Goal: Task Accomplishment & Management: Manage account settings

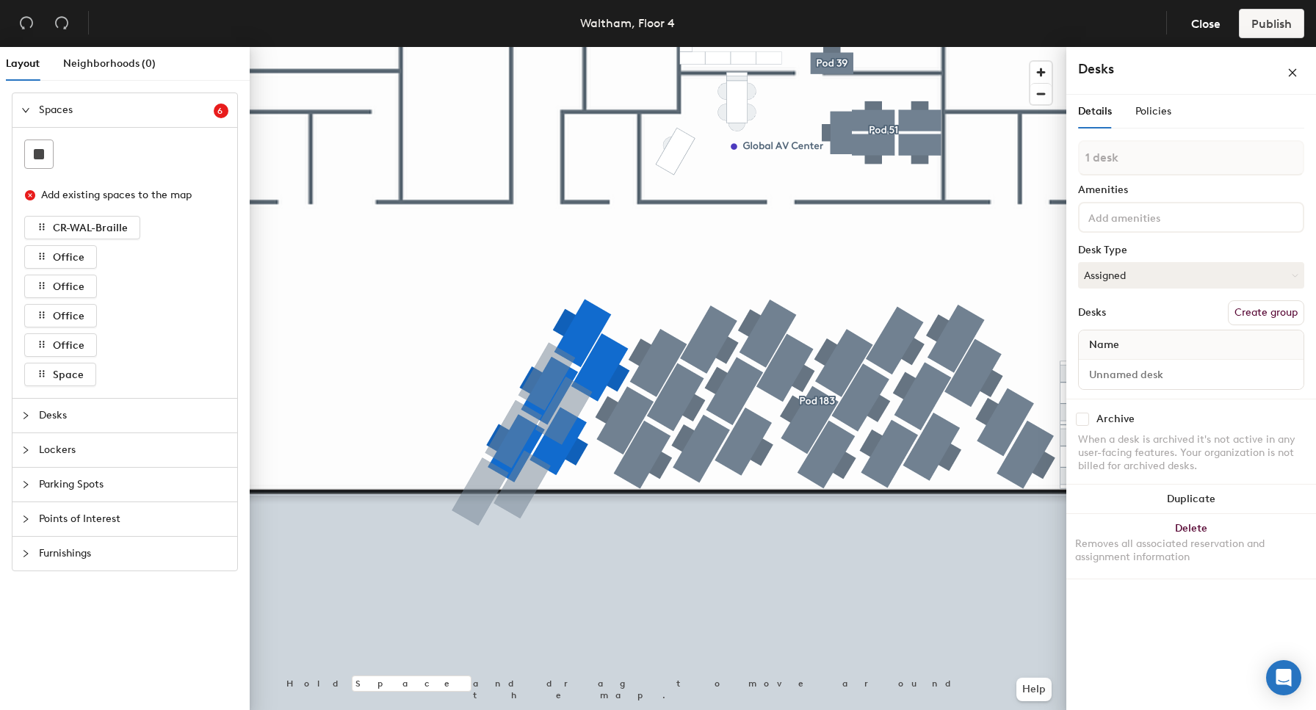
type input "1 desk"
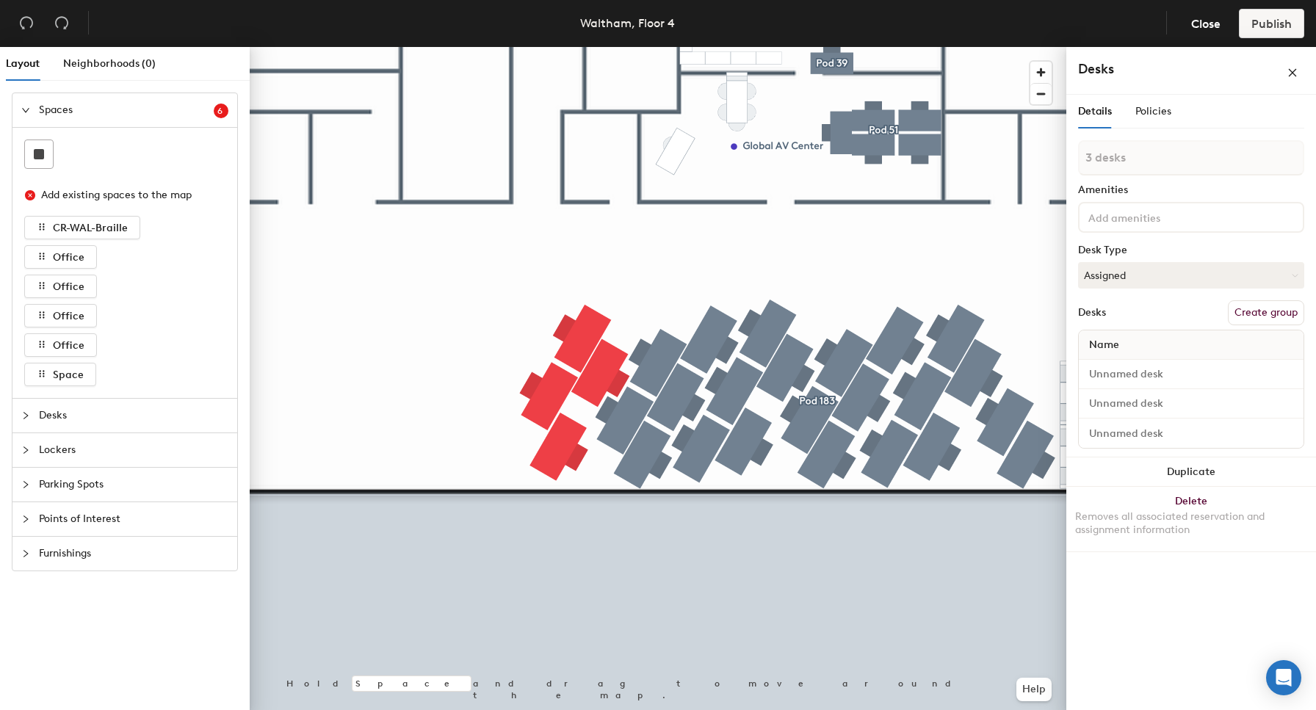
type input "1 desk"
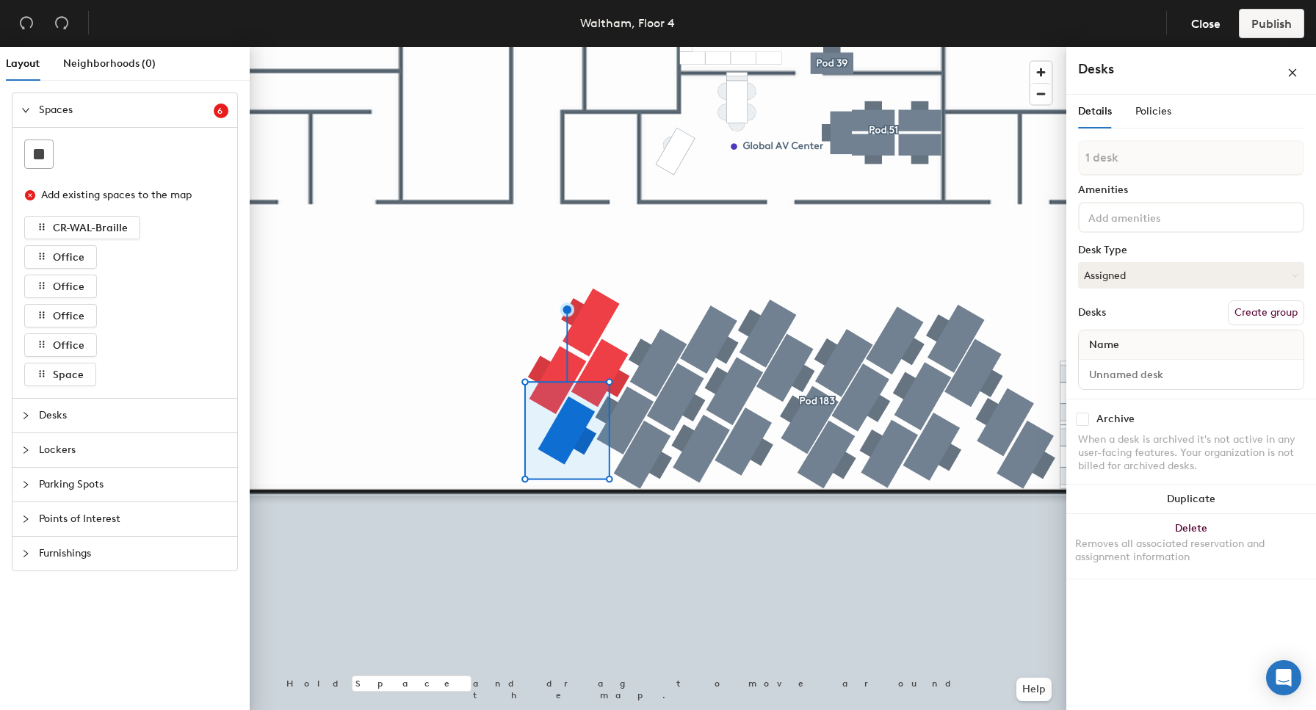
click at [501, 47] on div at bounding box center [658, 47] width 817 height 0
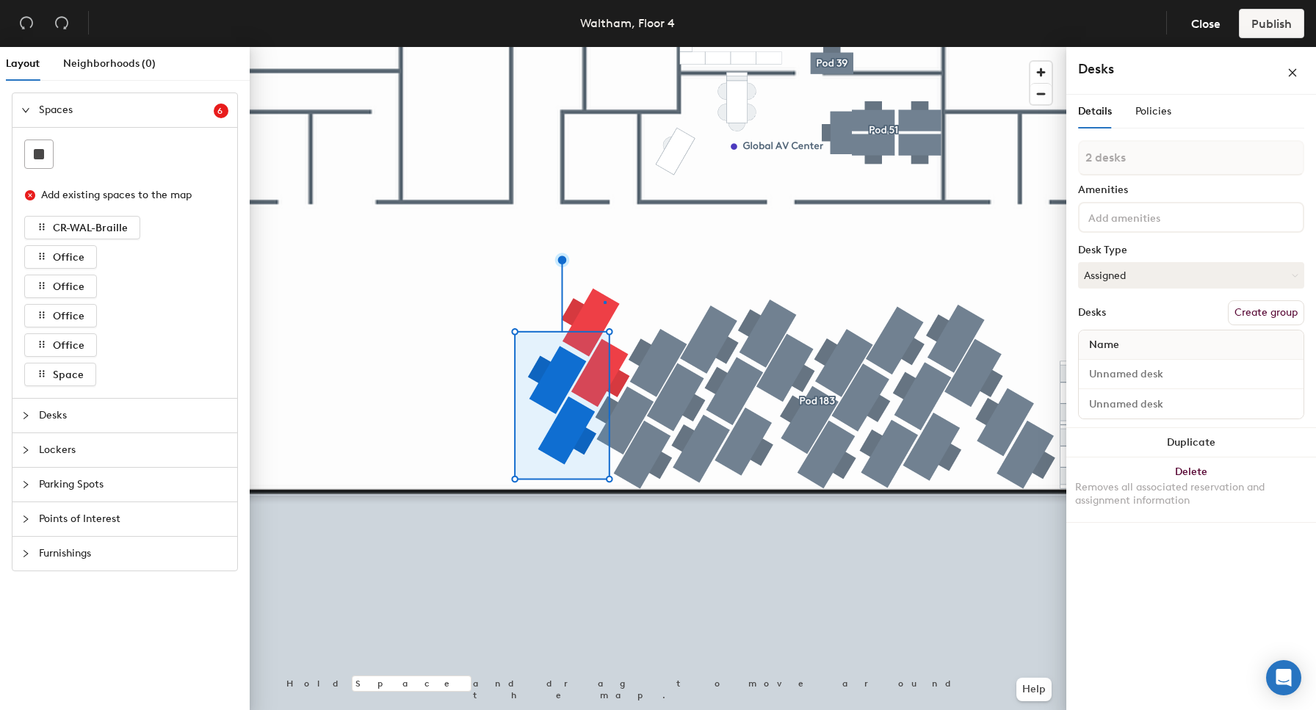
click at [604, 47] on div at bounding box center [658, 47] width 817 height 0
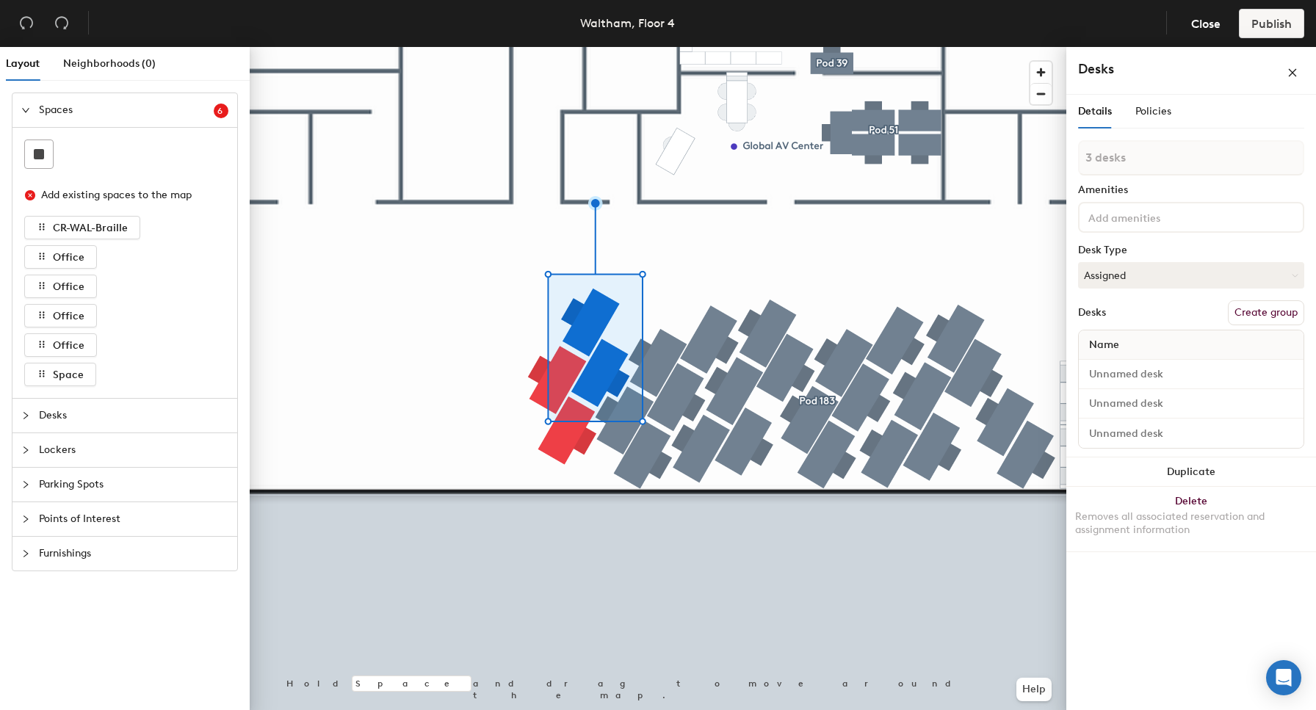
type input "4 desks"
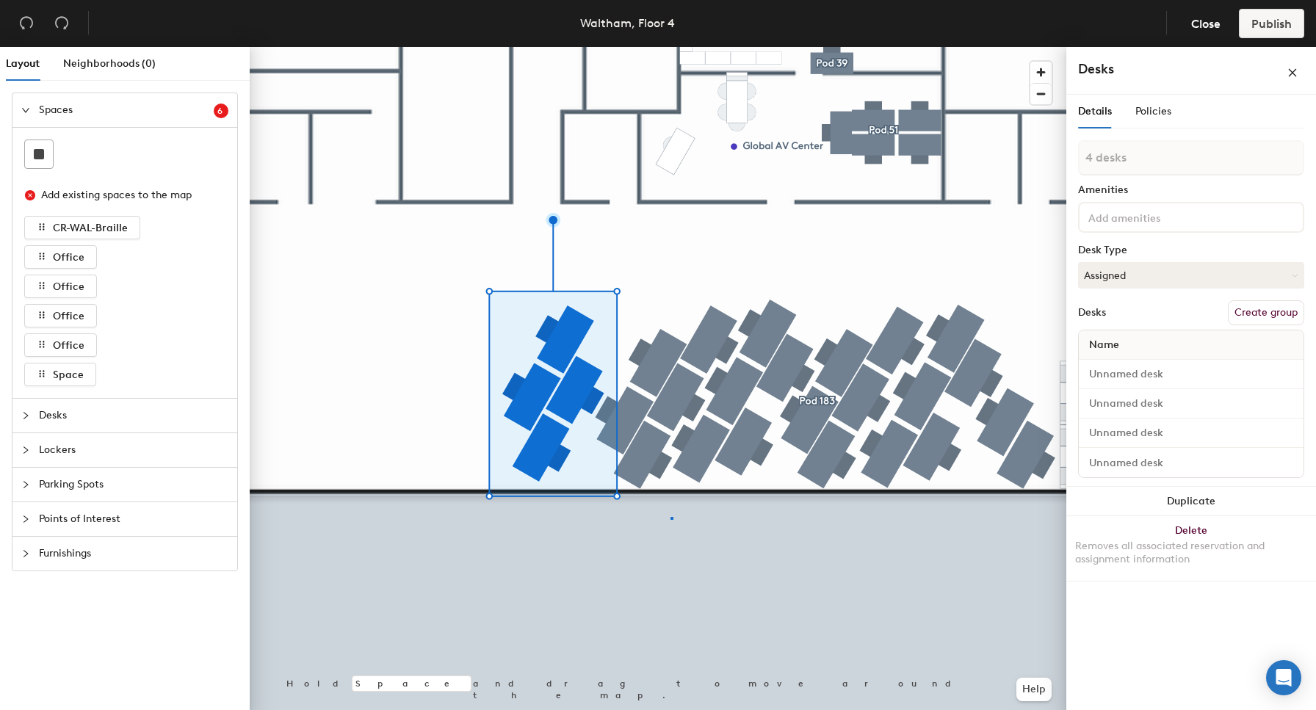
click at [671, 47] on div at bounding box center [658, 47] width 817 height 0
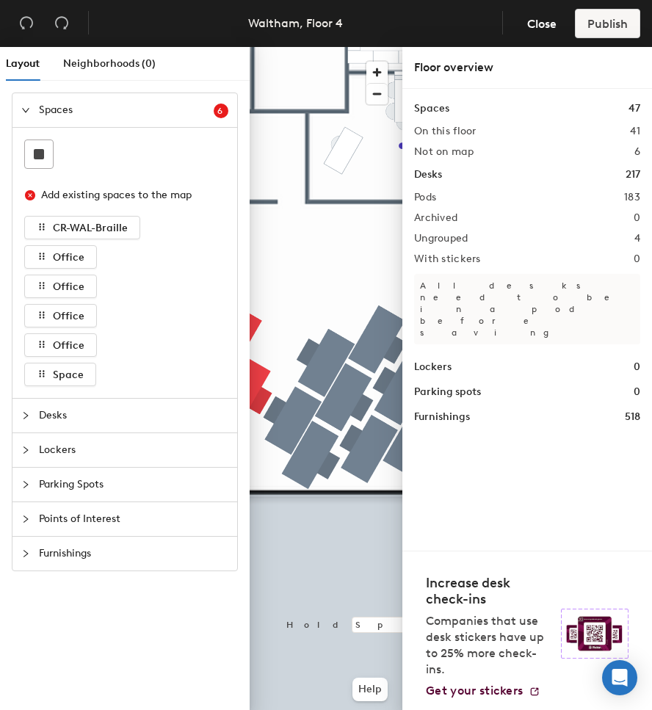
click at [320, 47] on div at bounding box center [326, 47] width 153 height 0
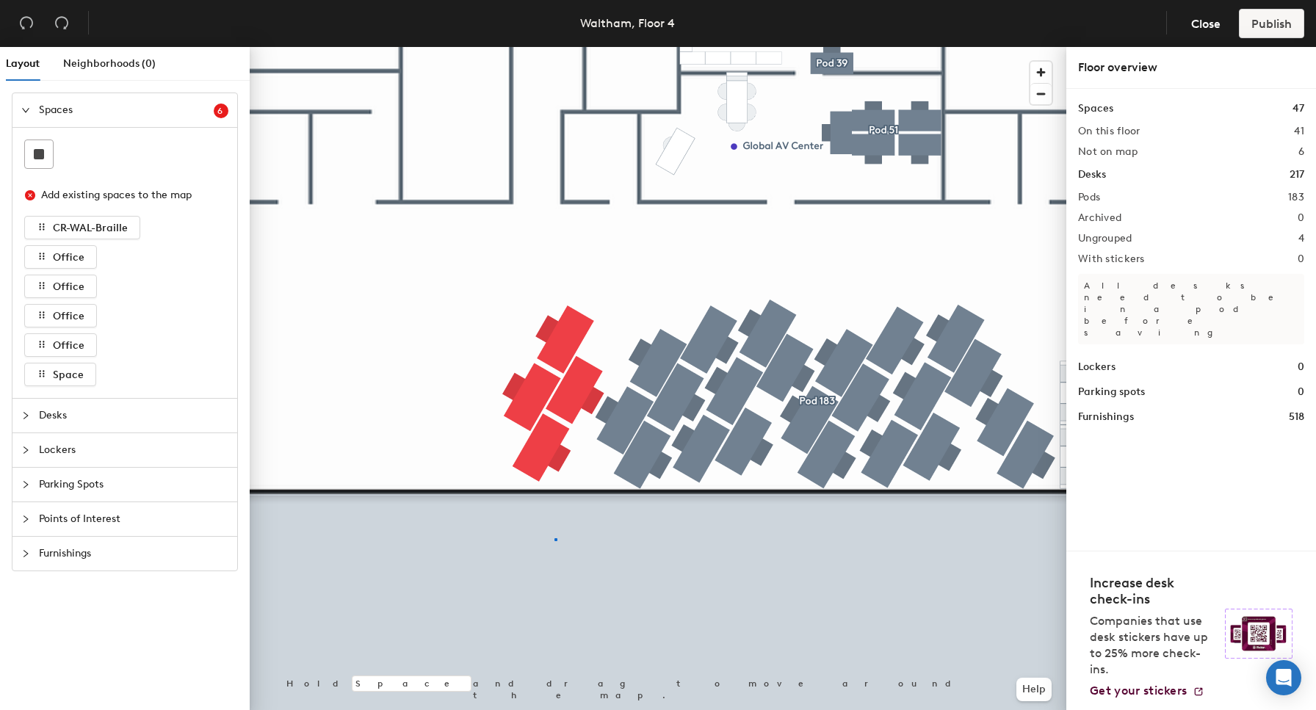
click at [555, 47] on div at bounding box center [658, 47] width 817 height 0
click at [577, 47] on div at bounding box center [658, 47] width 817 height 0
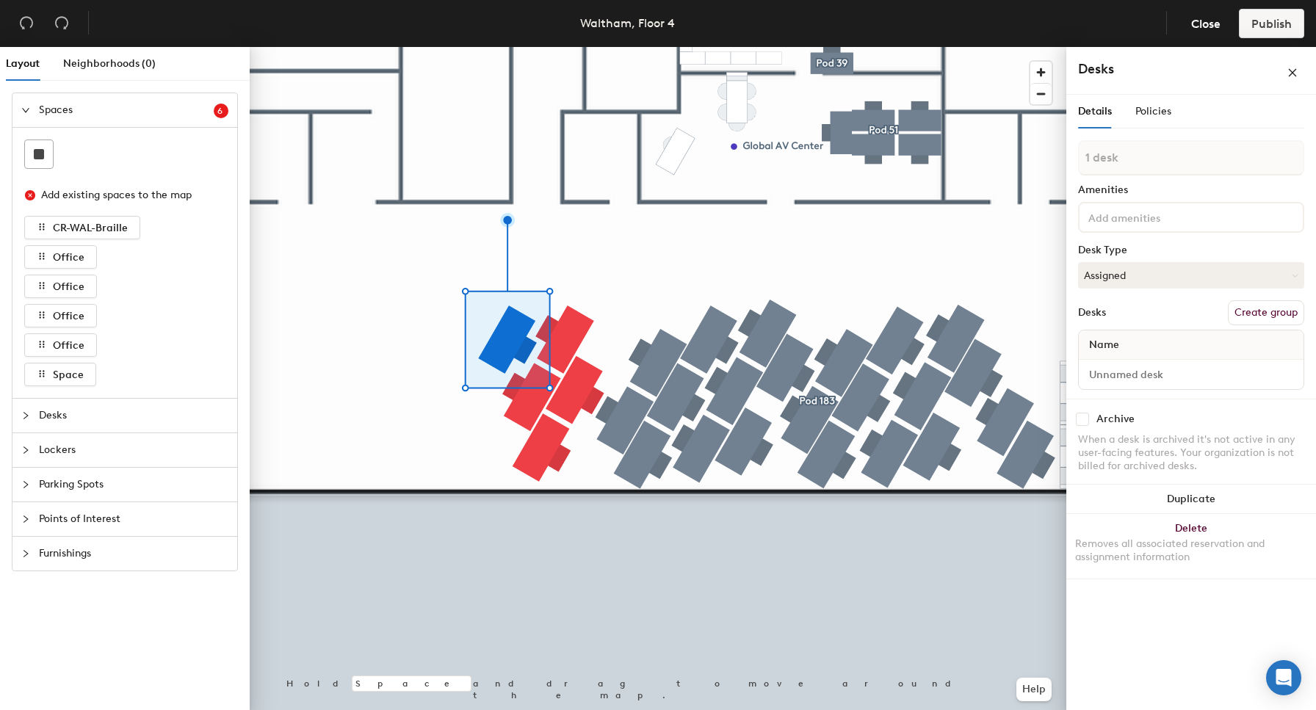
click at [442, 47] on div at bounding box center [658, 47] width 817 height 0
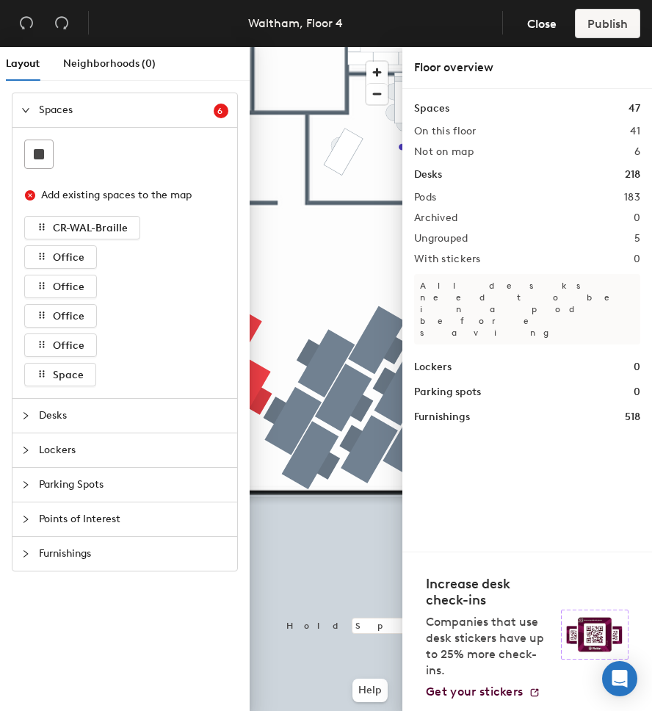
click at [339, 47] on div at bounding box center [326, 47] width 153 height 0
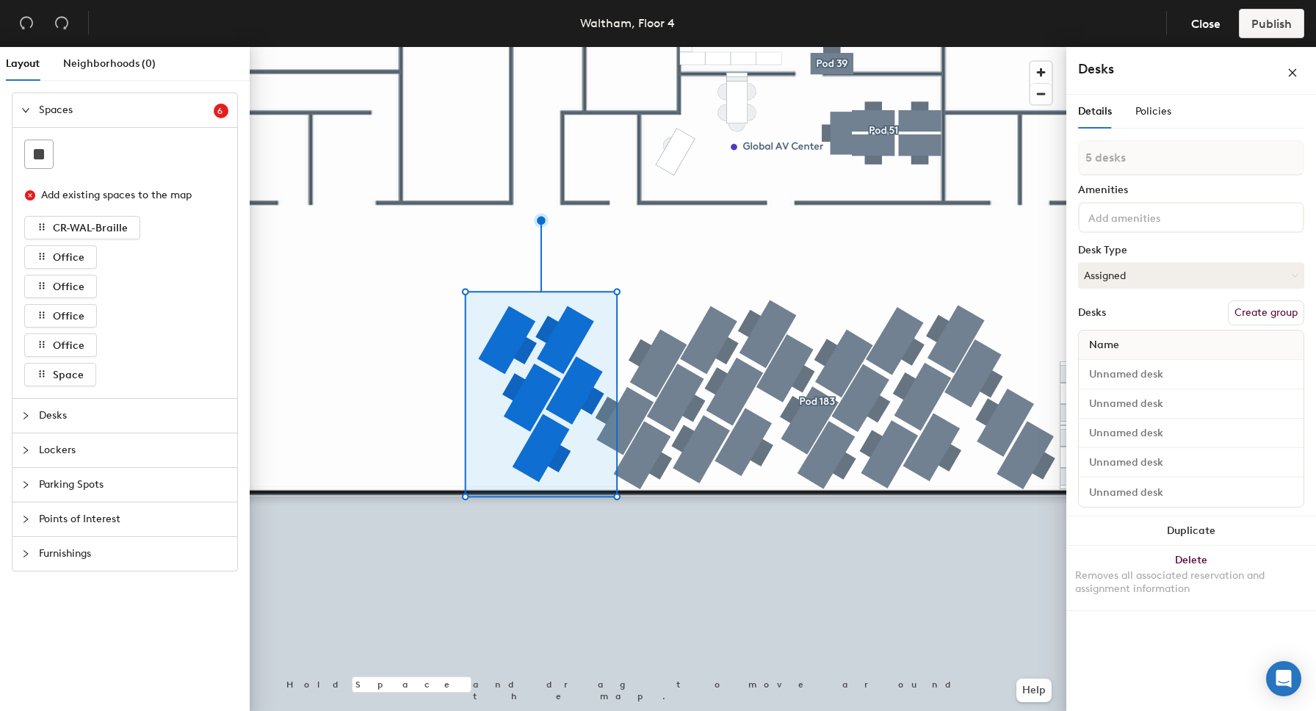
click at [1253, 312] on button "Create group" at bounding box center [1266, 312] width 76 height 25
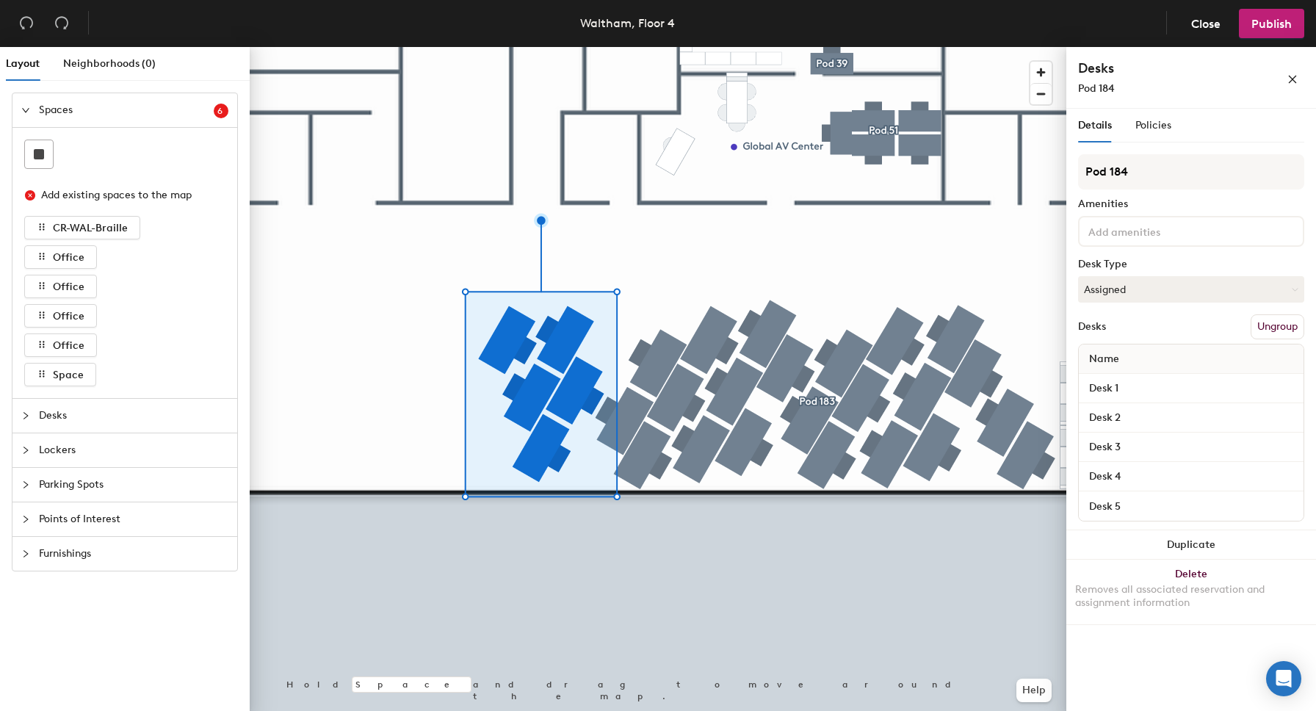
click at [1272, 38] on header "Waltham, Floor 4 Close Publish" at bounding box center [658, 23] width 1316 height 47
click at [1272, 31] on button "Publish" at bounding box center [1271, 23] width 65 height 29
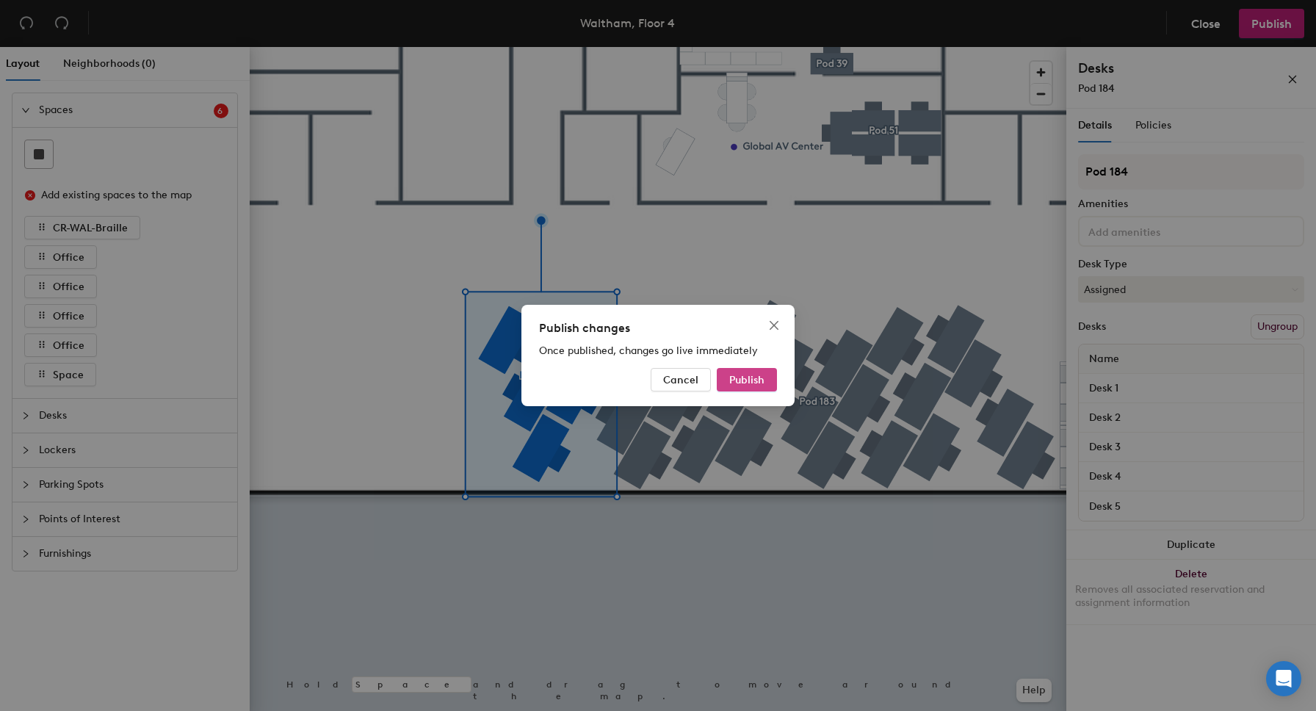
click at [749, 378] on span "Publish" at bounding box center [746, 380] width 35 height 12
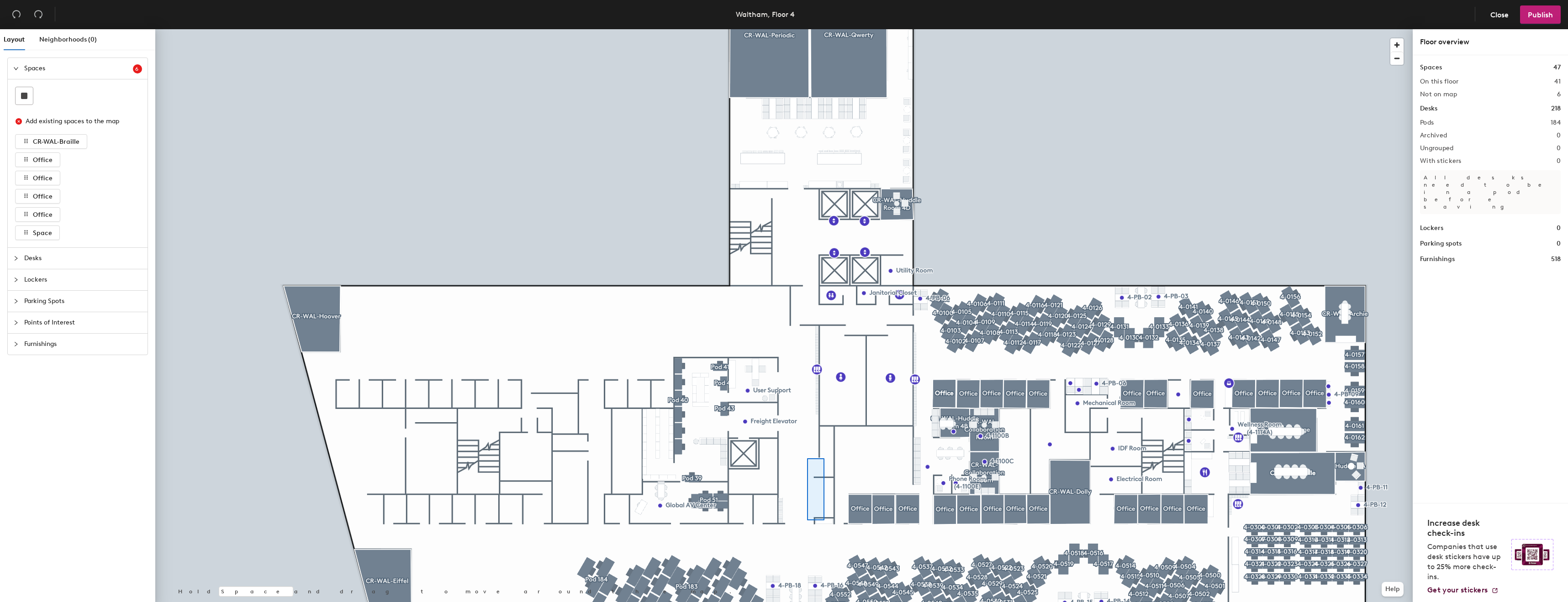
click at [805, 29] on div at bounding box center [784, 29] width 1257 height 0
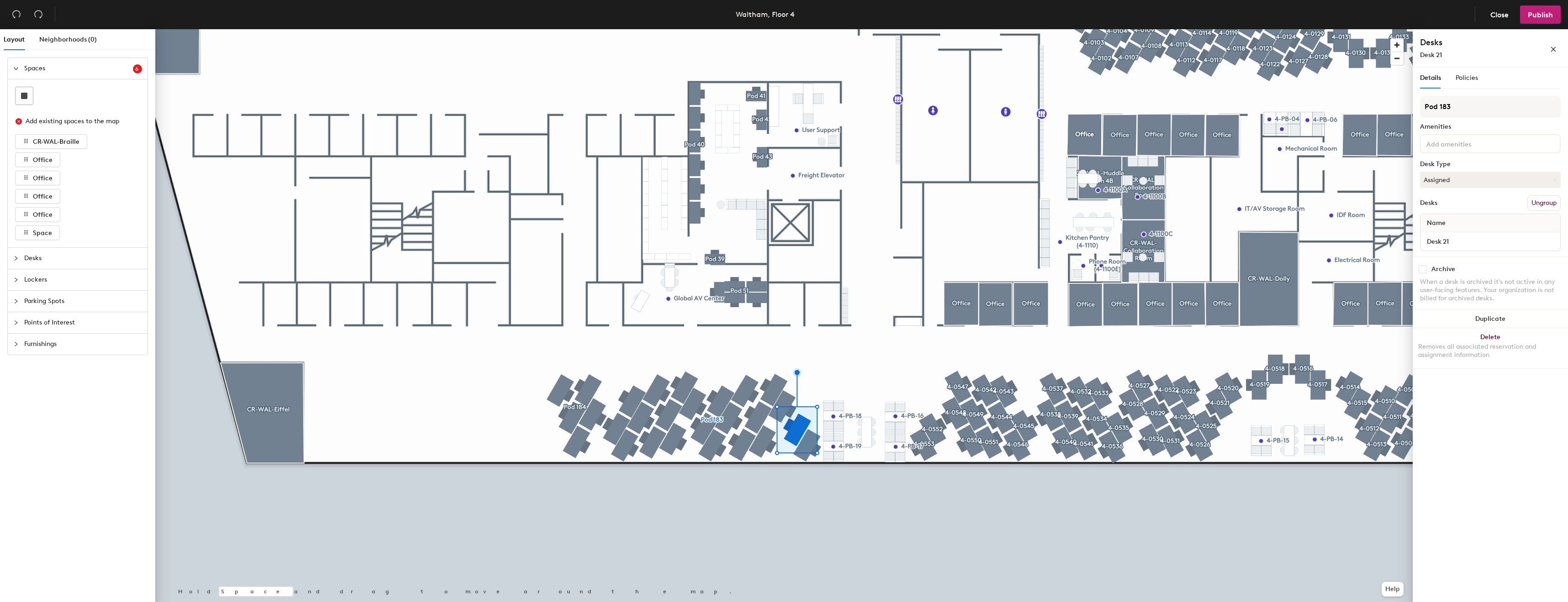
click at [1548, 209] on button "Ungroup" at bounding box center [1544, 203] width 34 height 16
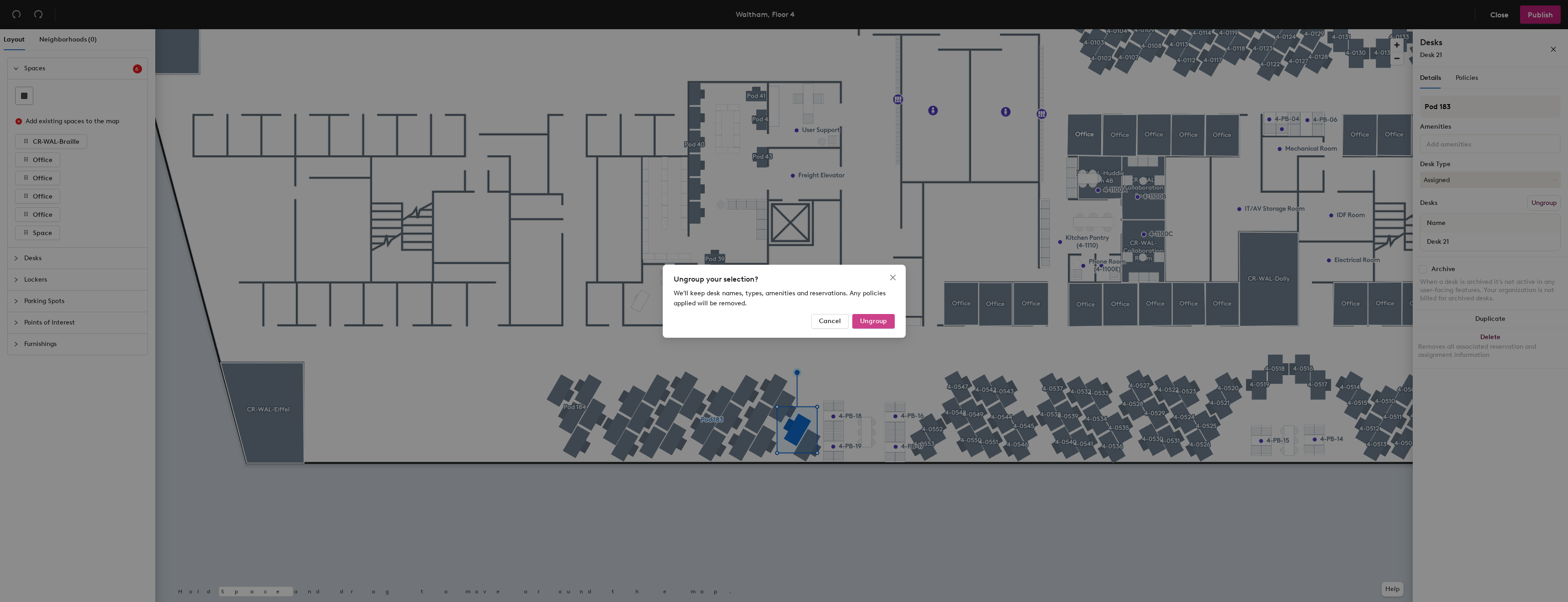
click at [871, 316] on button "Ungroup" at bounding box center [874, 321] width 42 height 15
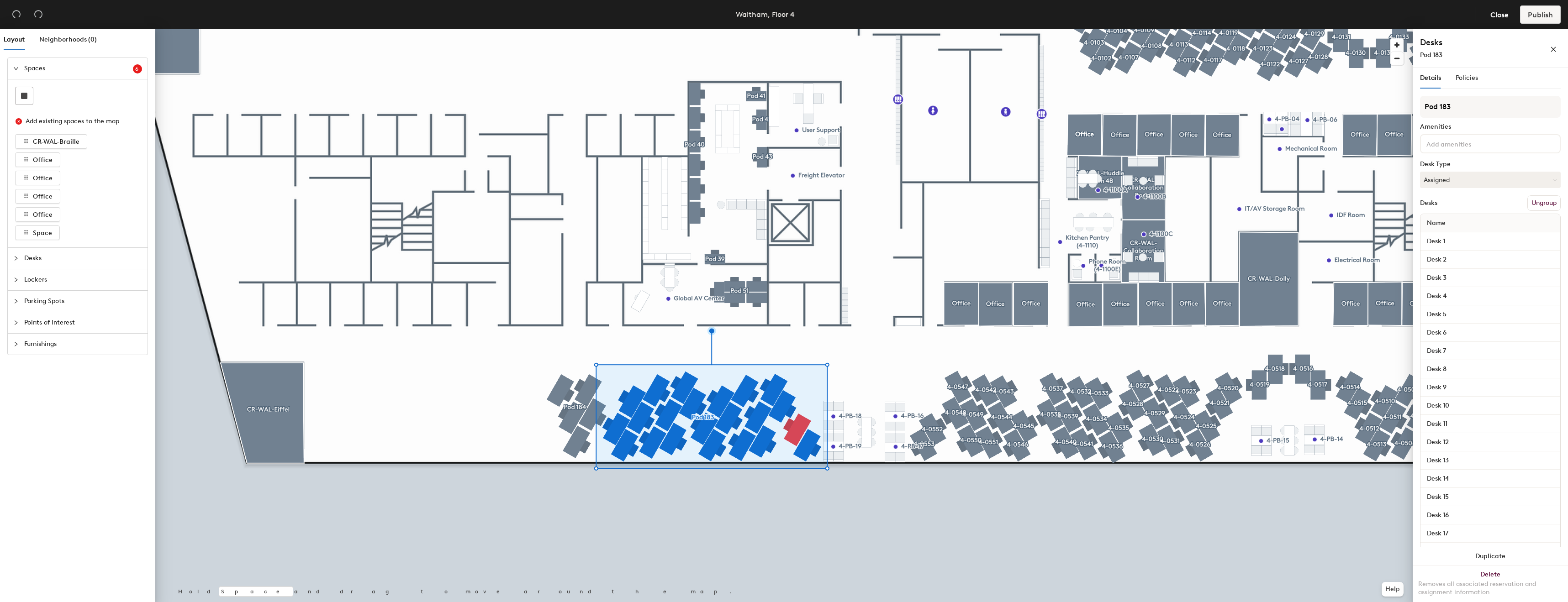
click at [1539, 210] on button "Ungroup" at bounding box center [1544, 203] width 34 height 16
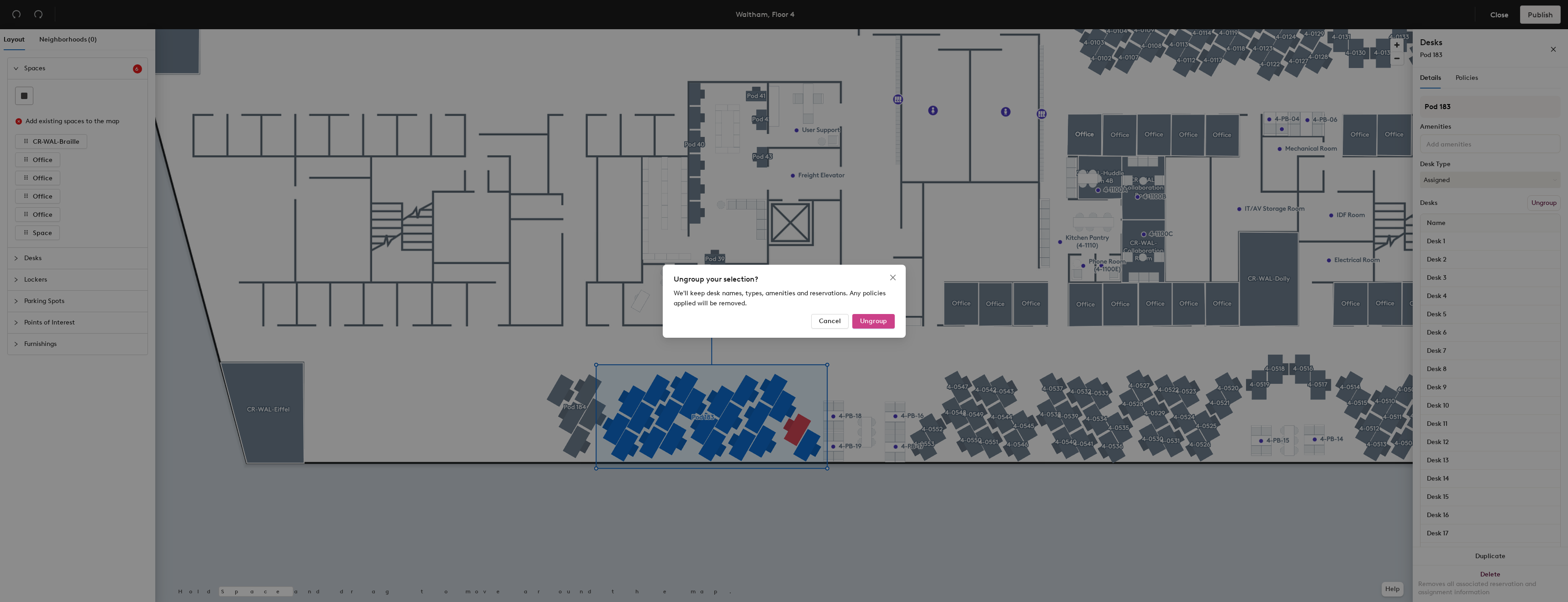
click at [874, 317] on button "Ungroup" at bounding box center [874, 321] width 42 height 15
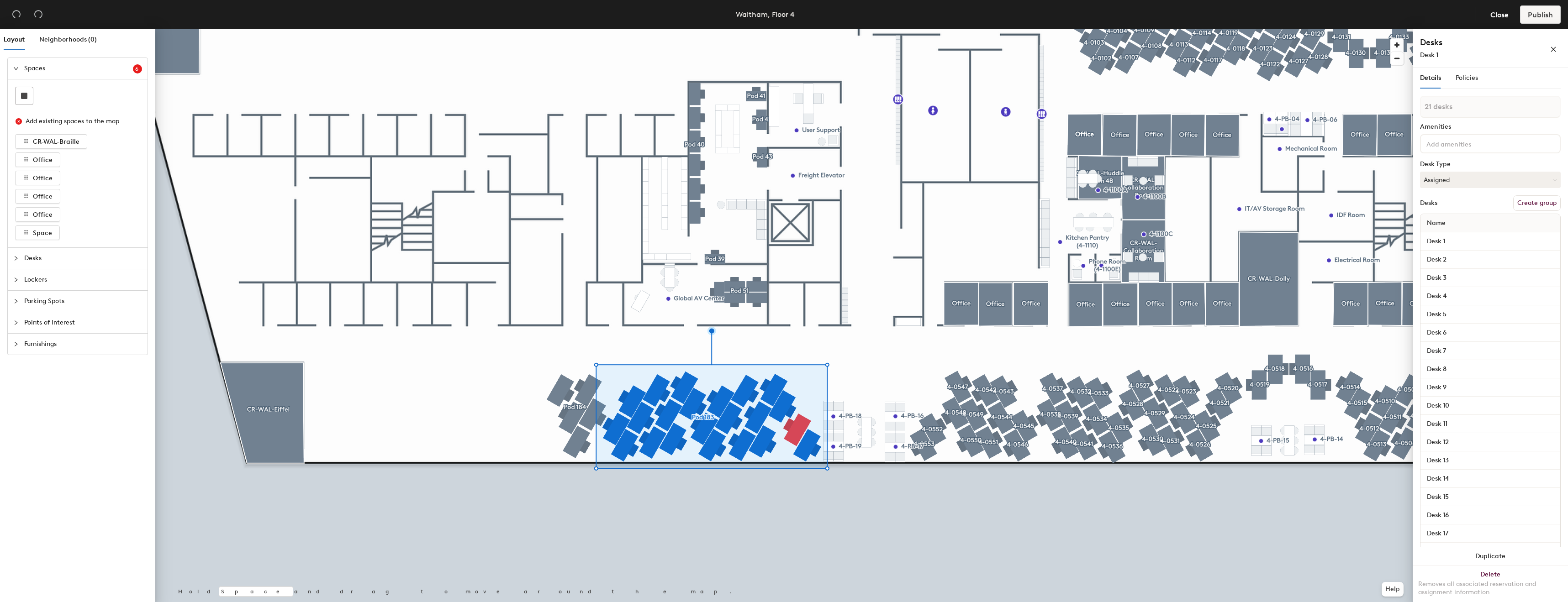
click at [546, 29] on div at bounding box center [784, 29] width 1257 height 0
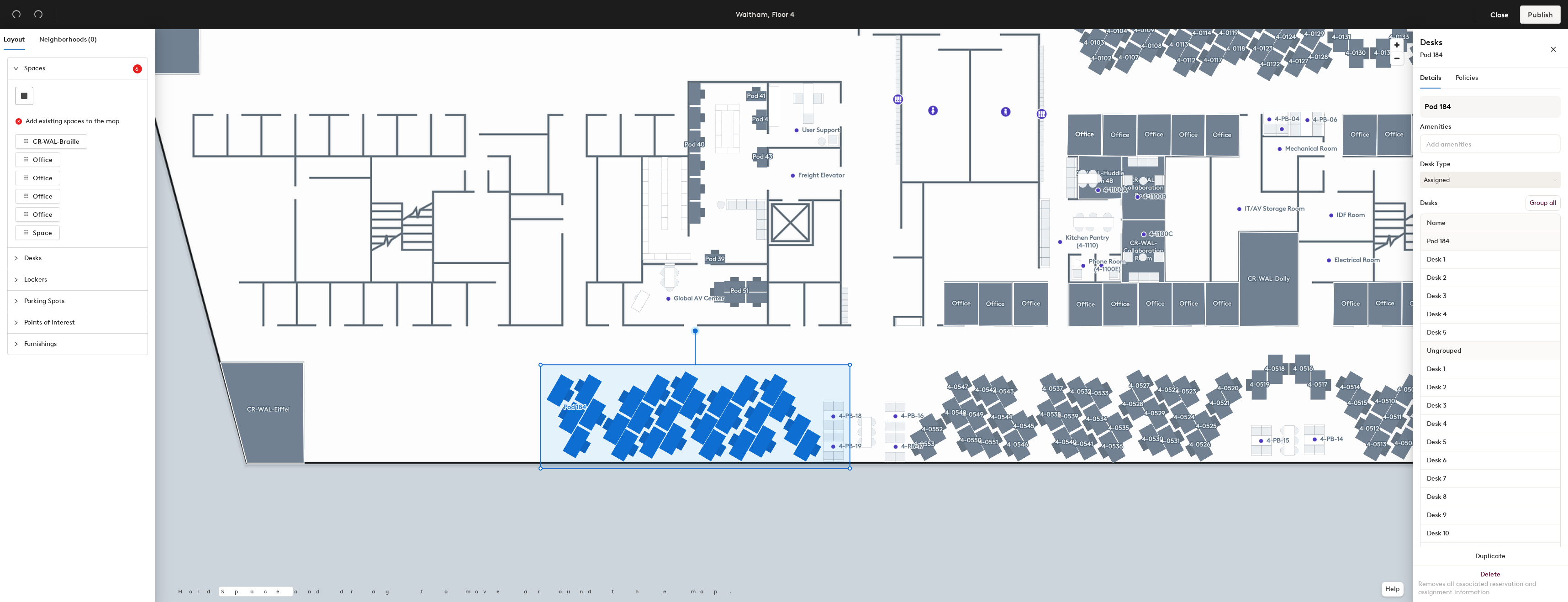
click at [1544, 198] on button "Group all" at bounding box center [1543, 203] width 35 height 16
click at [1544, 198] on button "Ungroup" at bounding box center [1544, 203] width 34 height 16
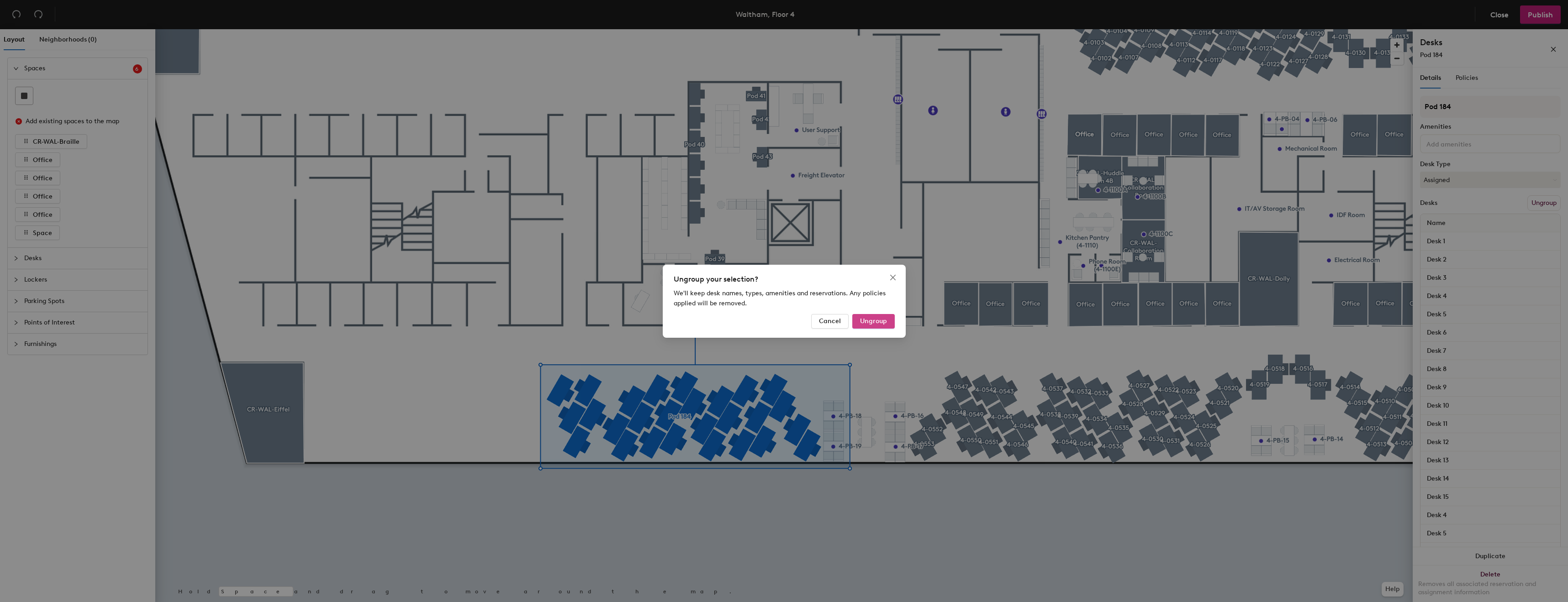
click at [892, 321] on button "Ungroup" at bounding box center [874, 321] width 42 height 15
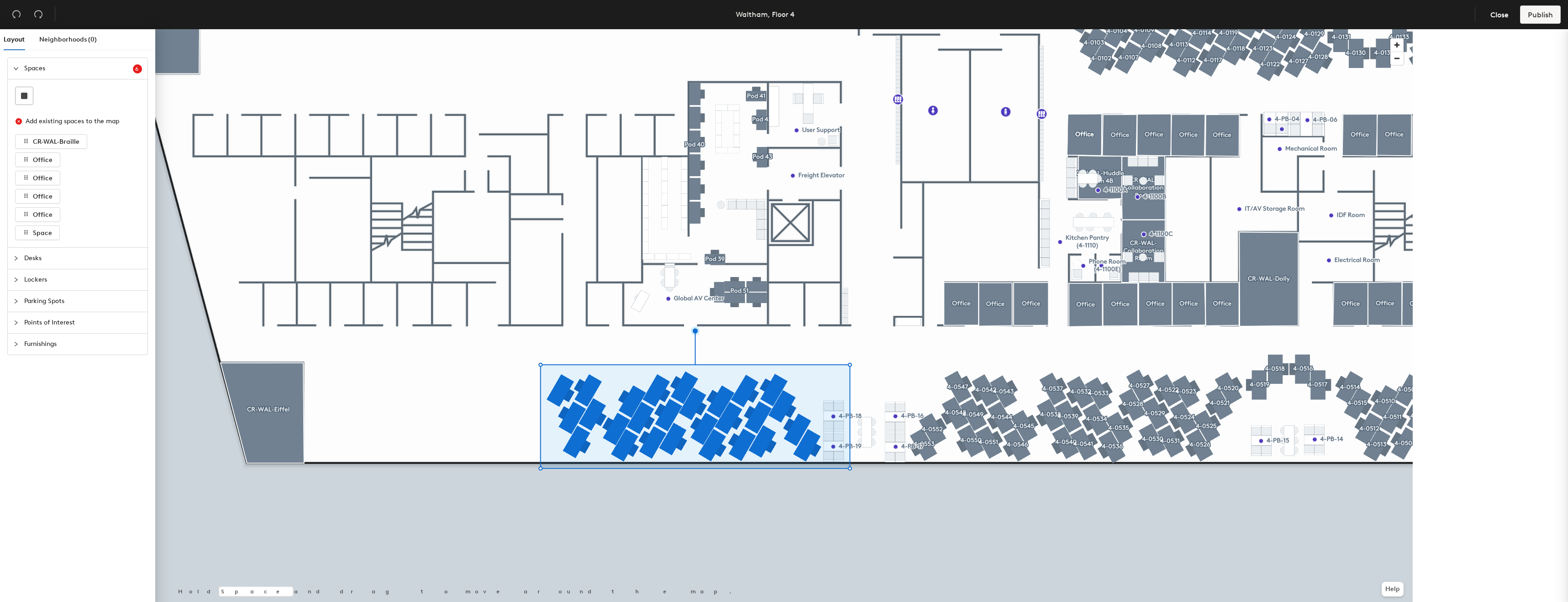
click at [888, 29] on div at bounding box center [784, 29] width 1257 height 0
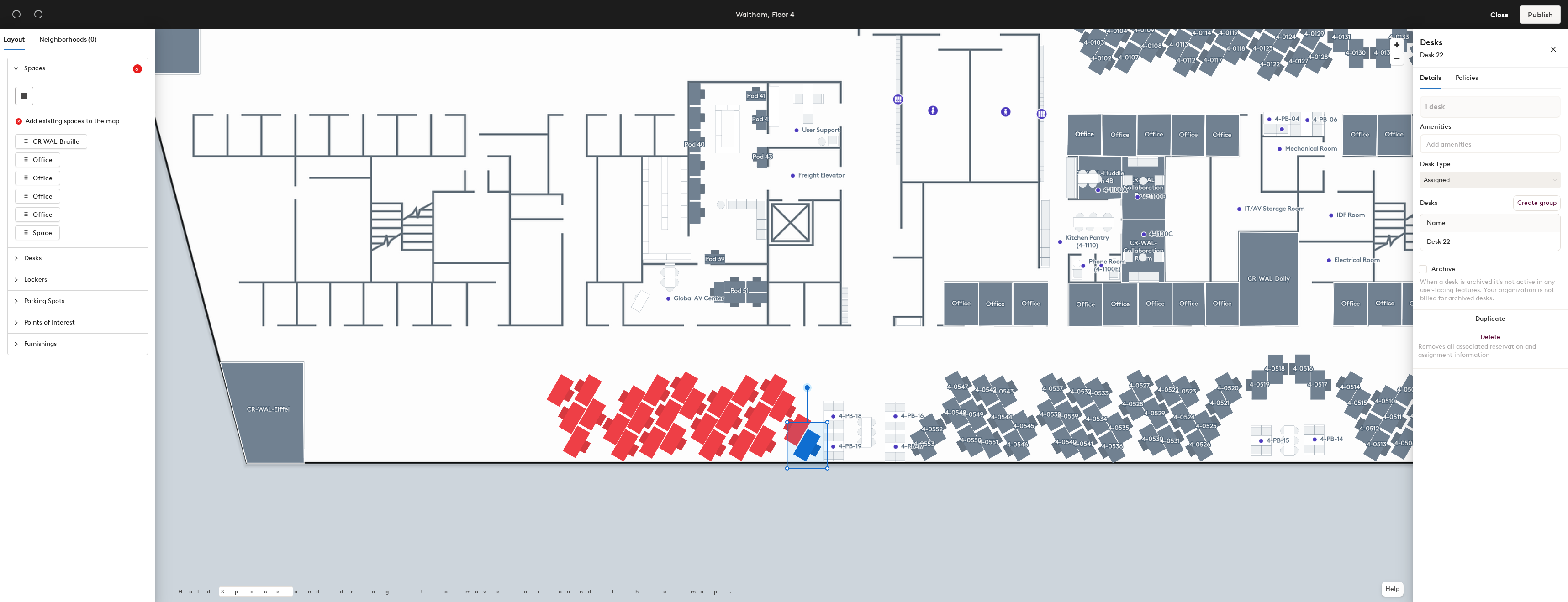
click at [1534, 208] on button "Create group" at bounding box center [1537, 203] width 47 height 16
click at [1547, 203] on button "Create group" at bounding box center [1537, 203] width 47 height 16
click at [1504, 107] on input "Pod 184" at bounding box center [1490, 106] width 141 height 22
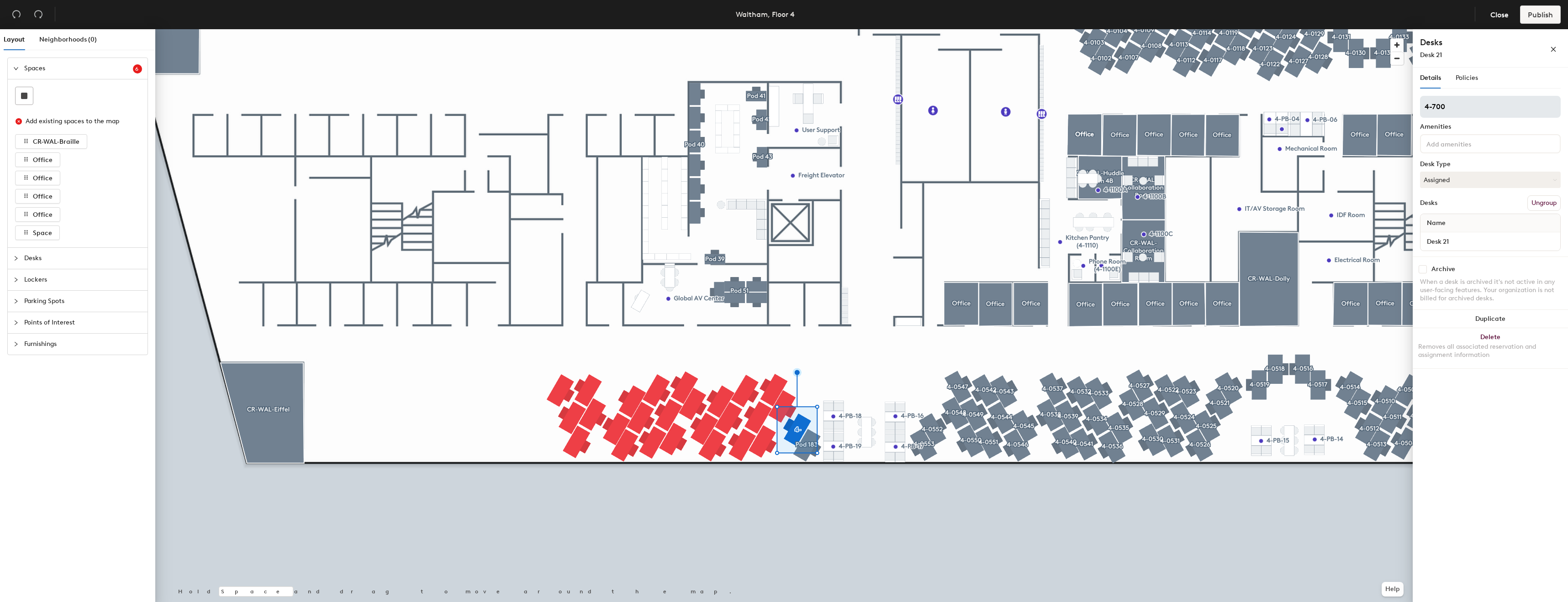
type input "4-7000"
click at [1453, 244] on input "Desk 21" at bounding box center [1490, 241] width 136 height 13
click at [1401, 238] on div "Layout Neighborhoods (0) Spaces 6 Add existing spaces to the map CR-WAL-Braille…" at bounding box center [784, 317] width 1568 height 577
type input "4-0700"
click at [882, 29] on div at bounding box center [784, 29] width 1257 height 0
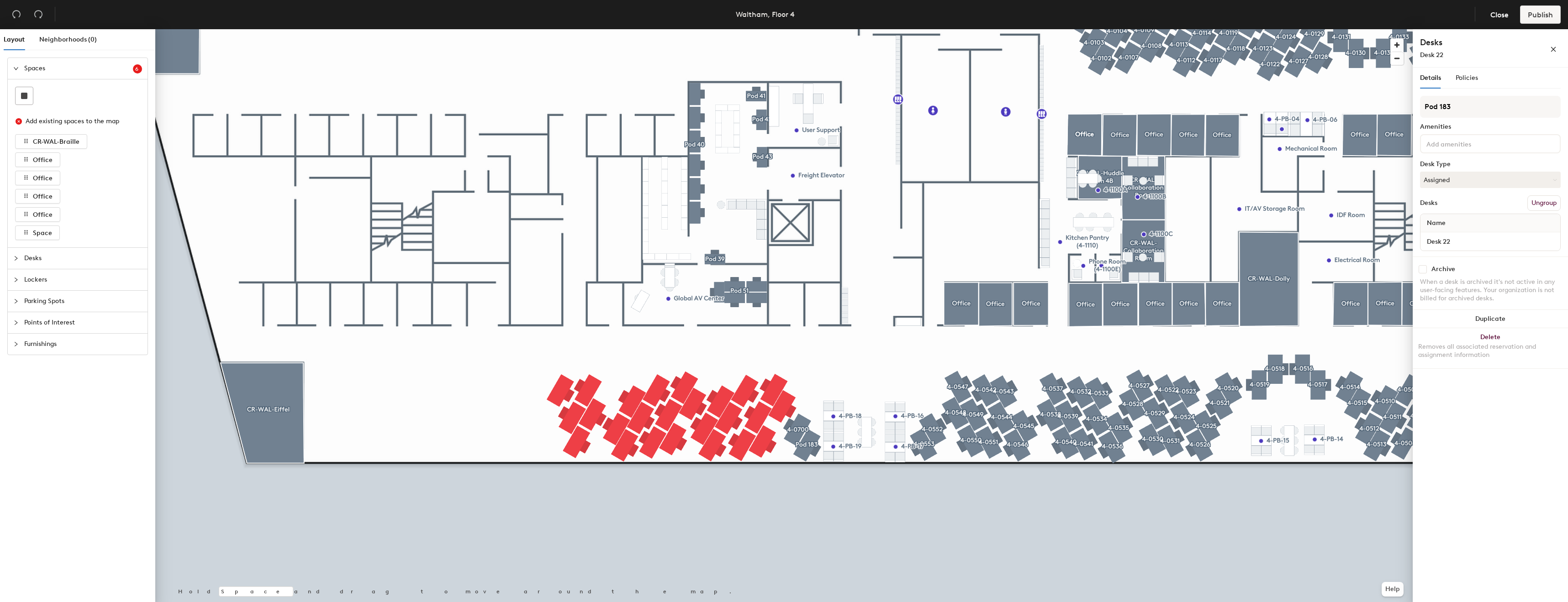
click at [1459, 232] on div "Desk 22" at bounding box center [1490, 241] width 140 height 18
click at [1460, 243] on input "Desk 22" at bounding box center [1490, 241] width 136 height 13
paste input "4-07"
type input "4-0701"
click at [1474, 104] on input "Pod 183" at bounding box center [1490, 106] width 141 height 22
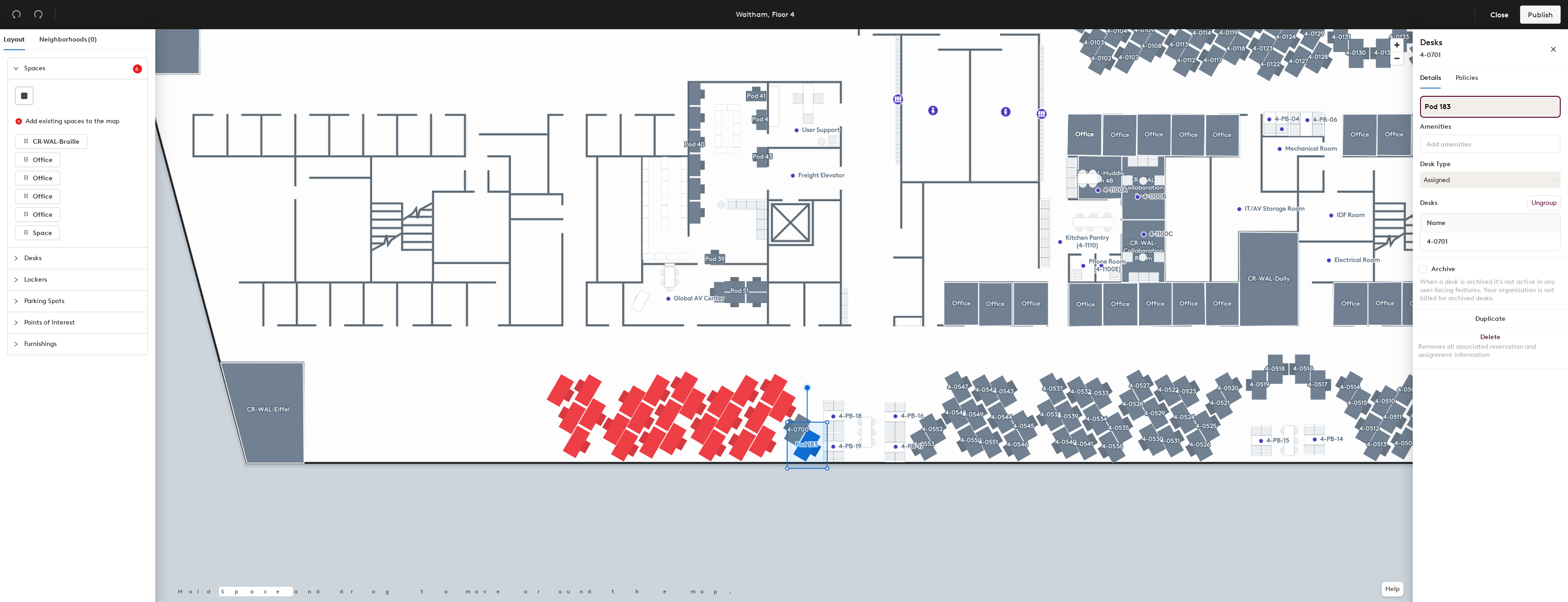
click at [1474, 104] on input "Pod 183" at bounding box center [1490, 106] width 141 height 22
paste input "4-07"
type input "4-0701"
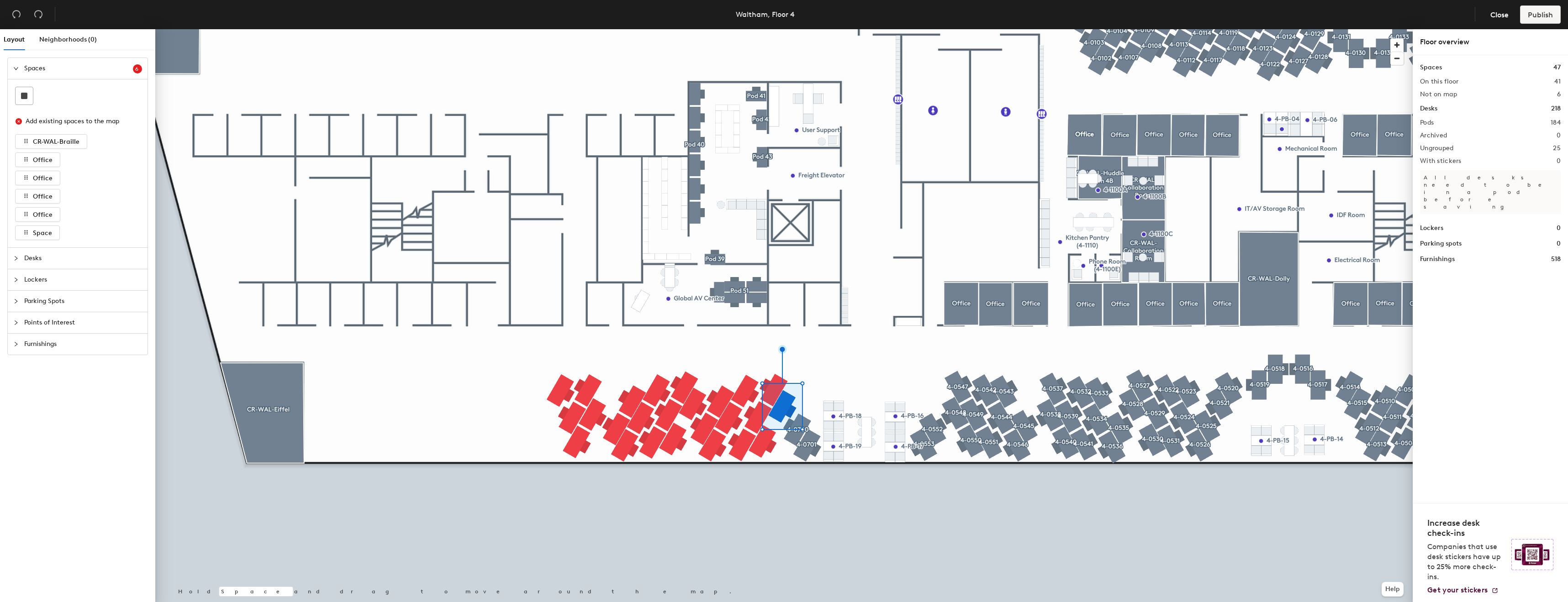
click at [777, 29] on div at bounding box center [784, 29] width 1257 height 0
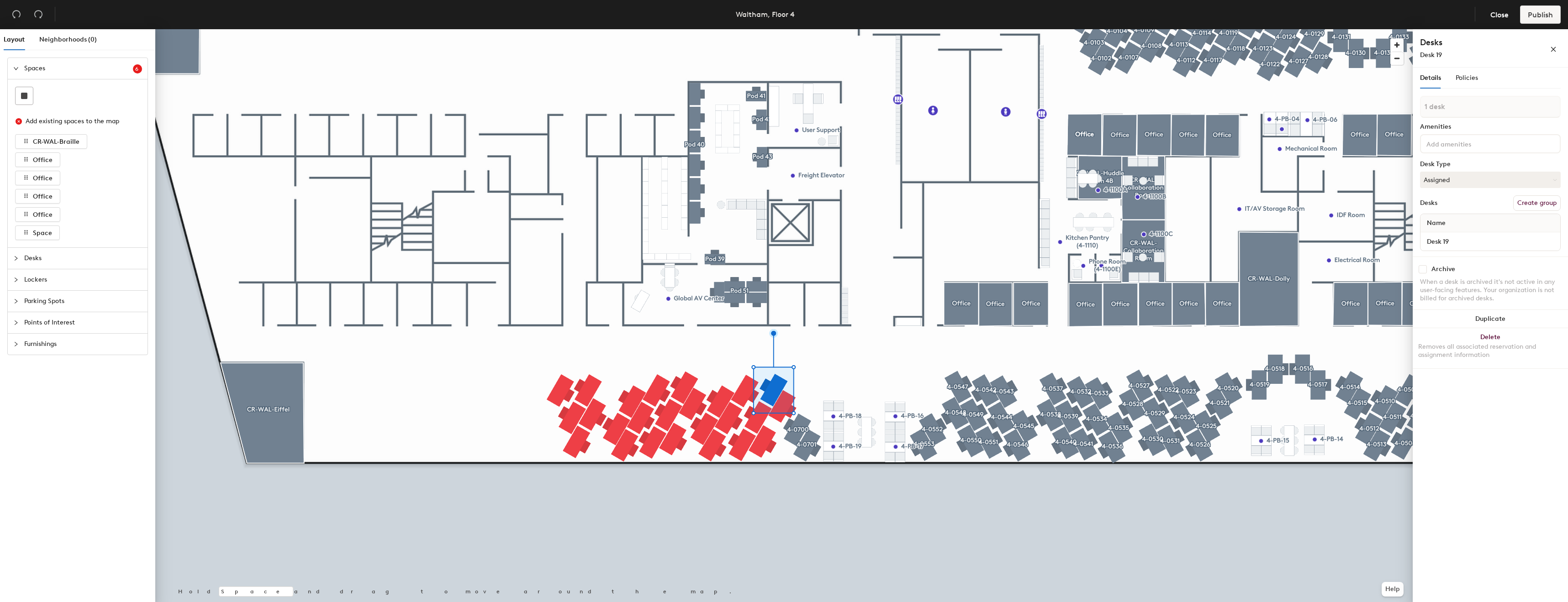
click at [1526, 198] on button "Create group" at bounding box center [1537, 203] width 47 height 16
click at [1491, 110] on input "Pod 185" at bounding box center [1490, 106] width 141 height 22
type input "4-0702"
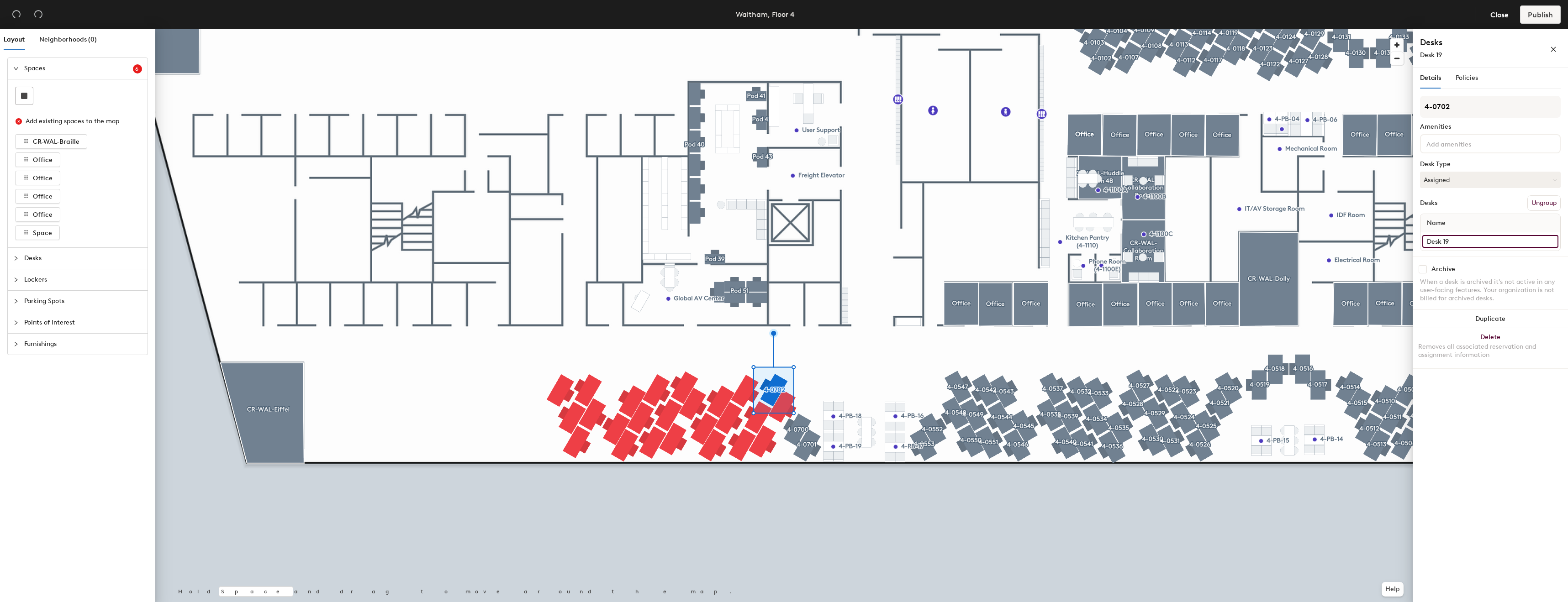
click at [1475, 240] on input "Desk 19" at bounding box center [1490, 241] width 136 height 13
paste input "4-07"
type input "4-0702"
click at [1519, 204] on button "Create group" at bounding box center [1537, 203] width 47 height 16
click at [1486, 241] on input "Desk 20" at bounding box center [1490, 241] width 136 height 13
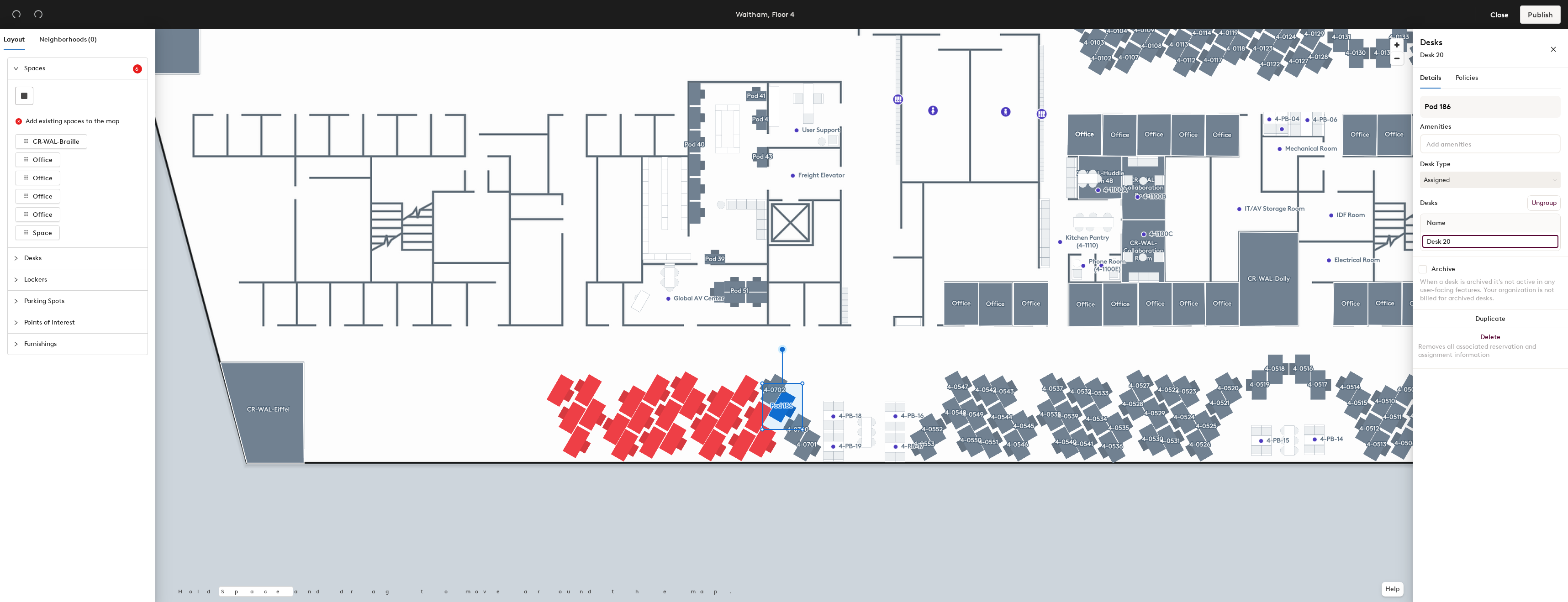
paste input "4-07"
type input "4-0703"
click at [1508, 54] on div "4-0703" at bounding box center [1470, 55] width 101 height 9
click at [1460, 121] on div "Pod 186 Amenities Desk Type Assigned Desks Ungroup Name 4-0703" at bounding box center [1490, 176] width 141 height 161
click at [1469, 108] on input "Pod 186" at bounding box center [1490, 106] width 141 height 22
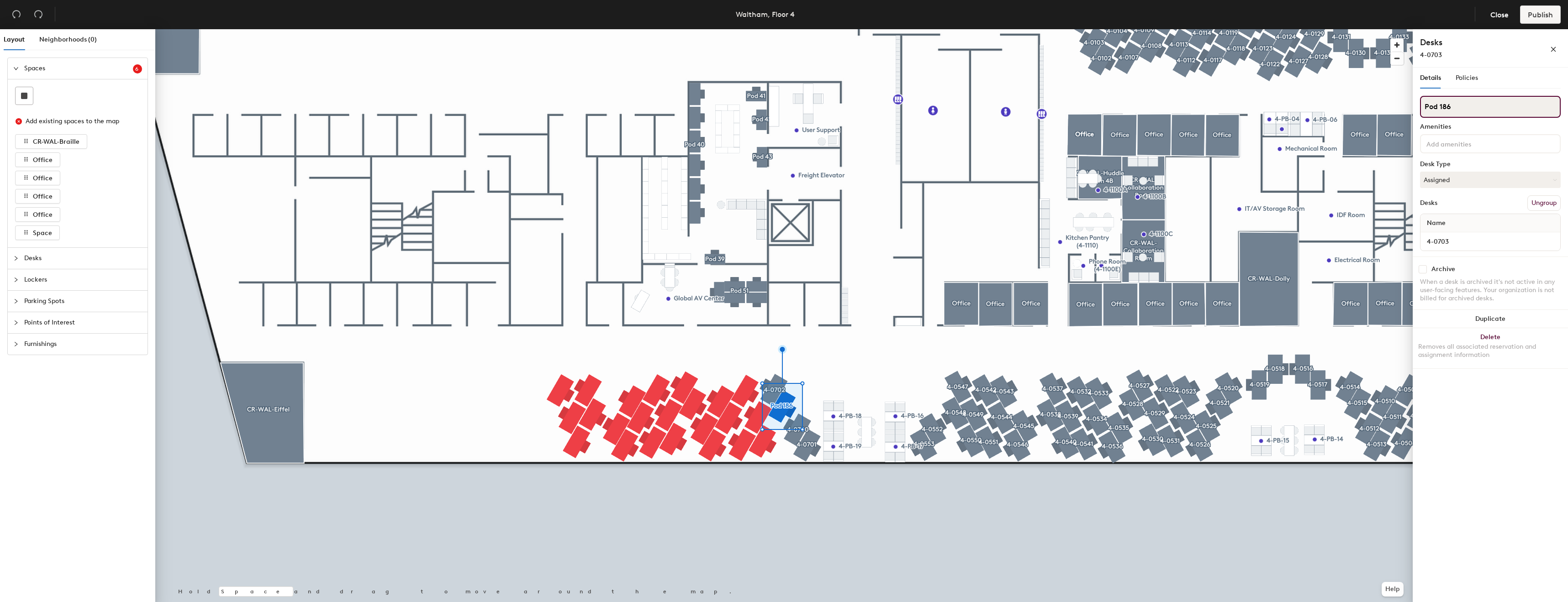
click at [1469, 108] on input "Pod 186" at bounding box center [1490, 106] width 141 height 22
paste input "4-07"
type input "4-0703"
click at [861, 29] on div at bounding box center [784, 29] width 1257 height 0
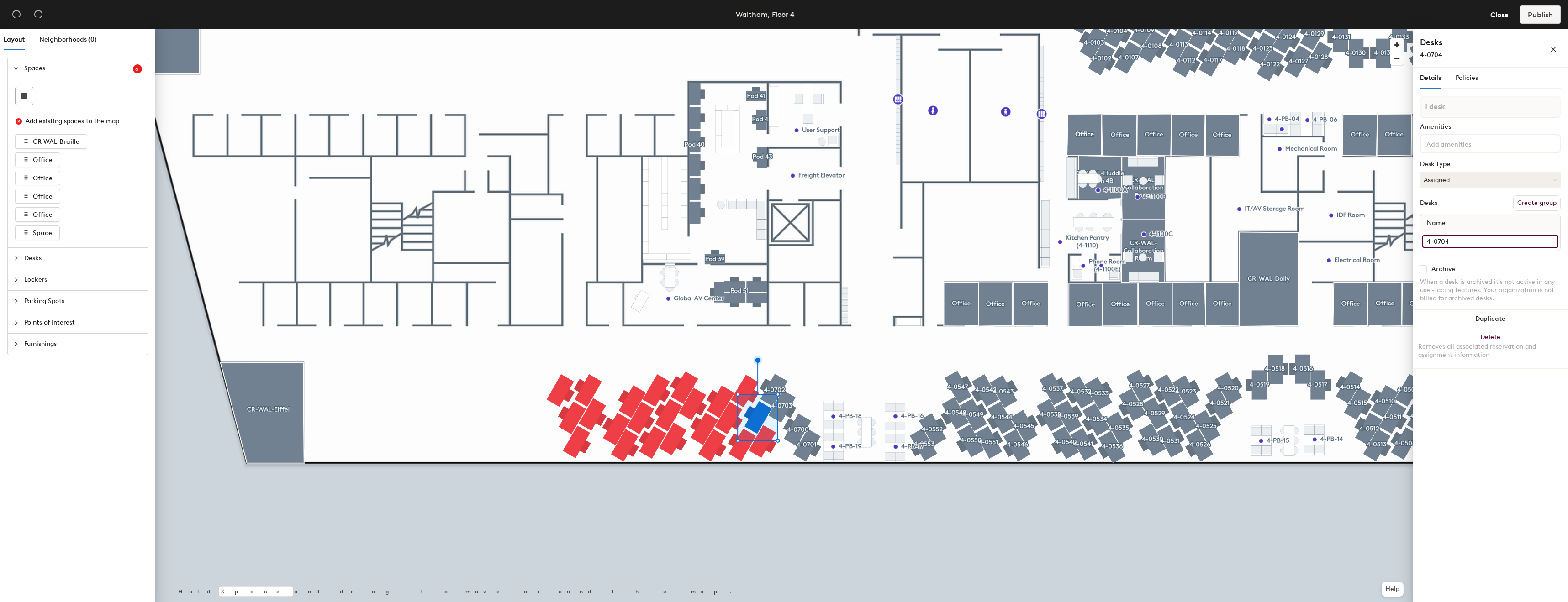
type input "4-0704"
click at [1539, 209] on button "Create group" at bounding box center [1537, 203] width 47 height 16
click at [1465, 111] on input "Pod 187" at bounding box center [1490, 106] width 141 height 22
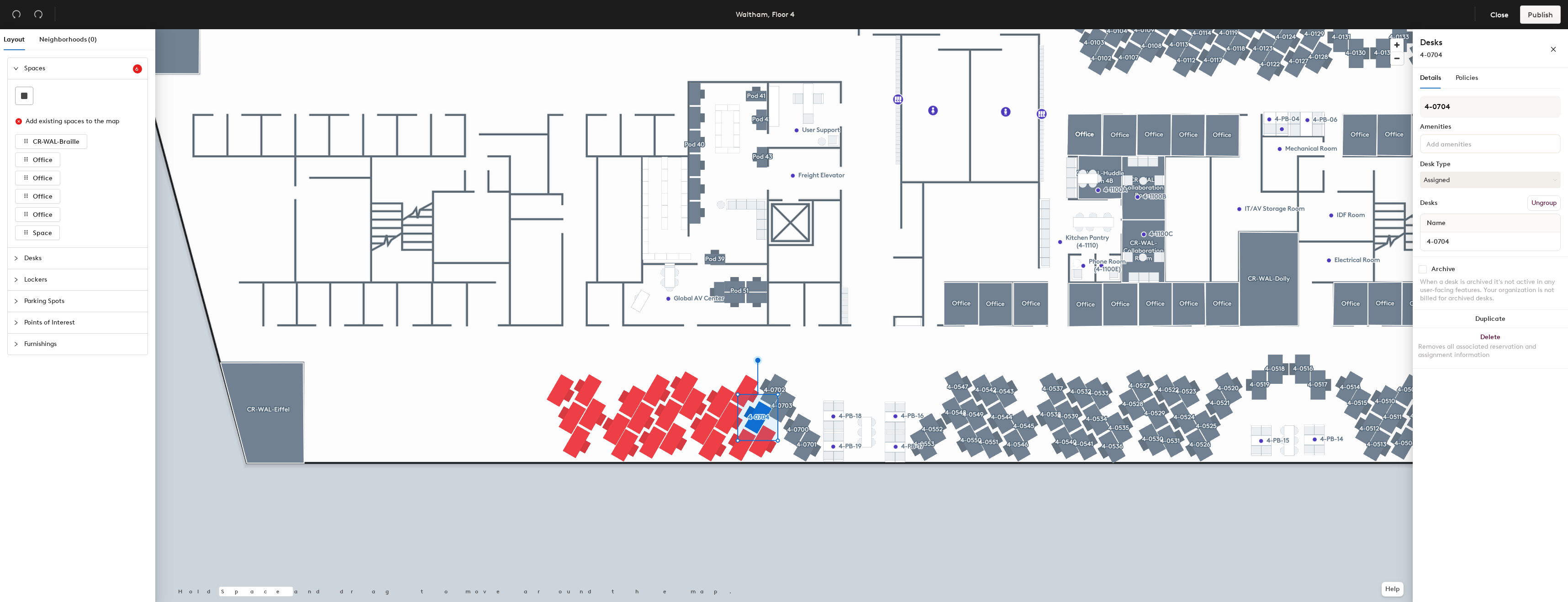
type input "4-0704"
click at [1544, 198] on button "Create group" at bounding box center [1537, 203] width 47 height 16
click at [1472, 107] on input "Pod 188" at bounding box center [1490, 106] width 141 height 22
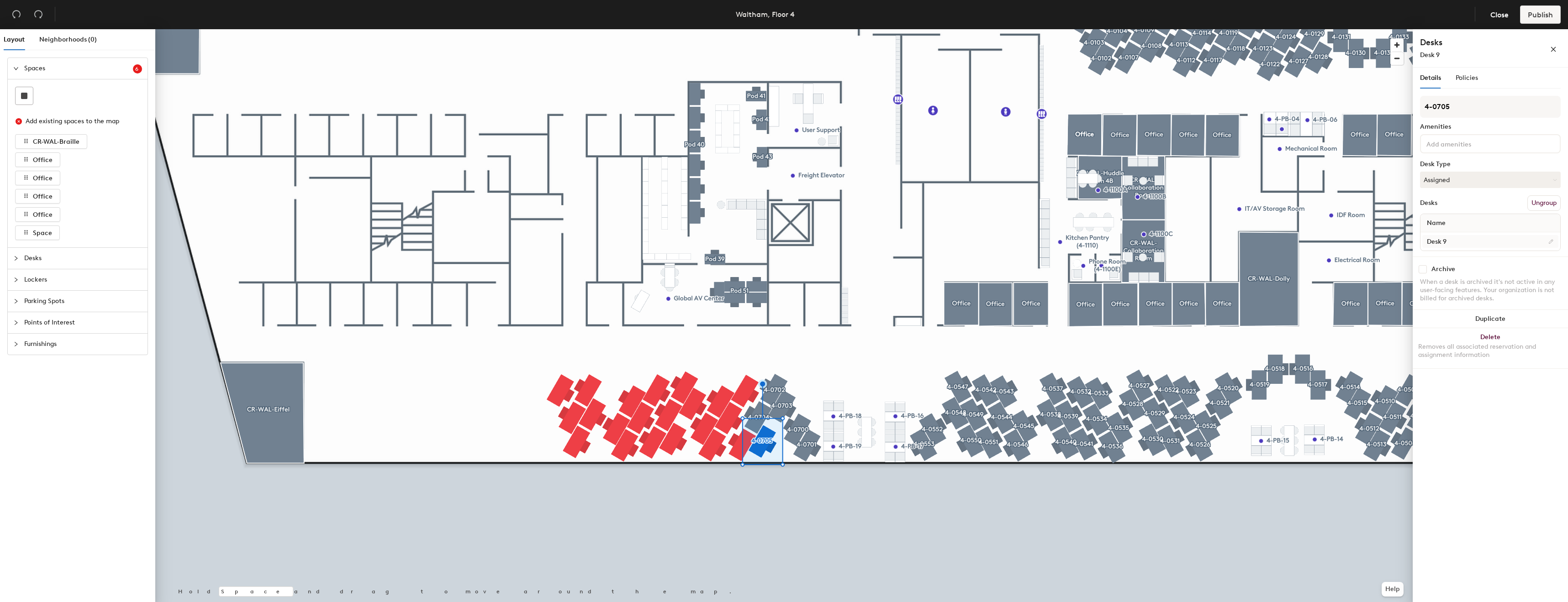
type input "4-0705"
click at [1511, 247] on input "Desk 9" at bounding box center [1490, 241] width 136 height 13
paste input "4-07"
type input "4-0705"
click at [1469, 240] on input "Desk 6" at bounding box center [1490, 241] width 136 height 13
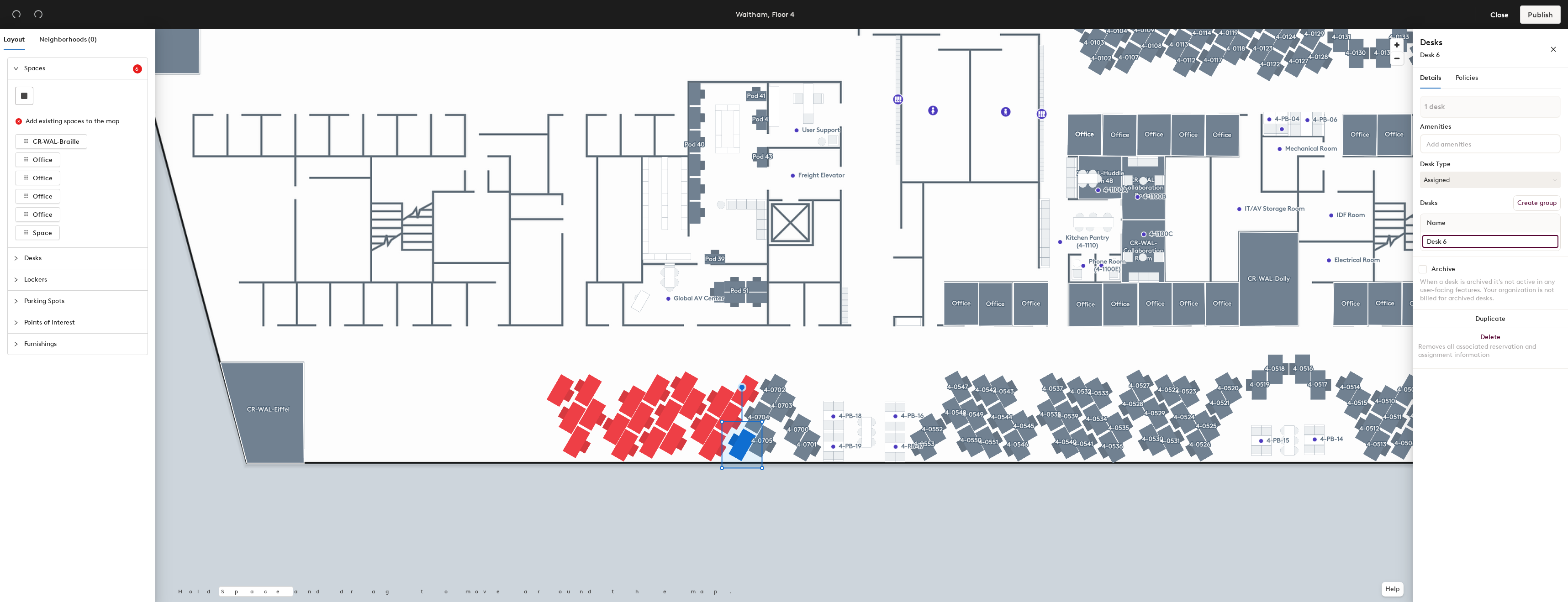
paste input "4-07"
type input "4-0706"
click at [1469, 62] on div "Desks 4-0706" at bounding box center [1490, 48] width 155 height 39
click at [1536, 196] on button "Create group" at bounding box center [1537, 203] width 47 height 16
click at [1490, 112] on input "Pod 189" at bounding box center [1490, 106] width 141 height 22
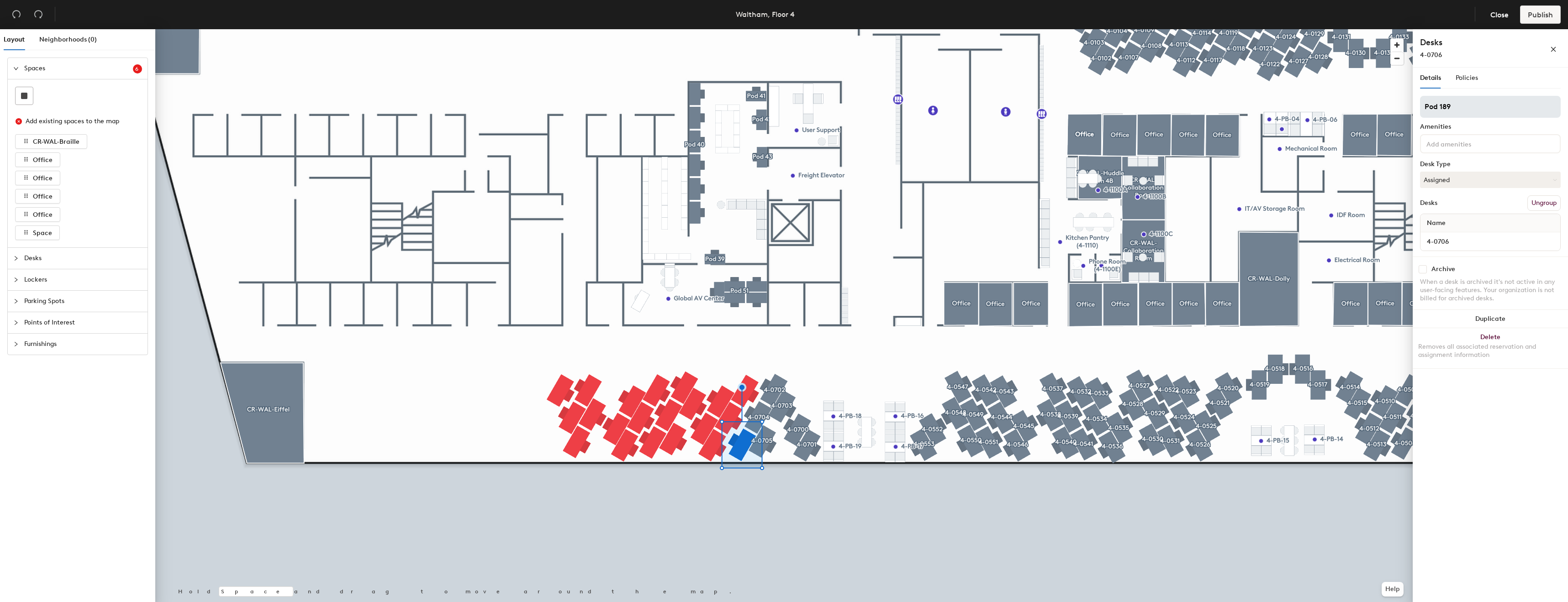
click at [1490, 112] on input "Pod 189" at bounding box center [1490, 106] width 141 height 22
type input "√"
type input "4-0706"
click at [1508, 180] on button "Assigned" at bounding box center [1490, 180] width 141 height 16
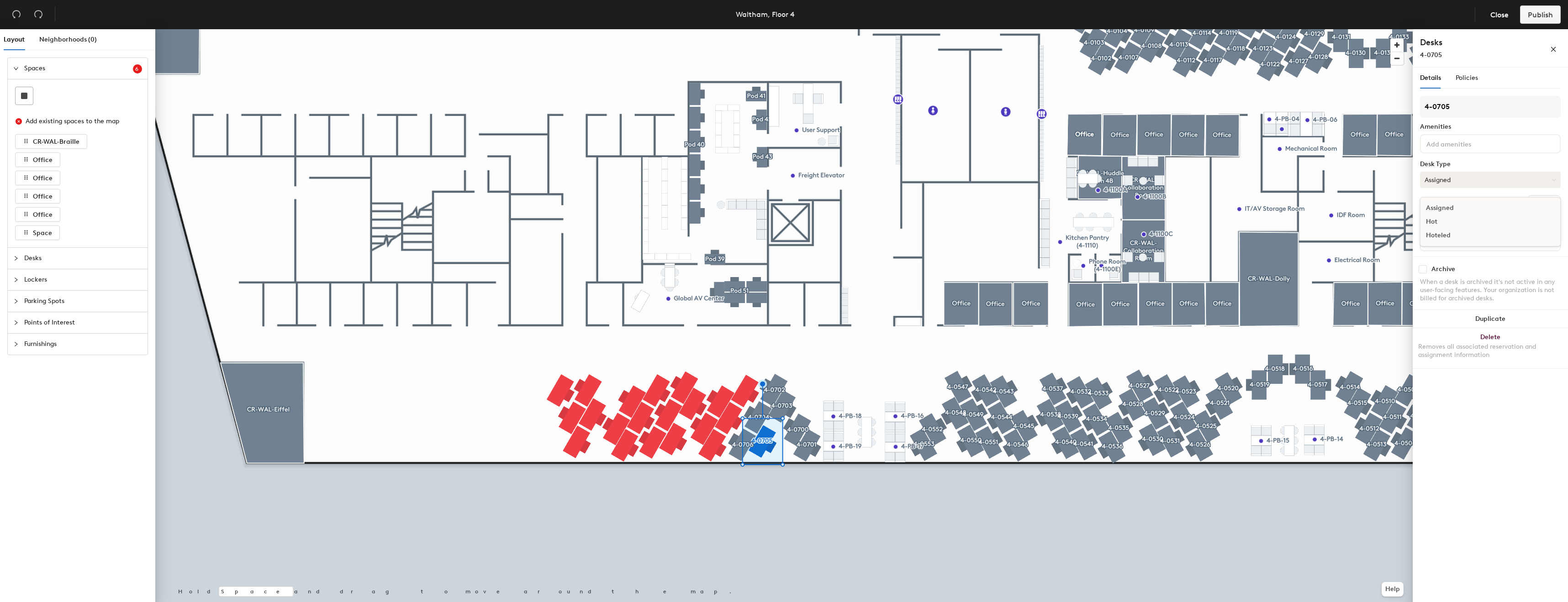
click at [1513, 173] on button "Assigned" at bounding box center [1490, 180] width 141 height 16
click at [1474, 78] on span "Policies" at bounding box center [1467, 78] width 22 height 7
click at [1432, 136] on span "Allow people to share their assigned desk when it's not needed. Learn more >" at bounding box center [1498, 161] width 147 height 65
click at [1559, 107] on button at bounding box center [1555, 104] width 11 height 16
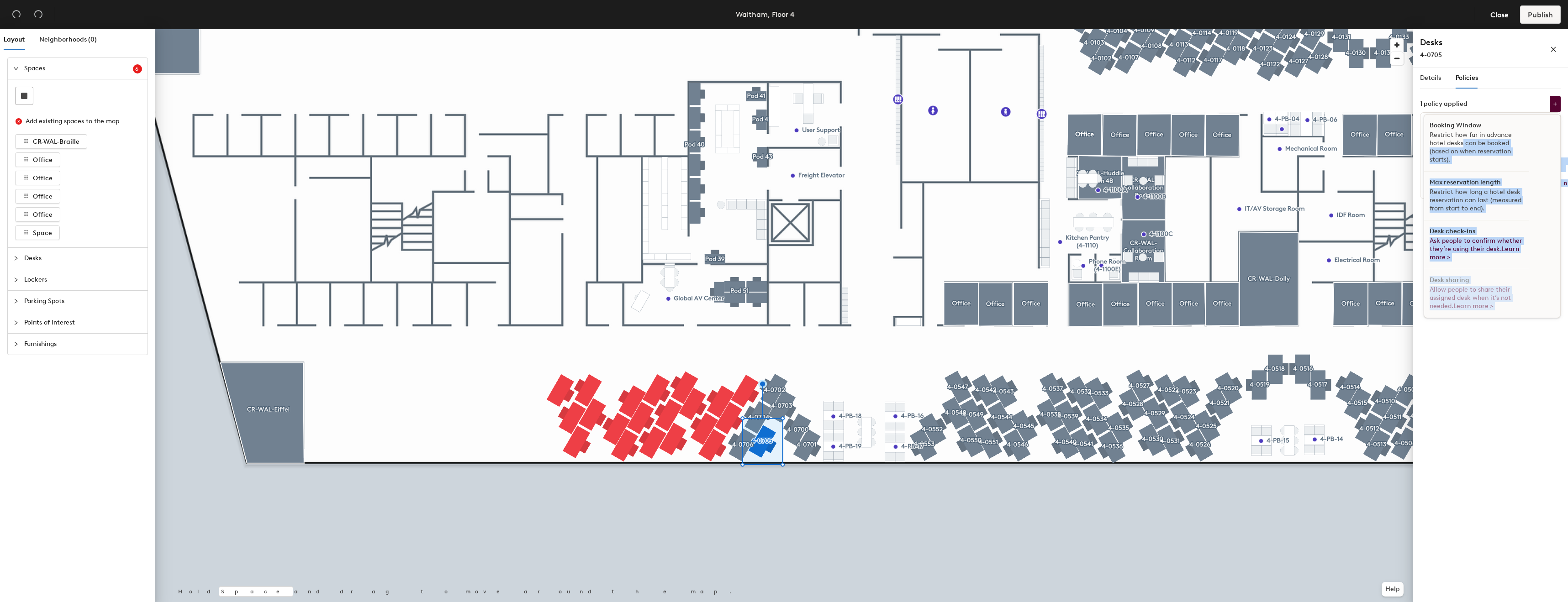
drag, startPoint x: 1462, startPoint y: 145, endPoint x: 1485, endPoint y: 370, distance: 226.2
click at [1485, 370] on div "Details Policies 4-0705 Amenities Desk Type Assigned Desks Ungroup Name 4-0705 …" at bounding box center [1490, 337] width 155 height 538
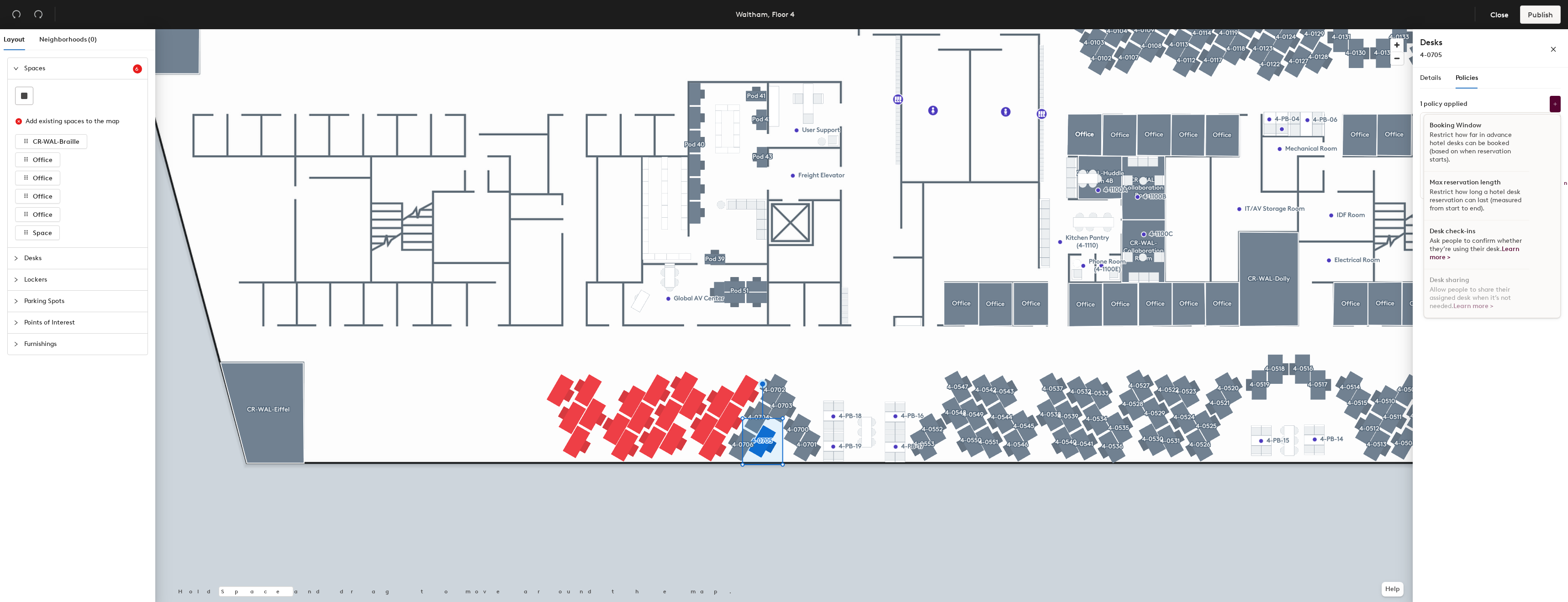
click at [1472, 212] on p "Restrict how long a hotel desk reservation can last (measured from start to end…" at bounding box center [1476, 201] width 94 height 25
click at [1464, 196] on button "weeks" at bounding box center [1470, 204] width 34 height 16
click at [1470, 245] on div "days" at bounding box center [1471, 252] width 35 height 14
click at [1440, 196] on input "0" at bounding box center [1436, 204] width 25 height 16
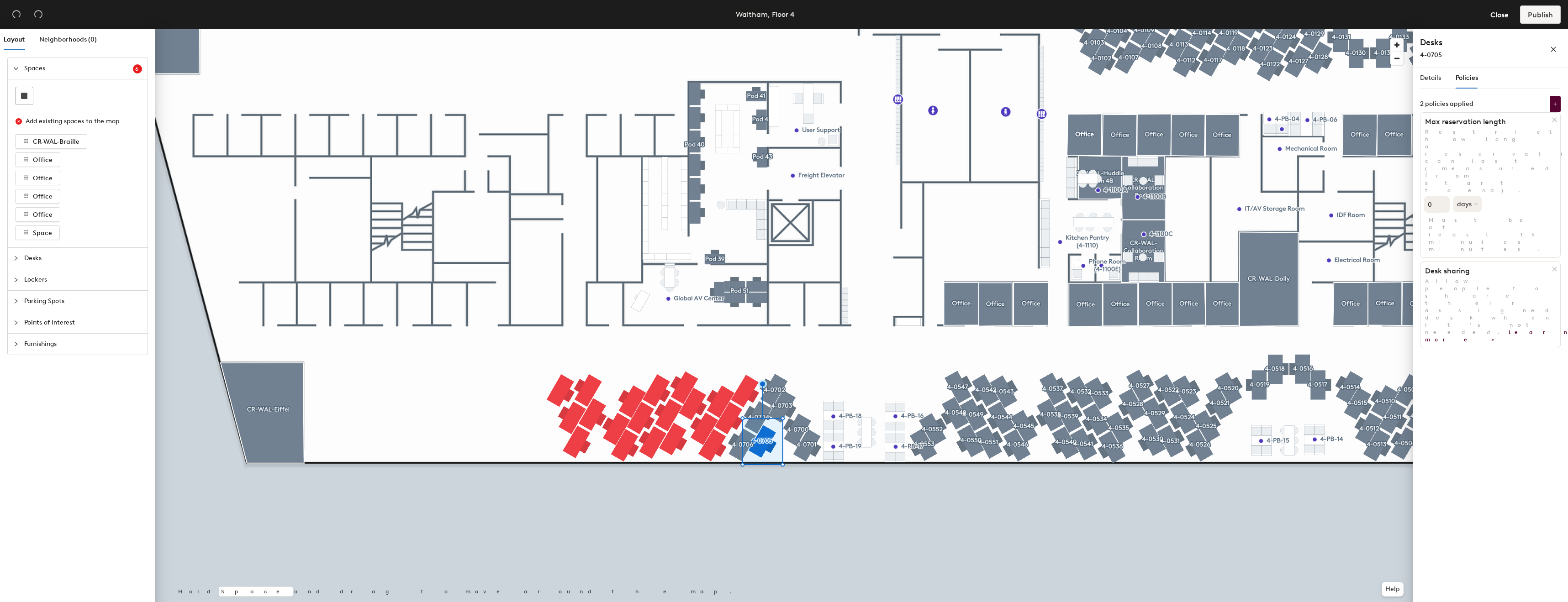
click at [1438, 196] on input "0" at bounding box center [1436, 204] width 25 height 16
type input "30"
click at [1500, 313] on div "Details Policies 4-0705 Amenities Desk Type Assigned Desks Ungroup Name 4-0705 …" at bounding box center [1490, 337] width 155 height 538
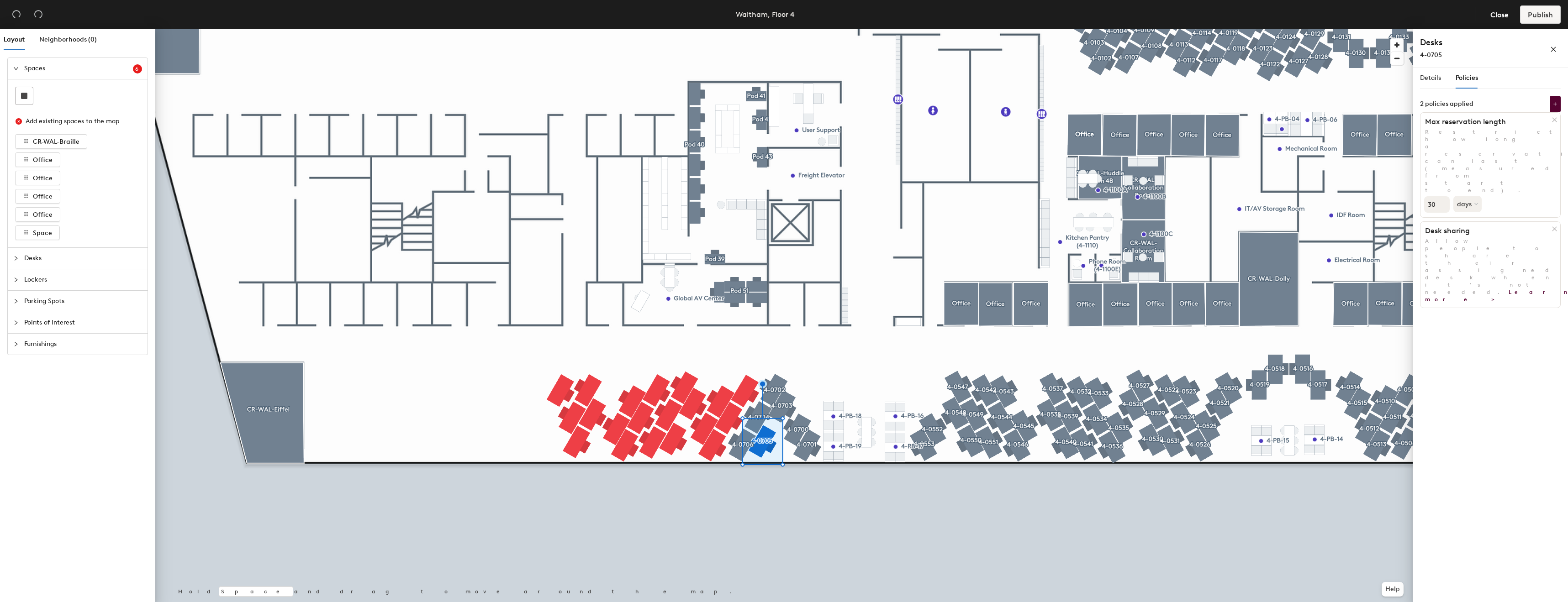
click at [1551, 121] on icon at bounding box center [1554, 119] width 7 height 7
click at [1553, 107] on button at bounding box center [1555, 104] width 11 height 16
click at [1481, 151] on p "Restrict how far in advance hotel desks can be booked (based on when reservatio…" at bounding box center [1476, 147] width 94 height 33
click at [1462, 203] on button "days" at bounding box center [1468, 211] width 30 height 16
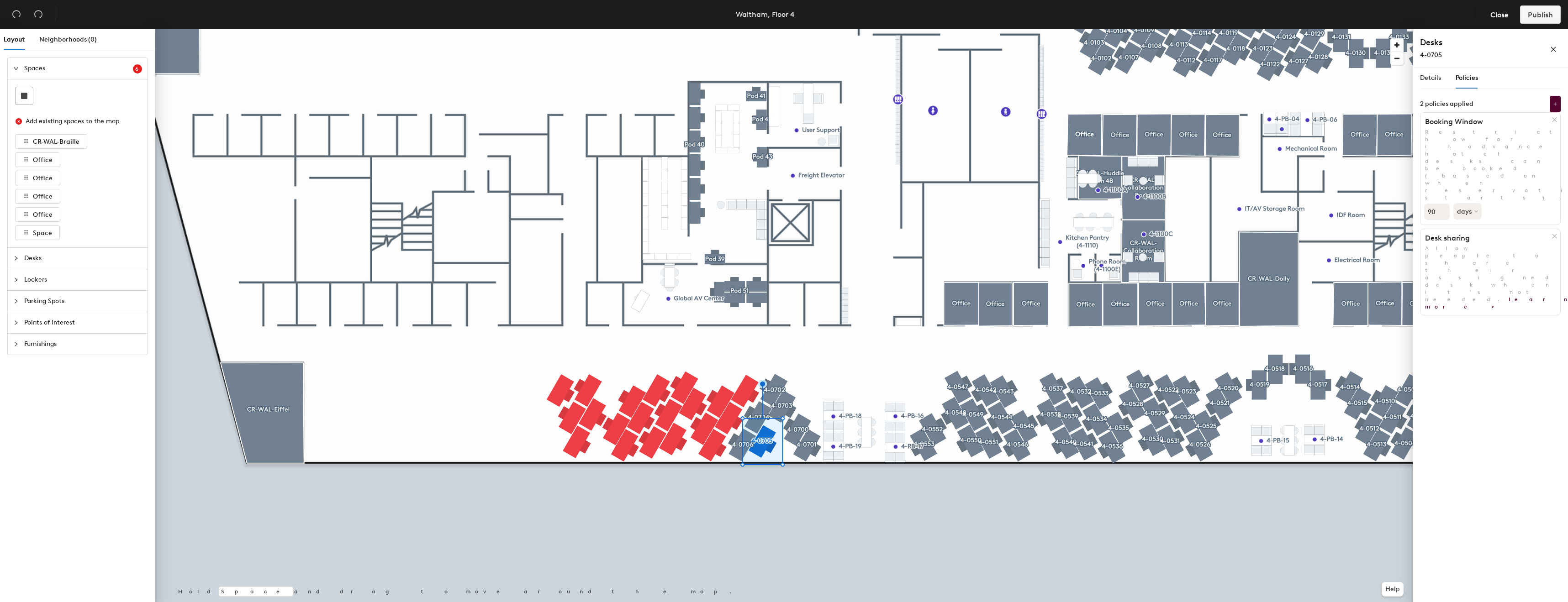
click at [1434, 204] on input "90" at bounding box center [1436, 212] width 25 height 16
type input "60"
click at [1493, 278] on div "Details Policies 4-0705 Amenities Desk Type Assigned Desks Ungroup Name 4-0705 …" at bounding box center [1490, 337] width 155 height 538
click at [1556, 104] on icon at bounding box center [1555, 104] width 4 height 4
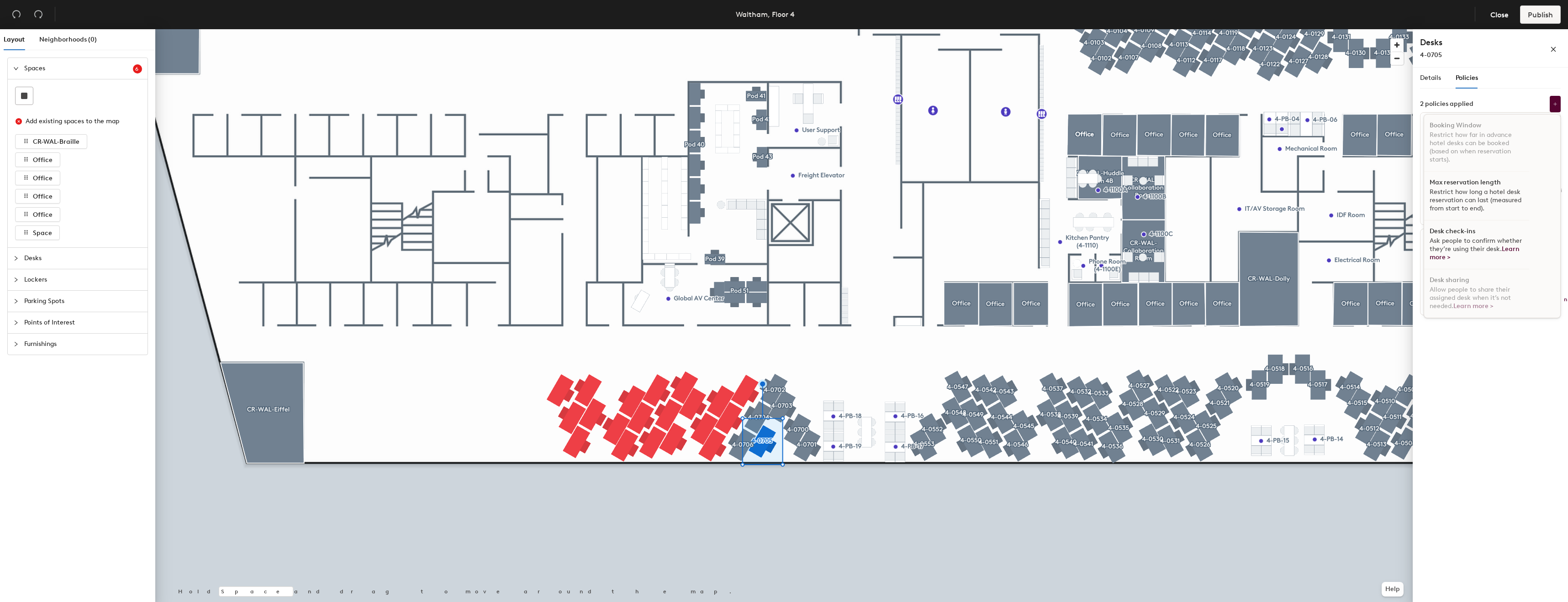
click at [1455, 235] on div "Desk check-ins Ask people to confirm whether they’re using their desk. Learn mo…" at bounding box center [1476, 245] width 105 height 49
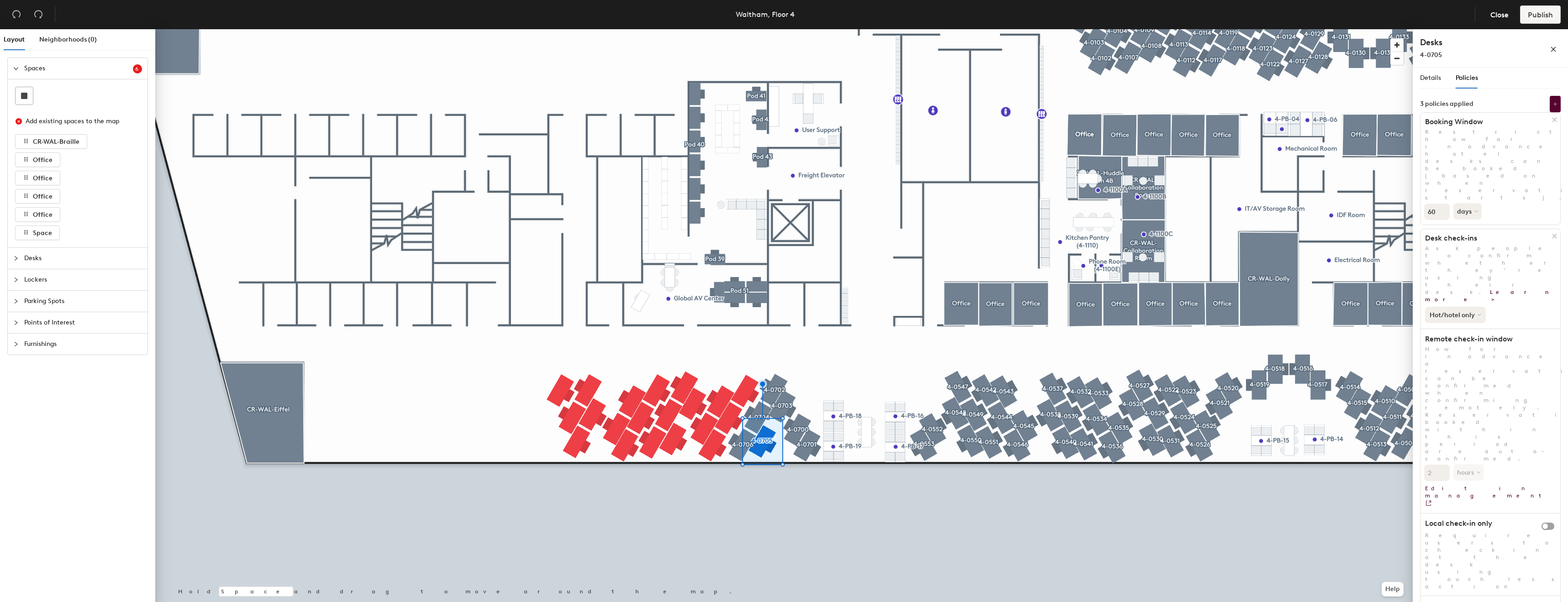
click at [1453, 307] on button "Hot/hotel only" at bounding box center [1455, 315] width 61 height 16
click at [1452, 340] on div "Hot/hotel only" at bounding box center [1454, 345] width 56 height 11
click at [1552, 522] on span "button" at bounding box center [1547, 526] width 13 height 7
click at [1549, 601] on span "button" at bounding box center [1547, 609] width 13 height 7
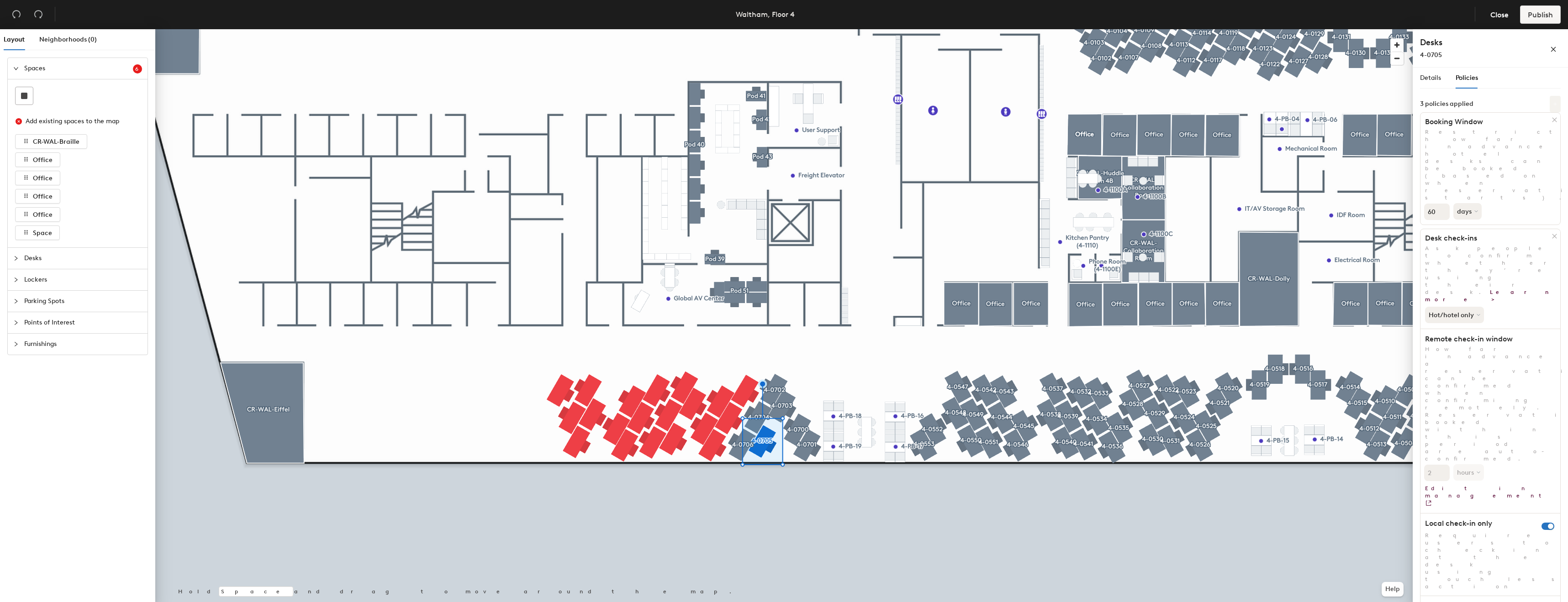
click at [1556, 104] on icon at bounding box center [1555, 104] width 4 height 4
click at [1478, 206] on p "Restrict how long a hotel desk reservation can last (measured from start to end…" at bounding box center [1476, 201] width 94 height 25
click at [1556, 233] on icon at bounding box center [1554, 236] width 7 height 7
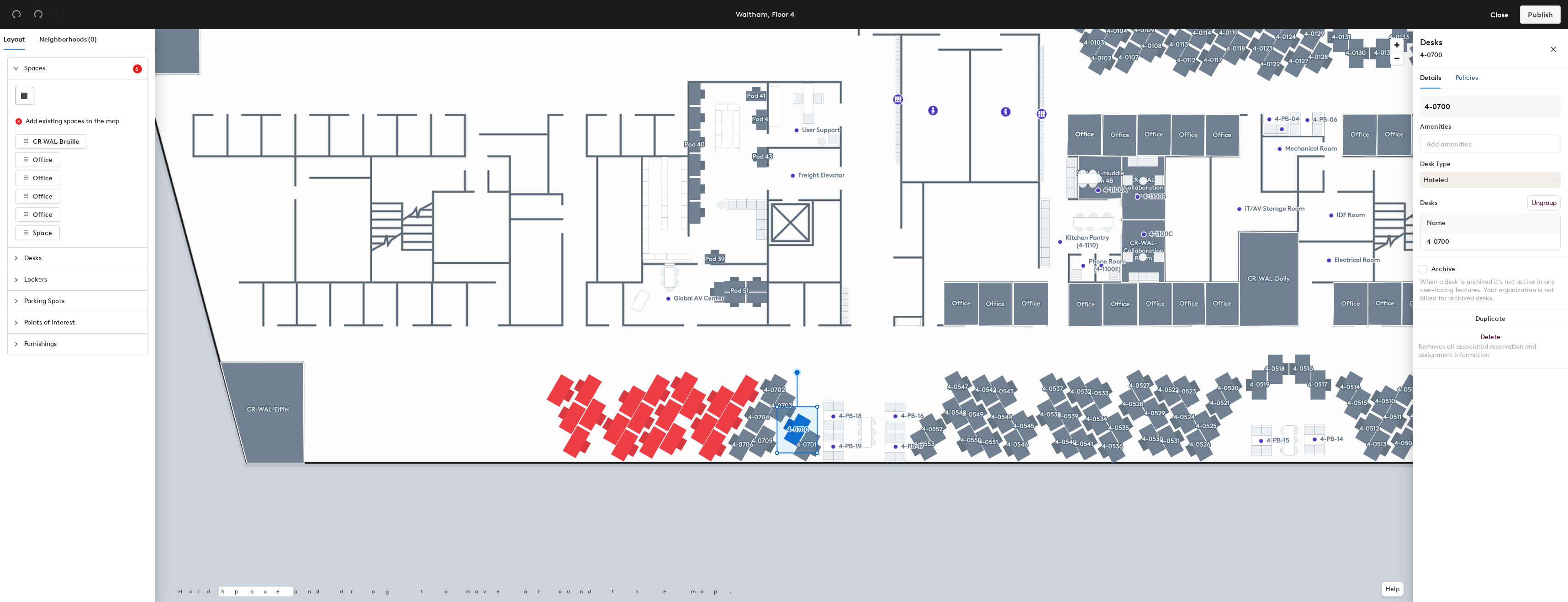
click at [1472, 80] on span "Policies" at bounding box center [1467, 78] width 22 height 7
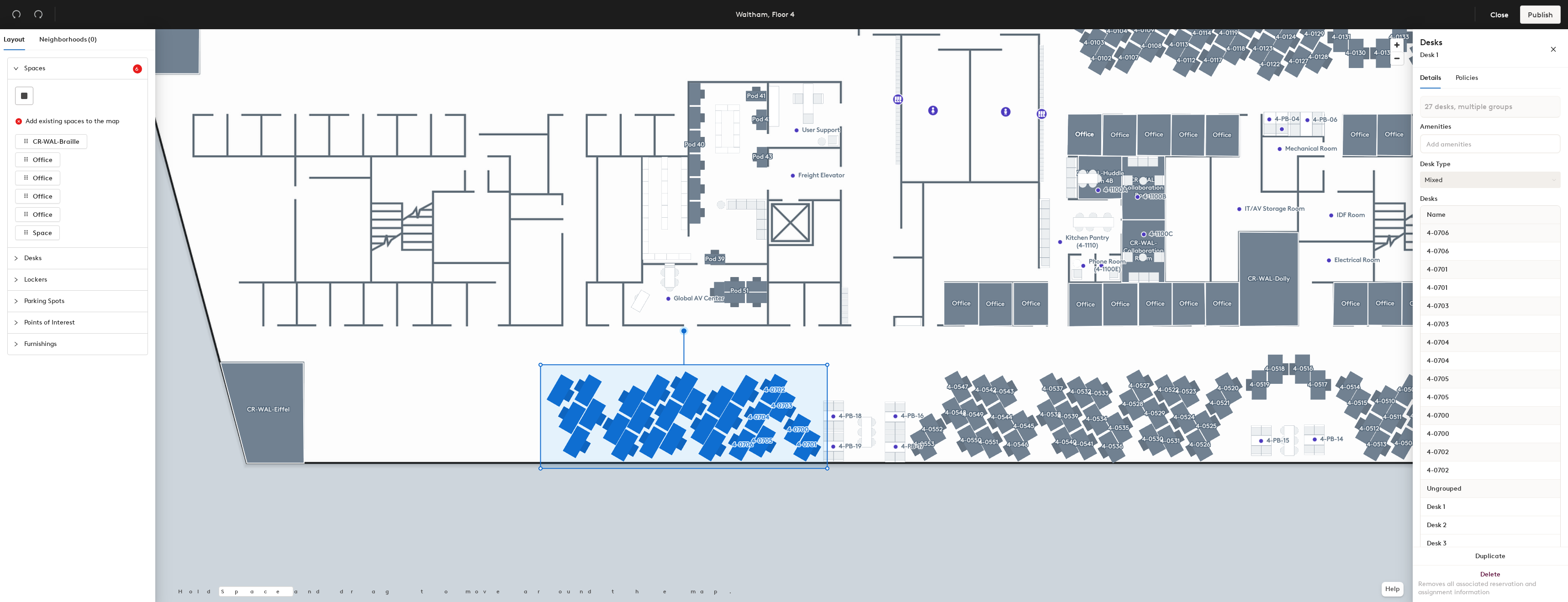
click at [1472, 185] on button "Mixed" at bounding box center [1490, 180] width 141 height 16
drag, startPoint x: 1468, startPoint y: 200, endPoint x: 1446, endPoint y: 231, distance: 38.0
click at [1446, 231] on div "Assigned Hot Hoteled" at bounding box center [1490, 221] width 141 height 49
click at [1478, 184] on button "Mixed" at bounding box center [1490, 180] width 141 height 16
click at [1433, 232] on div "Hoteled" at bounding box center [1466, 235] width 91 height 14
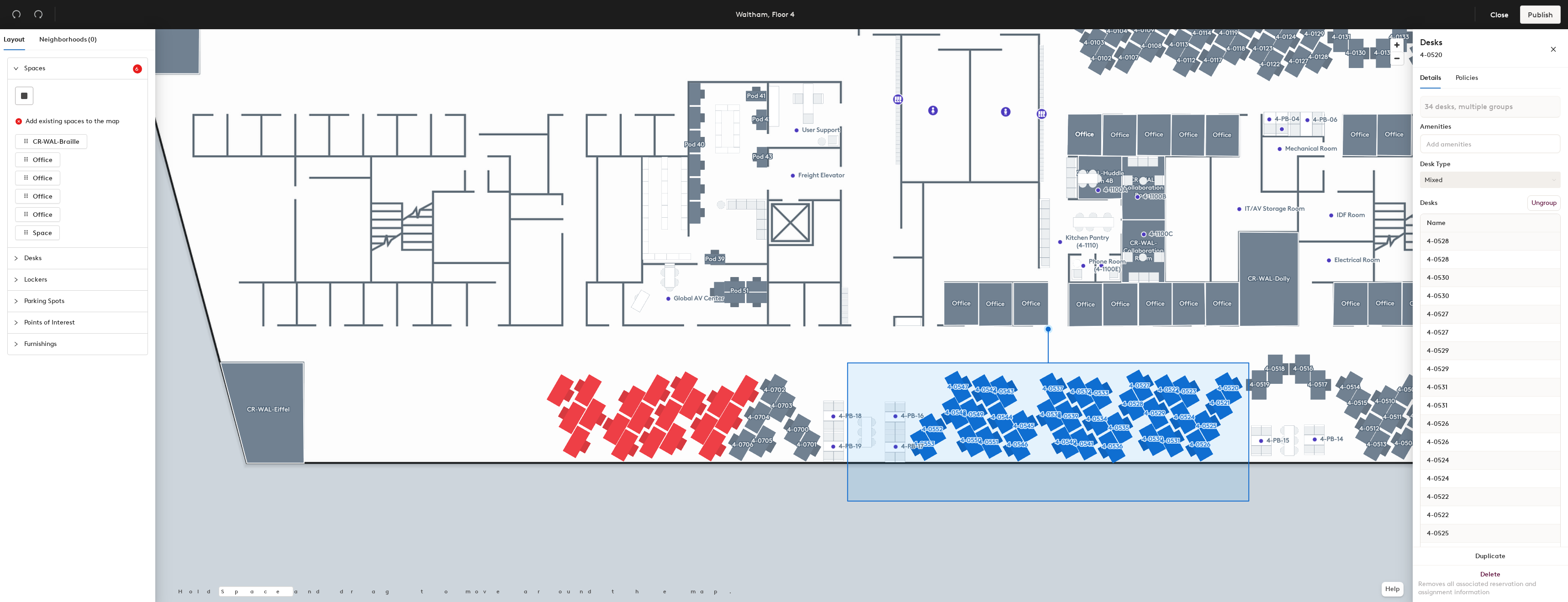
click at [1490, 185] on button "Mixed" at bounding box center [1490, 180] width 141 height 16
click at [1459, 234] on div "Hoteled" at bounding box center [1466, 235] width 91 height 14
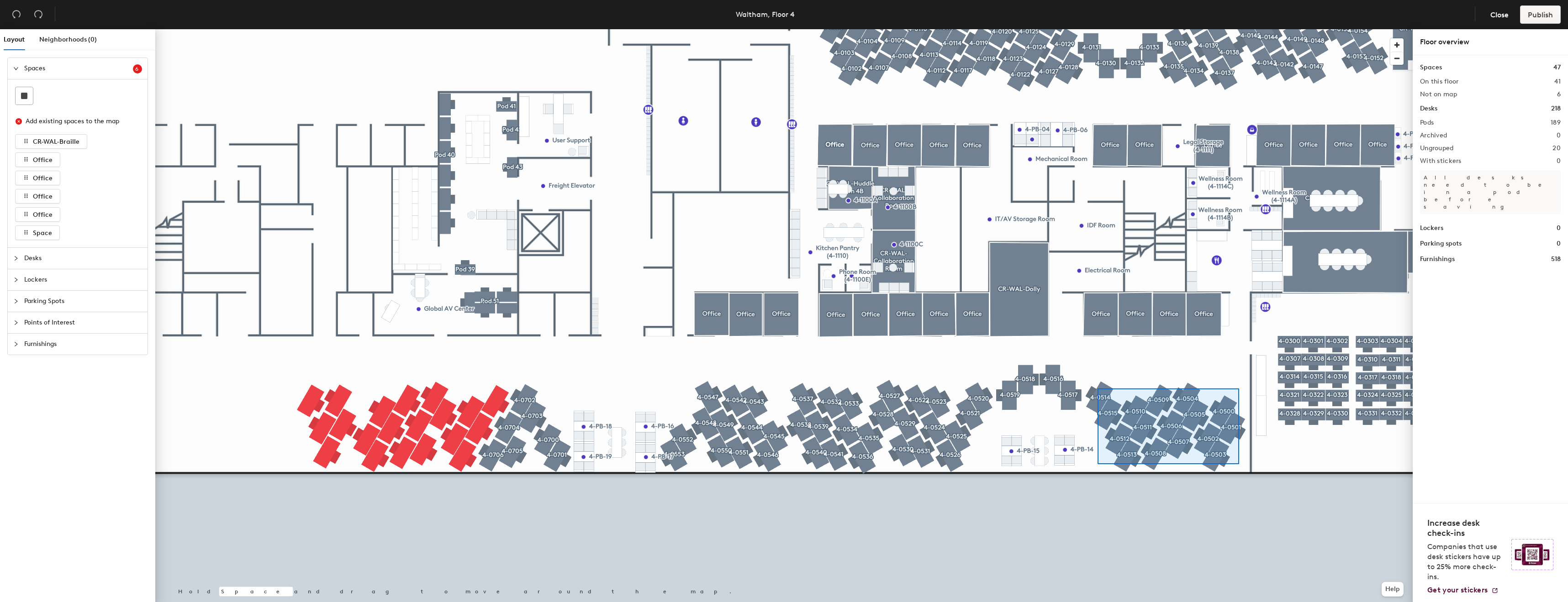
click at [1097, 29] on div at bounding box center [784, 29] width 1257 height 0
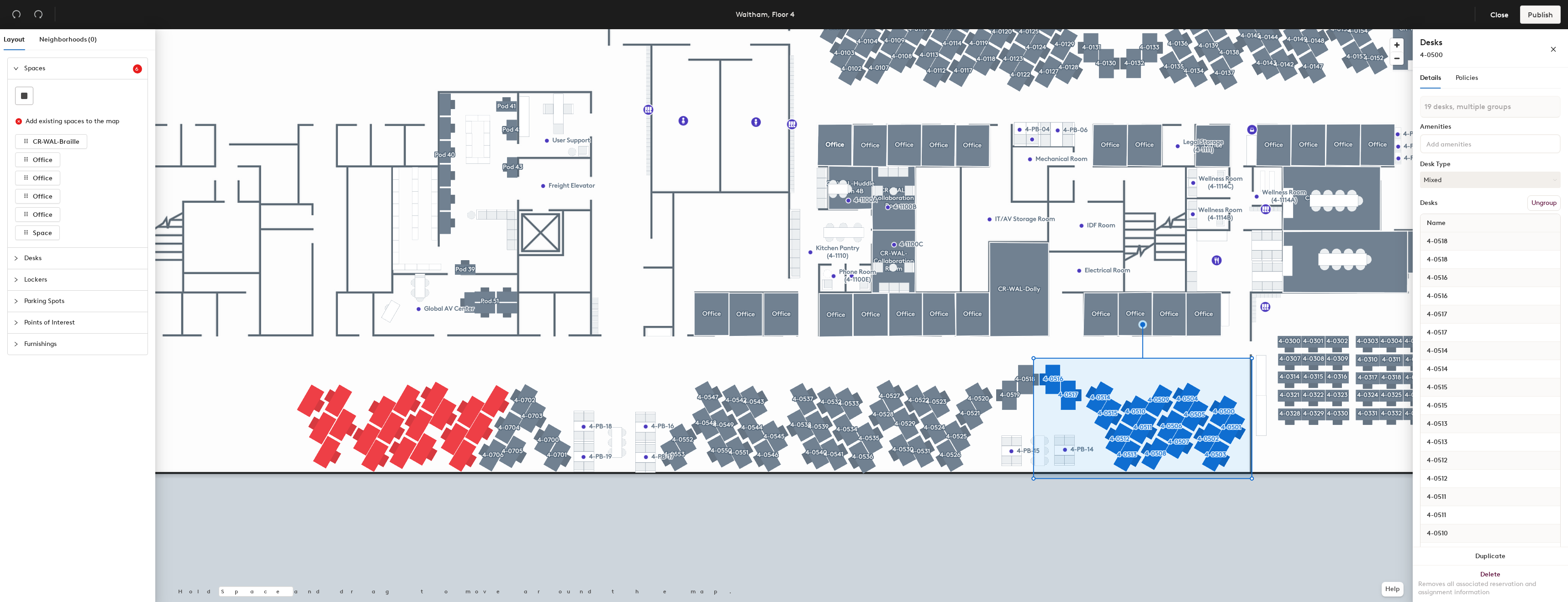
type input "20 desks, multiple groups"
click at [1487, 185] on button "Mixed" at bounding box center [1490, 180] width 141 height 16
click at [1441, 231] on div "Hoteled" at bounding box center [1466, 235] width 91 height 14
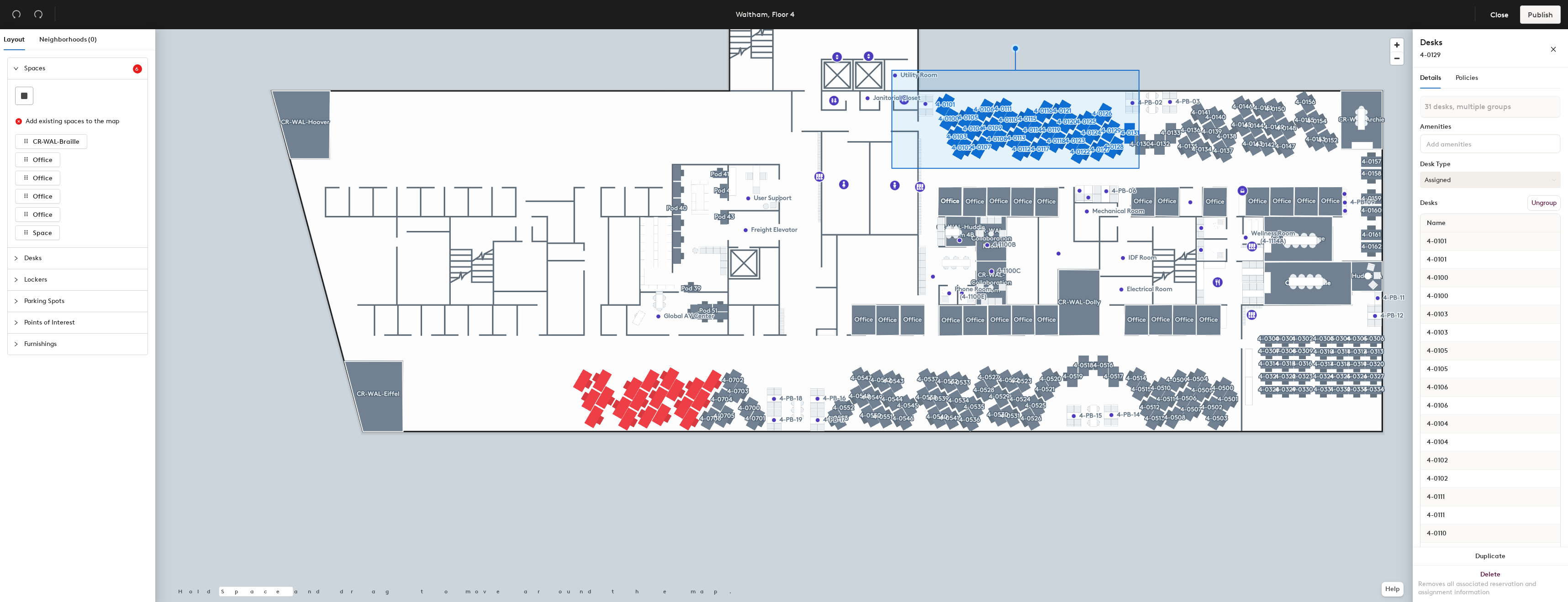
click at [1526, 186] on button "Assigned" at bounding box center [1490, 180] width 141 height 16
click at [1444, 233] on div "Hoteled" at bounding box center [1466, 235] width 91 height 14
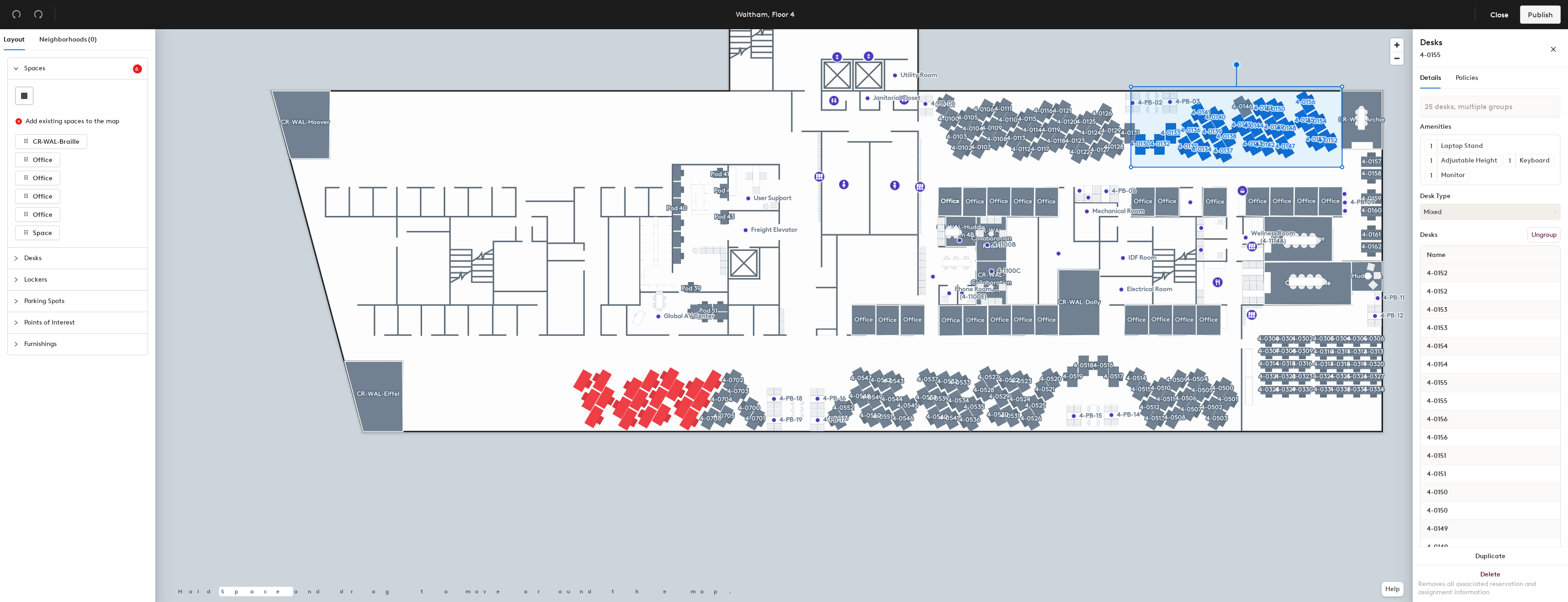
type input "26 desks, multiple groups"
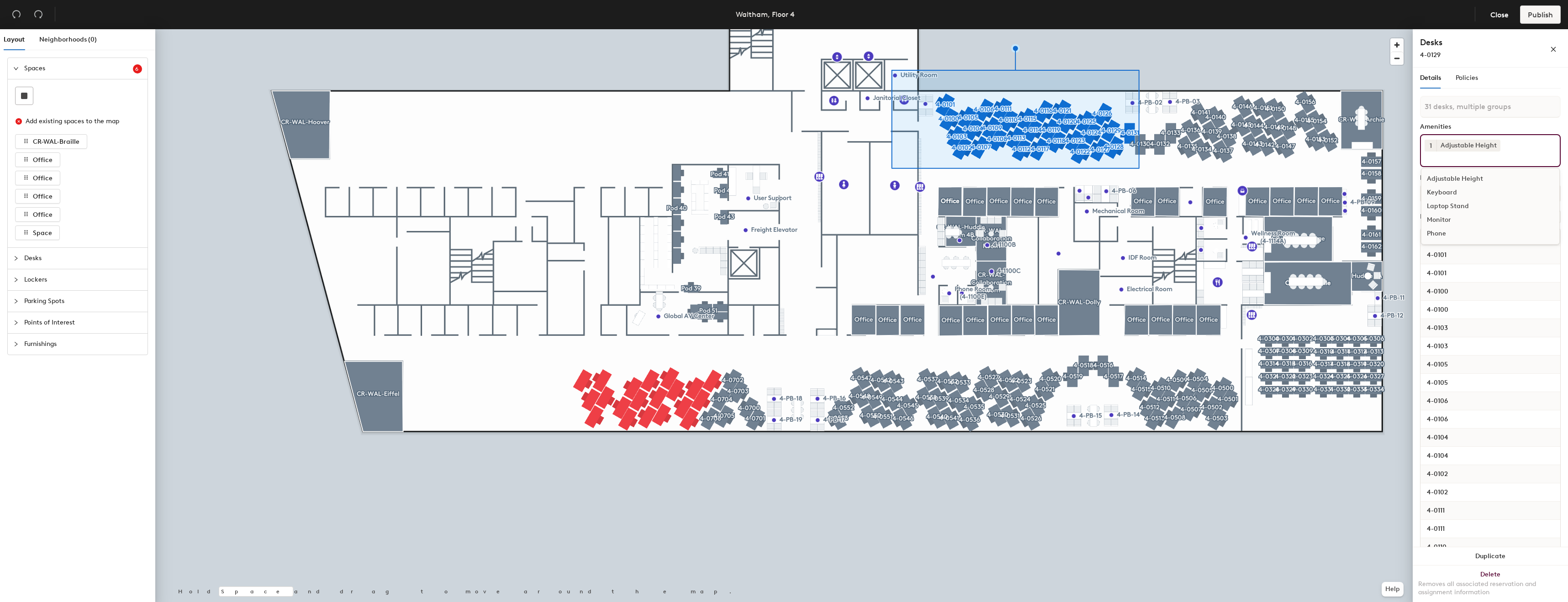
click at [1447, 191] on div "Keyboard" at bounding box center [1490, 193] width 138 height 14
click at [1453, 213] on div "Laptop Stand" at bounding box center [1490, 206] width 138 height 14
click at [1446, 240] on div "Monitor" at bounding box center [1490, 234] width 138 height 14
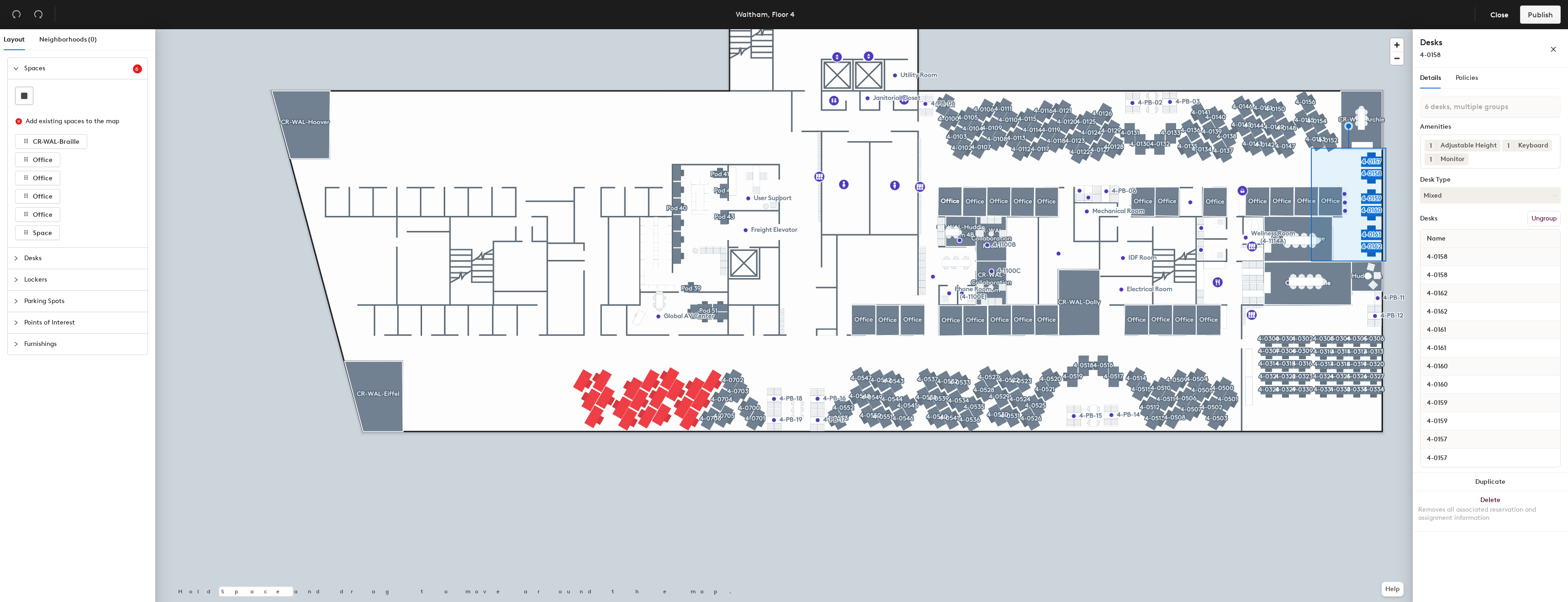
click at [1476, 163] on div "1 Adjustable Height 1 Keyboard 1 Monitor" at bounding box center [1490, 152] width 141 height 35
click at [1462, 195] on div "Adjustable Height" at bounding box center [1490, 193] width 138 height 14
click at [1456, 188] on div "Adjustable Height" at bounding box center [1490, 181] width 138 height 14
click at [1457, 201] on div "Keyboard" at bounding box center [1490, 194] width 138 height 14
click at [1450, 215] on div "Laptop Stand" at bounding box center [1490, 208] width 138 height 14
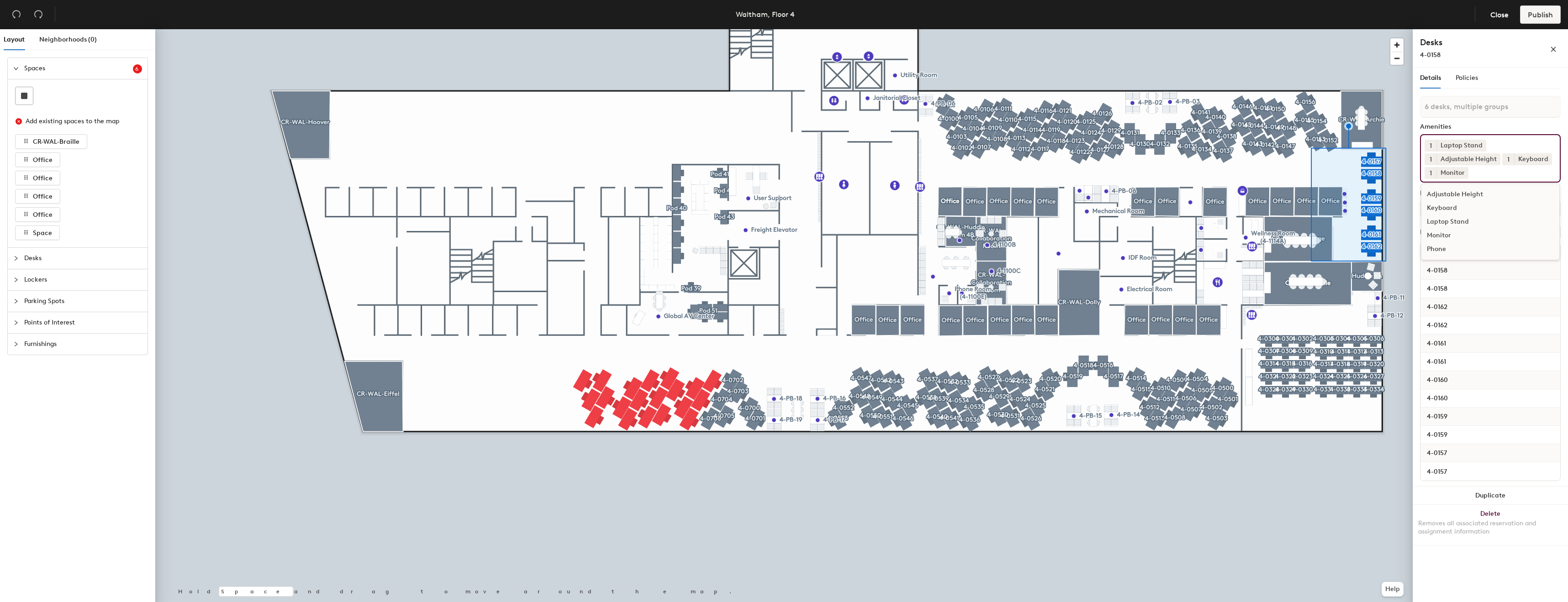
click at [1446, 242] on div "Monitor" at bounding box center [1490, 235] width 138 height 14
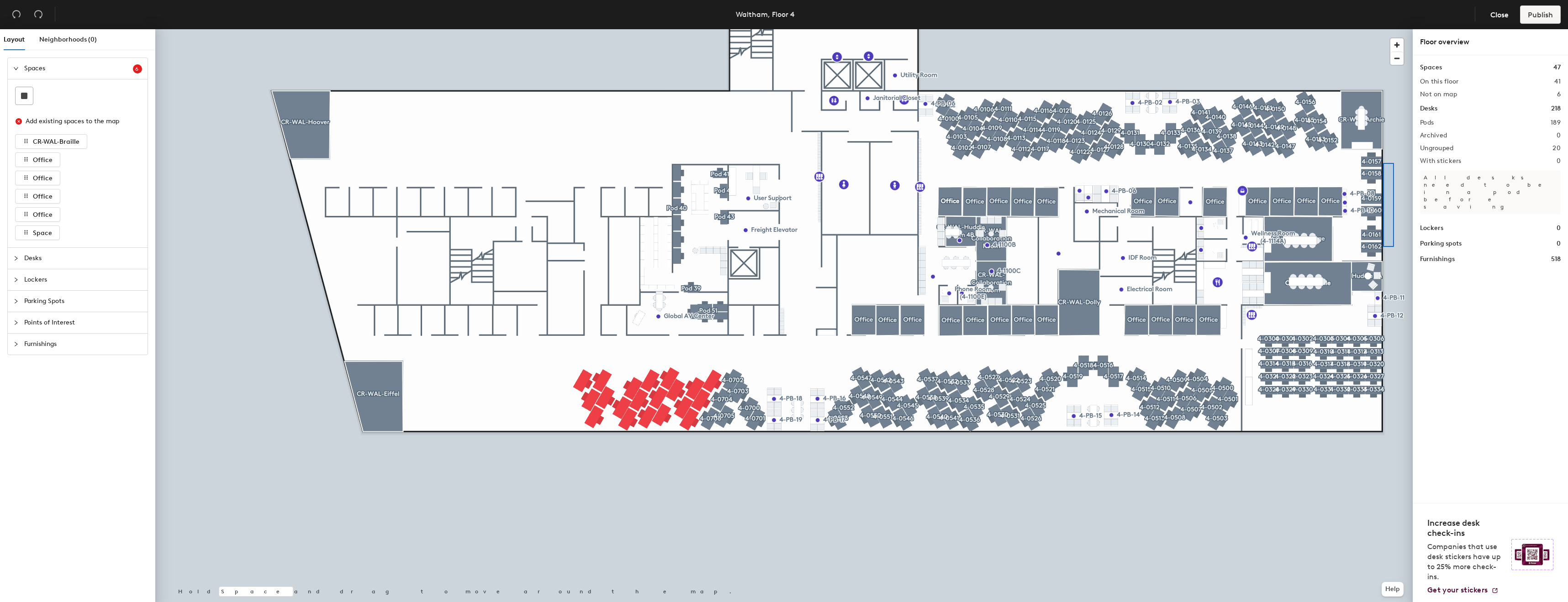
click at [1380, 29] on div at bounding box center [784, 29] width 1257 height 0
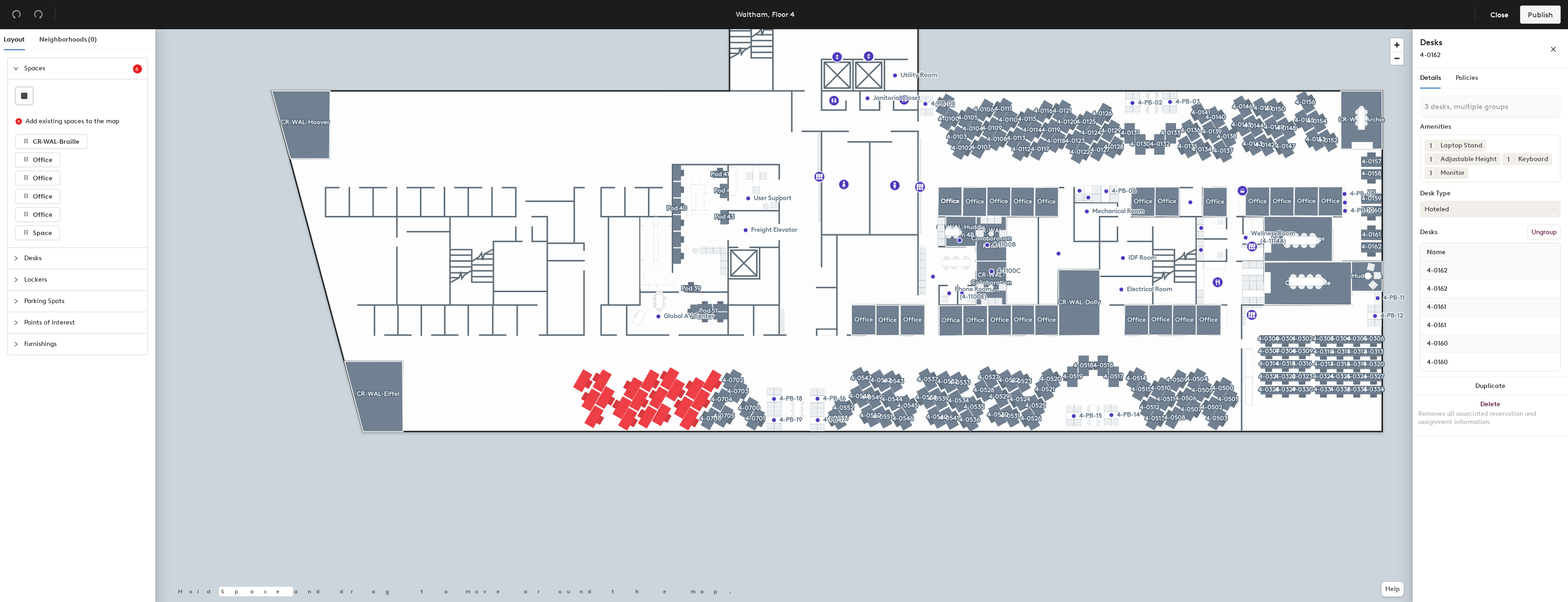
click at [1482, 216] on button "Hoteled" at bounding box center [1490, 209] width 141 height 16
click at [1454, 271] on div "Hoteled" at bounding box center [1466, 265] width 91 height 14
click at [1462, 209] on button "Hoteled" at bounding box center [1490, 207] width 141 height 16
click at [1449, 237] on div "Assigned" at bounding box center [1466, 235] width 91 height 14
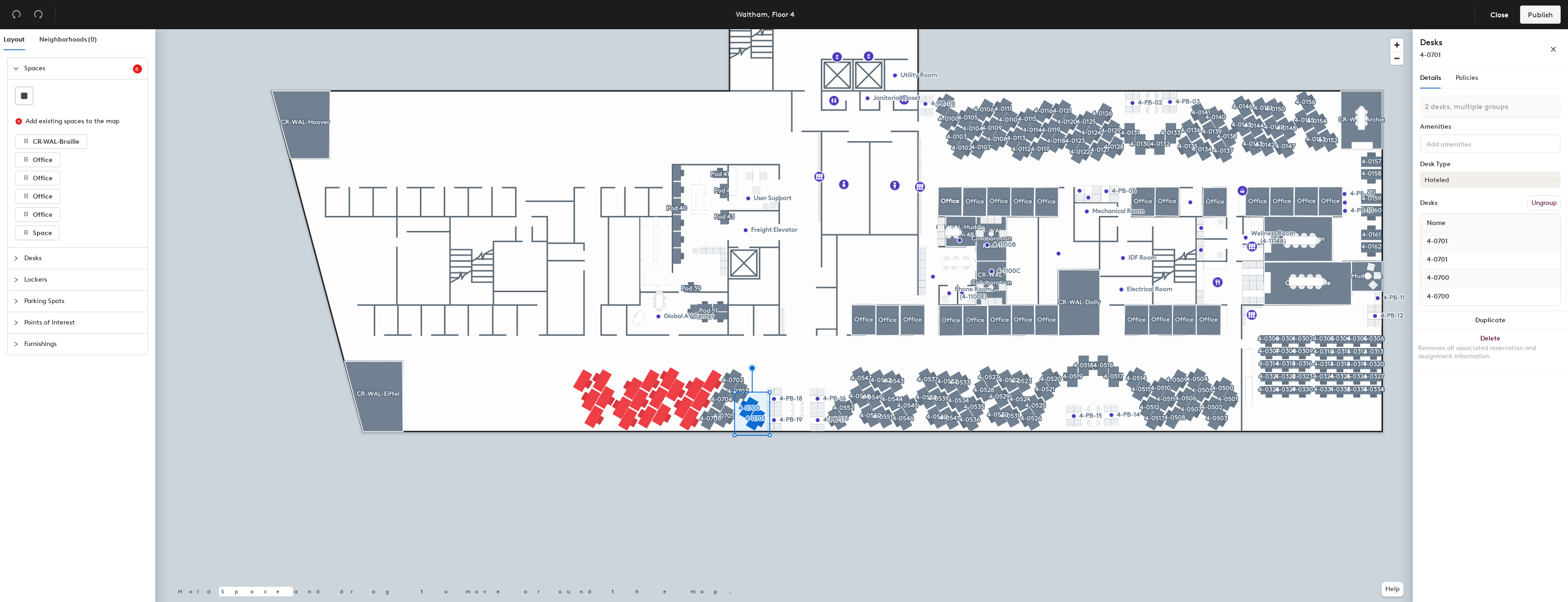
click at [1490, 186] on button "Hoteled" at bounding box center [1490, 180] width 141 height 16
click at [1464, 209] on div "Assigned" at bounding box center [1466, 208] width 91 height 14
click at [1477, 183] on button "Hoteled" at bounding box center [1490, 180] width 141 height 16
click at [1455, 205] on div "Assigned" at bounding box center [1466, 208] width 91 height 14
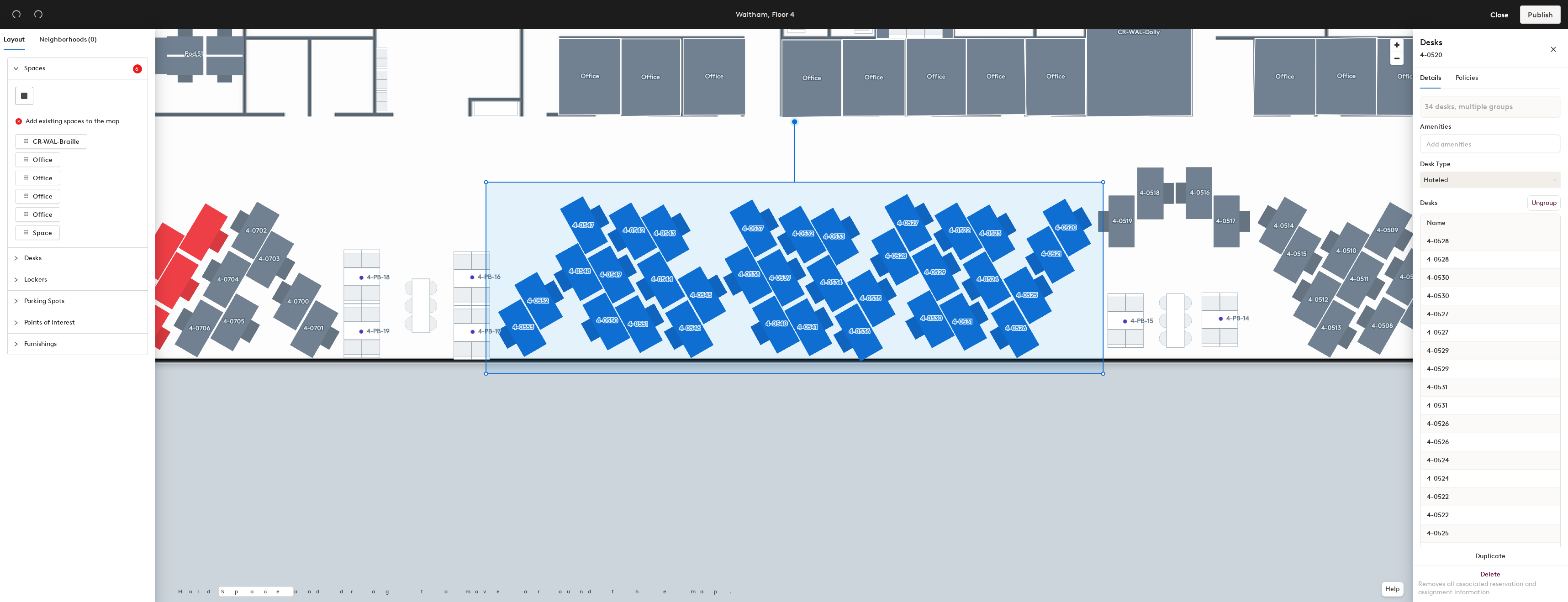
click at [1465, 140] on input at bounding box center [1465, 144] width 82 height 11
click at [1457, 166] on div "Adjustable Height" at bounding box center [1490, 165] width 138 height 14
click at [1458, 188] on div "Keyboard" at bounding box center [1490, 193] width 138 height 14
click at [1453, 213] on div "Laptop Stand" at bounding box center [1490, 206] width 138 height 14
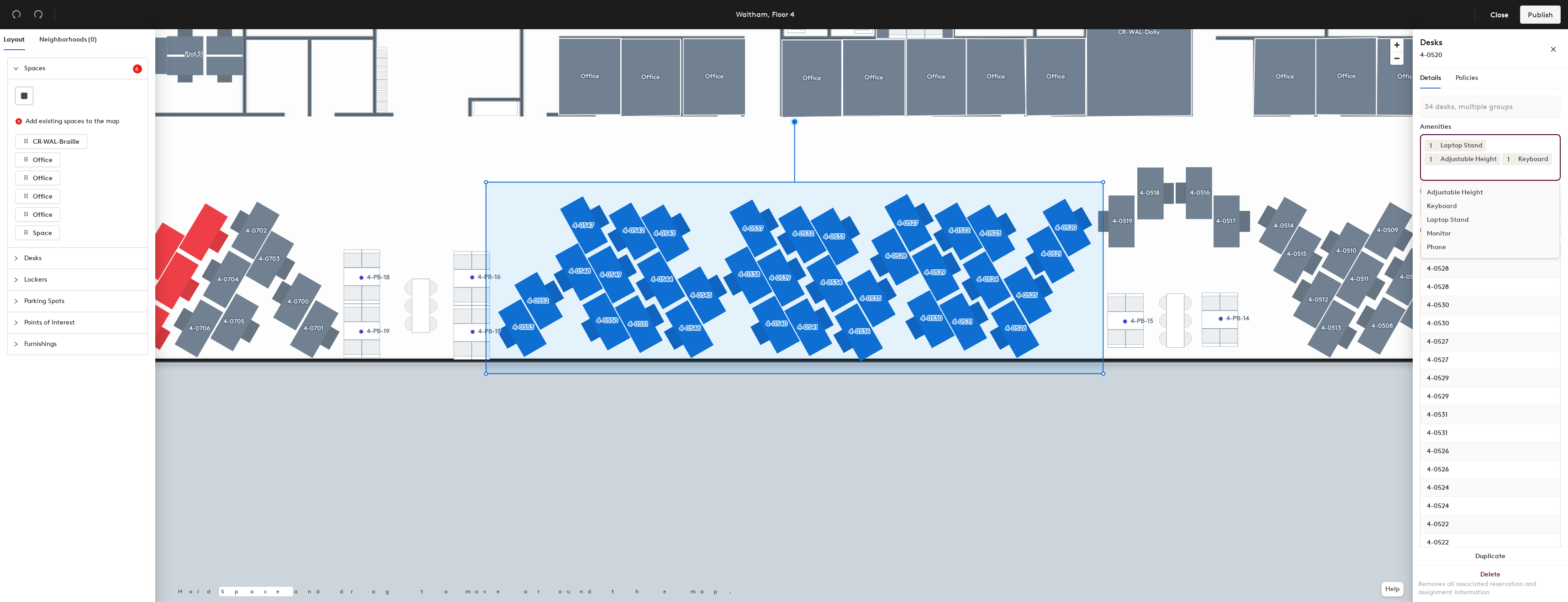
click at [1450, 240] on div "Monitor" at bounding box center [1490, 234] width 138 height 14
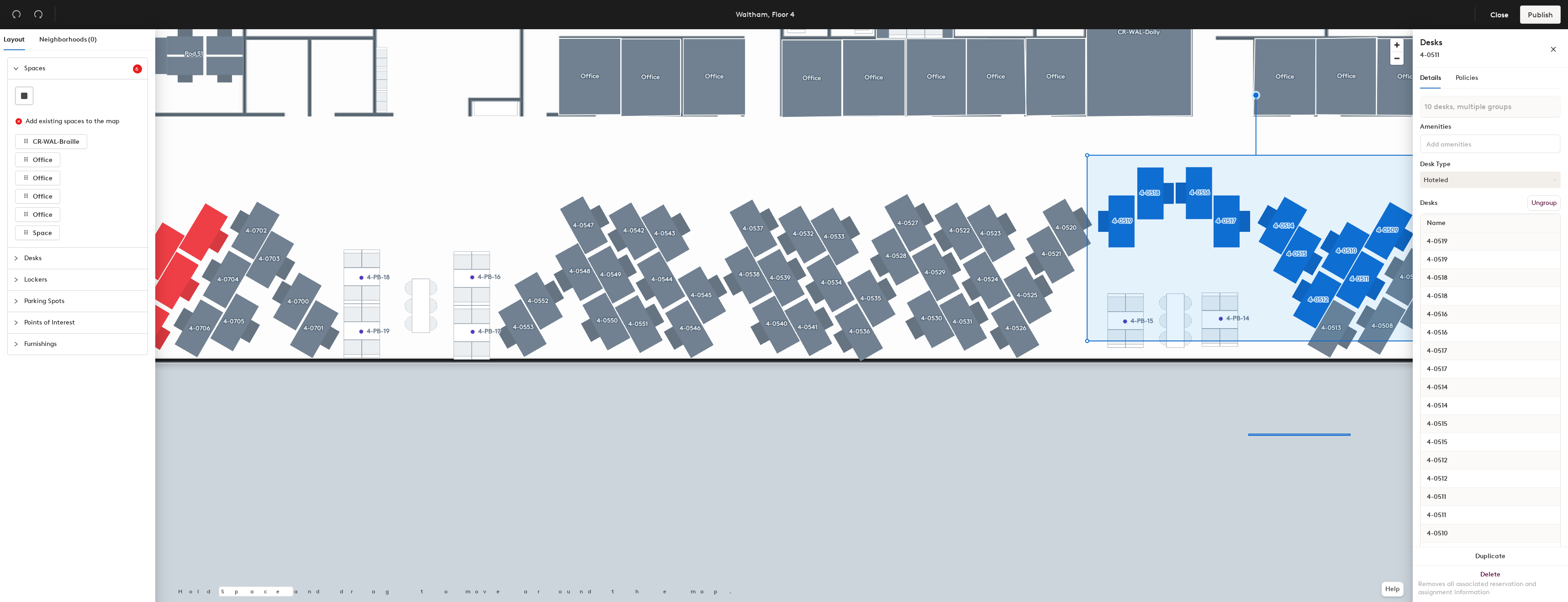
click at [1095, 29] on div at bounding box center [784, 29] width 1257 height 0
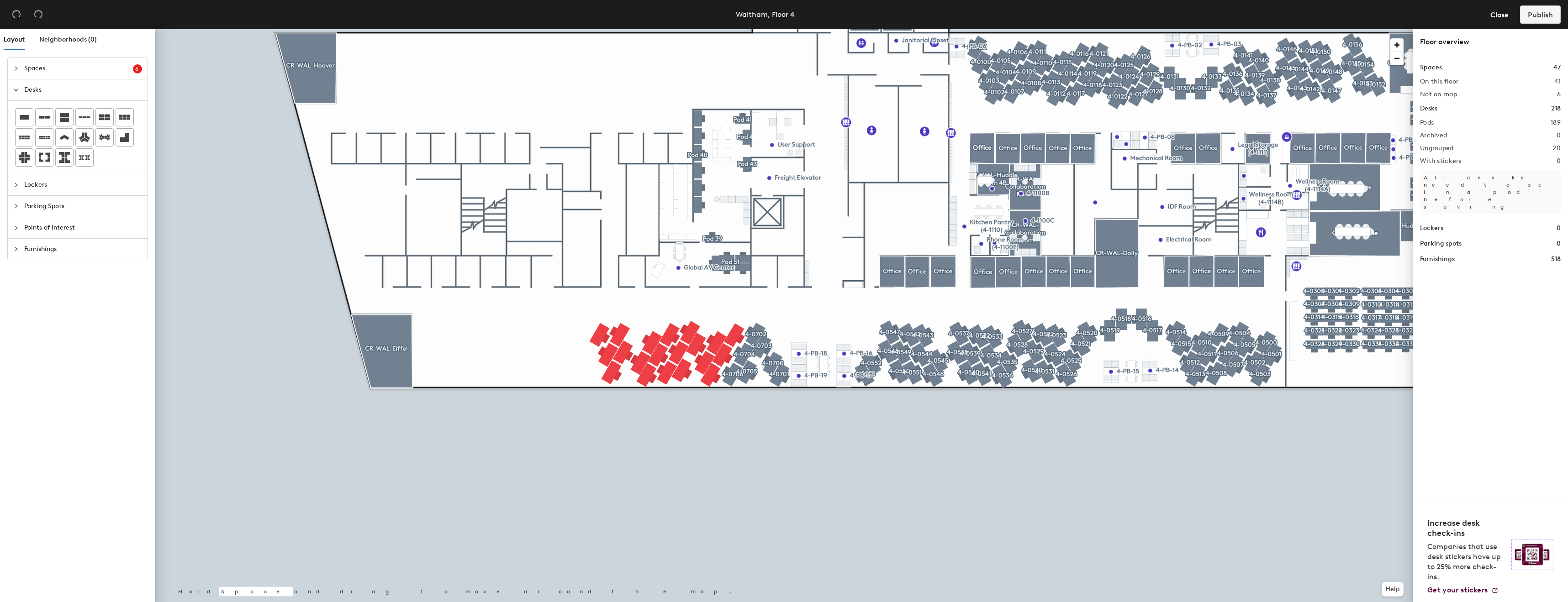
click at [15, 191] on div "Lockers" at bounding box center [77, 185] width 140 height 21
click at [7, 163] on div "Parking Spots" at bounding box center [77, 166] width 140 height 21
click at [17, 140] on div "Parking Spots" at bounding box center [77, 133] width 140 height 21
click at [16, 157] on div at bounding box center [19, 154] width 11 height 10
click at [16, 246] on div at bounding box center [19, 249] width 11 height 10
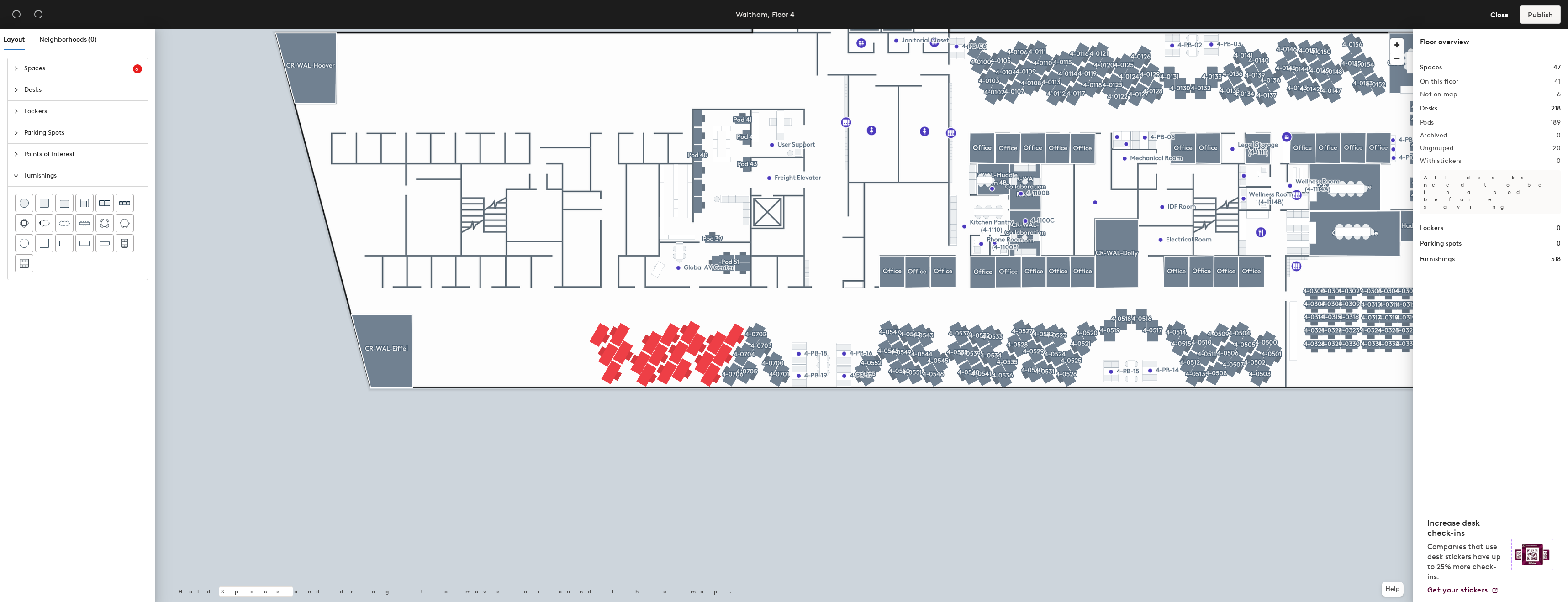
click at [17, 72] on div at bounding box center [19, 68] width 11 height 10
click at [15, 259] on icon "collapsed" at bounding box center [16, 258] width 6 height 6
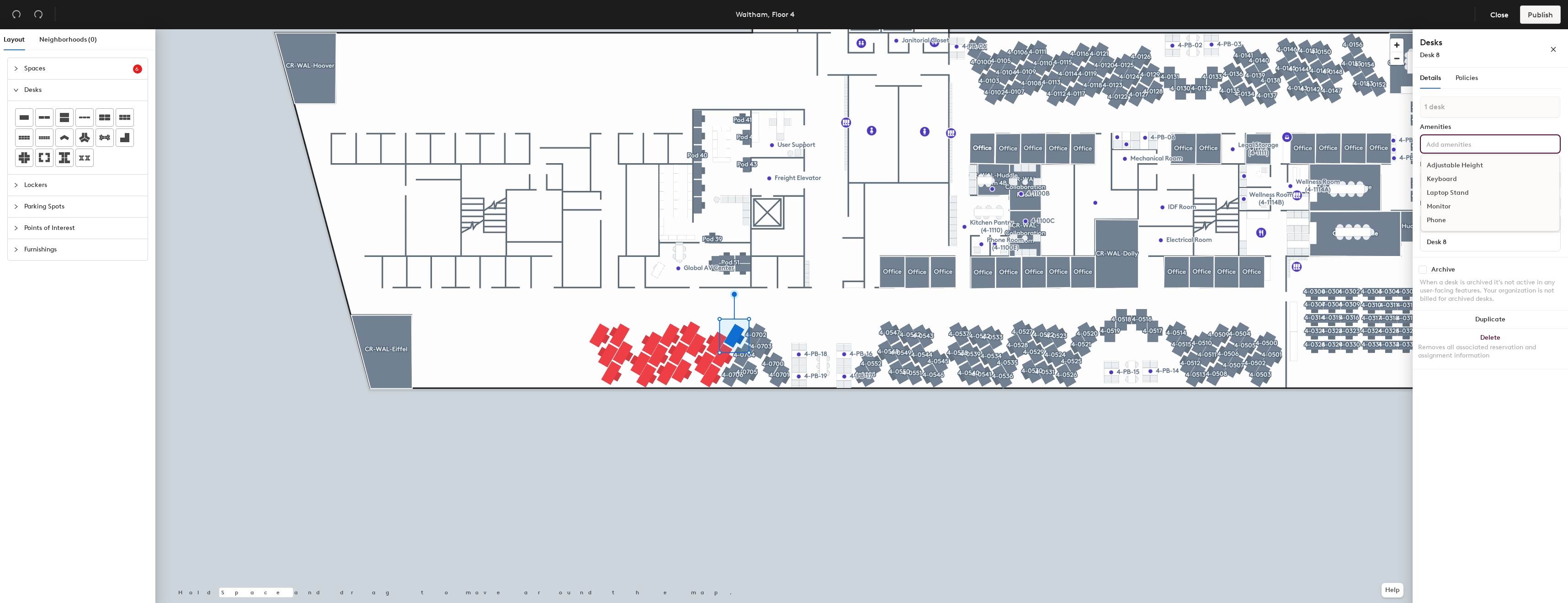
click at [1474, 144] on input at bounding box center [1466, 144] width 82 height 11
click at [1535, 197] on button "Create group" at bounding box center [1537, 203] width 47 height 16
click at [1499, 100] on input "Pod 190" at bounding box center [1490, 106] width 141 height 22
click at [1499, 99] on input "Pod 190" at bounding box center [1490, 106] width 141 height 22
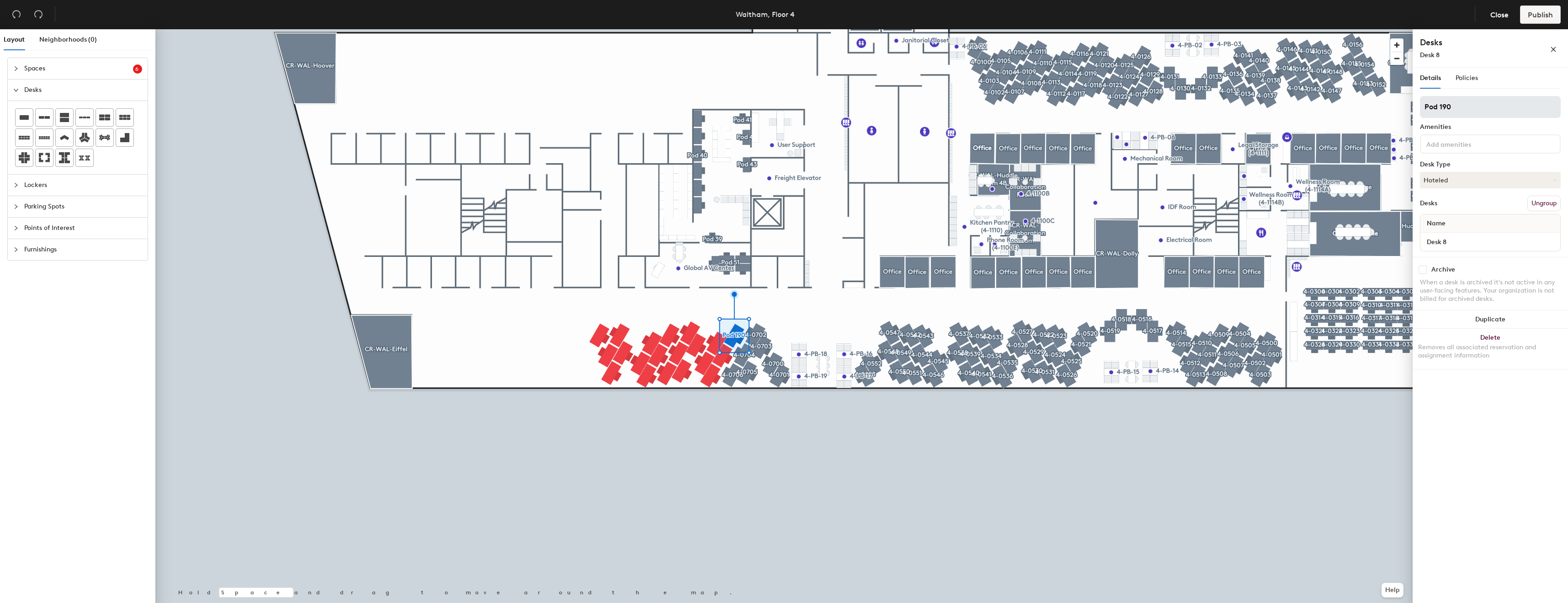
click at [1482, 108] on input "Pod 190" at bounding box center [1490, 106] width 141 height 22
type input "[DATE]-[DATE]"
type input "4-0707"
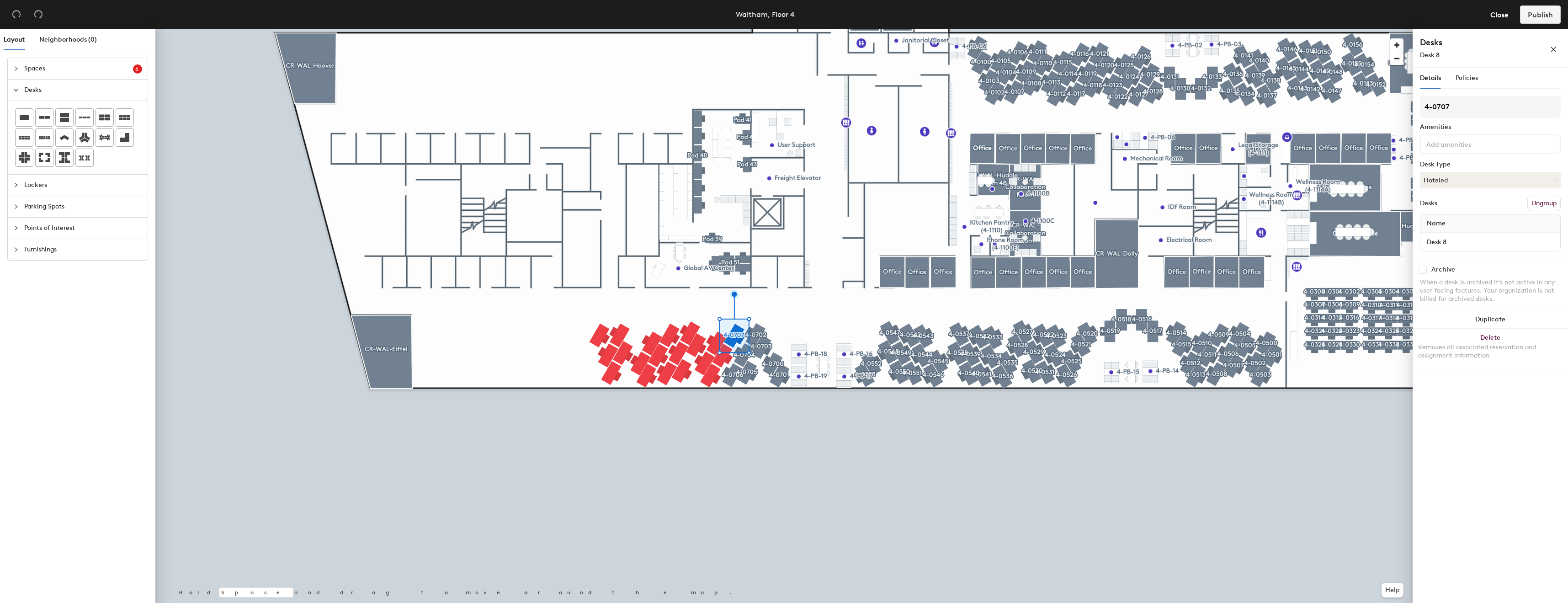
click at [1514, 235] on div "Desk 8" at bounding box center [1490, 241] width 140 height 18
click at [1507, 241] on input "Desk 8" at bounding box center [1490, 241] width 136 height 13
paste input "4-0707"
type input "4-0707"
click at [1523, 199] on button "Create group" at bounding box center [1537, 203] width 47 height 16
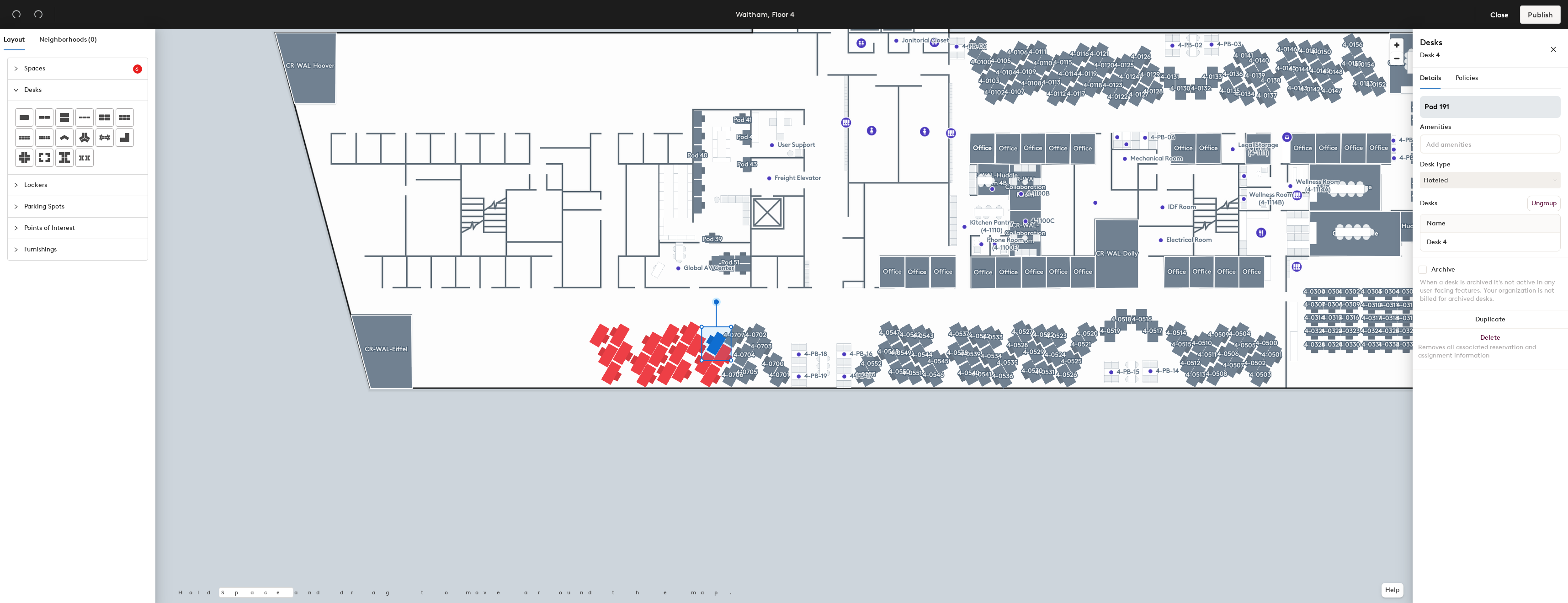
click at [1485, 110] on input "Pod 191" at bounding box center [1490, 106] width 141 height 22
type input "4-070"
click at [1488, 111] on input "Pod 192" at bounding box center [1490, 106] width 141 height 22
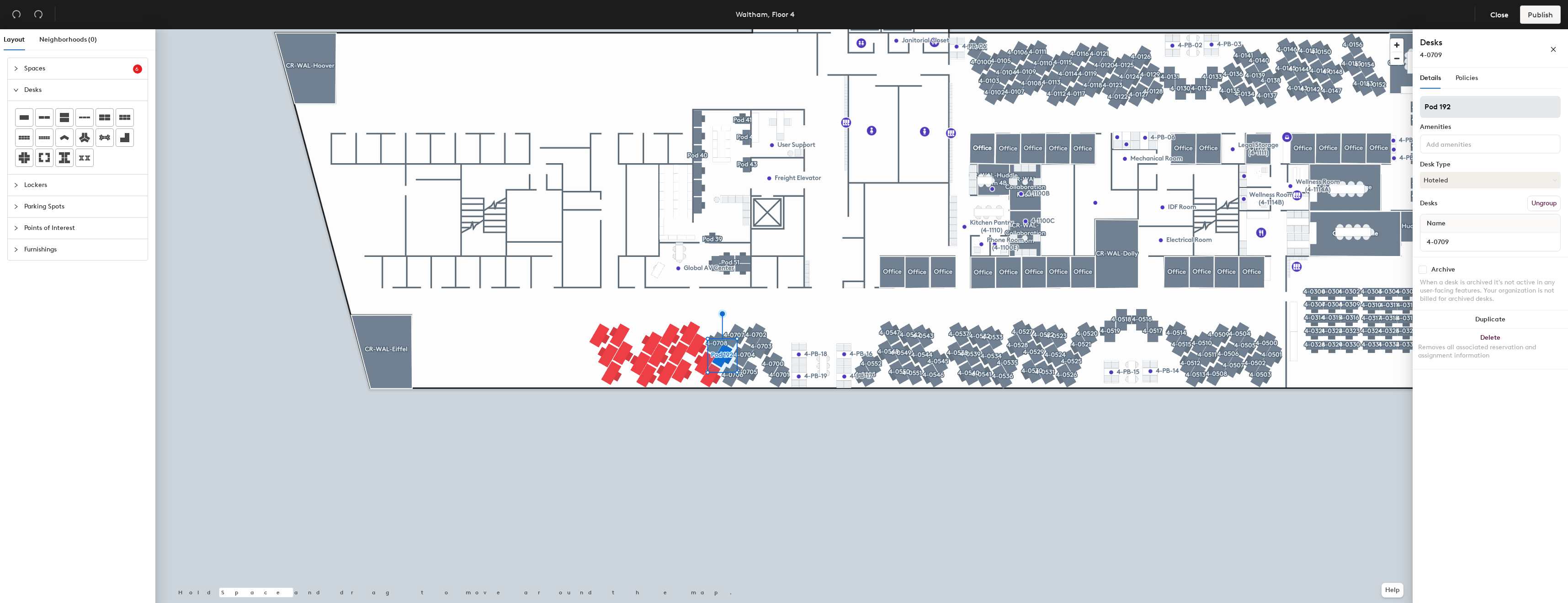
click at [1488, 111] on input "Pod 192" at bounding box center [1490, 106] width 141 height 22
type input "4-0709"
click at [1531, 192] on div "1 desk Amenities Desk Type Hoteled Desks Create group Name Desk 3" at bounding box center [1490, 176] width 141 height 161
click at [1528, 198] on button "Create group" at bounding box center [1537, 203] width 47 height 16
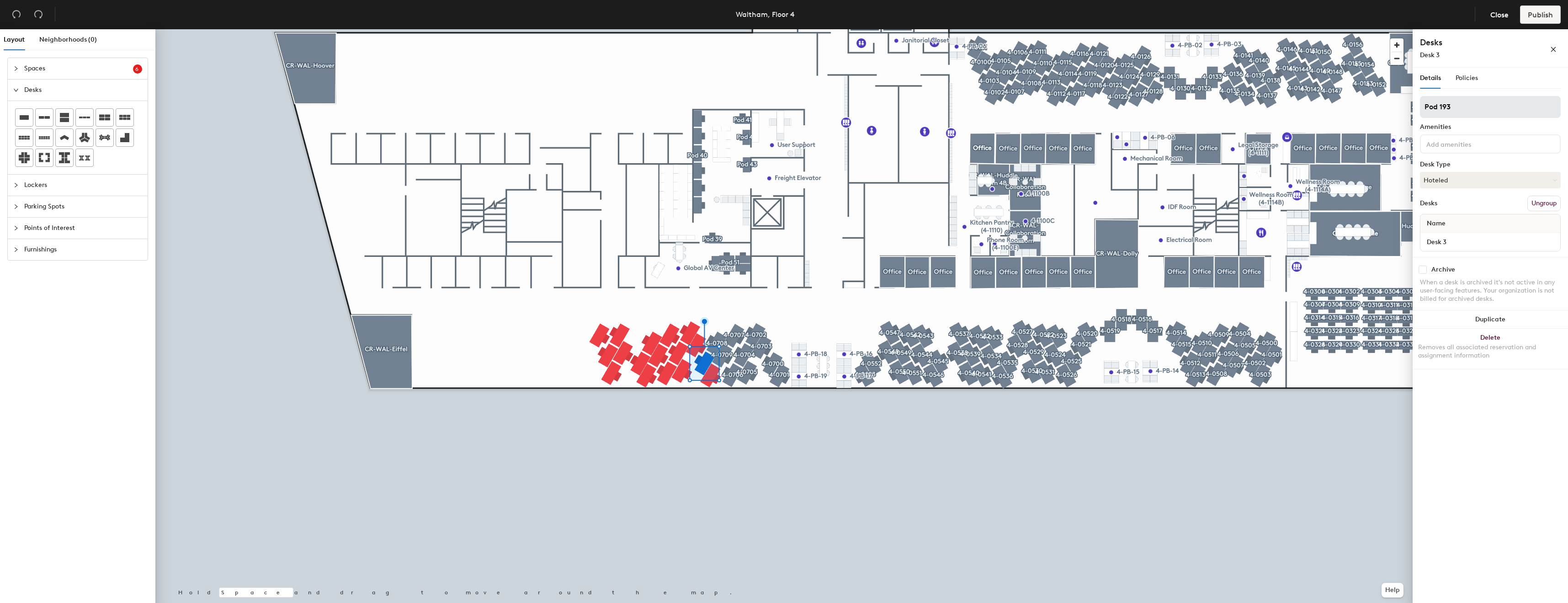
click at [1491, 113] on input "Pod 193" at bounding box center [1490, 106] width 141 height 22
type input "4-0710"
click at [1470, 236] on input "Desk 3" at bounding box center [1490, 241] width 136 height 13
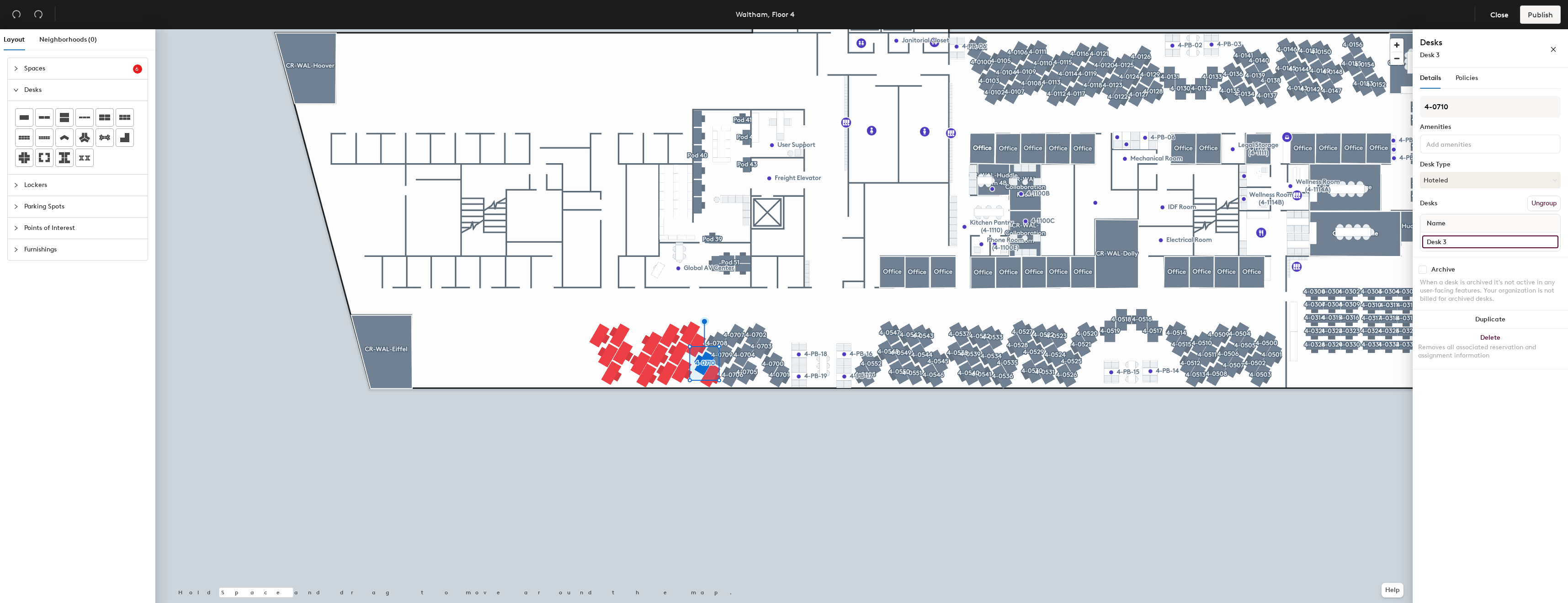
paste input "4-070"
type input "4-0710"
click at [1542, 204] on button "Create group" at bounding box center [1537, 203] width 47 height 16
click at [1472, 114] on input "Pod 194" at bounding box center [1490, 106] width 141 height 22
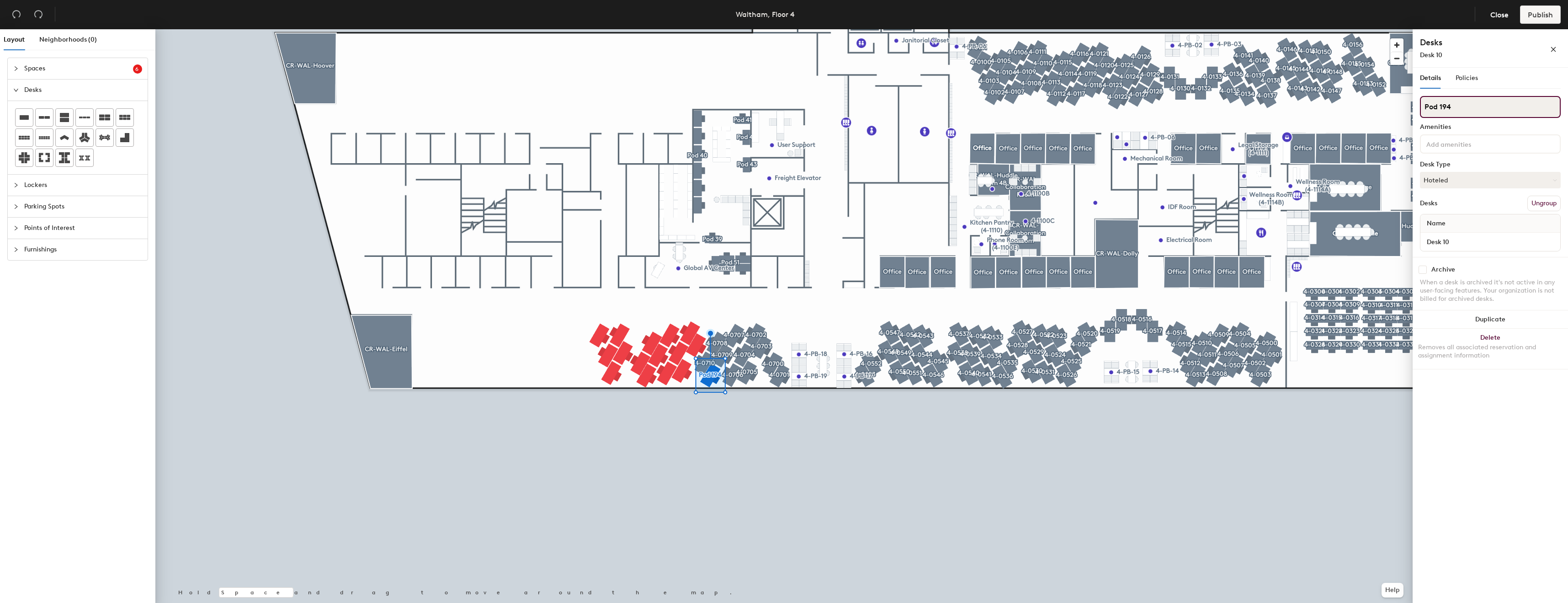
click at [1472, 114] on input "Pod 194" at bounding box center [1490, 106] width 141 height 22
paste input "4-070"
type input "4-0711"
click at [1487, 242] on input "Desk 10" at bounding box center [1490, 241] width 136 height 13
paste input "4-07"
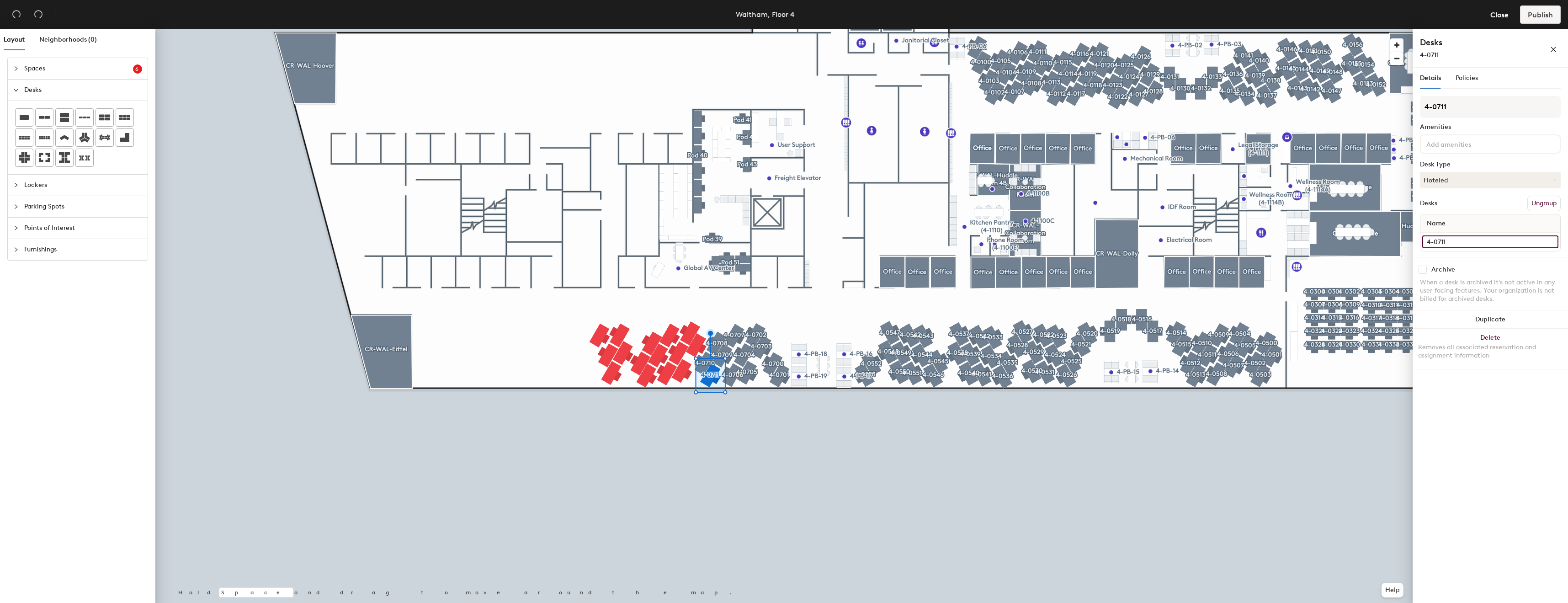
type input "4-0711"
click at [1539, 204] on button "Create group" at bounding box center [1537, 203] width 47 height 16
click at [1495, 107] on input "Pod 195" at bounding box center [1490, 106] width 141 height 22
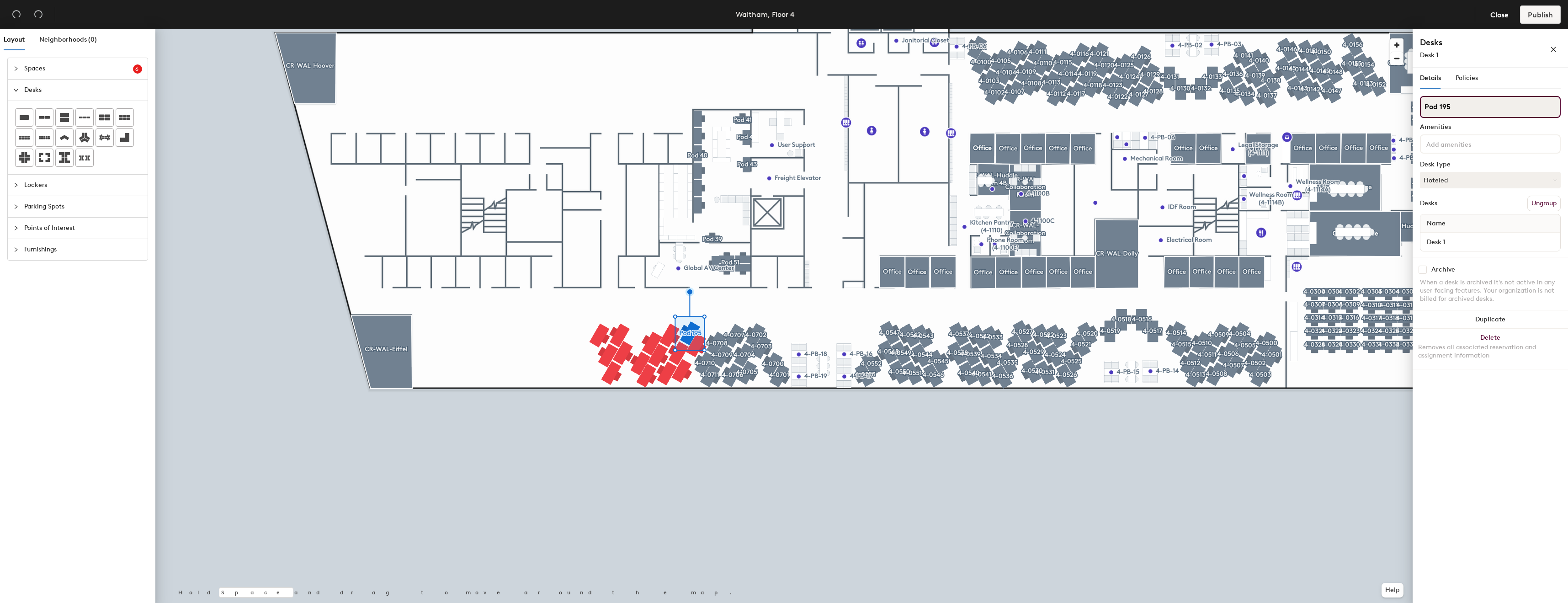
paste input "4-07"
type input "4-071"
type input "4-0716"
click at [1463, 233] on div "Desk 12" at bounding box center [1490, 241] width 140 height 18
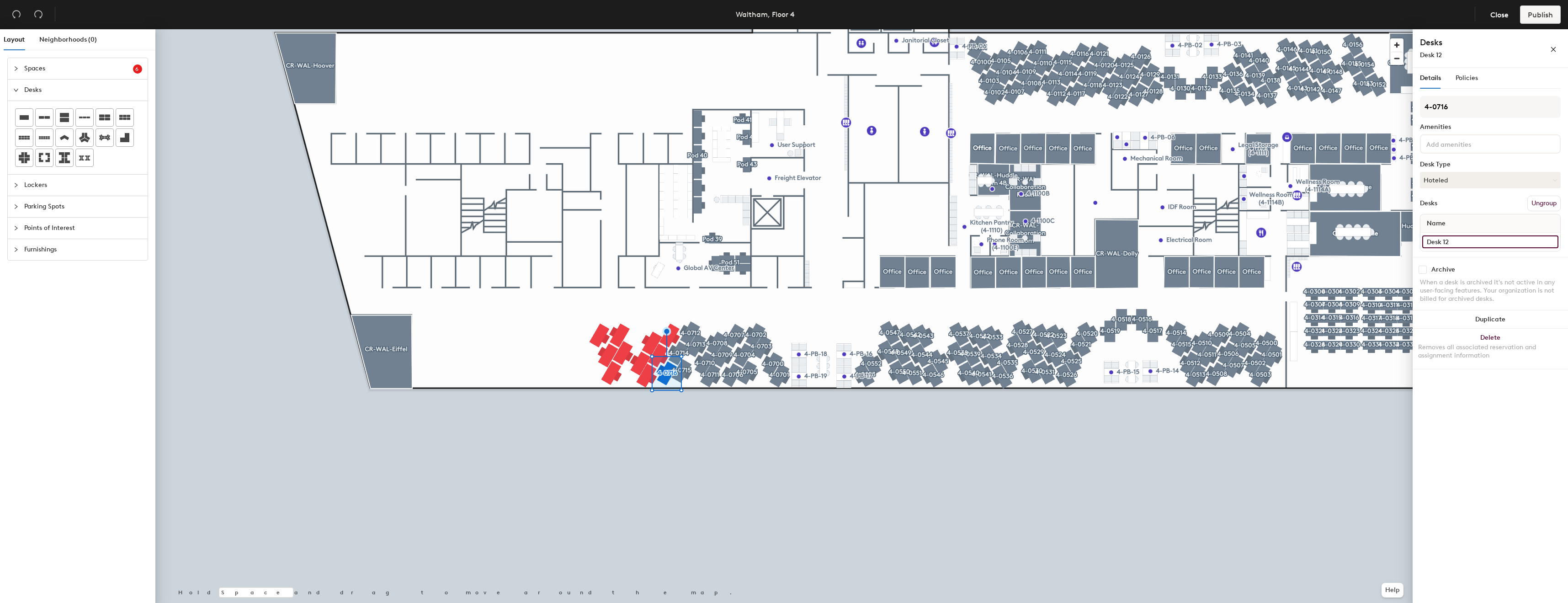
click at [1461, 237] on input "Desk 12" at bounding box center [1490, 241] width 136 height 13
paste input "4-07"
type input "4-0716"
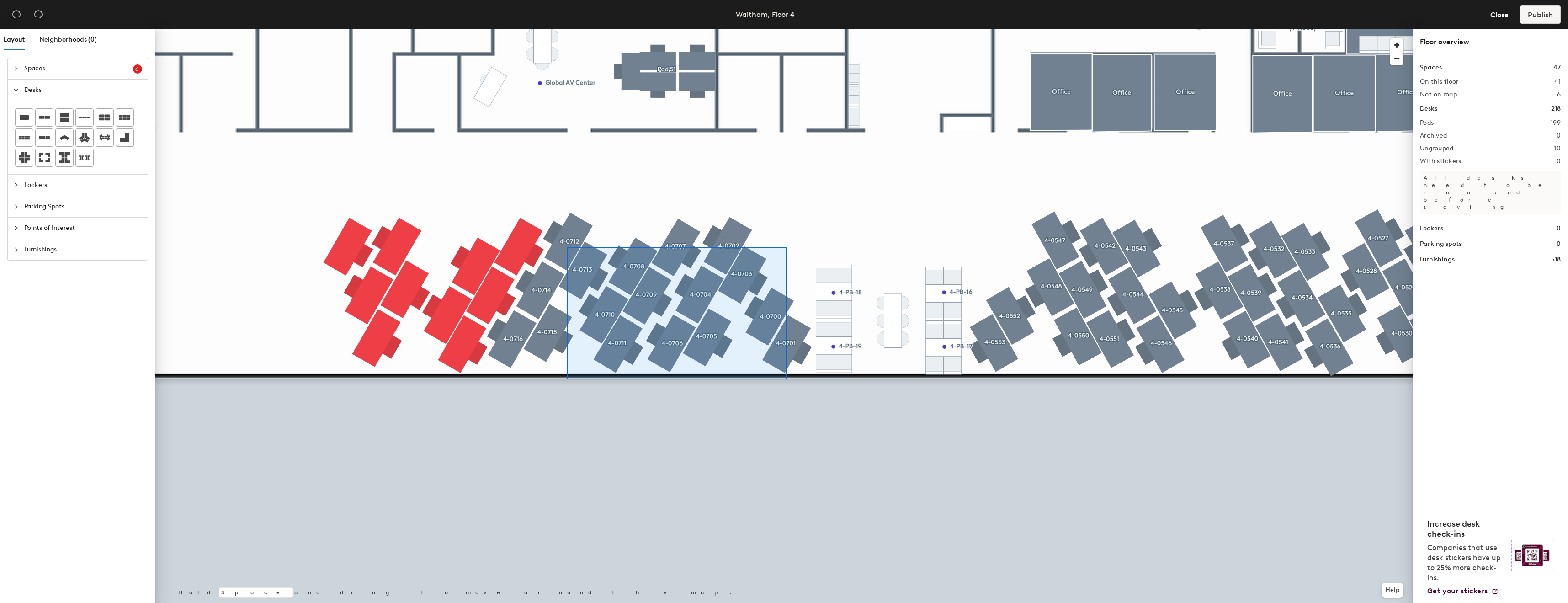
click at [567, 29] on div at bounding box center [784, 29] width 1258 height 0
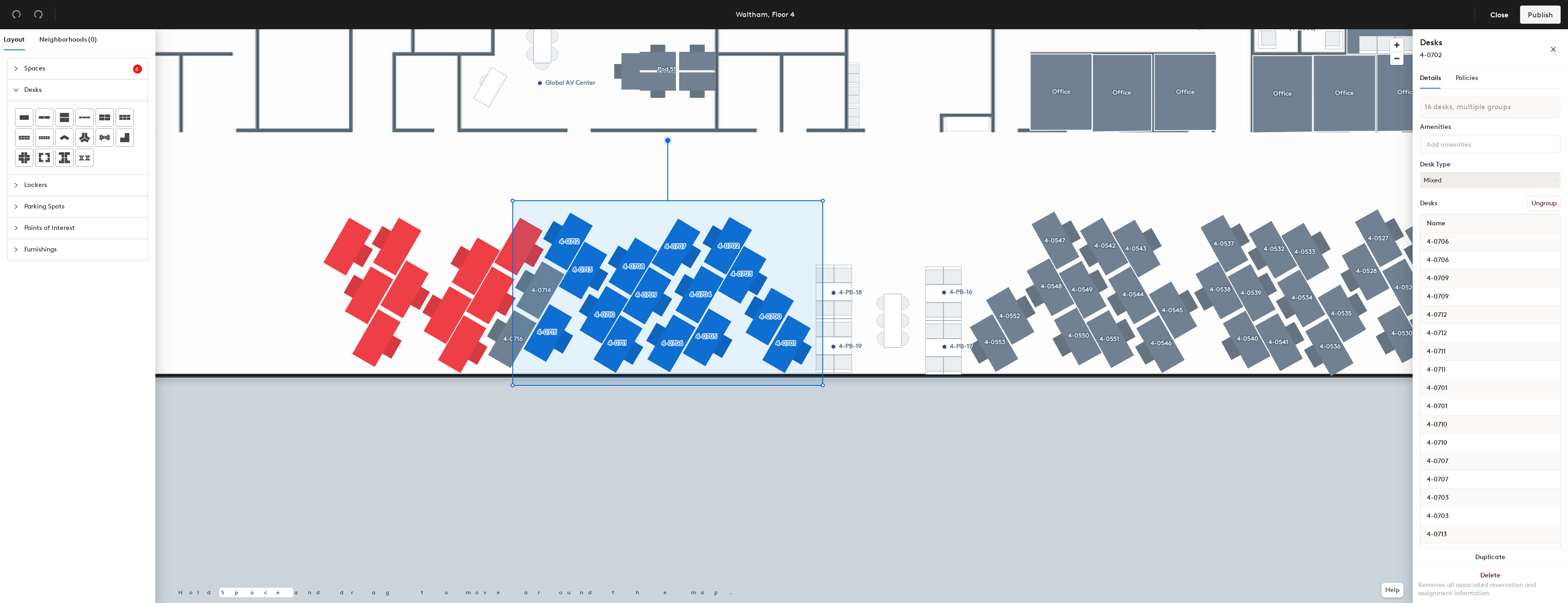
type input "17 desks, multiple groups"
click at [1475, 184] on button "Mixed" at bounding box center [1490, 180] width 141 height 16
click at [1440, 233] on div "Hoteled" at bounding box center [1466, 236] width 91 height 14
click at [1466, 178] on button "Hoteled" at bounding box center [1490, 180] width 141 height 16
click at [1437, 234] on div "Hoteled" at bounding box center [1466, 236] width 91 height 14
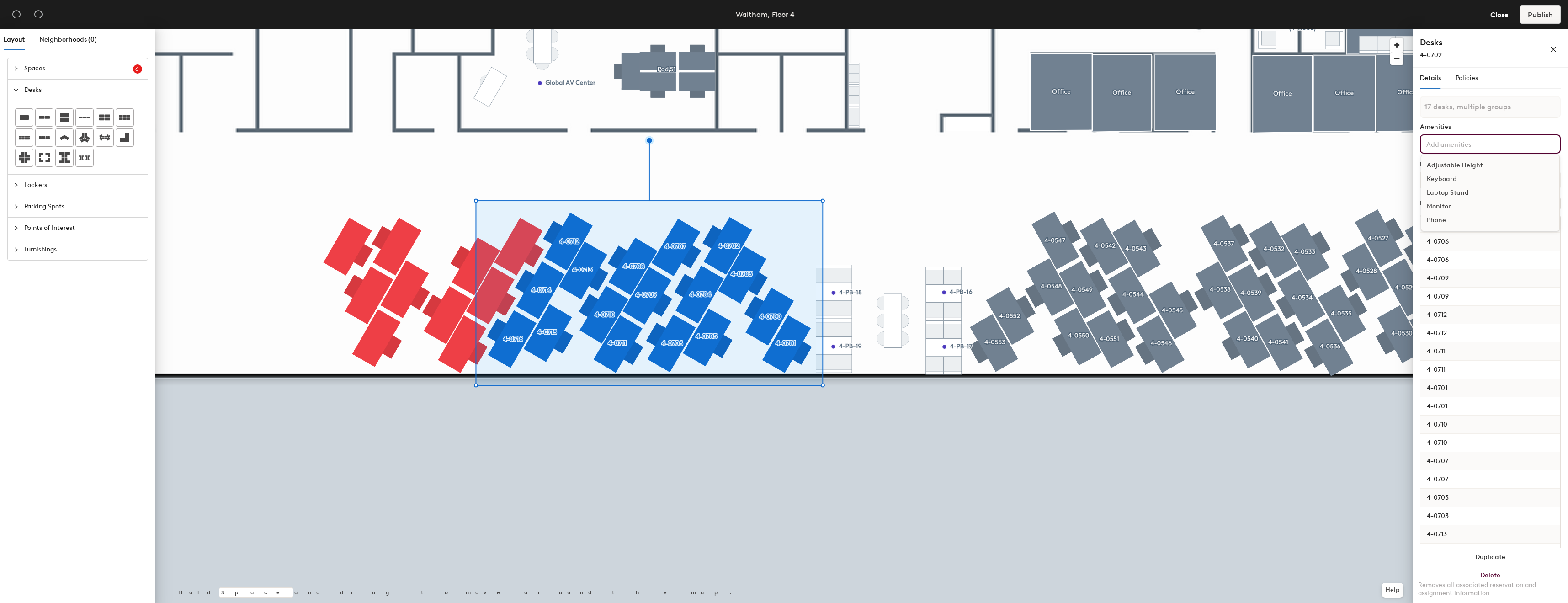
click at [1478, 137] on div "Adjustable Height Keyboard Laptop Stand Monitor Phone" at bounding box center [1490, 144] width 141 height 19
click at [1467, 164] on div "Adjustable Height" at bounding box center [1491, 166] width 138 height 14
click at [1469, 162] on input at bounding box center [1466, 157] width 82 height 11
click at [1458, 194] on div "Keyboard" at bounding box center [1491, 193] width 138 height 14
click at [1455, 213] on div "Laptop Stand" at bounding box center [1491, 207] width 138 height 14
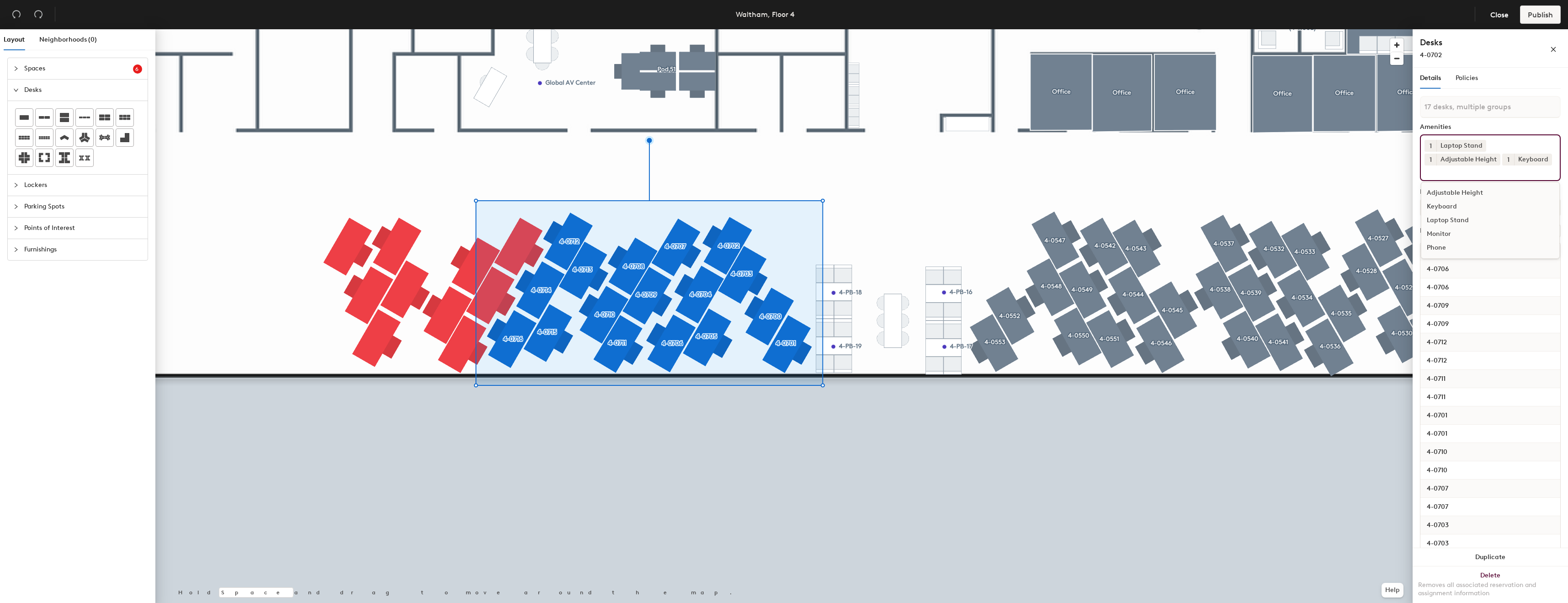
click at [1444, 241] on div "Monitor" at bounding box center [1491, 234] width 138 height 14
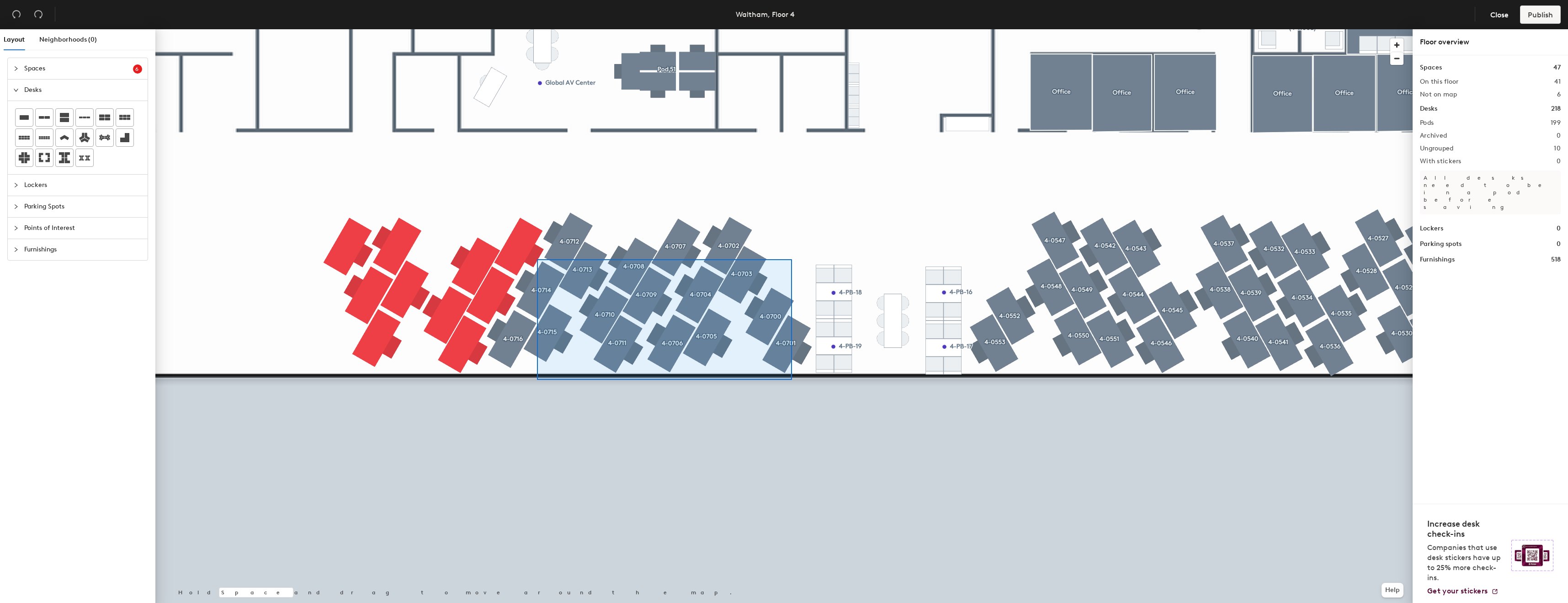
click at [537, 29] on div at bounding box center [784, 29] width 1258 height 0
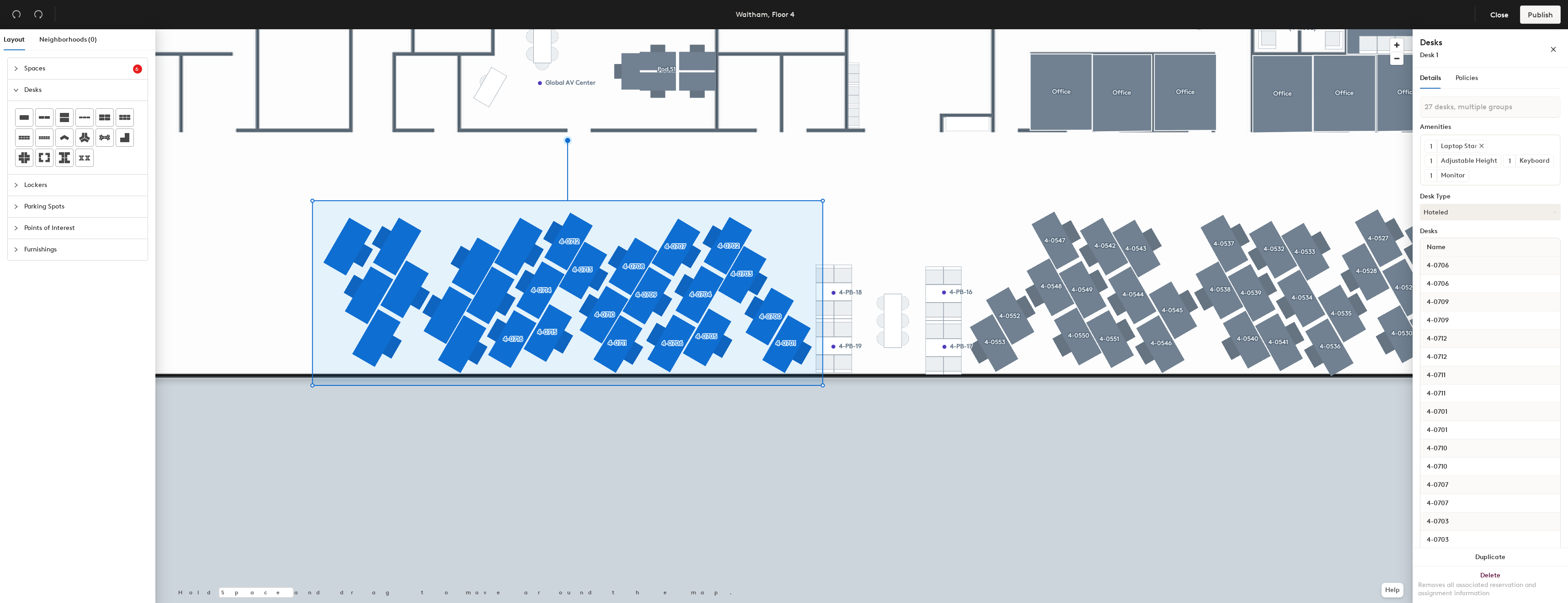
click at [1463, 146] on div "Laptop Stand" at bounding box center [1462, 146] width 50 height 12
click at [1521, 149] on div "1 Laptop Stand 1 Adjustable Height 1 Keyboard 1 Monitor" at bounding box center [1490, 160] width 141 height 51
click at [1454, 213] on div "Adjustable Height" at bounding box center [1491, 209] width 138 height 14
click at [1455, 217] on div "Keyboard" at bounding box center [1491, 210] width 138 height 14
click at [1452, 228] on div "Laptop Stand" at bounding box center [1491, 222] width 138 height 14
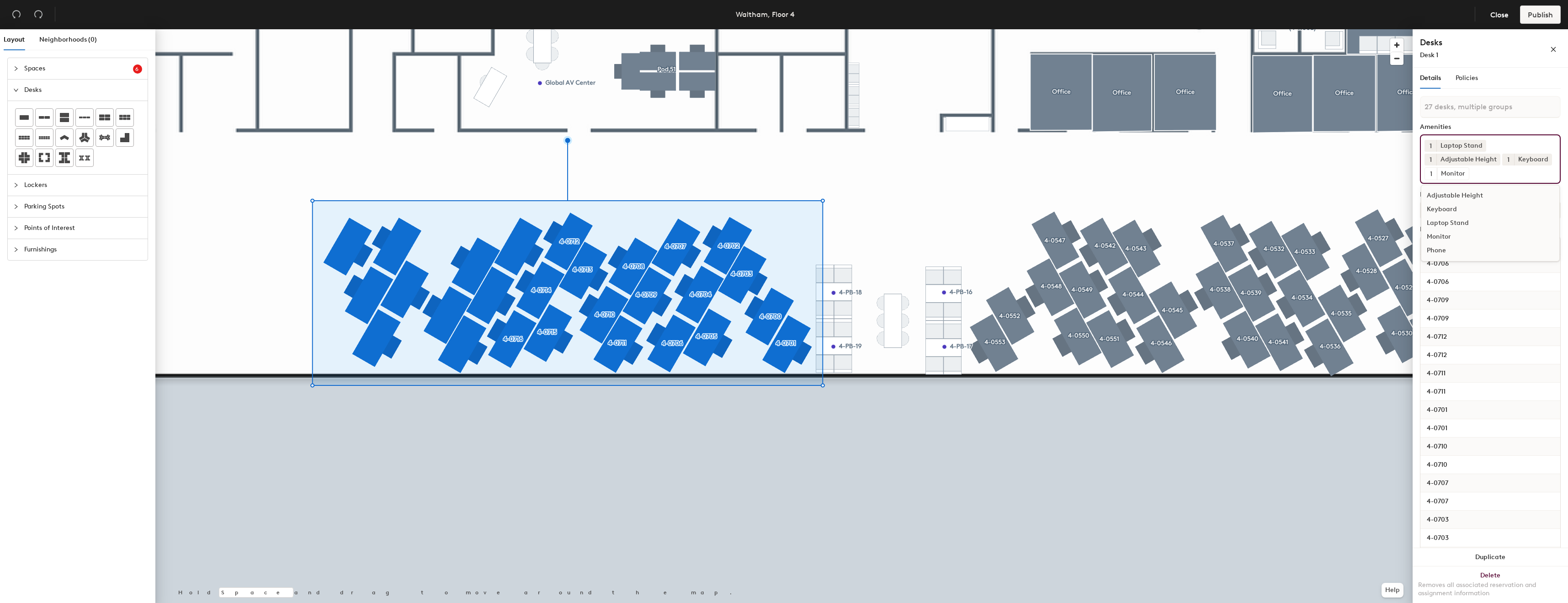
click at [1448, 244] on div "Monitor" at bounding box center [1491, 236] width 138 height 14
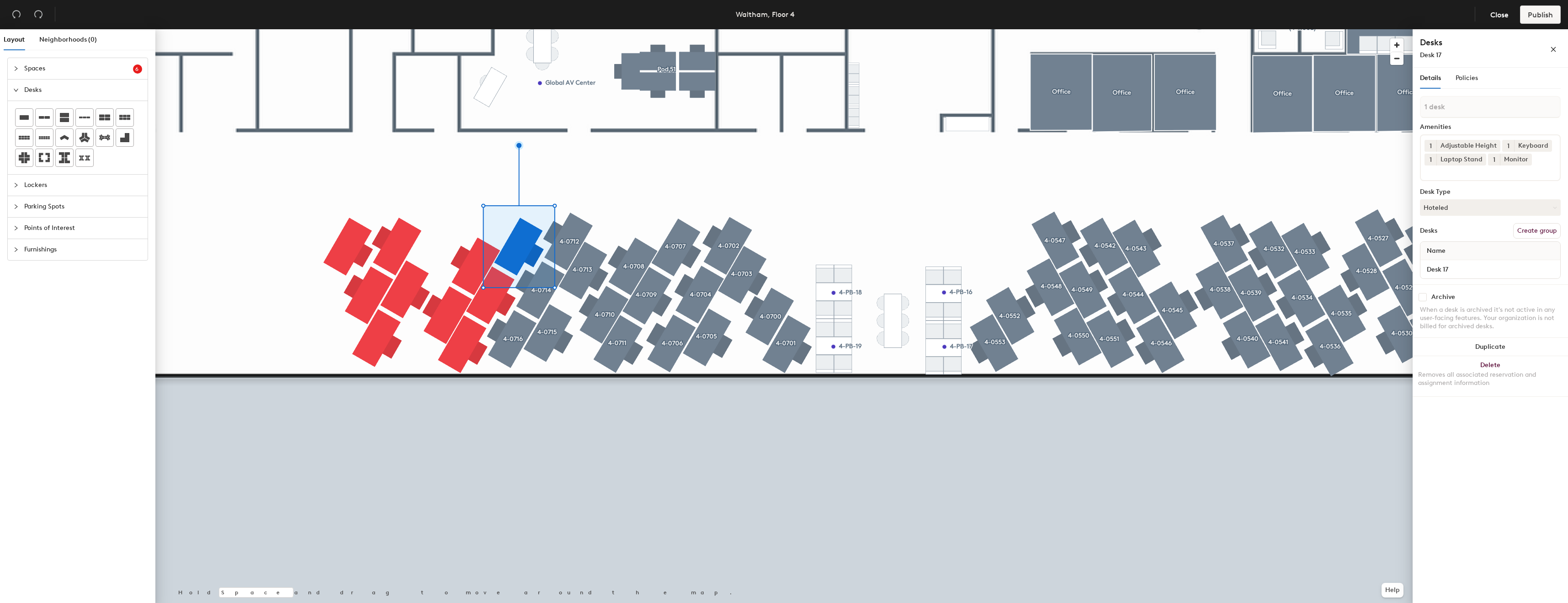
click at [1538, 229] on button "Create group" at bounding box center [1537, 230] width 47 height 16
click at [1478, 120] on div "Pod 200 Amenities 1 Adjustable Height 1 Keyboard 1 Laptop Stand 1 Monitor Desk …" at bounding box center [1490, 190] width 141 height 189
click at [1480, 108] on input "Pod 200" at bounding box center [1490, 106] width 141 height 22
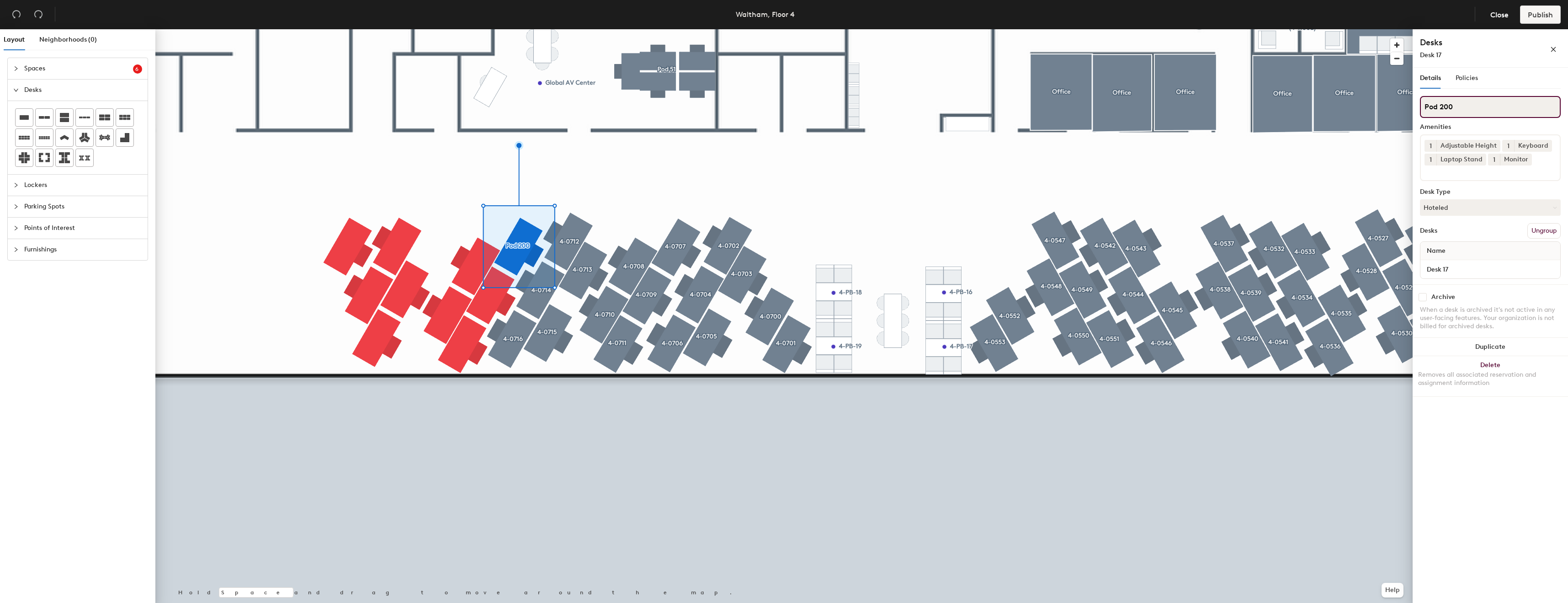
paste input "4-07"
type input "4-0717"
click at [1477, 263] on input "Desk 17" at bounding box center [1490, 269] width 136 height 13
paste input "4-0"
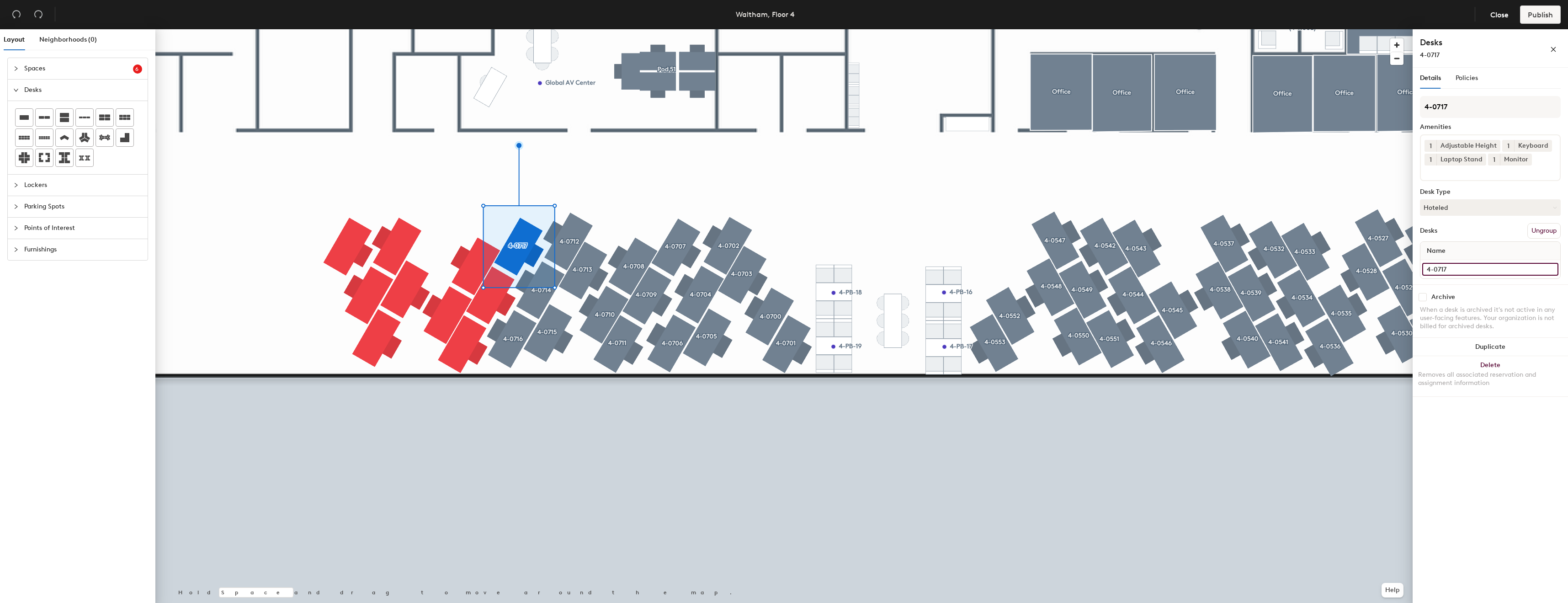
type input "4-0717"
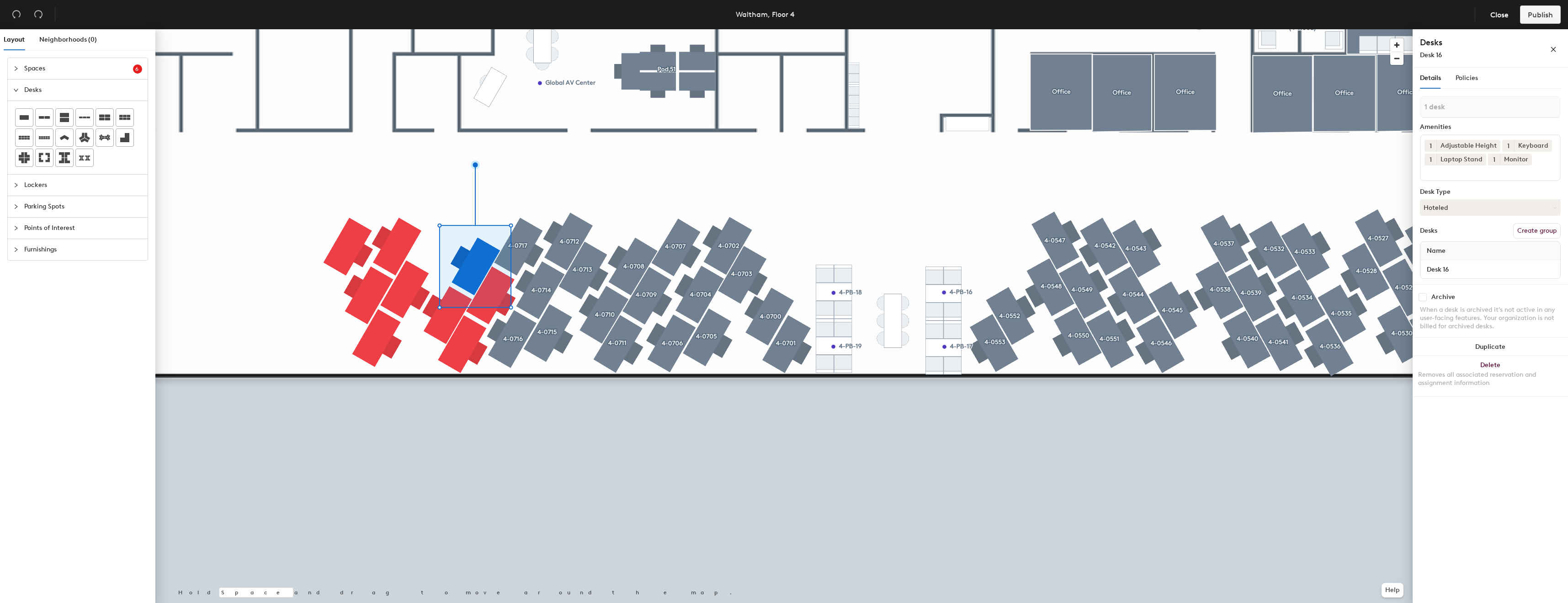
click at [1453, 261] on div "Desk 16" at bounding box center [1490, 269] width 140 height 18
click at [1453, 267] on input "Desk 16" at bounding box center [1490, 269] width 136 height 13
paste input "4-07"
type input "4-0718"
click at [1546, 229] on button "Create group" at bounding box center [1537, 230] width 47 height 16
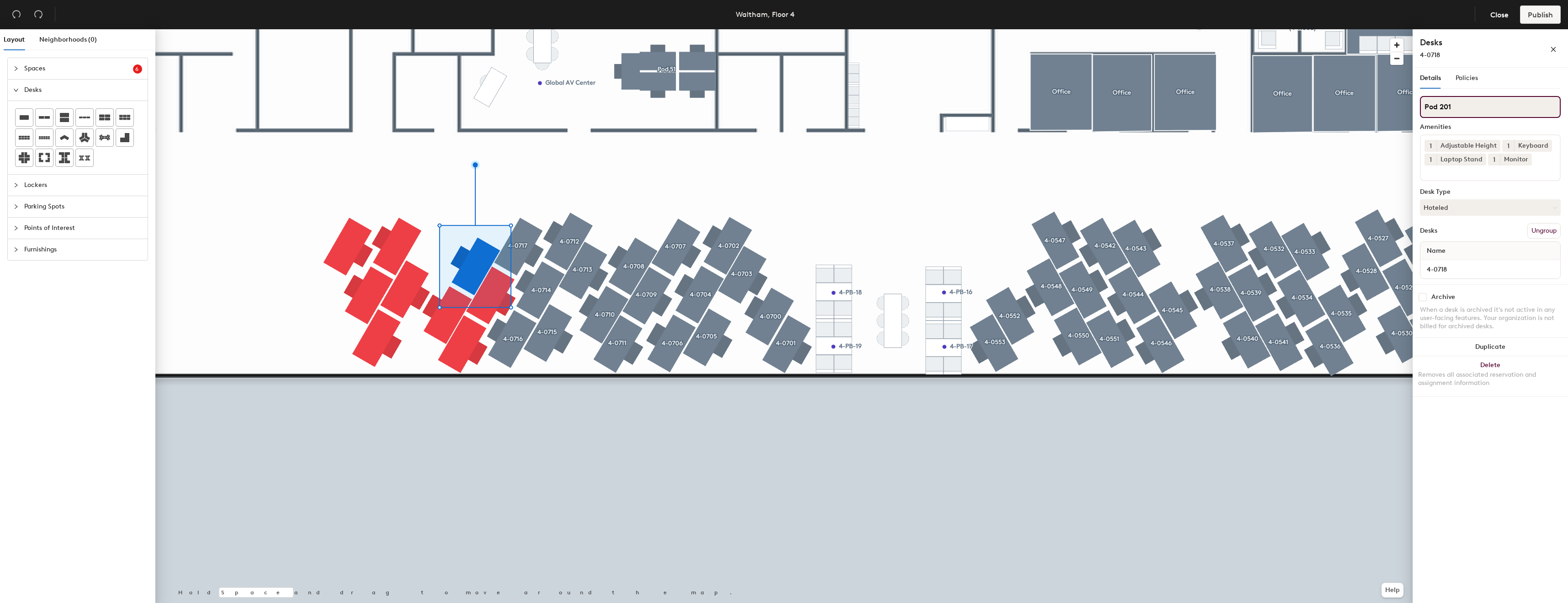
click at [1464, 101] on input "Pod 201" at bounding box center [1490, 106] width 141 height 22
paste input "4-07"
type input "4-0718"
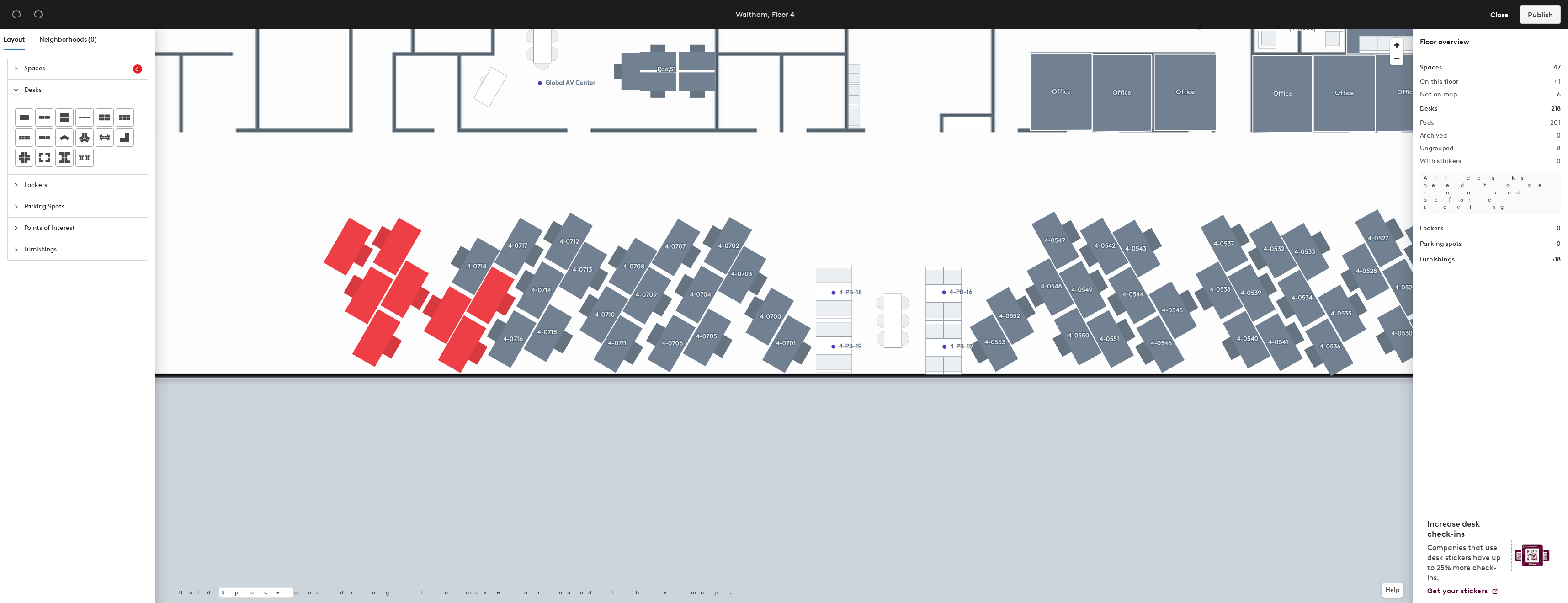
click at [498, 29] on div at bounding box center [784, 29] width 1258 height 0
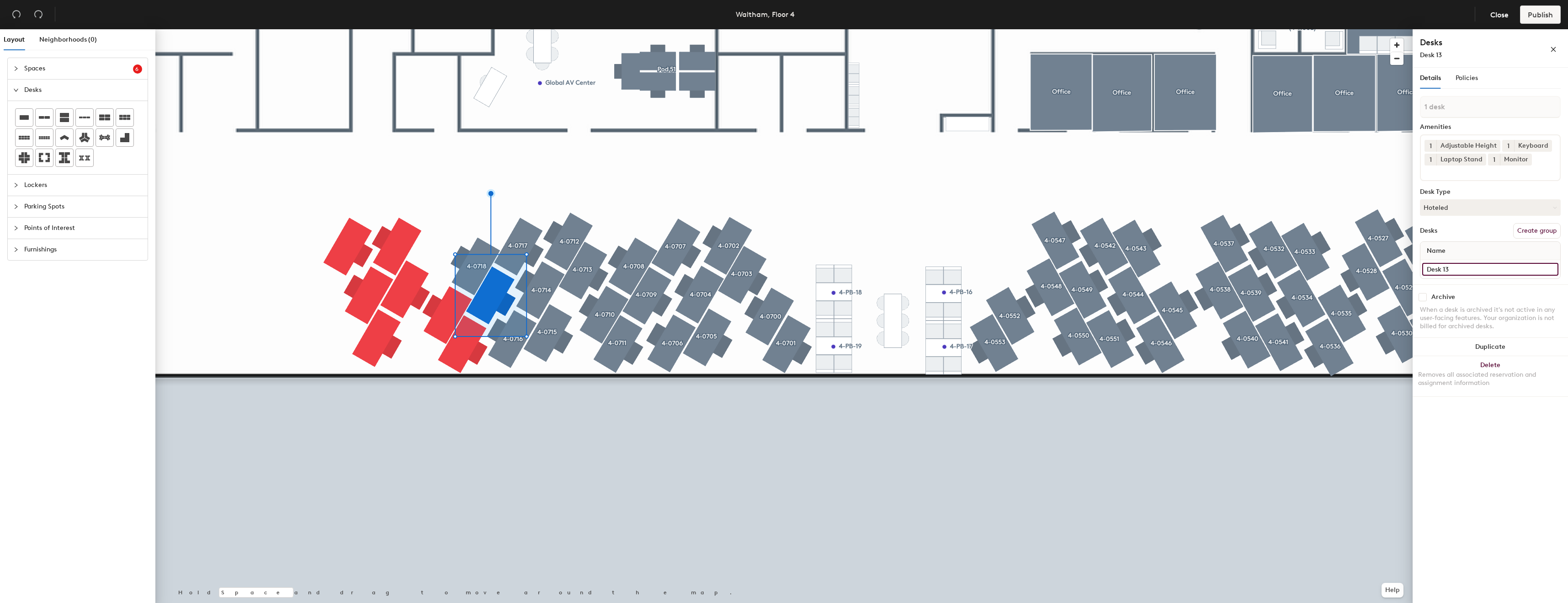
click at [1467, 275] on input "Desk 13" at bounding box center [1490, 269] width 136 height 13
paste input "4-07"
type input "4-0719"
click at [1528, 233] on button "Create group" at bounding box center [1537, 230] width 47 height 16
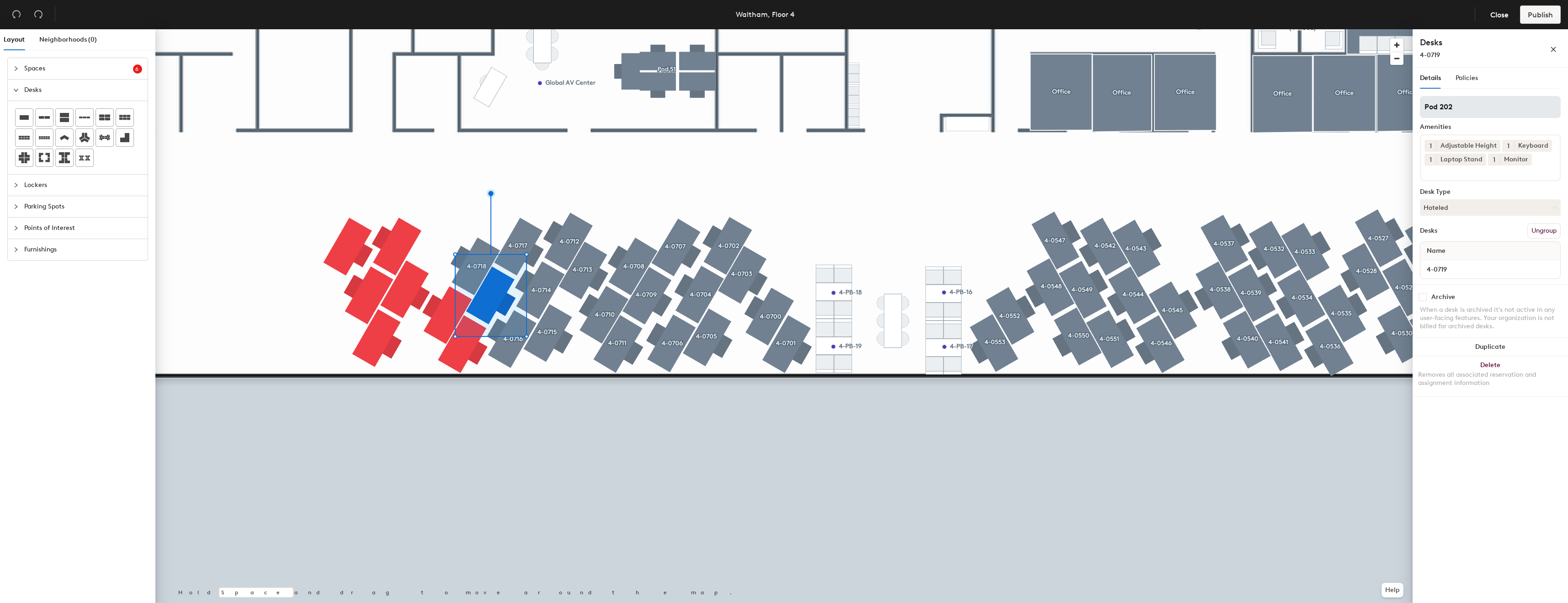
click at [1496, 116] on input "Pod 202" at bounding box center [1490, 106] width 141 height 22
type input "4-0719"
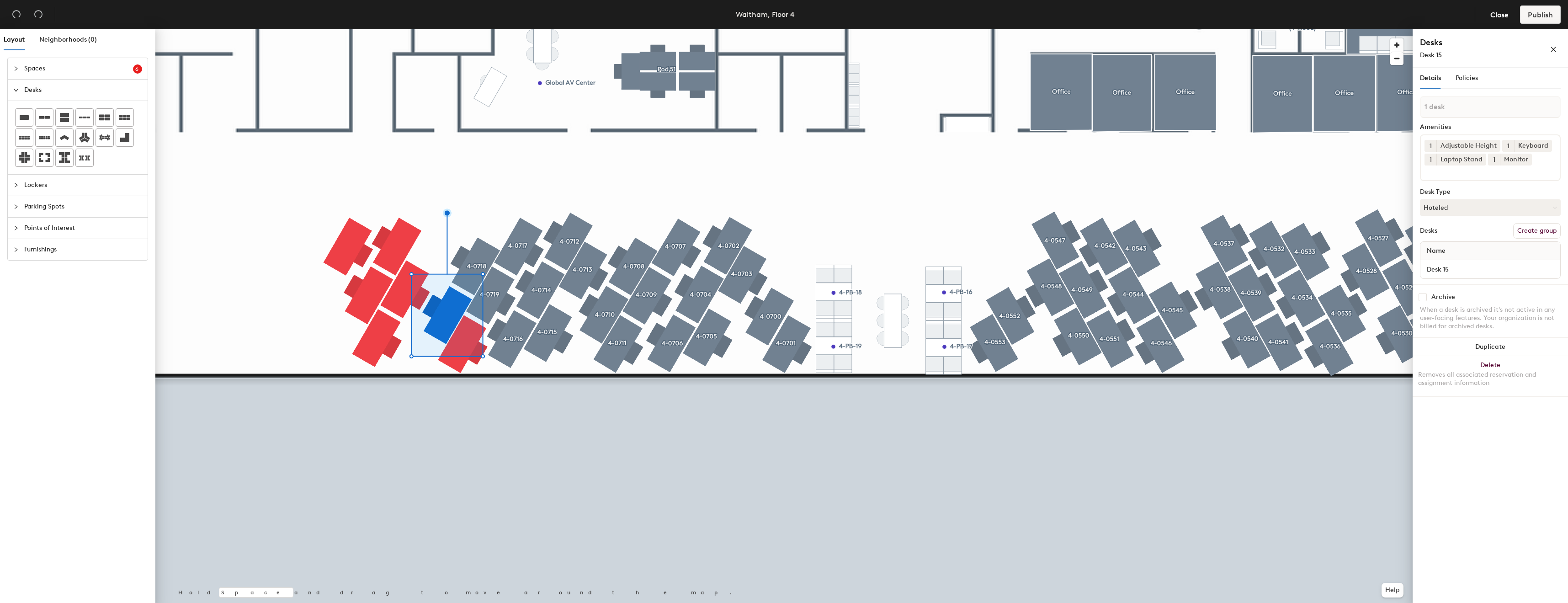
click at [1545, 231] on button "Create group" at bounding box center [1537, 230] width 47 height 16
click at [1483, 264] on input "Desk 15" at bounding box center [1490, 269] width 136 height 13
paste input "4-07"
type input "4-0719"
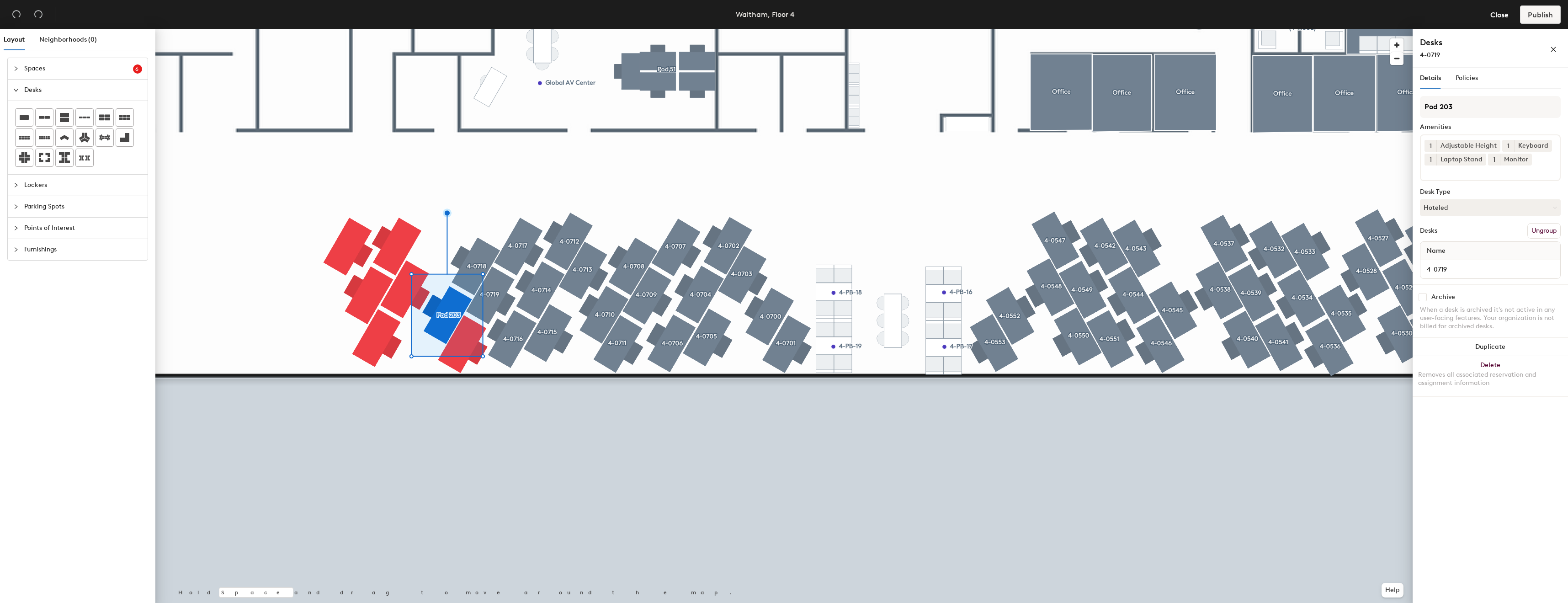
click at [1491, 92] on div "Details Policies Pod 203 Amenities 1 Adjustable Height 1 Keyboard 1 Laptop Stan…" at bounding box center [1490, 232] width 141 height 329
click at [1478, 103] on input "Pod 203" at bounding box center [1490, 106] width 141 height 22
paste input "4-07"
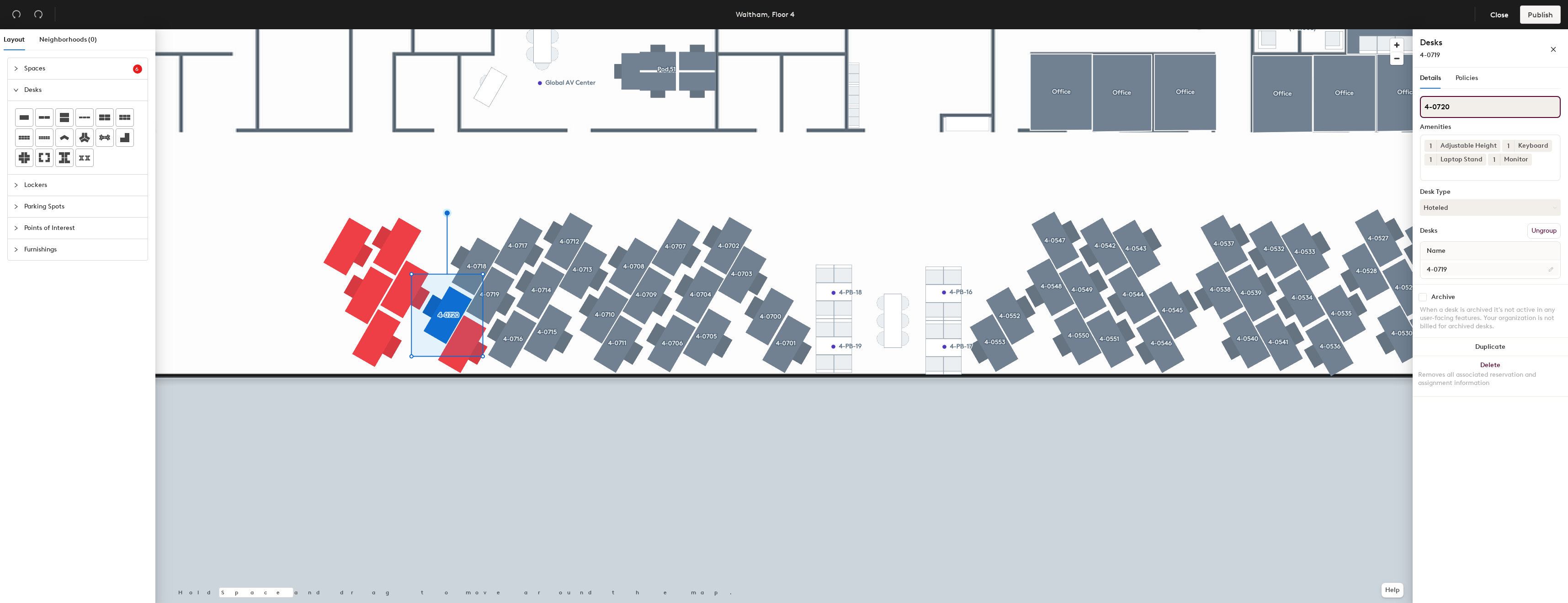
type input "4-0720"
click at [1474, 268] on input "4-0719" at bounding box center [1490, 269] width 136 height 13
type input "4-0720"
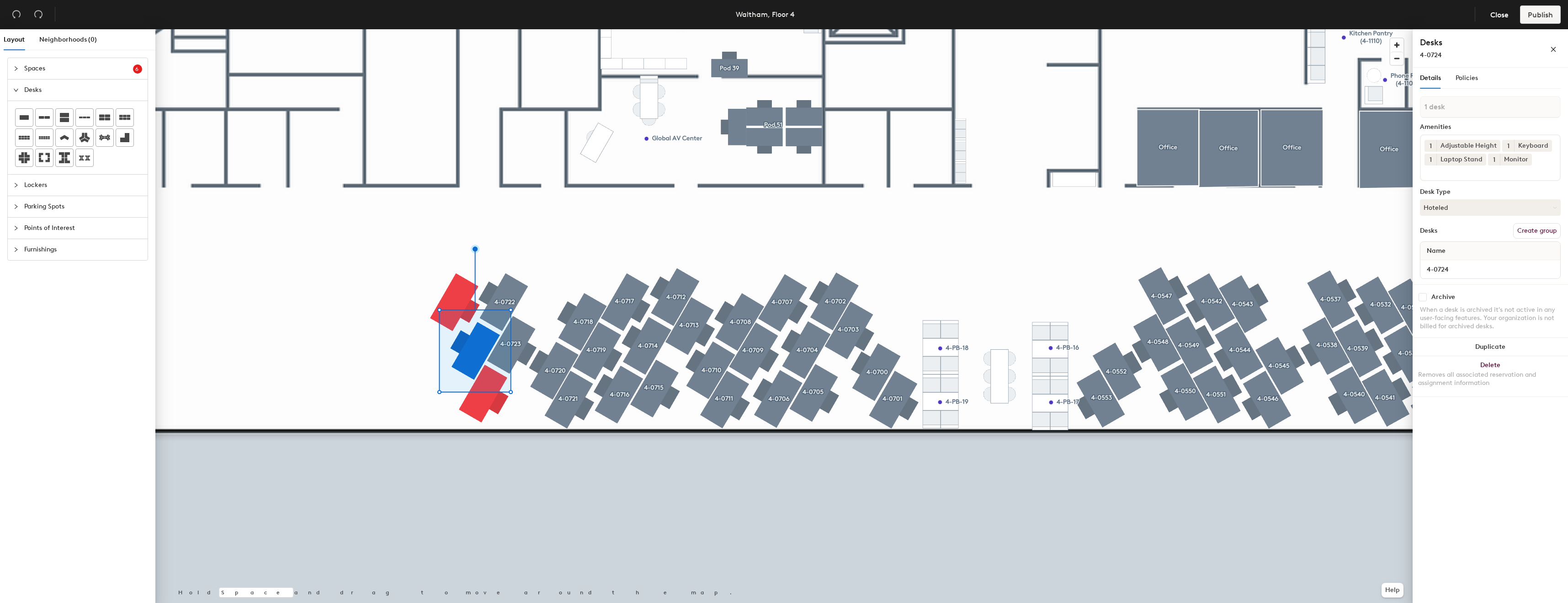
type input "4-0724"
click at [1531, 230] on button "Create group" at bounding box center [1537, 230] width 47 height 16
click at [1483, 116] on input "Pod 207" at bounding box center [1490, 106] width 141 height 22
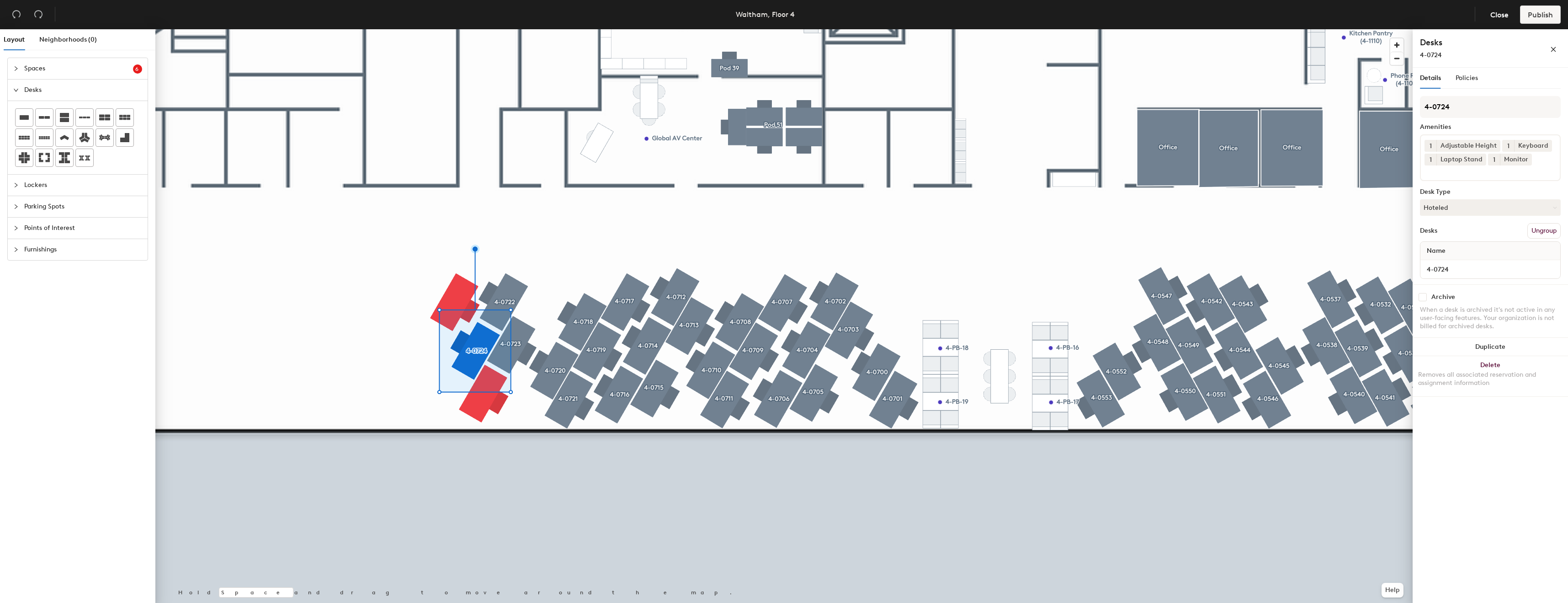
type input "4-0724"
click at [1542, 235] on button "Create group" at bounding box center [1537, 230] width 47 height 16
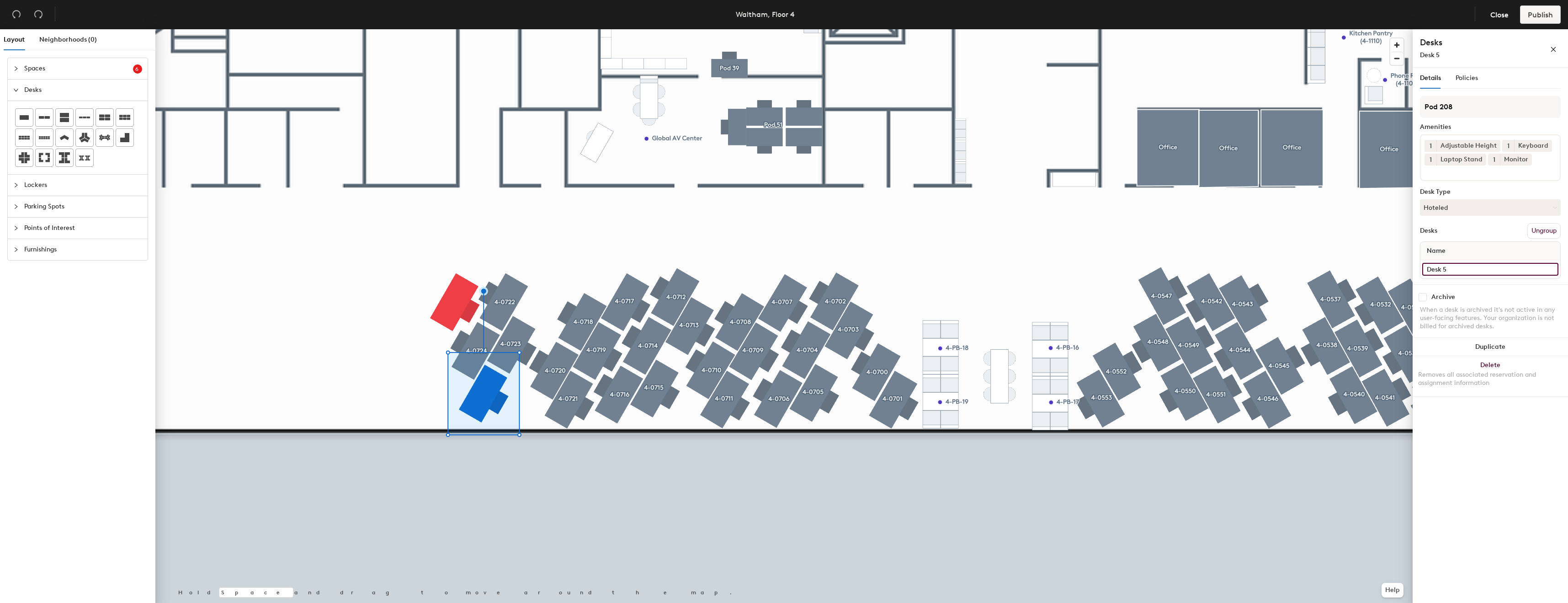
click at [1491, 264] on input "Desk 5" at bounding box center [1490, 269] width 136 height 13
paste input "4-07"
type input "4-0725"
click at [1491, 118] on div "Pod 208 Amenities 1 Adjustable Height 1 Keyboard 1 Laptop Stand 1 Monitor Desk …" at bounding box center [1490, 190] width 141 height 189
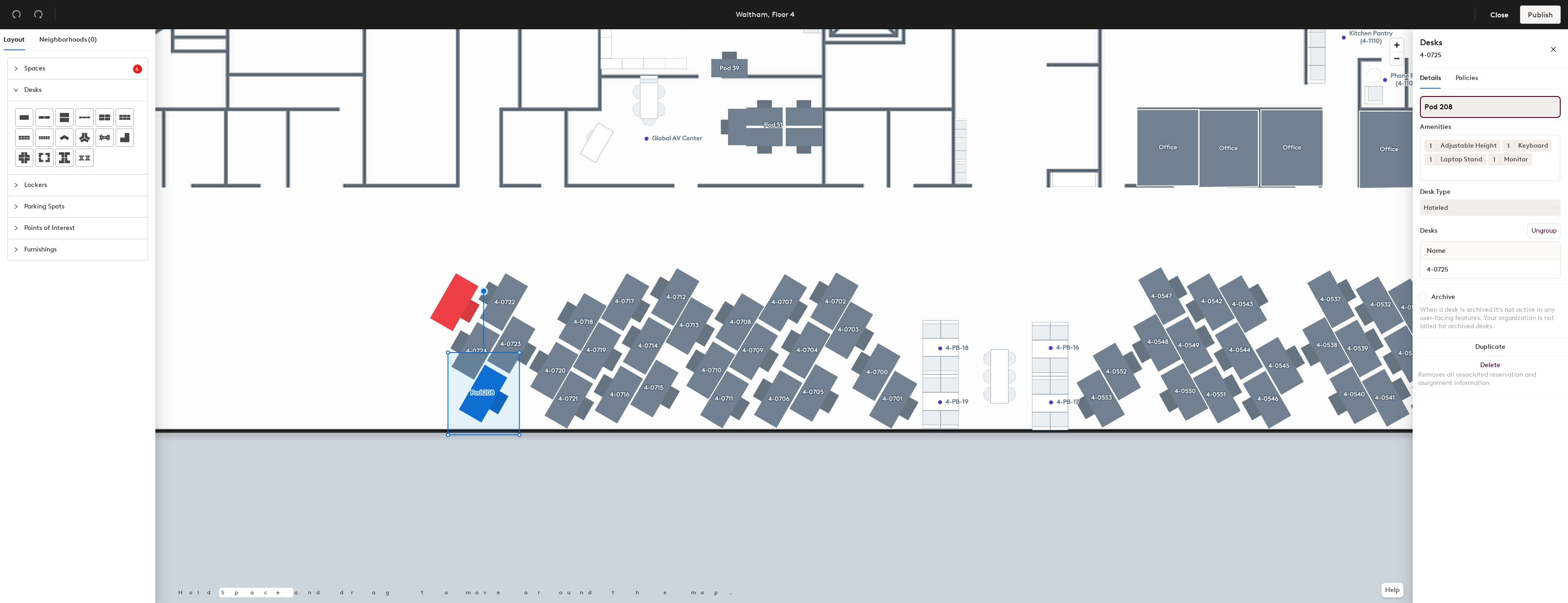
click at [1495, 108] on input "Pod 208" at bounding box center [1490, 106] width 141 height 22
paste input "4-07"
type input "4-0725"
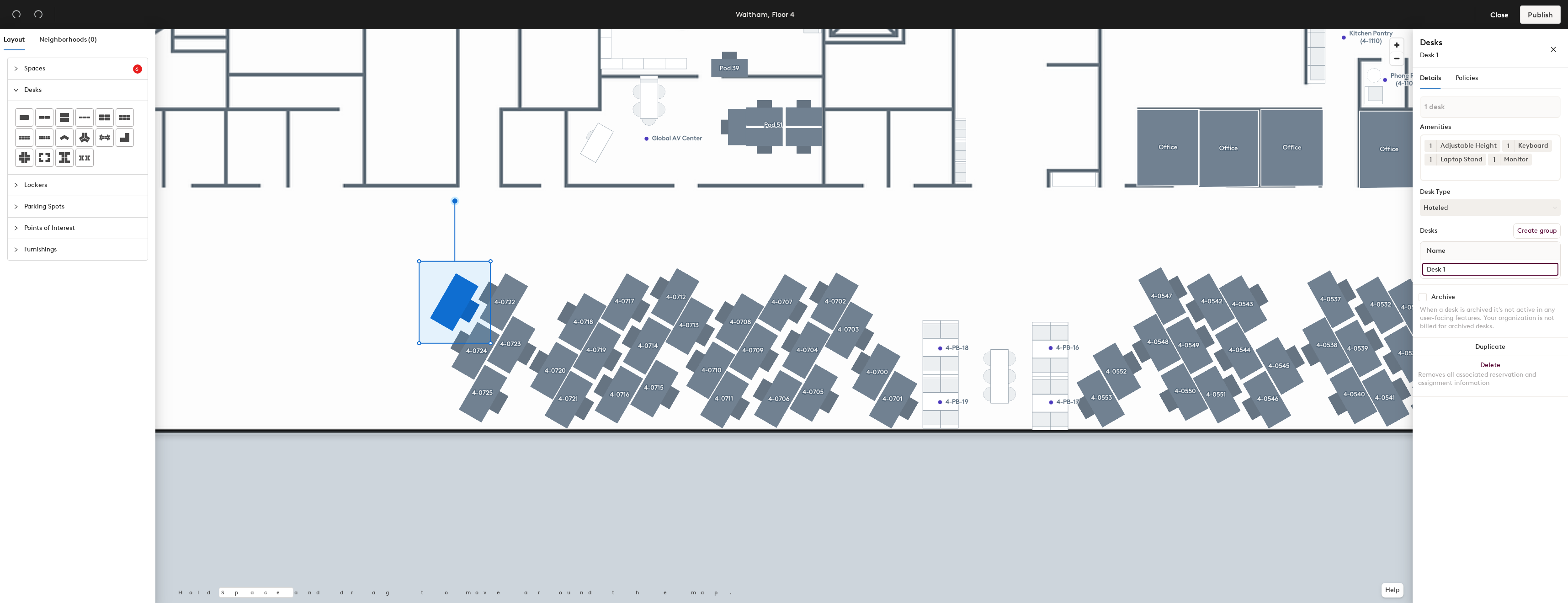
click at [1468, 271] on input "Desk 1" at bounding box center [1490, 269] width 136 height 13
paste input "4-07"
type input "4-0726"
click at [1541, 222] on div "1 desk Amenities 1 Adjustable Height 1 Keyboard 1 Laptop Stand 1 Monitor Desk T…" at bounding box center [1490, 190] width 141 height 189
click at [1534, 227] on button "Create group" at bounding box center [1537, 230] width 47 height 16
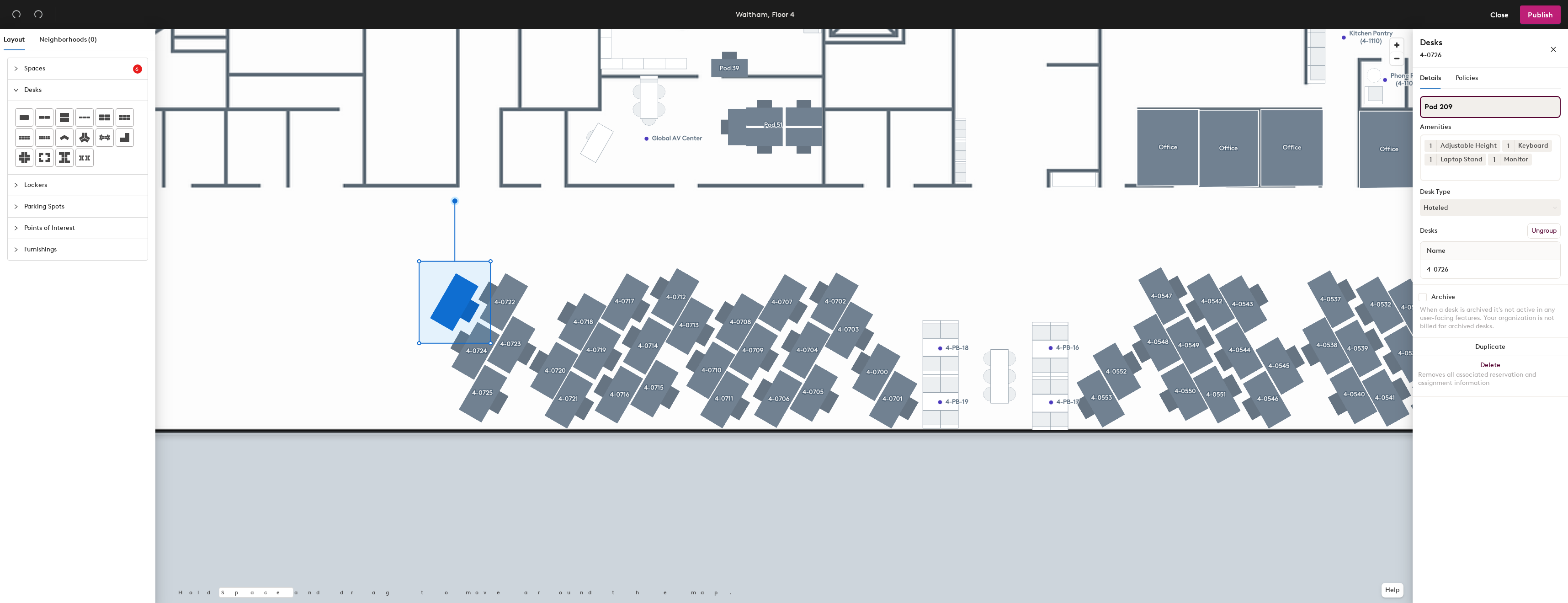
click at [1483, 117] on input "Pod 209" at bounding box center [1490, 106] width 141 height 22
paste input "4-07"
type input "4-0726"
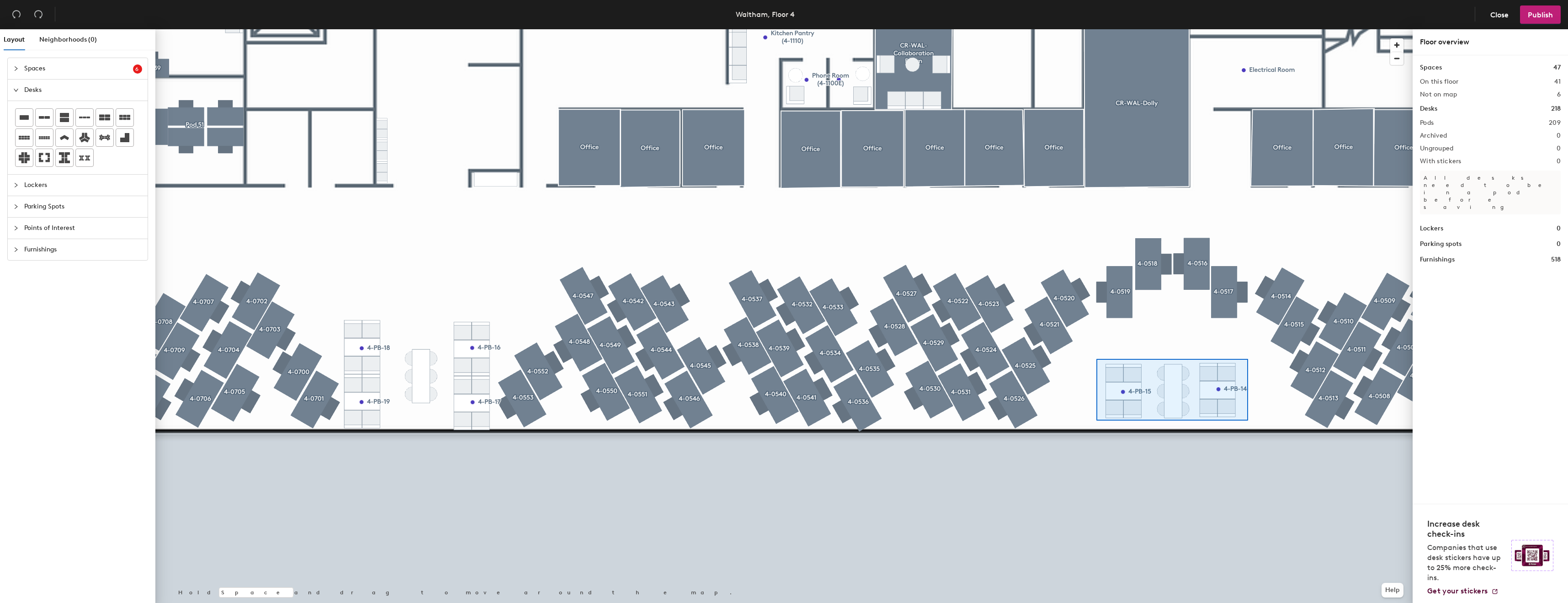
click at [1096, 29] on div at bounding box center [784, 29] width 1258 height 0
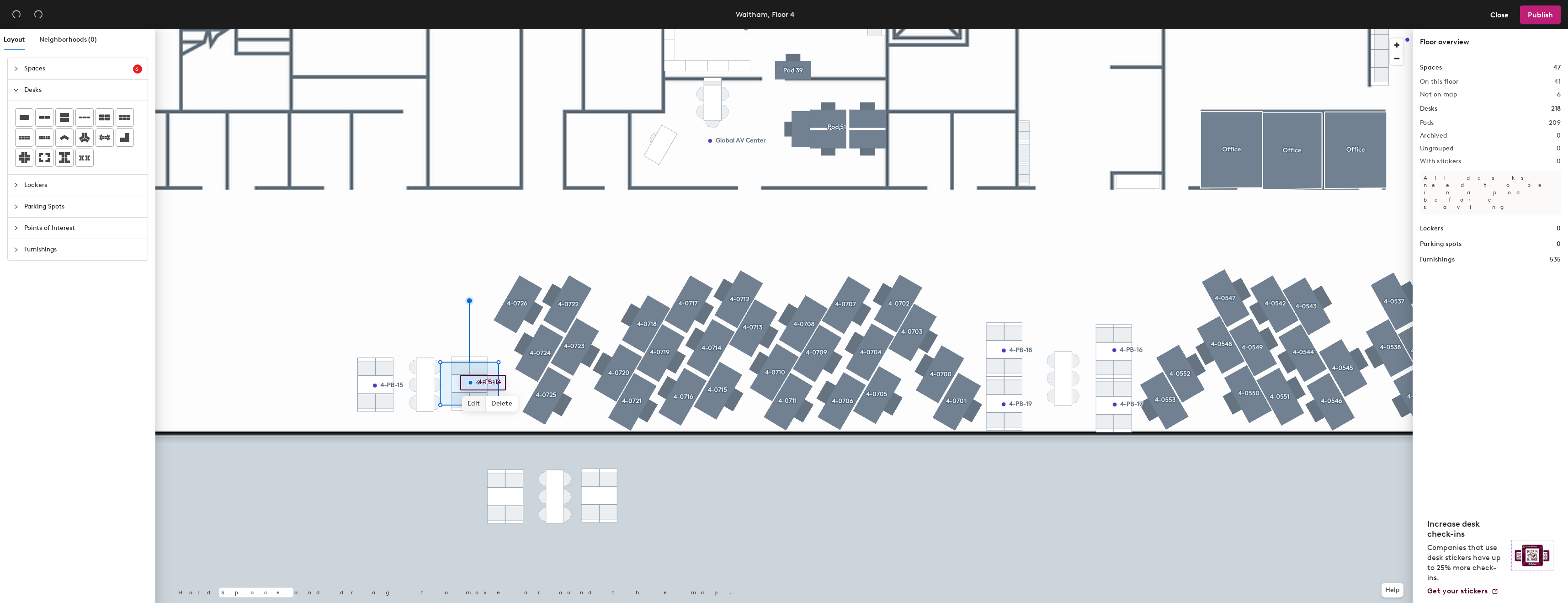
click at [480, 406] on span "Edit" at bounding box center [474, 403] width 24 height 16
click at [498, 384] on input "4-PB-14" at bounding box center [490, 383] width 29 height 13
type input "4-PB-23"
click at [373, 404] on span "Edit" at bounding box center [378, 406] width 24 height 16
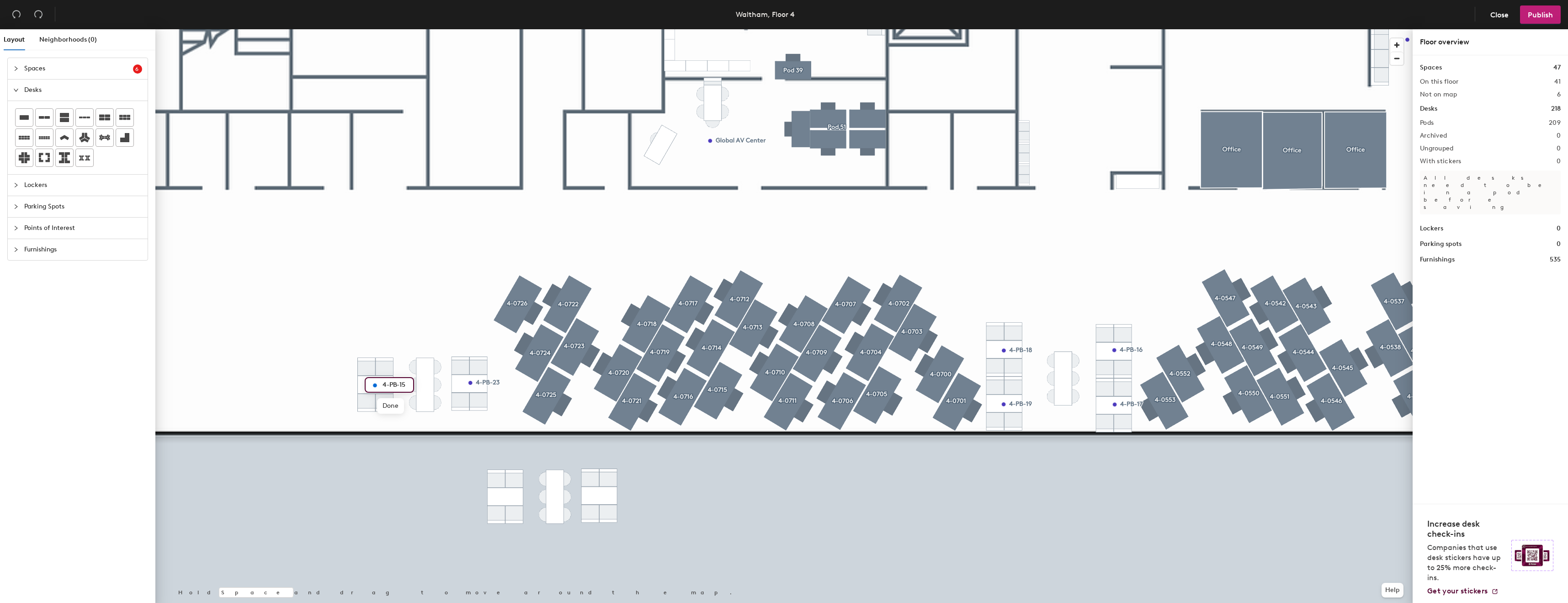
click at [402, 383] on input "4-PB-15" at bounding box center [394, 385] width 29 height 13
type input "4-PB-24"
click at [408, 29] on div at bounding box center [784, 29] width 1258 height 0
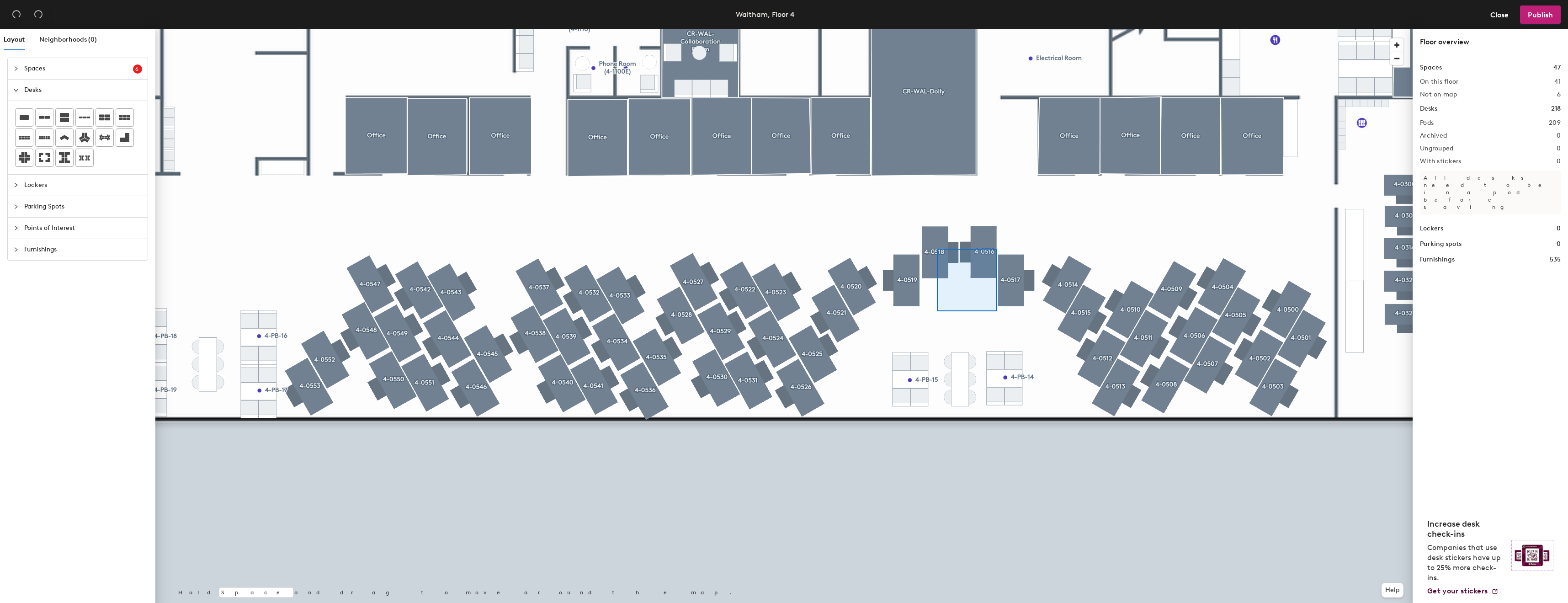
click at [934, 29] on div at bounding box center [784, 29] width 1258 height 0
click at [915, 29] on div at bounding box center [784, 29] width 1258 height 0
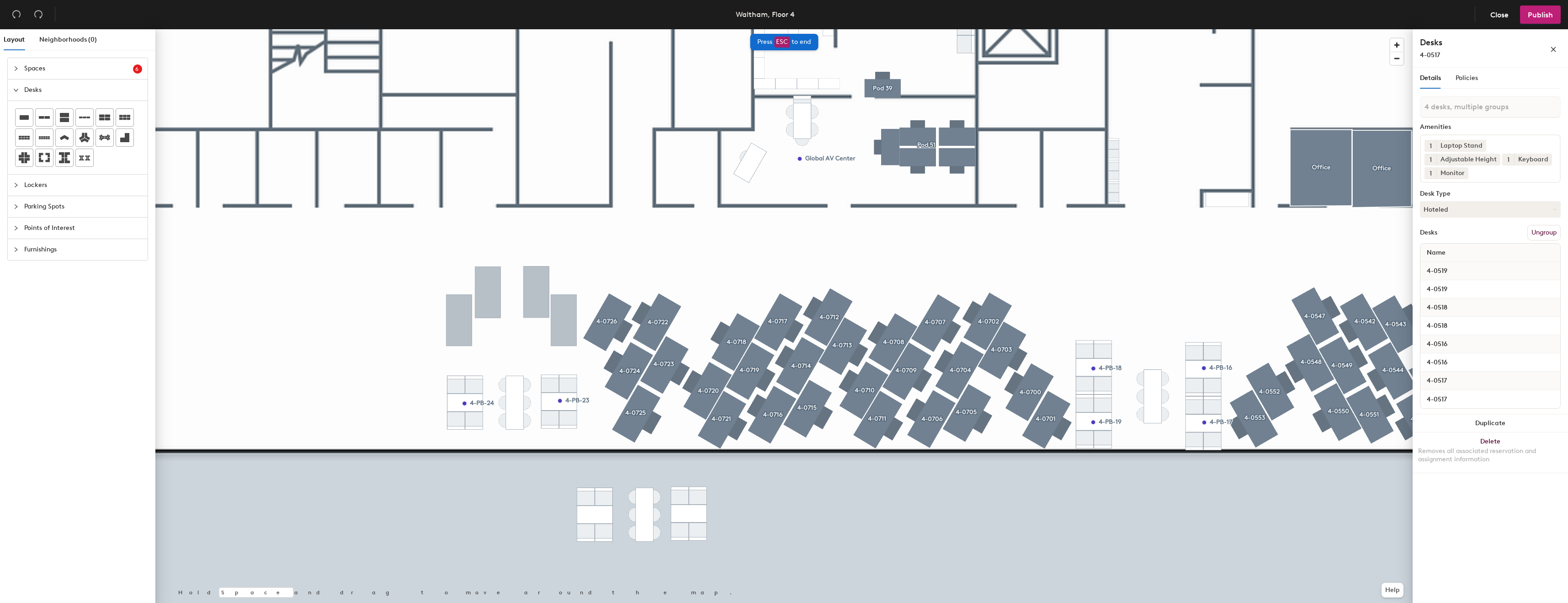
type input "4 desks"
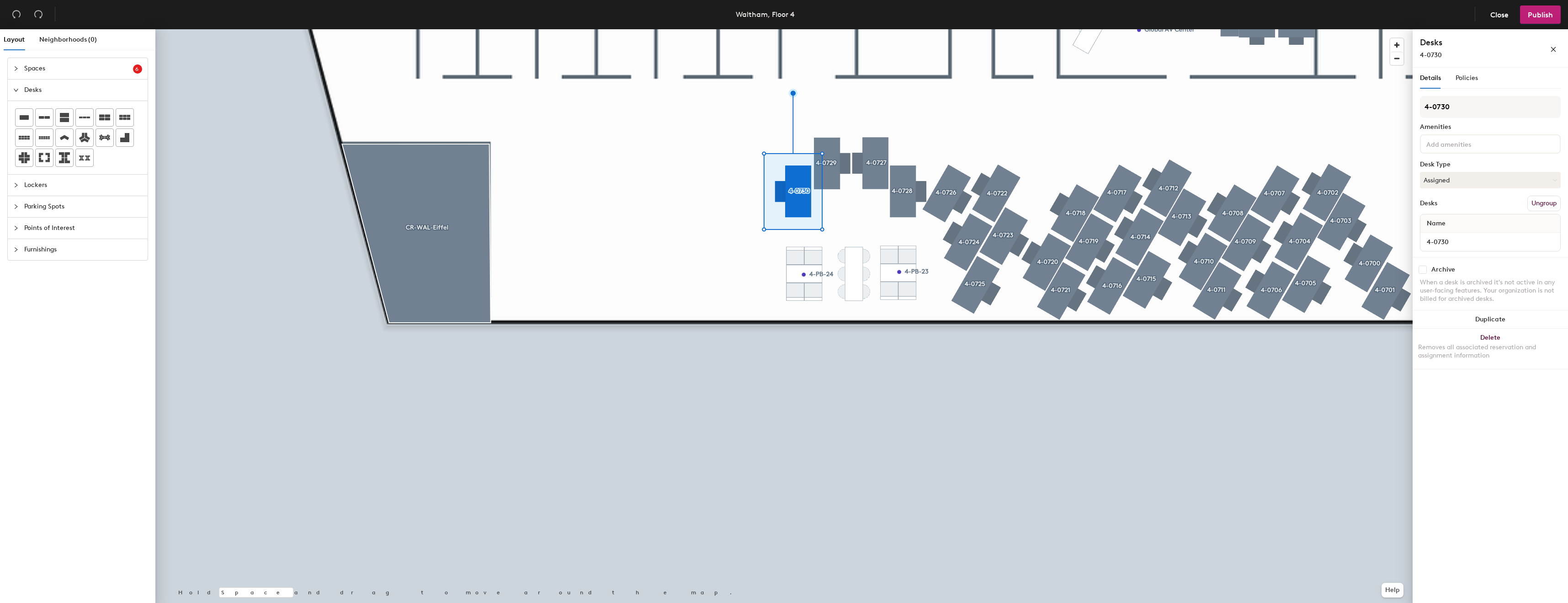
type input "4-0730"
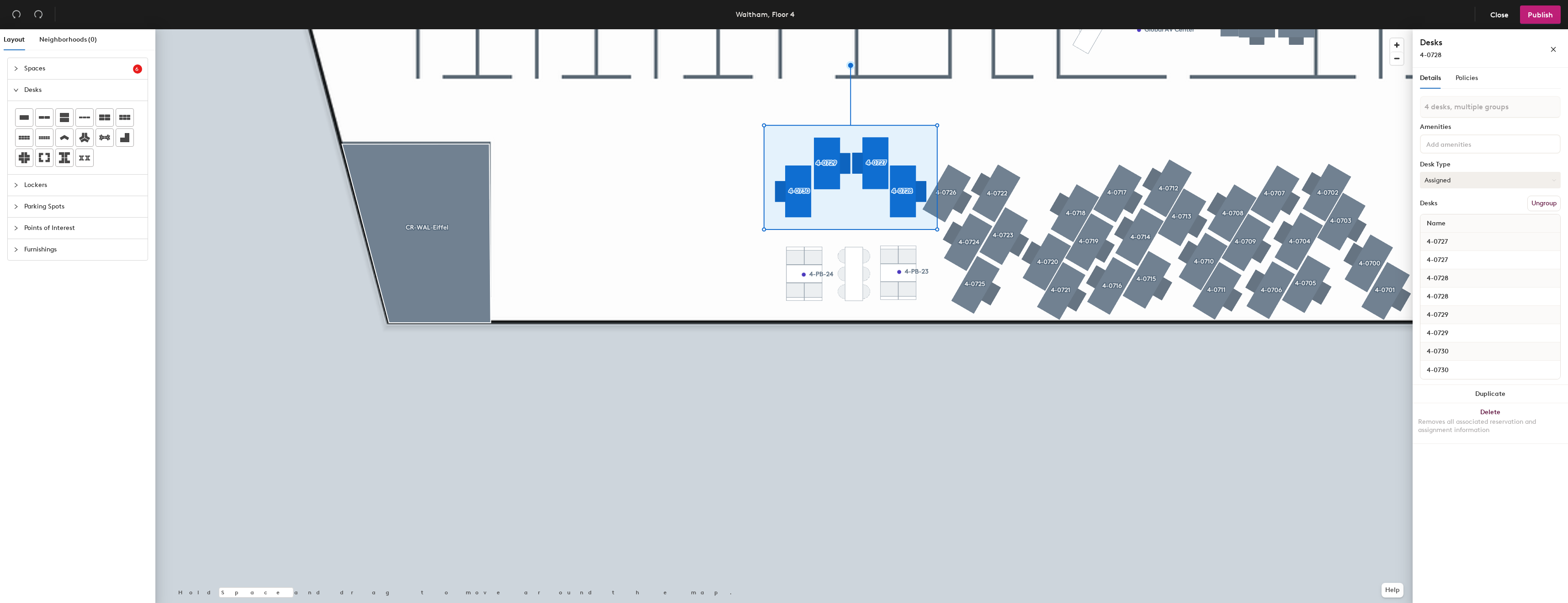
click at [1452, 182] on button "Assigned" at bounding box center [1490, 180] width 141 height 16
click at [1441, 233] on div "Hoteled" at bounding box center [1466, 236] width 91 height 14
click at [1468, 119] on div "4 desks, multiple groups Amenities Desk Type Hoteled Desks Ungroup Name 4-0727 …" at bounding box center [1490, 240] width 141 height 289
click at [1463, 143] on input at bounding box center [1466, 144] width 82 height 11
click at [1451, 166] on div "Adjustable Height" at bounding box center [1491, 166] width 138 height 14
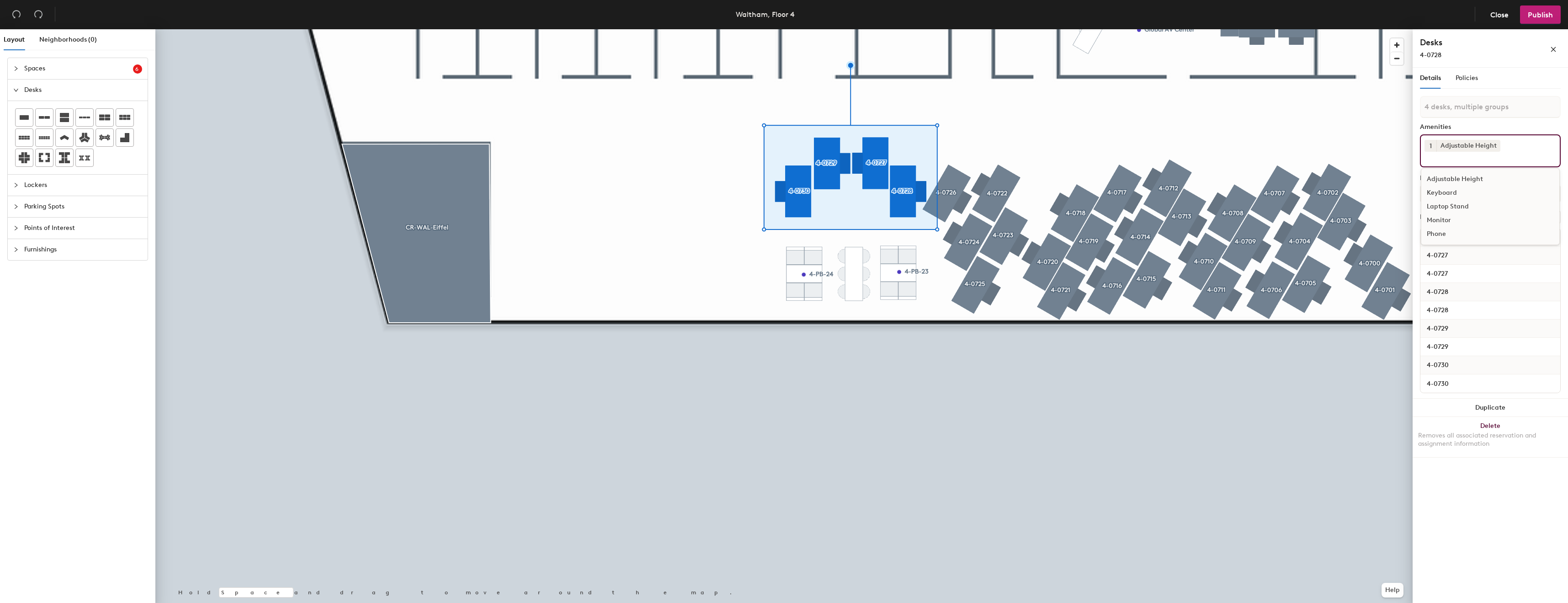
click at [1454, 187] on div "Keyboard" at bounding box center [1491, 193] width 138 height 14
click at [1445, 205] on div "Laptop Stand" at bounding box center [1491, 207] width 138 height 14
click at [1437, 229] on div "Monitor" at bounding box center [1491, 234] width 138 height 14
click at [1263, 29] on div at bounding box center [784, 29] width 1258 height 0
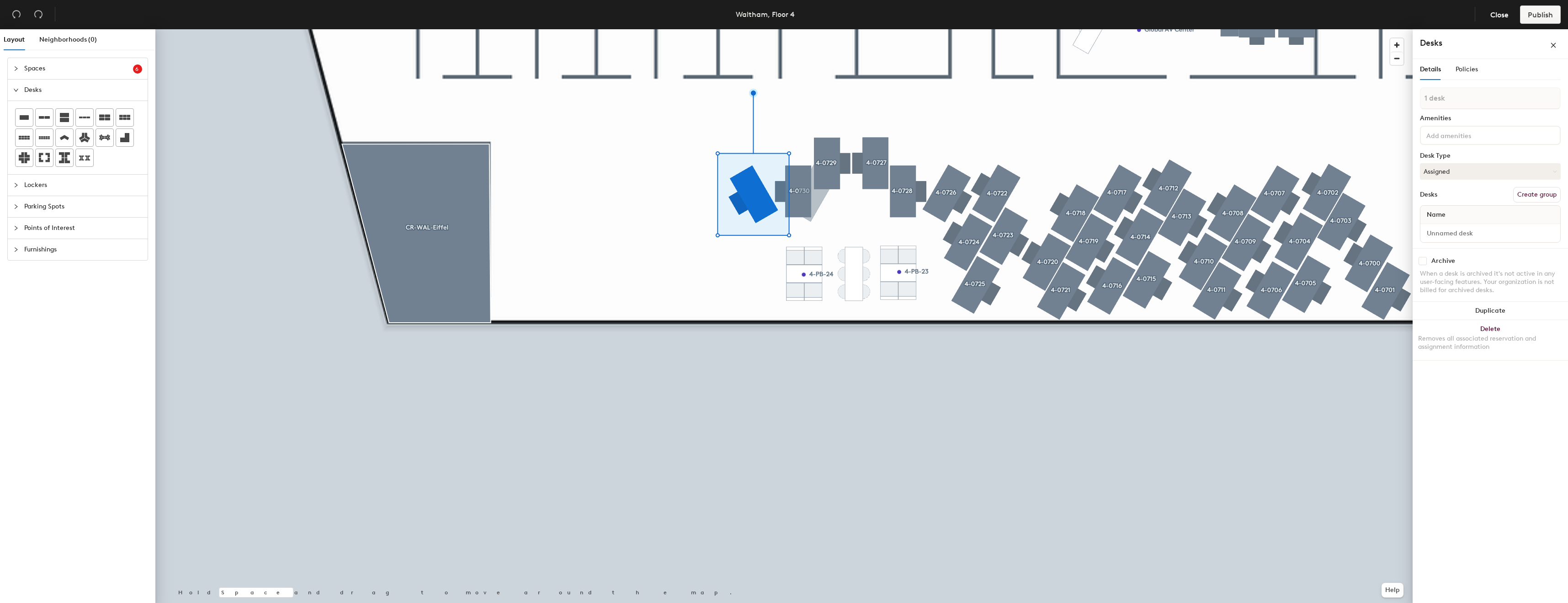
click at [1531, 195] on button "Create group" at bounding box center [1537, 194] width 47 height 16
click at [1483, 106] on input "Pod 214" at bounding box center [1490, 106] width 141 height 22
type input "4-0731"
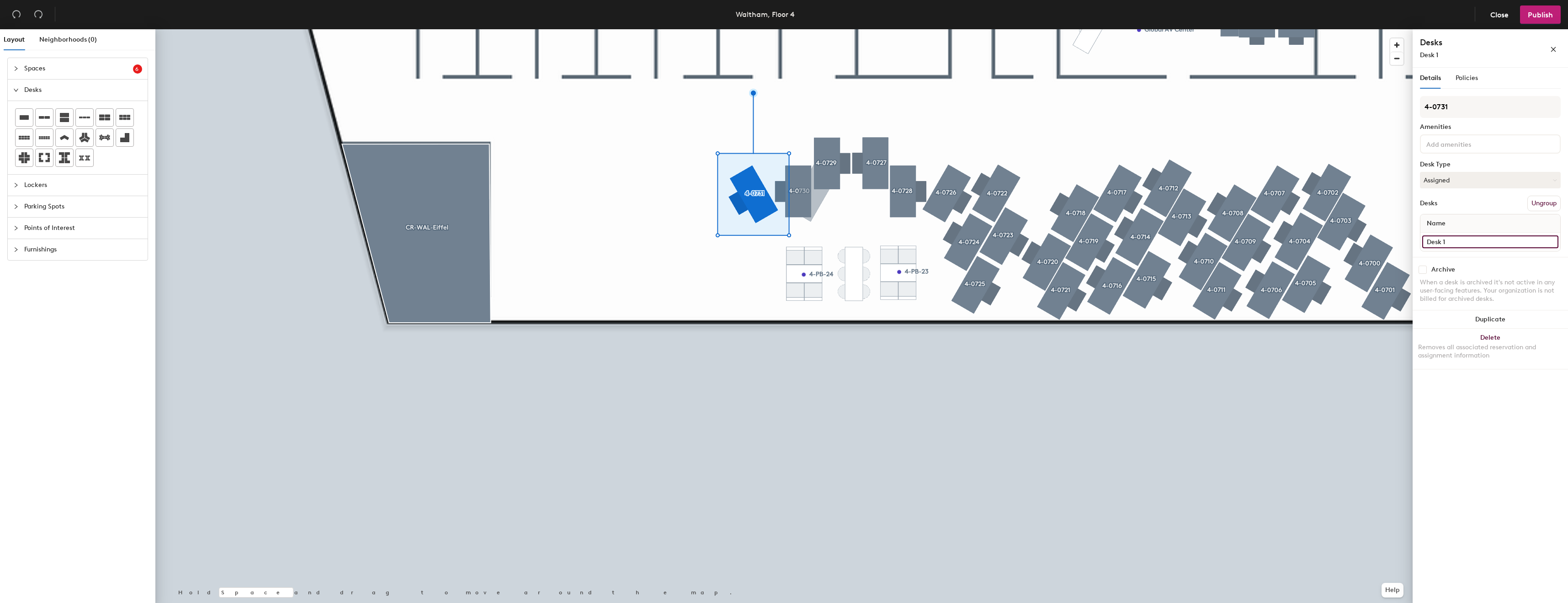
click at [1477, 248] on input "Desk 1" at bounding box center [1490, 241] width 136 height 13
paste input "4-07"
type input "4-0731"
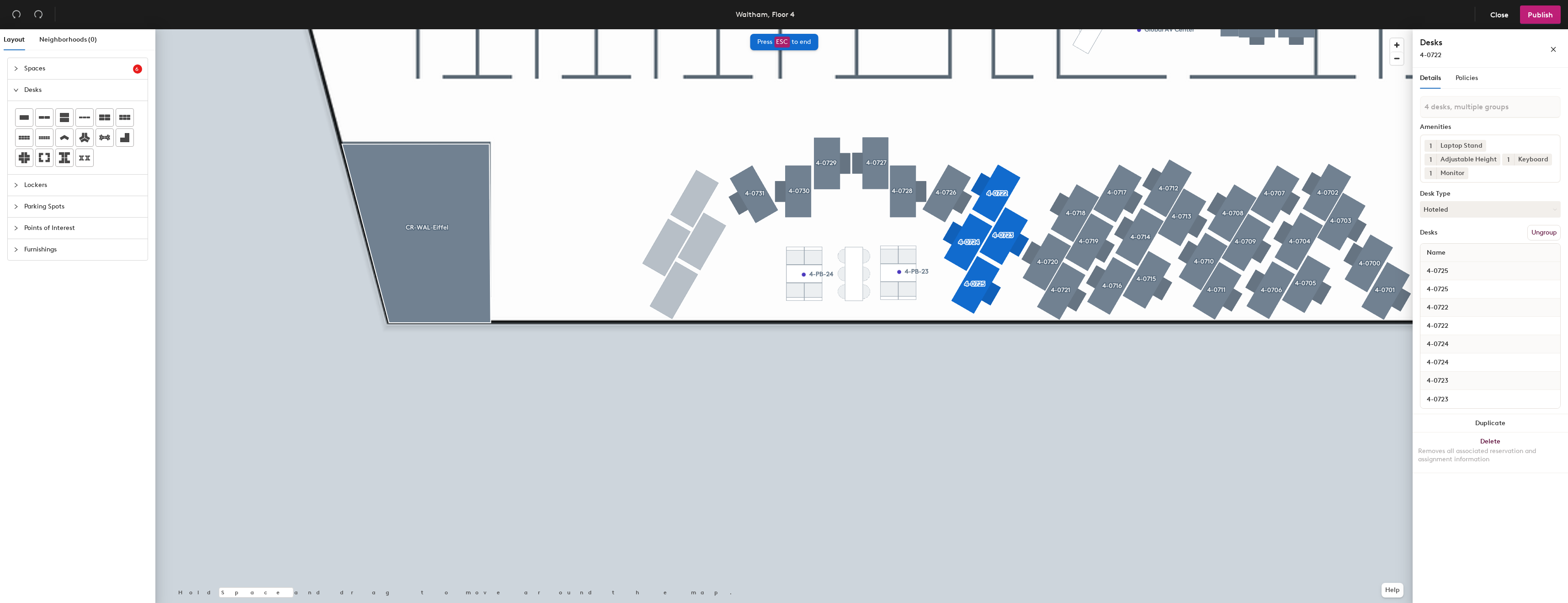
type input "4 desks"
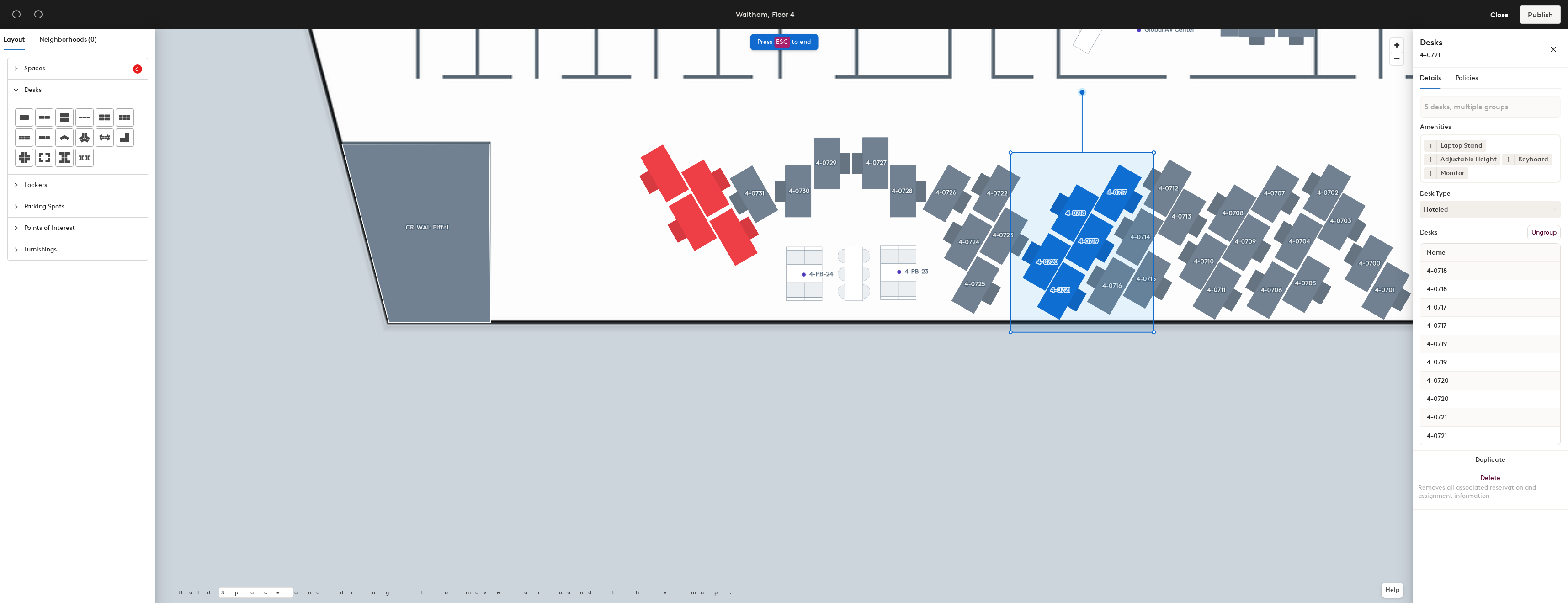
type input "5 desks"
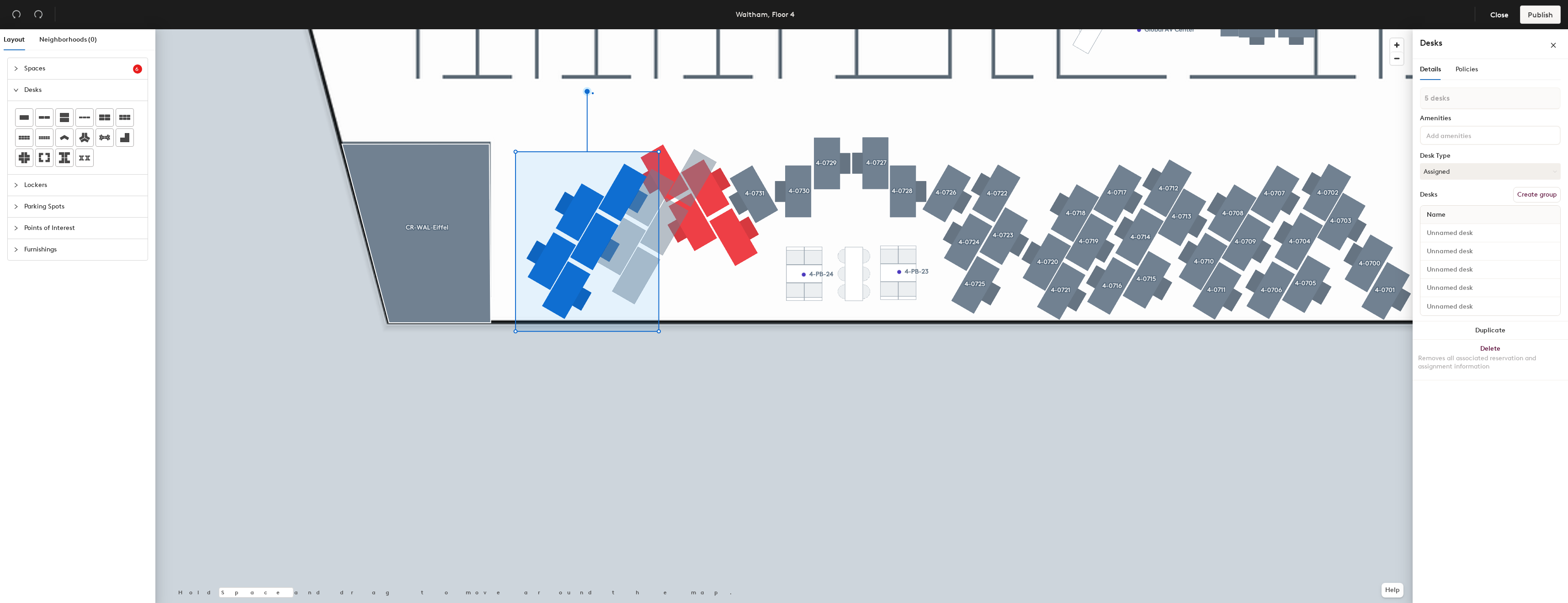
click at [592, 29] on div at bounding box center [784, 29] width 1258 height 0
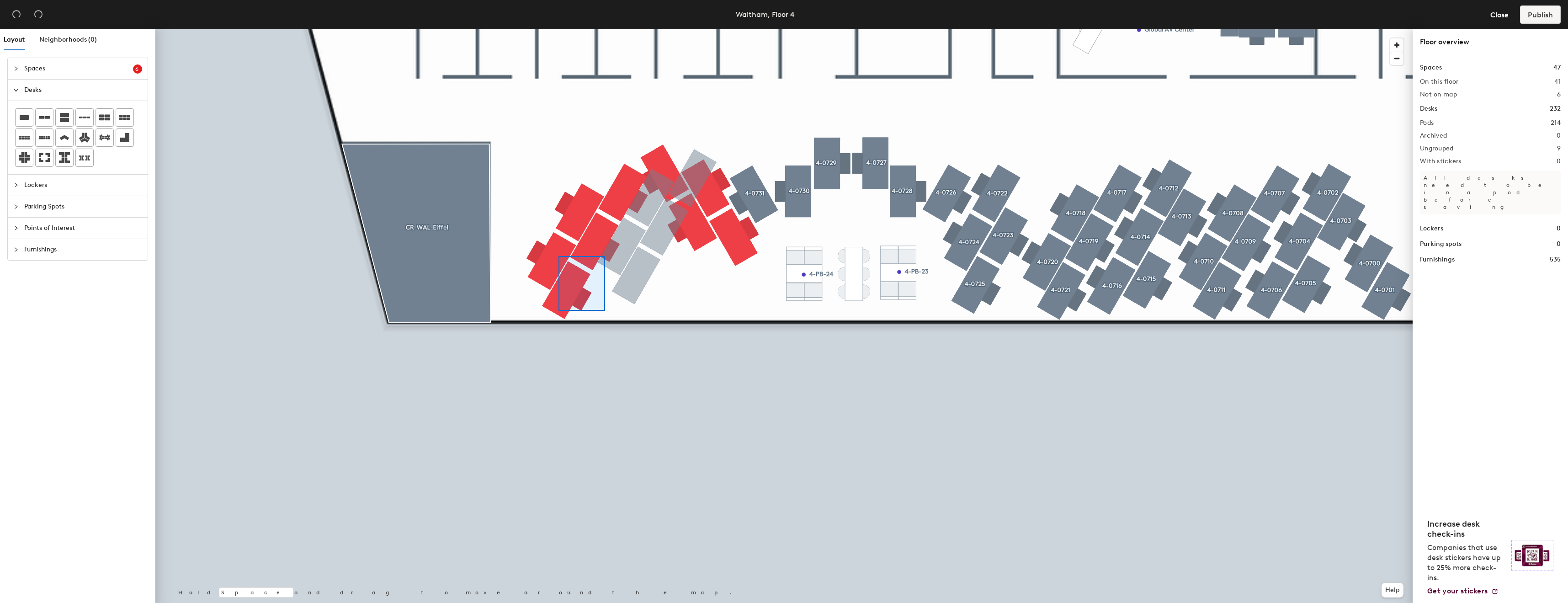
click at [534, 29] on div at bounding box center [784, 29] width 1258 height 0
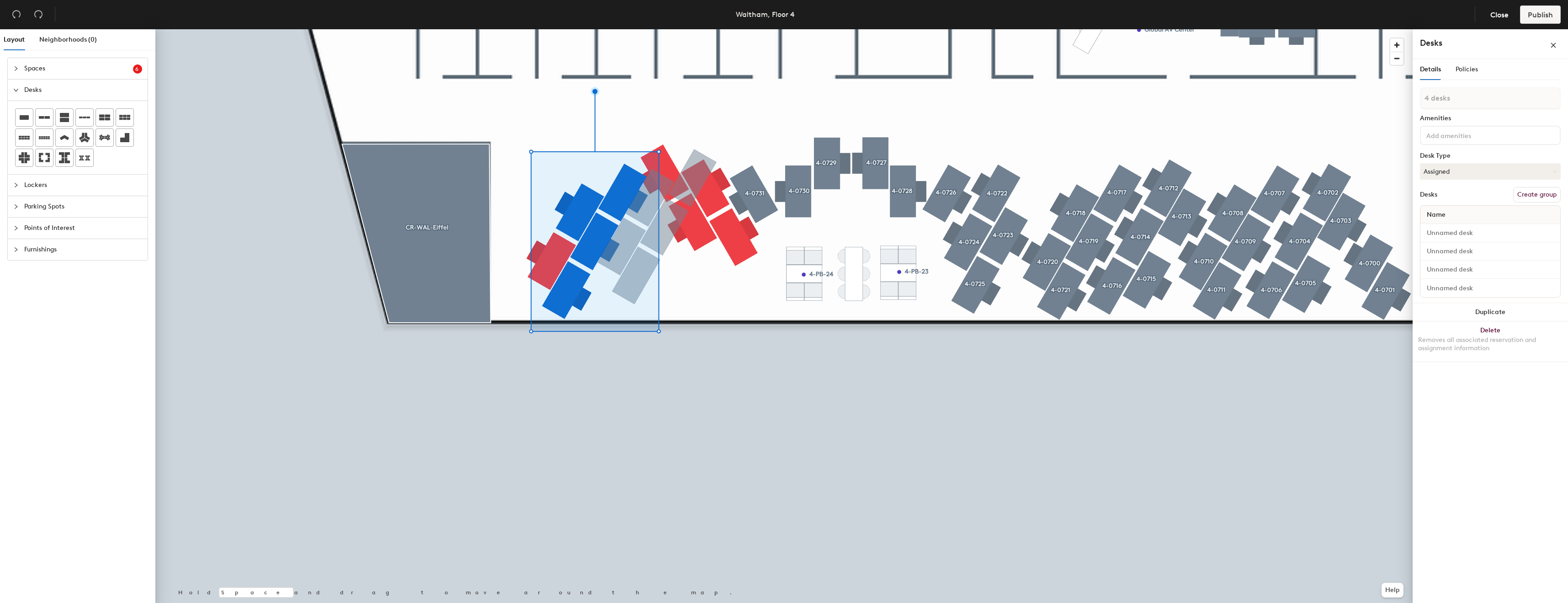
type input "5 desks"
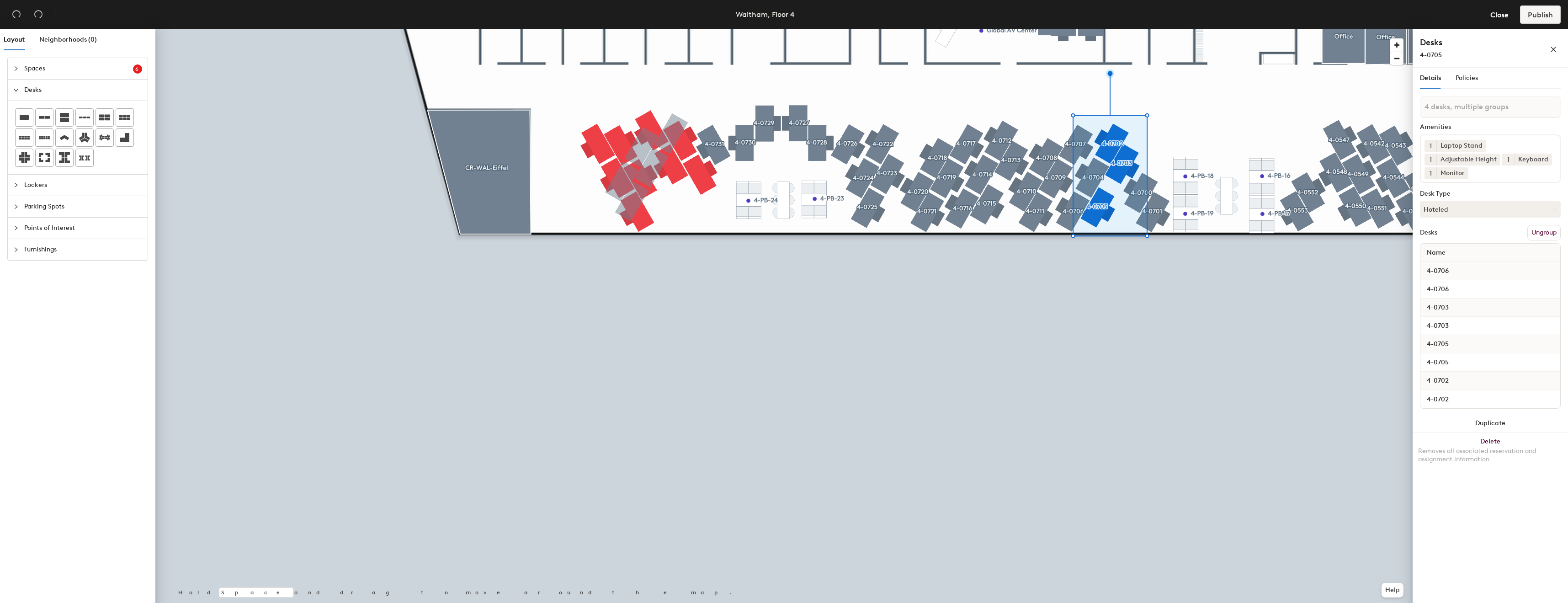
type input "5 desks, multiple groups"
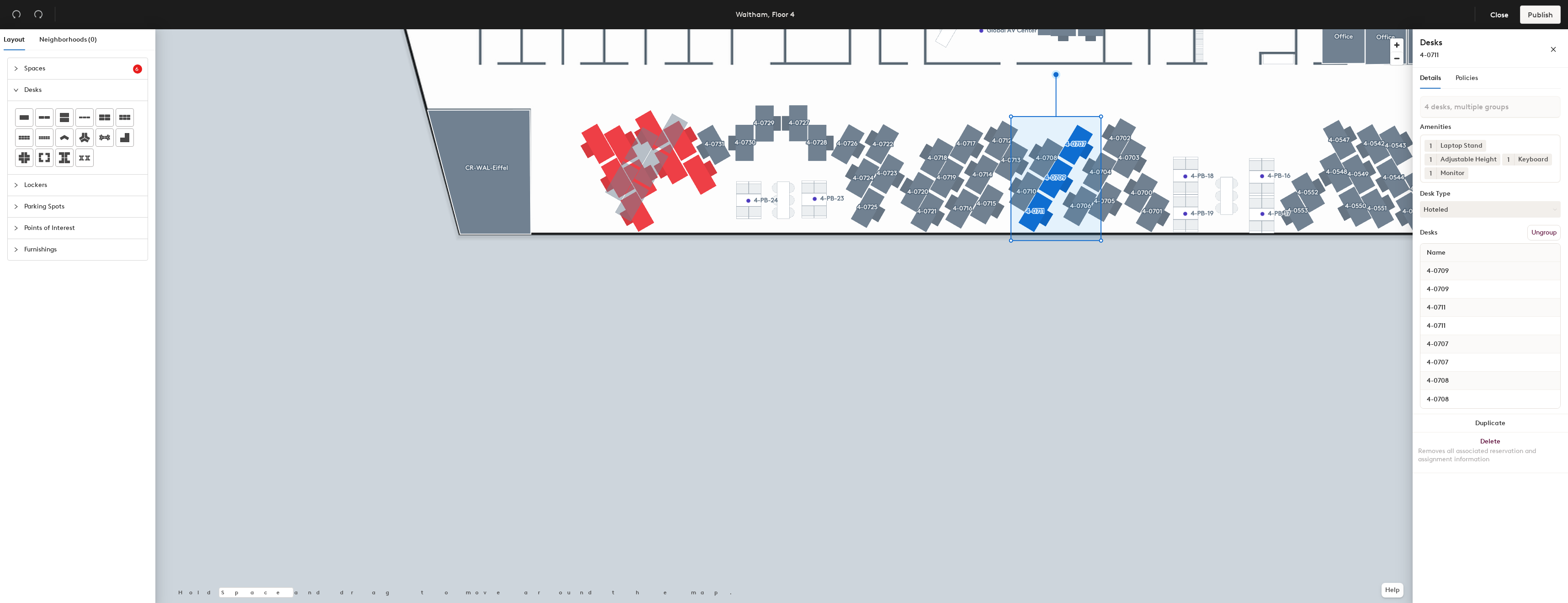
type input "5 desks, multiple groups"
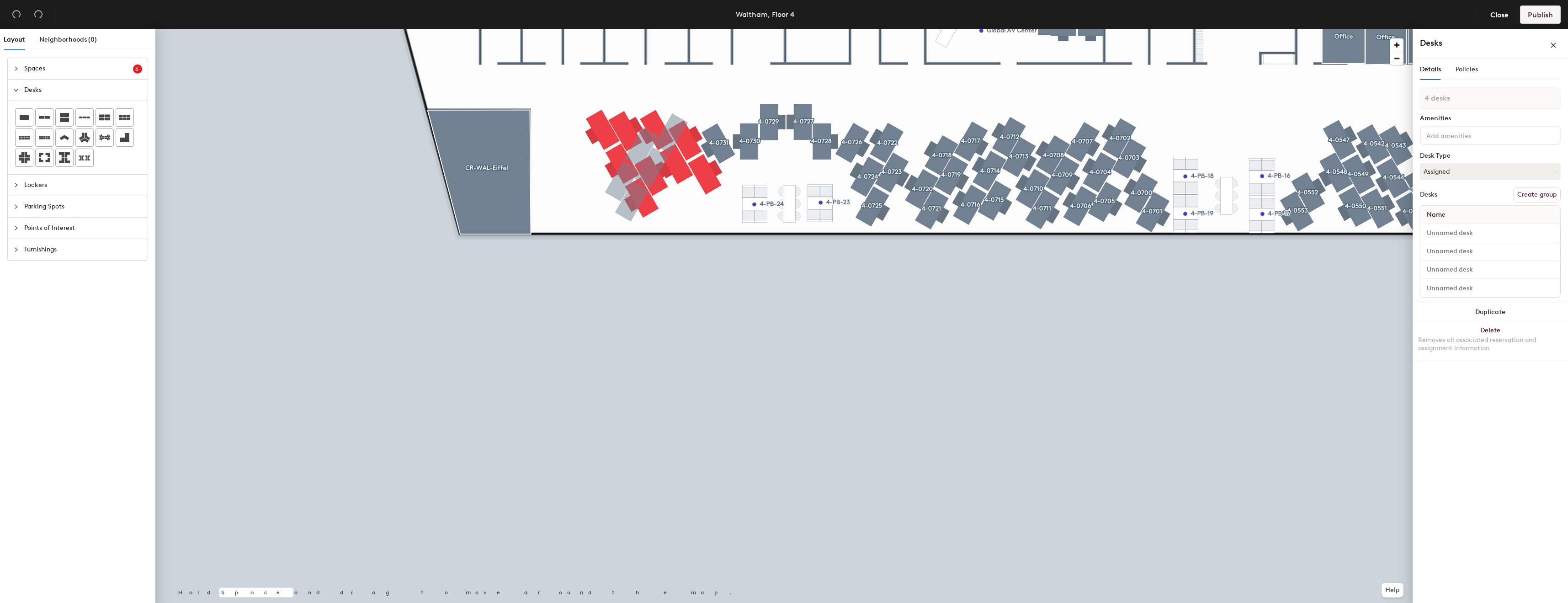
type input "5 desks"
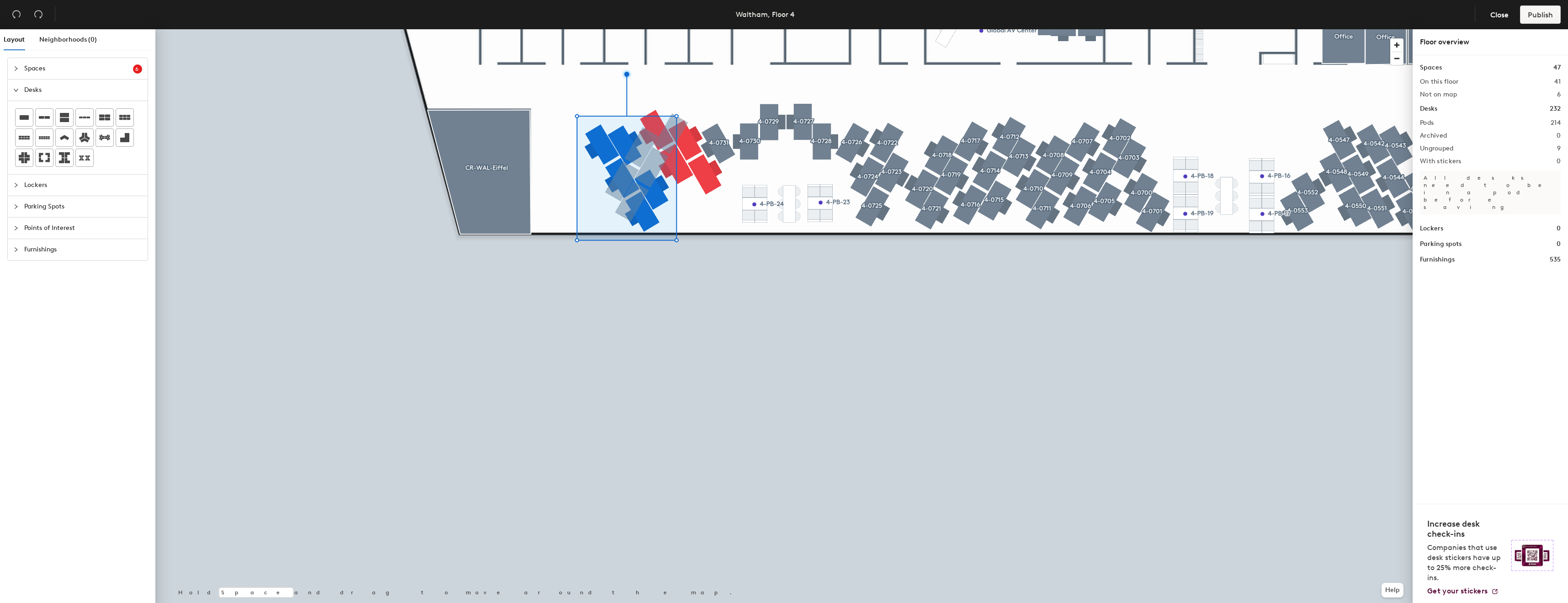
click at [628, 29] on div at bounding box center [784, 29] width 1258 height 0
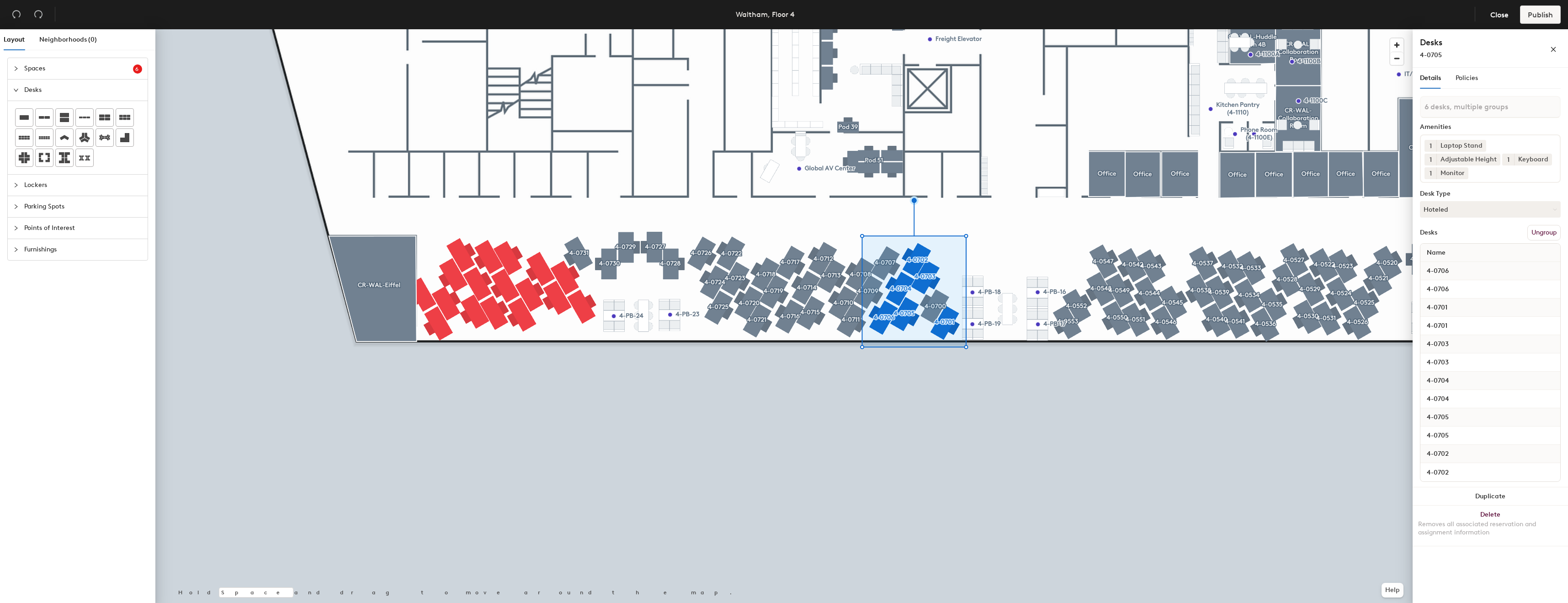
type input "7 desks, multiple groups"
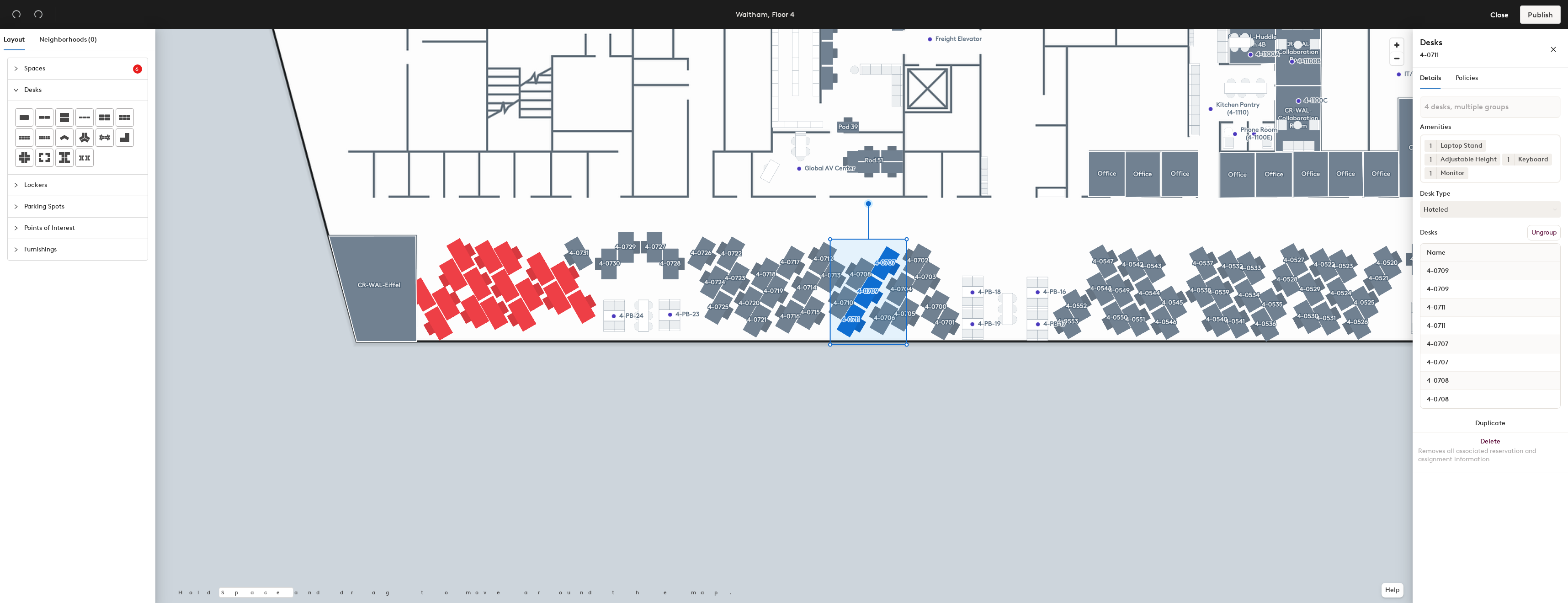
type input "5 desks, multiple groups"
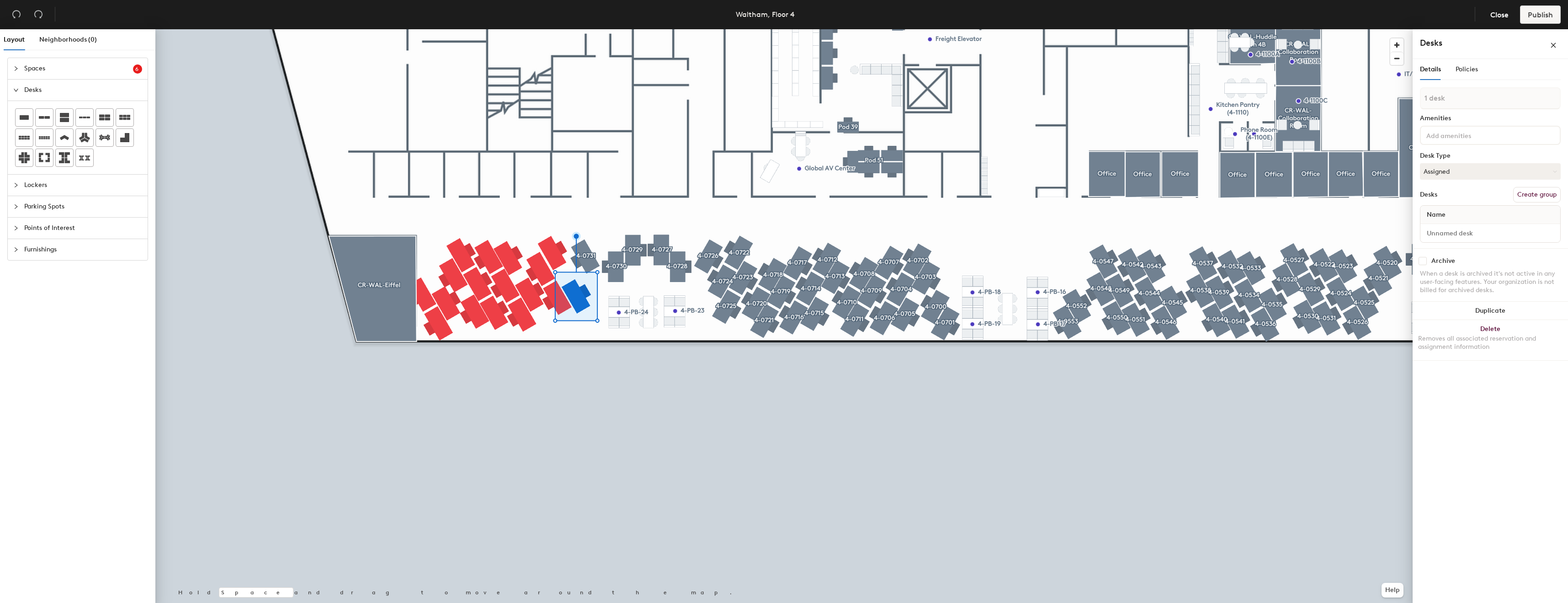
type input "2 desks"
type input "4 desks"
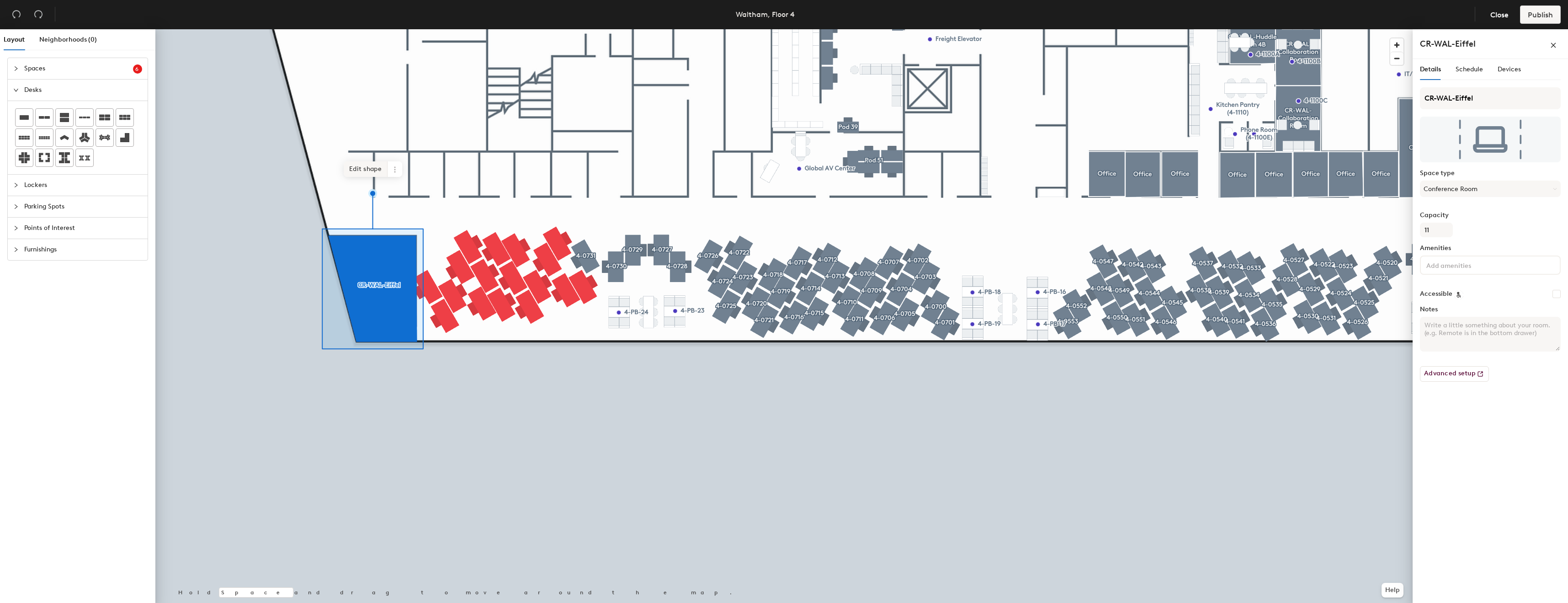
click at [376, 174] on span "Edit shape" at bounding box center [365, 169] width 44 height 16
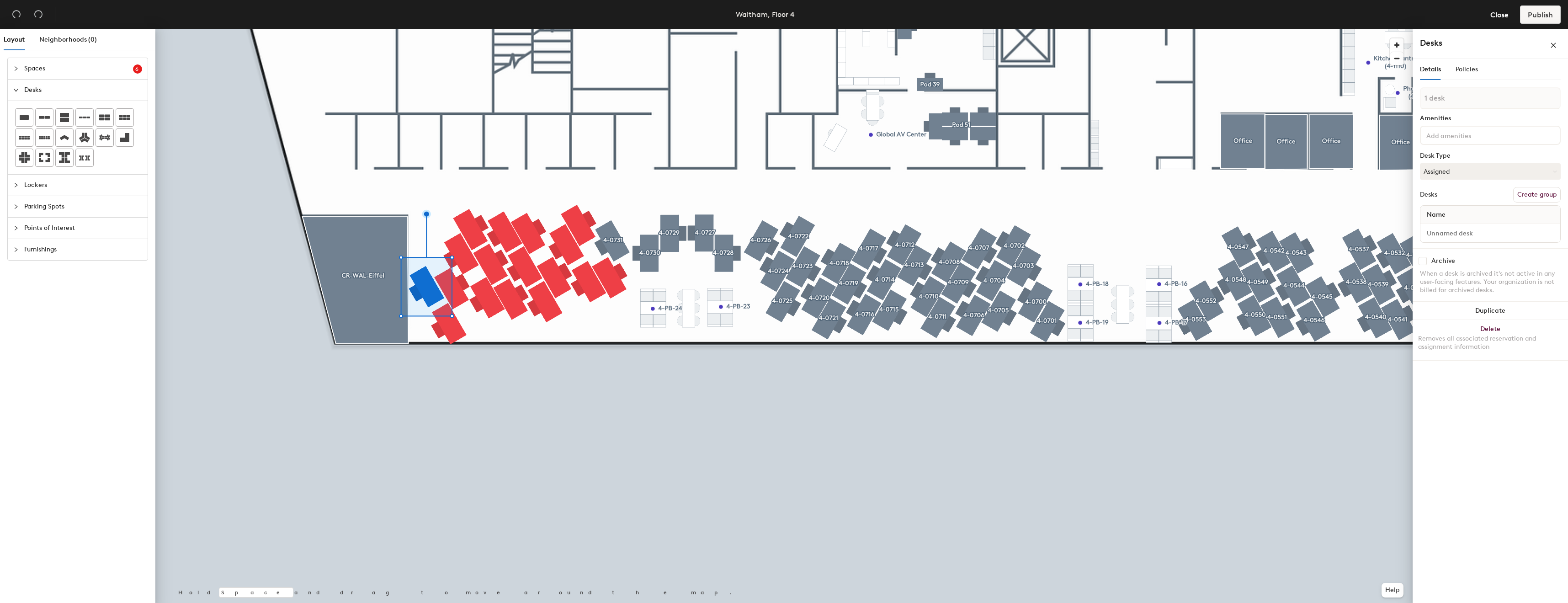
click at [488, 29] on div at bounding box center [784, 29] width 1258 height 0
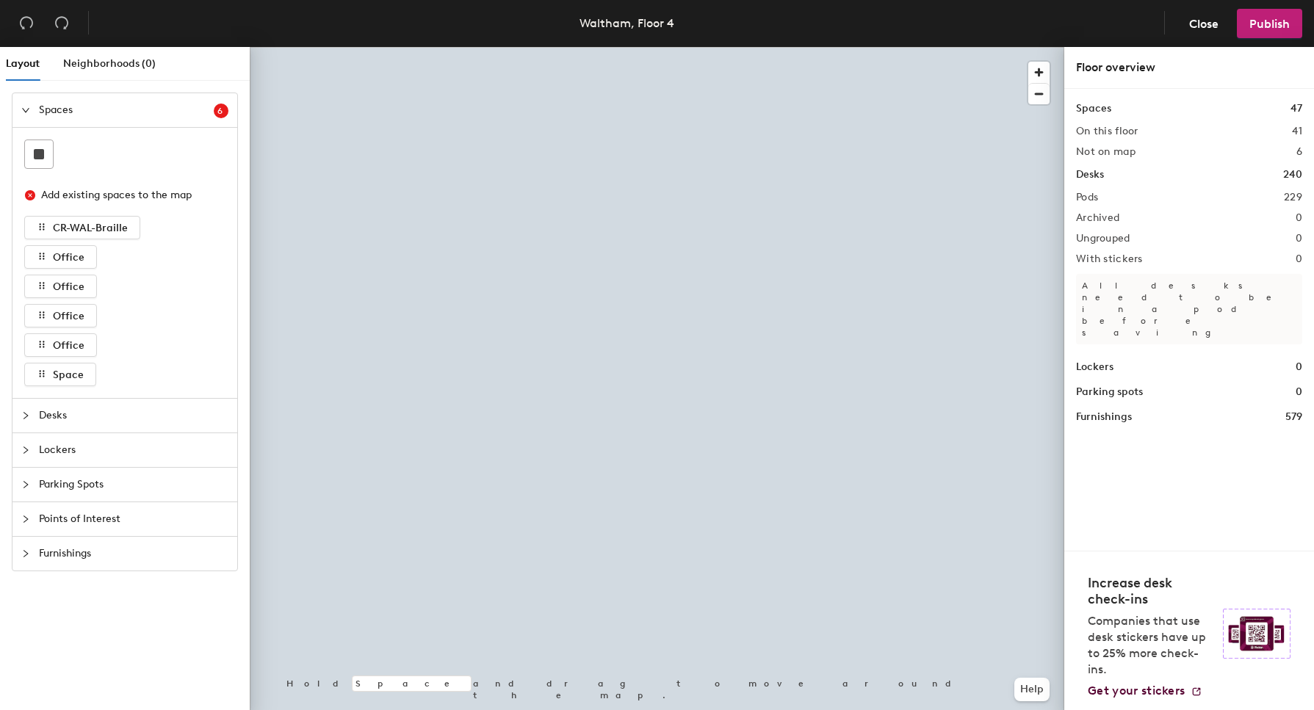
click at [533, 47] on div at bounding box center [657, 47] width 815 height 0
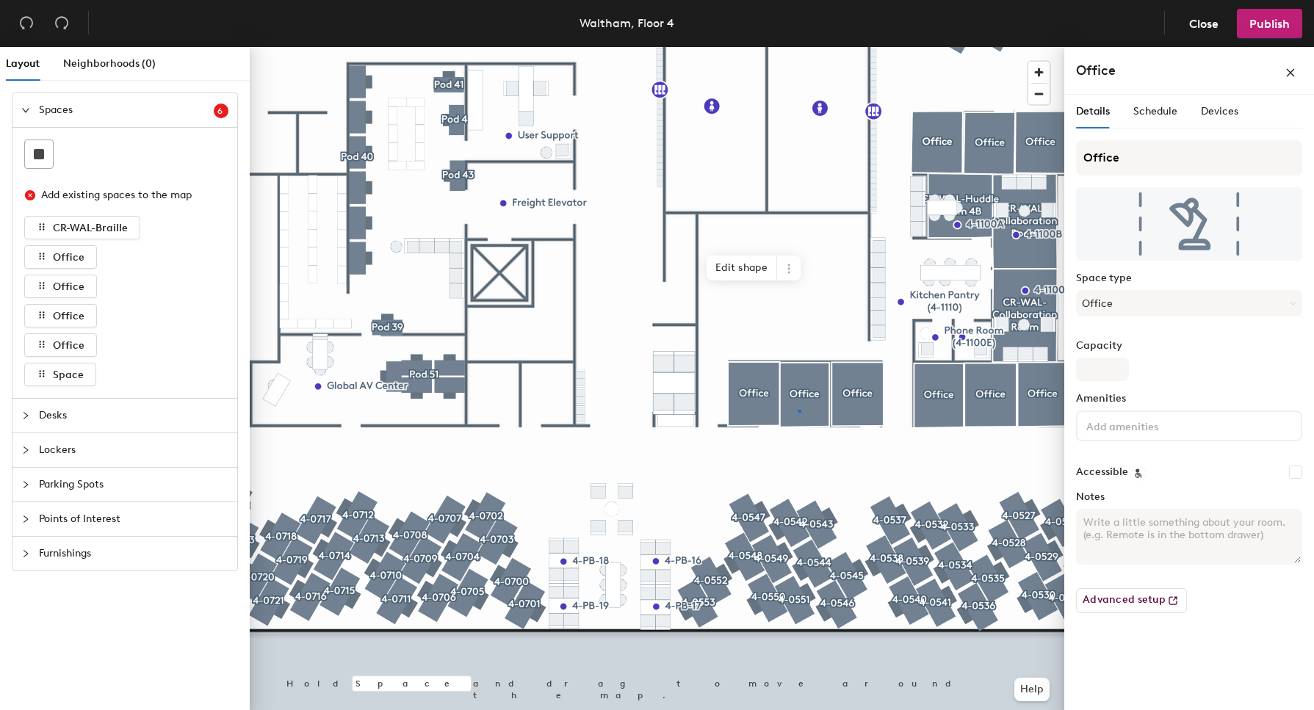
click at [798, 47] on div at bounding box center [657, 47] width 815 height 0
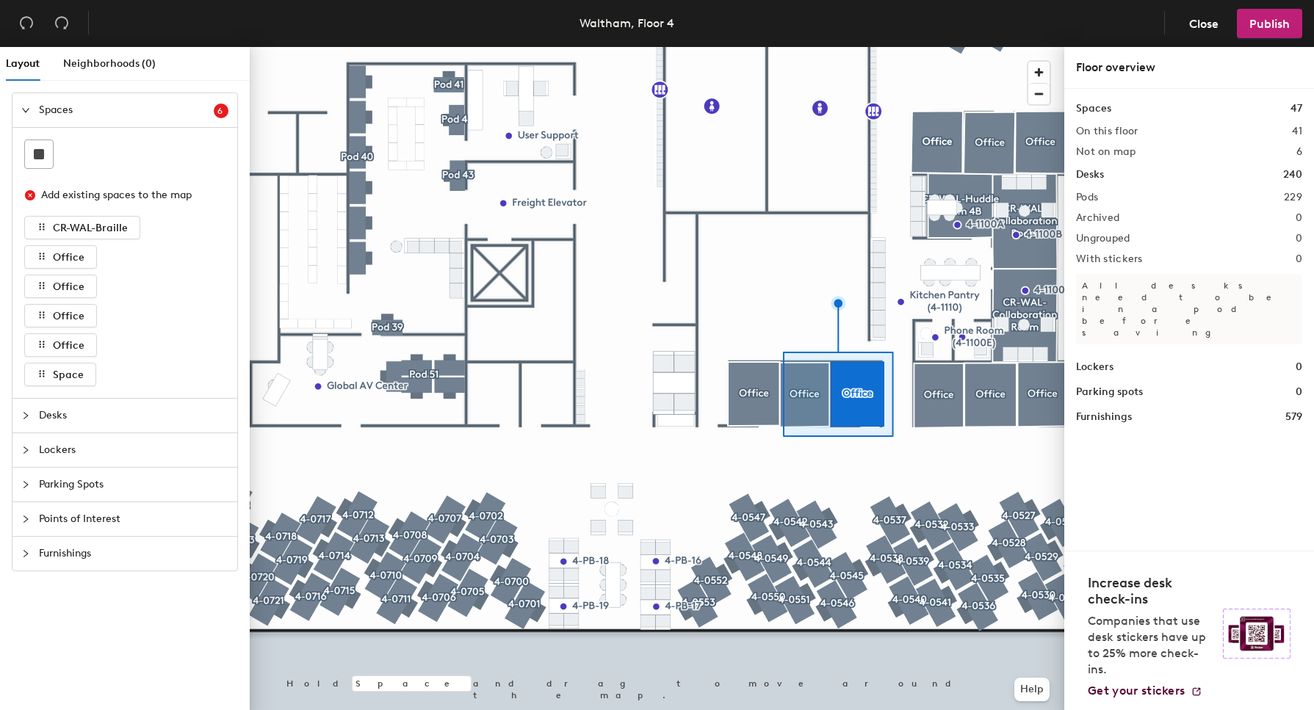
click at [857, 47] on div at bounding box center [657, 47] width 815 height 0
click at [782, 47] on div at bounding box center [657, 47] width 815 height 0
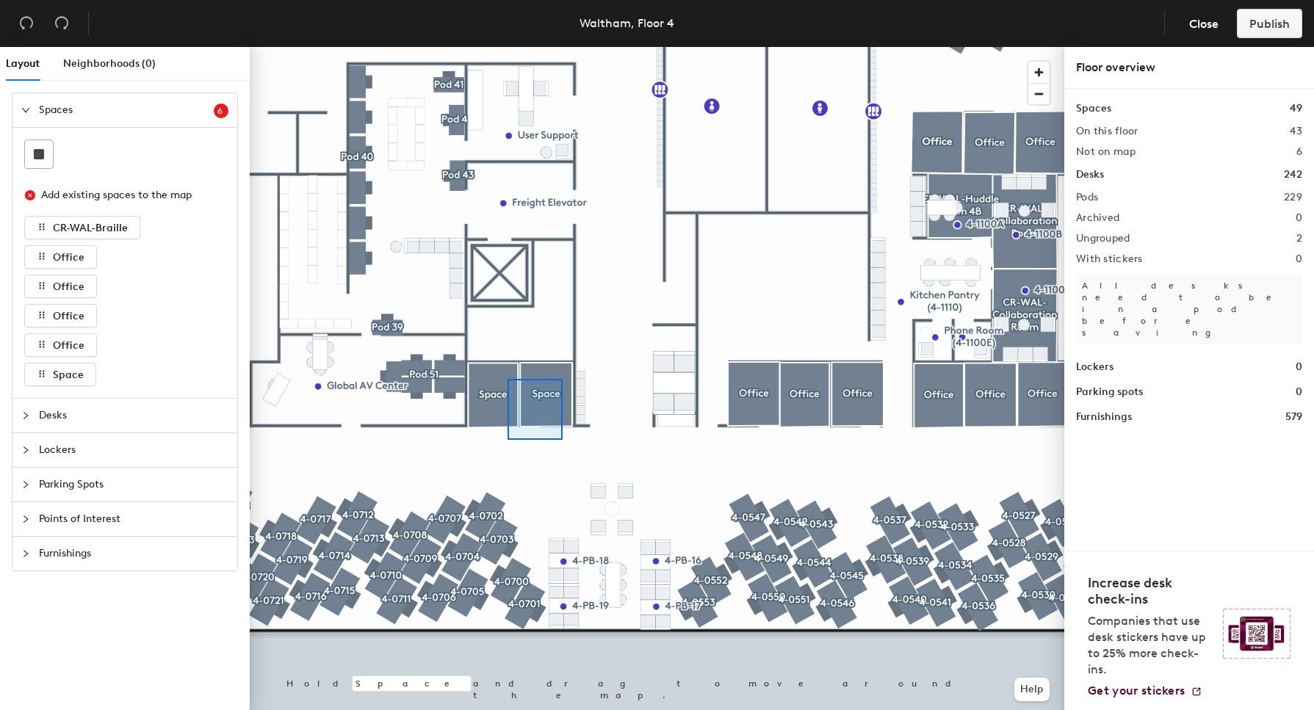
click at [498, 47] on div at bounding box center [657, 47] width 815 height 0
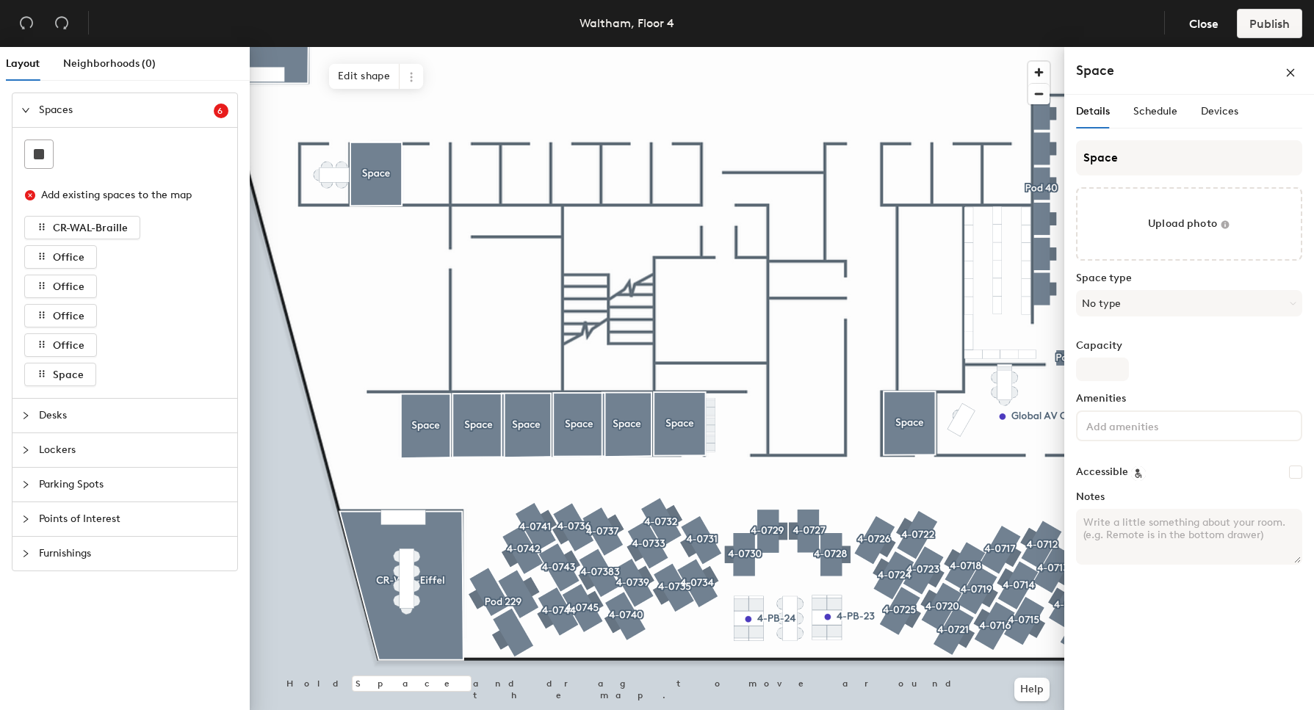
click at [428, 47] on div at bounding box center [657, 47] width 815 height 0
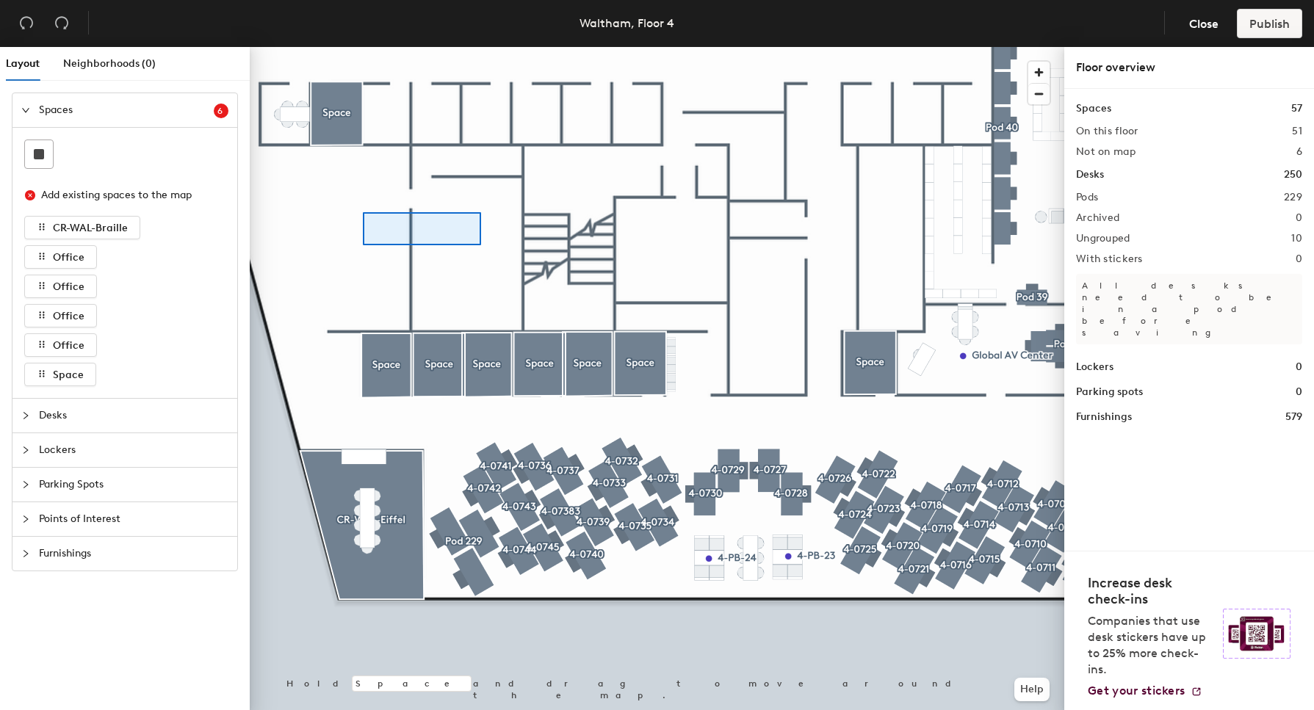
click at [365, 214] on div at bounding box center [422, 228] width 118 height 33
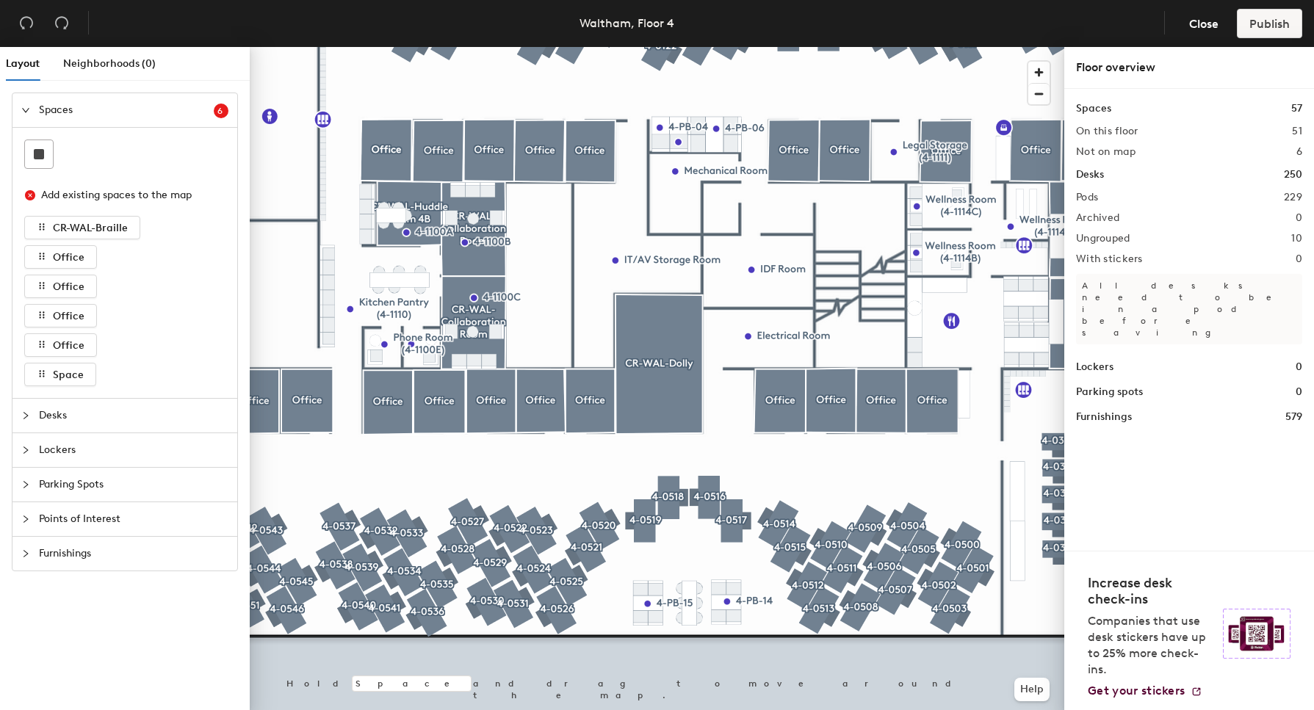
click at [29, 516] on icon "collapsed" at bounding box center [25, 519] width 9 height 9
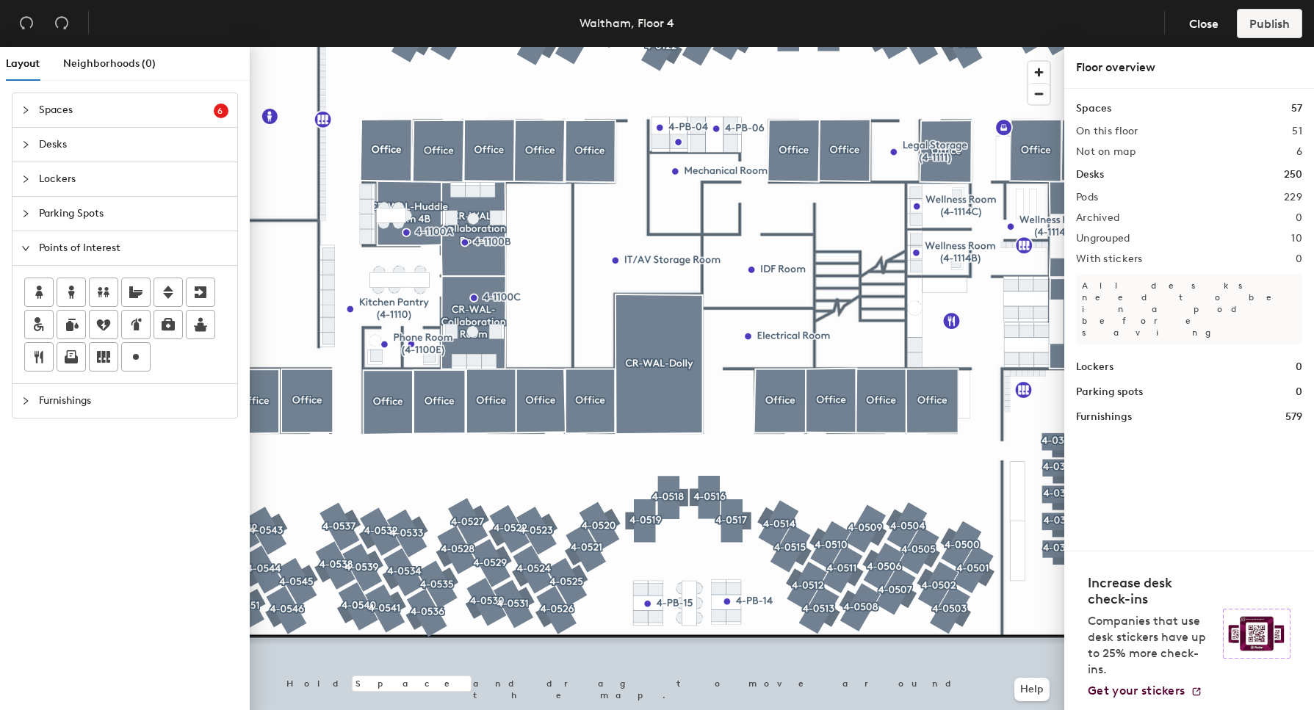
click at [26, 403] on icon "collapsed" at bounding box center [26, 400] width 4 height 7
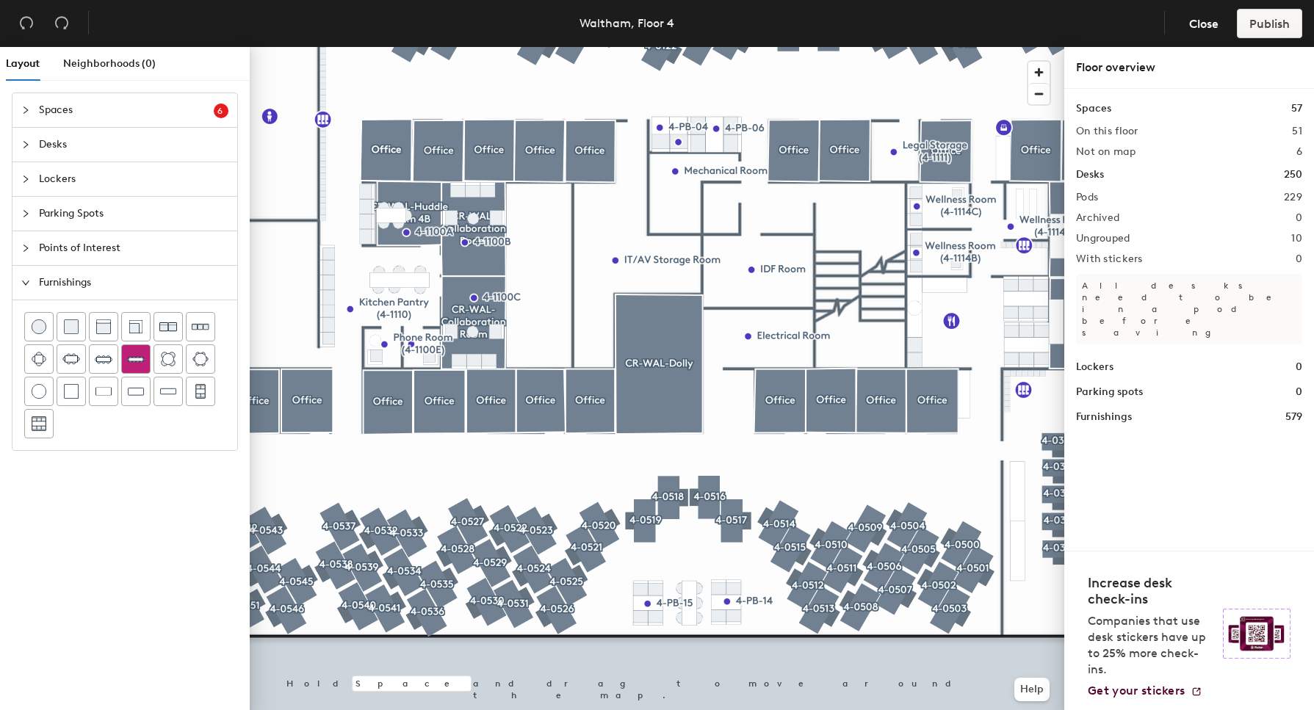
click at [145, 364] on div at bounding box center [136, 359] width 28 height 28
click at [746, 47] on div at bounding box center [657, 47] width 815 height 0
click at [659, 47] on div at bounding box center [657, 47] width 815 height 0
click at [141, 386] on img at bounding box center [136, 391] width 16 height 15
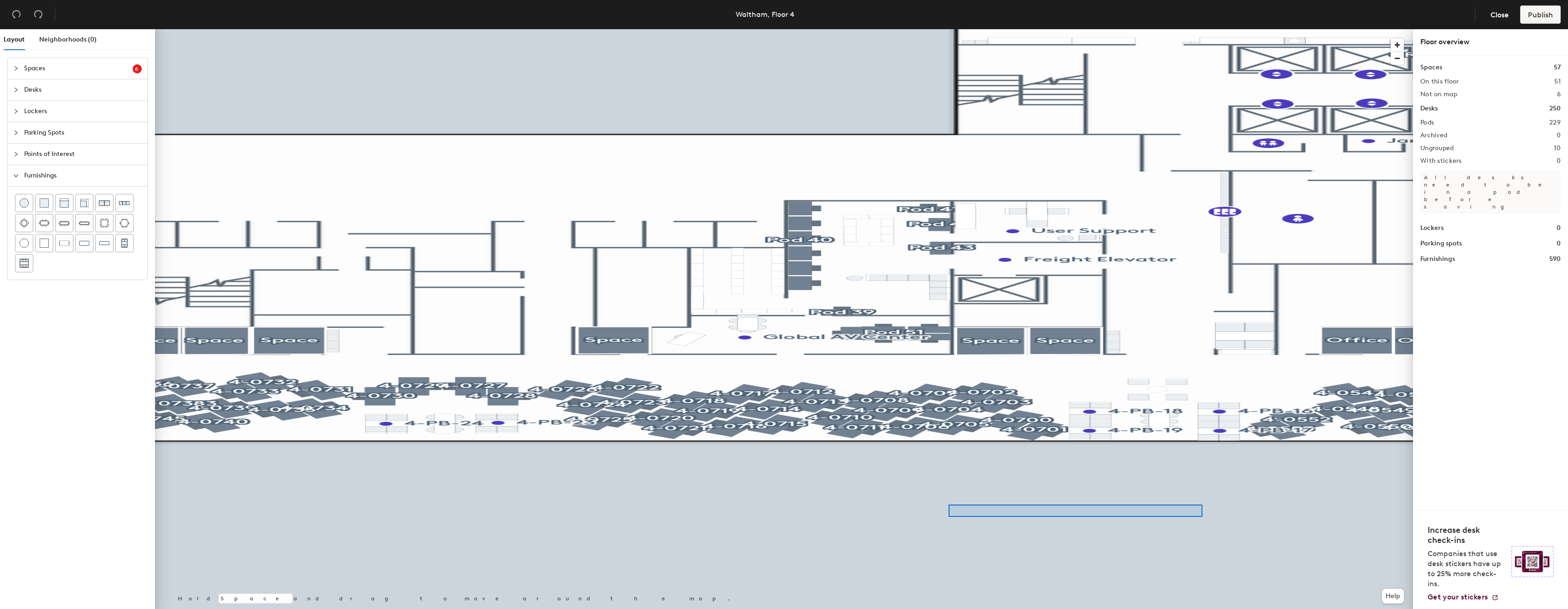
click at [689, 29] on div at bounding box center [784, 29] width 1258 height 0
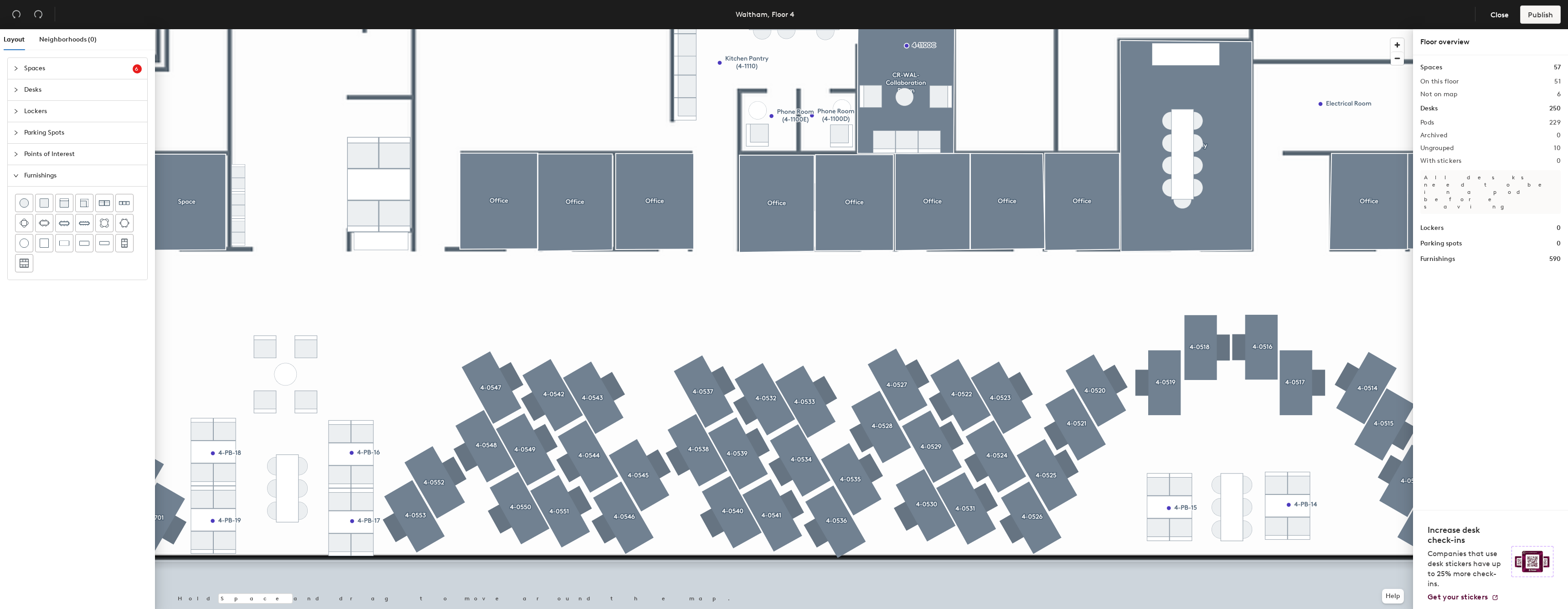
click at [678, 29] on div at bounding box center [784, 29] width 1258 height 0
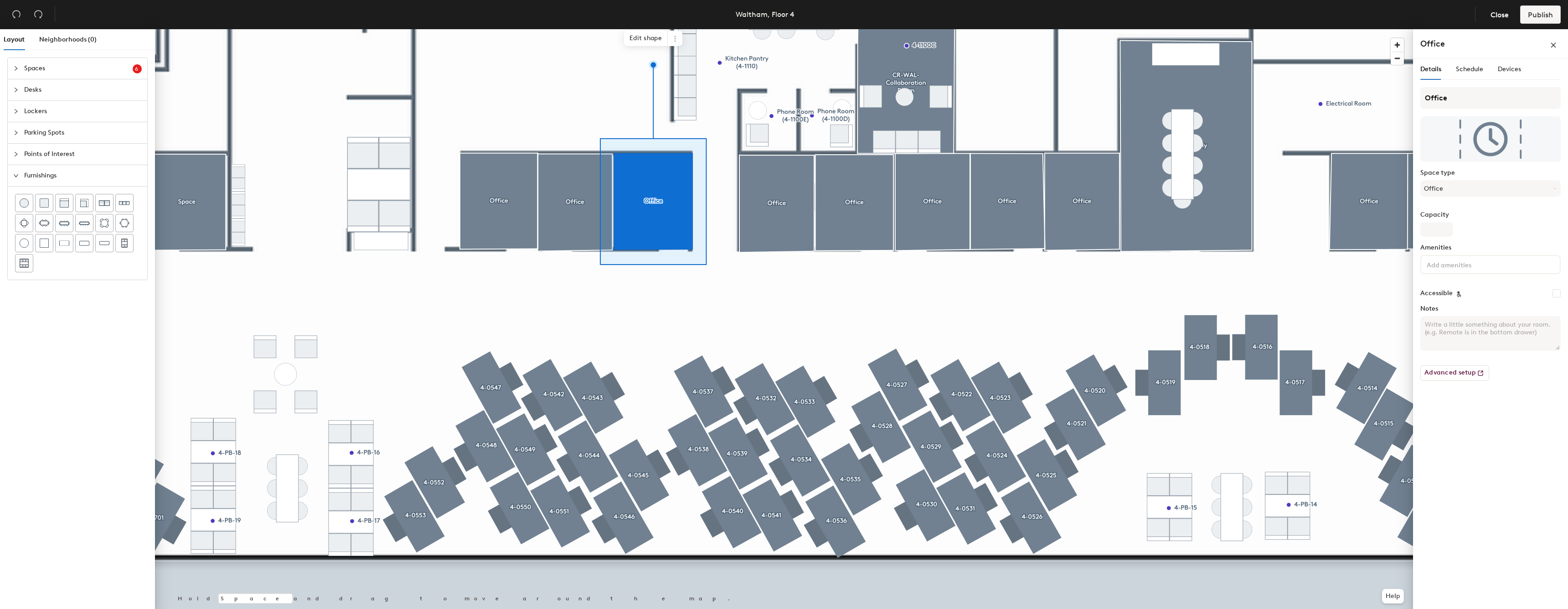
click at [504, 29] on div at bounding box center [784, 29] width 1258 height 0
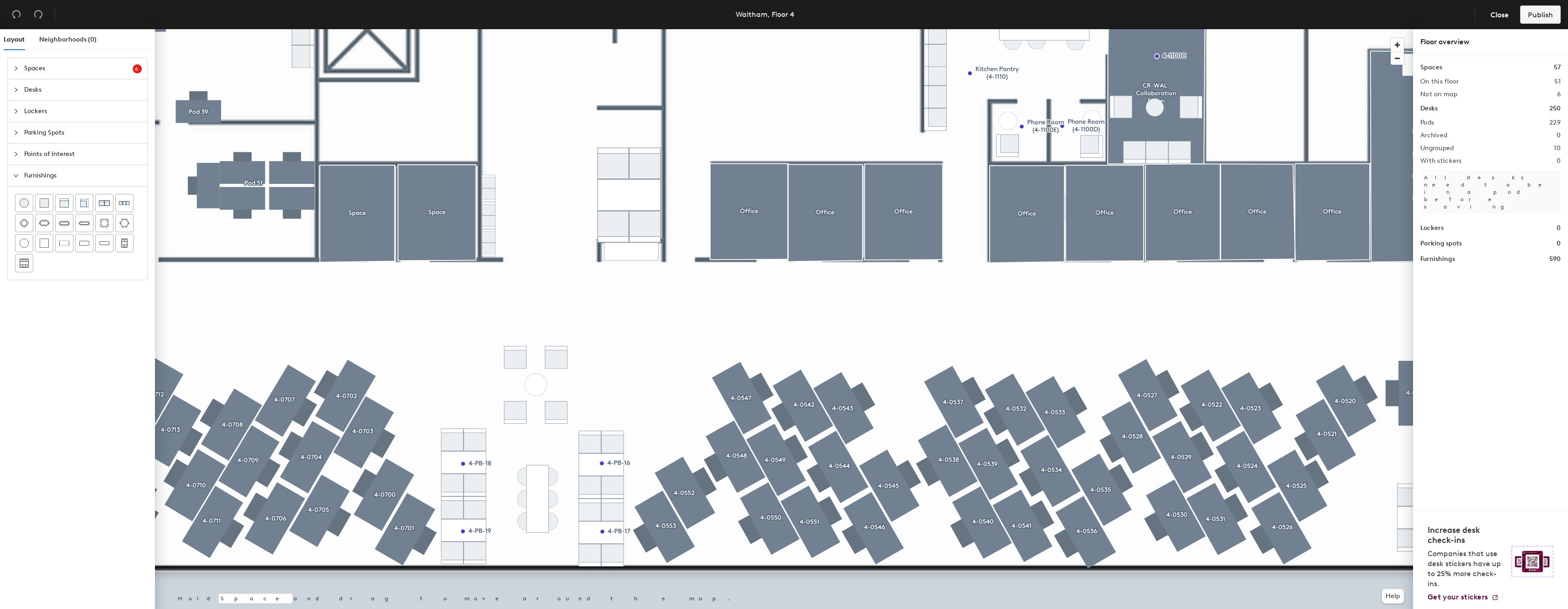
click at [472, 29] on div at bounding box center [784, 29] width 1258 height 0
click at [514, 29] on div at bounding box center [784, 29] width 1258 height 0
click at [498, 258] on span "Edit" at bounding box center [492, 264] width 24 height 16
click at [509, 247] on input "4-PB-18" at bounding box center [508, 243] width 29 height 13
type input "4-PB-20"
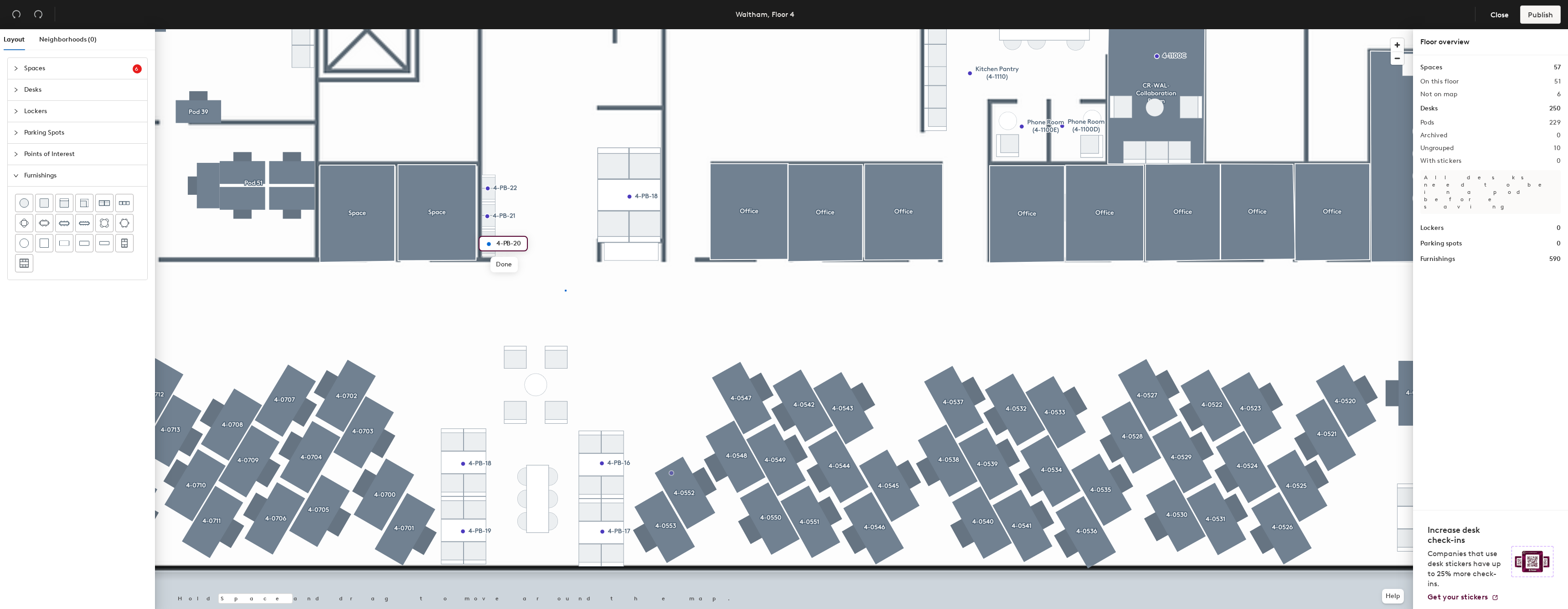
click at [565, 29] on div at bounding box center [784, 29] width 1258 height 0
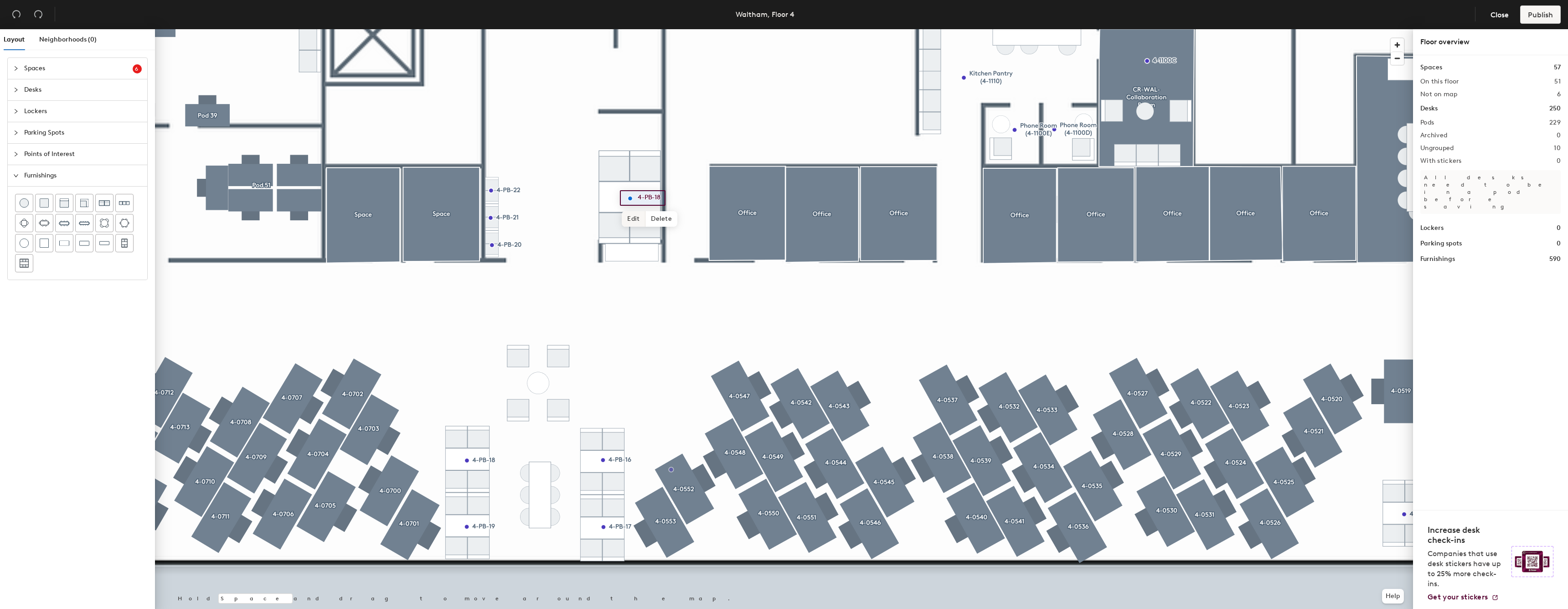
click at [638, 220] on span "Edit" at bounding box center [634, 219] width 24 height 16
type input "4-1515"
click at [639, 214] on span "Edit" at bounding box center [634, 219] width 24 height 16
click at [643, 195] on input "4-1515" at bounding box center [650, 198] width 29 height 13
click at [638, 195] on input "4-1515" at bounding box center [650, 198] width 29 height 13
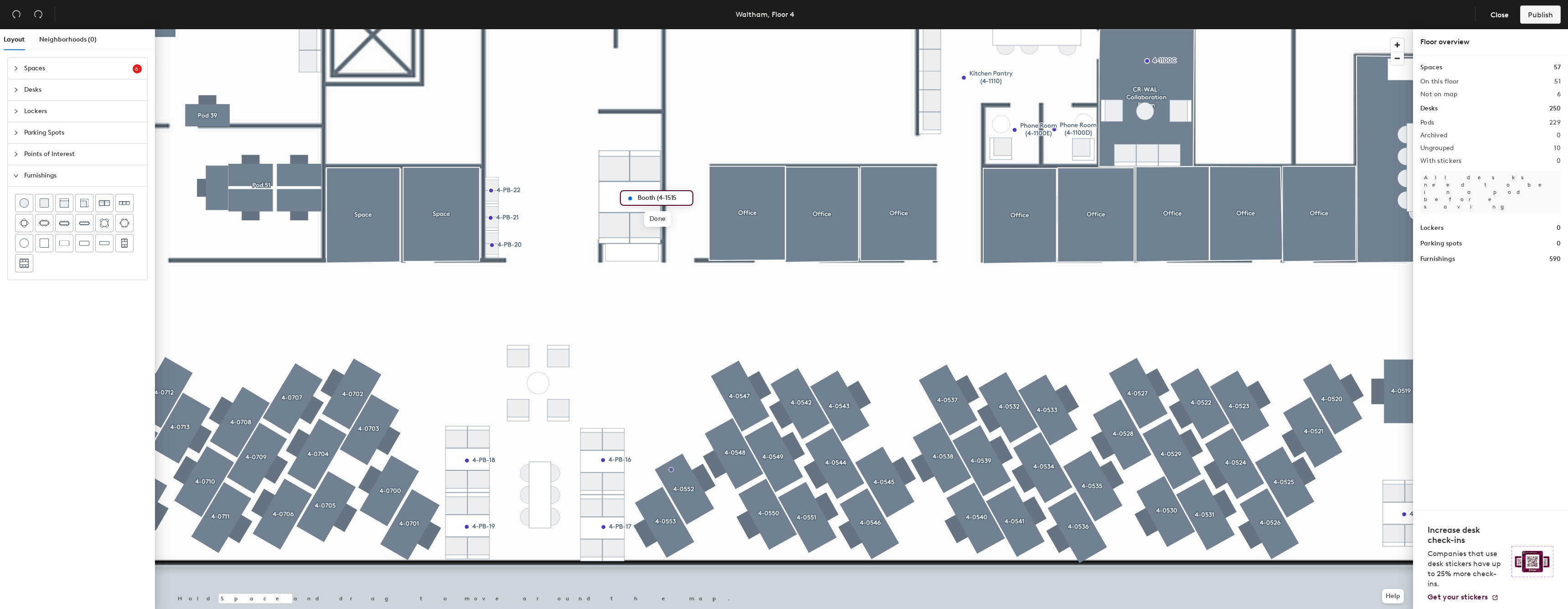
type input "Booth (4-1515)"
click at [660, 221] on span "Done" at bounding box center [660, 219] width 27 height 16
click at [681, 29] on div at bounding box center [784, 29] width 1258 height 0
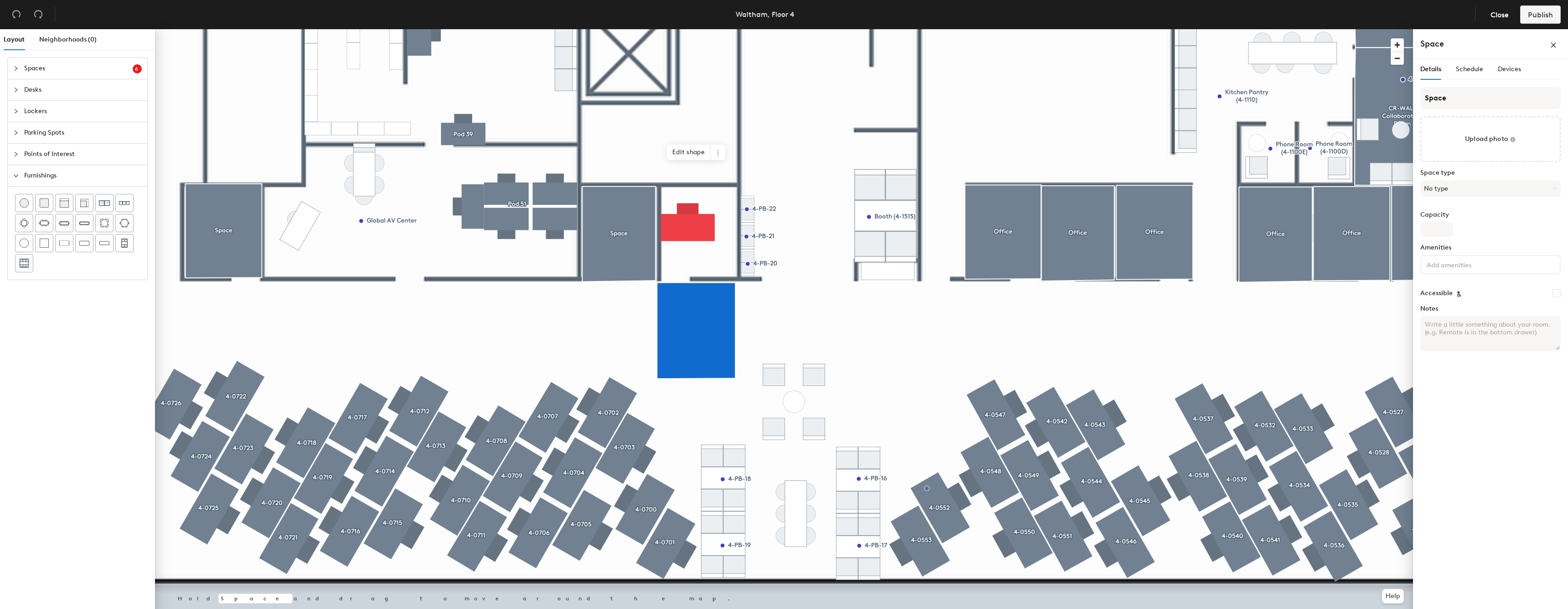
click at [605, 29] on div at bounding box center [784, 29] width 1258 height 0
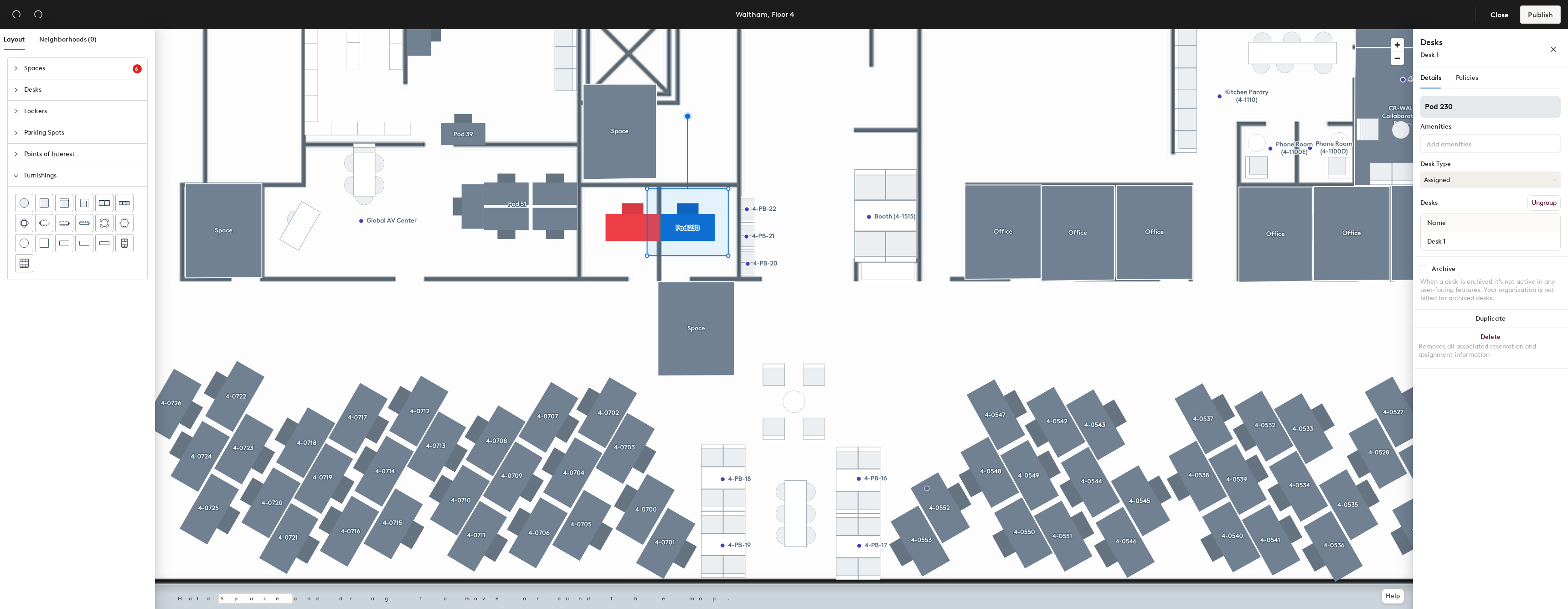
drag, startPoint x: 0, startPoint y: 0, endPoint x: 1500, endPoint y: 115, distance: 1504.4
click at [1500, 115] on input "Pod 230" at bounding box center [1490, 106] width 140 height 22
type input "P"
type input "4-1700"
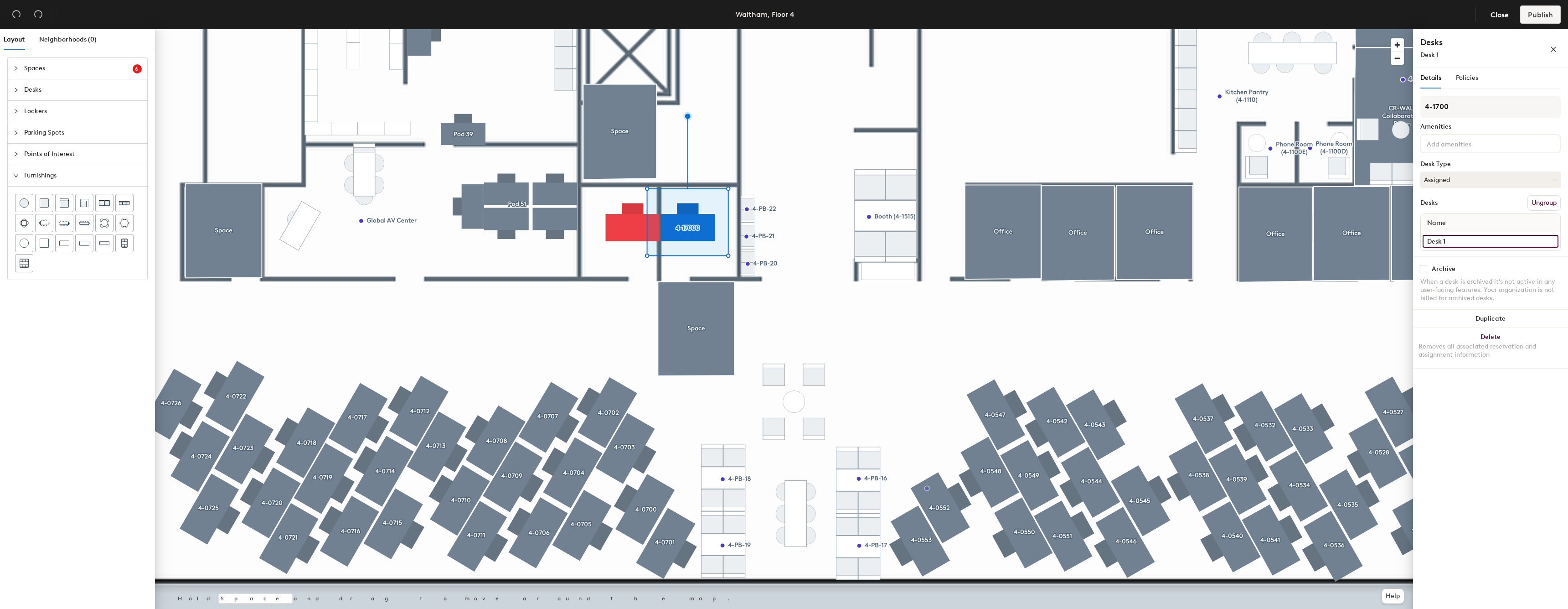
click at [1474, 246] on input "Desk 1" at bounding box center [1490, 241] width 136 height 13
type input "4-1700"
click at [1494, 184] on button "Assigned" at bounding box center [1490, 179] width 140 height 16
click at [1441, 233] on div "Hoteled" at bounding box center [1466, 235] width 91 height 14
click at [642, 29] on div at bounding box center [784, 29] width 1258 height 0
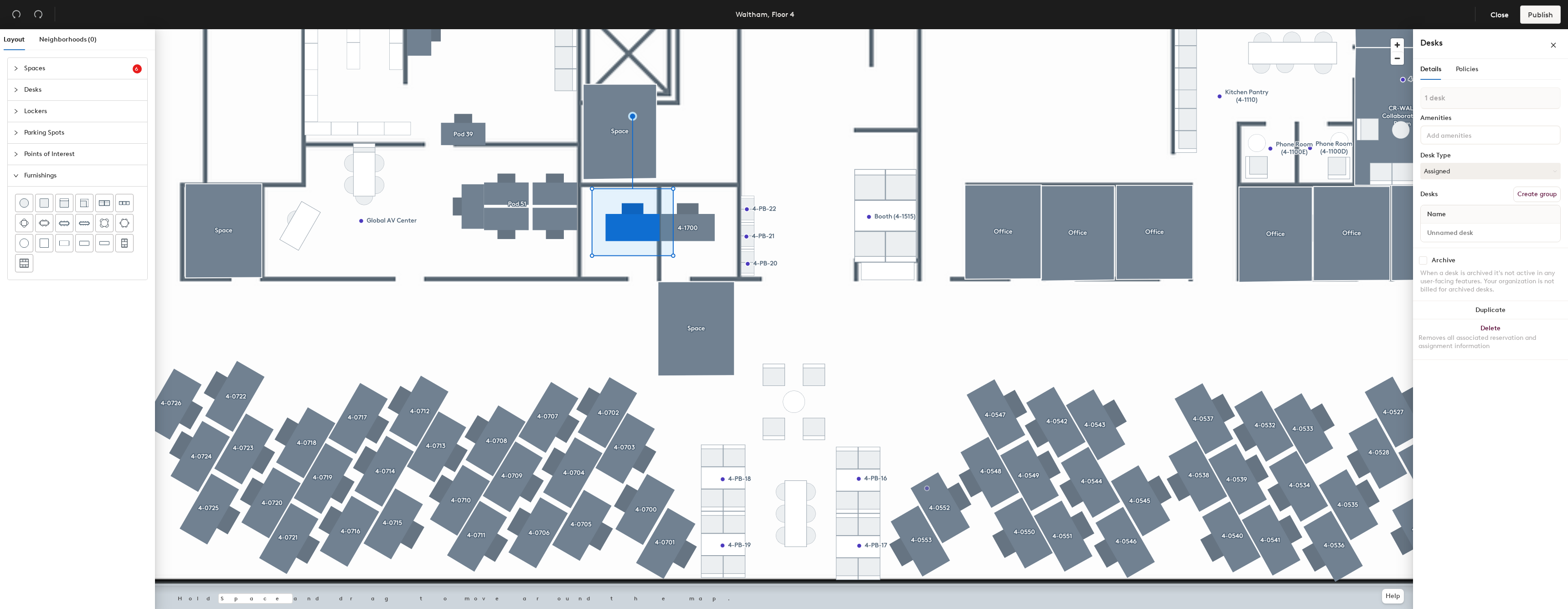
click at [1537, 201] on button "Create group" at bounding box center [1537, 194] width 47 height 16
click at [1466, 104] on input "Pod 231" at bounding box center [1490, 106] width 140 height 22
type input "4-1701"
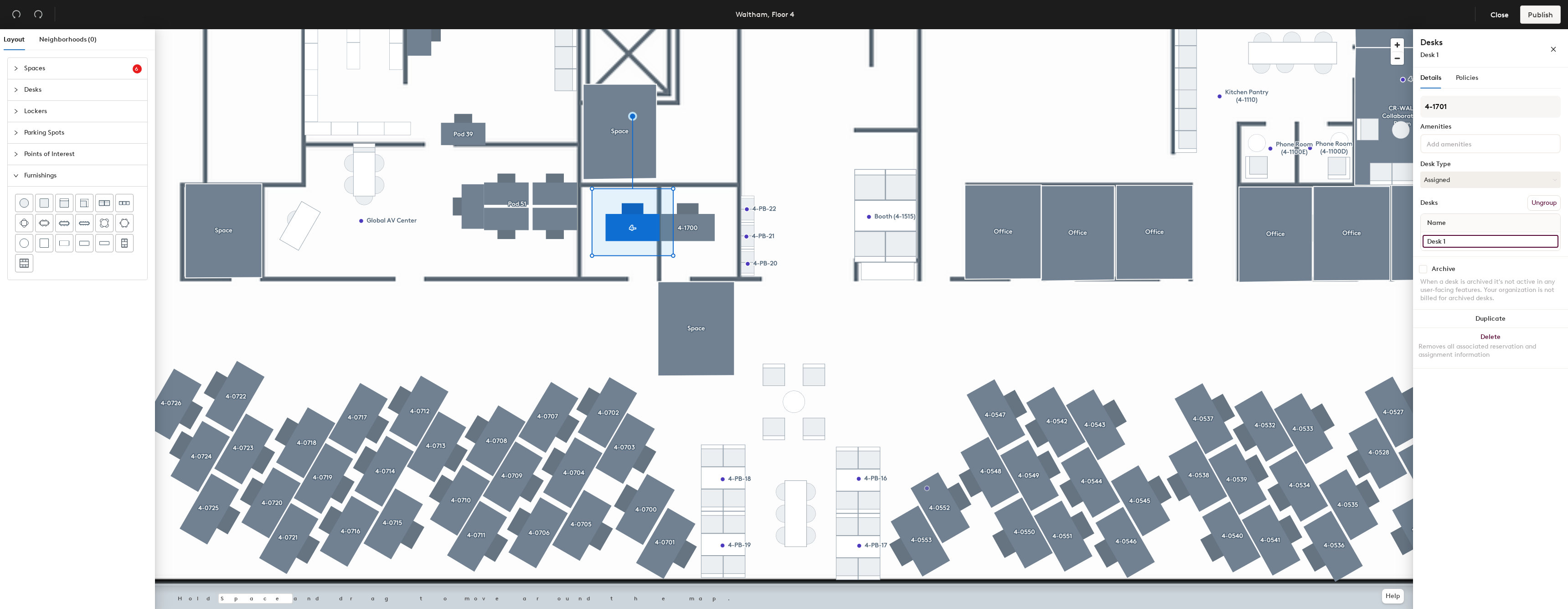
click at [1455, 238] on input "Desk 1" at bounding box center [1490, 241] width 136 height 13
type input "4-1701"
click at [1451, 179] on button "Assigned" at bounding box center [1490, 179] width 140 height 16
click at [1443, 233] on div "Hoteled" at bounding box center [1466, 235] width 91 height 14
click at [689, 29] on div at bounding box center [784, 29] width 1258 height 0
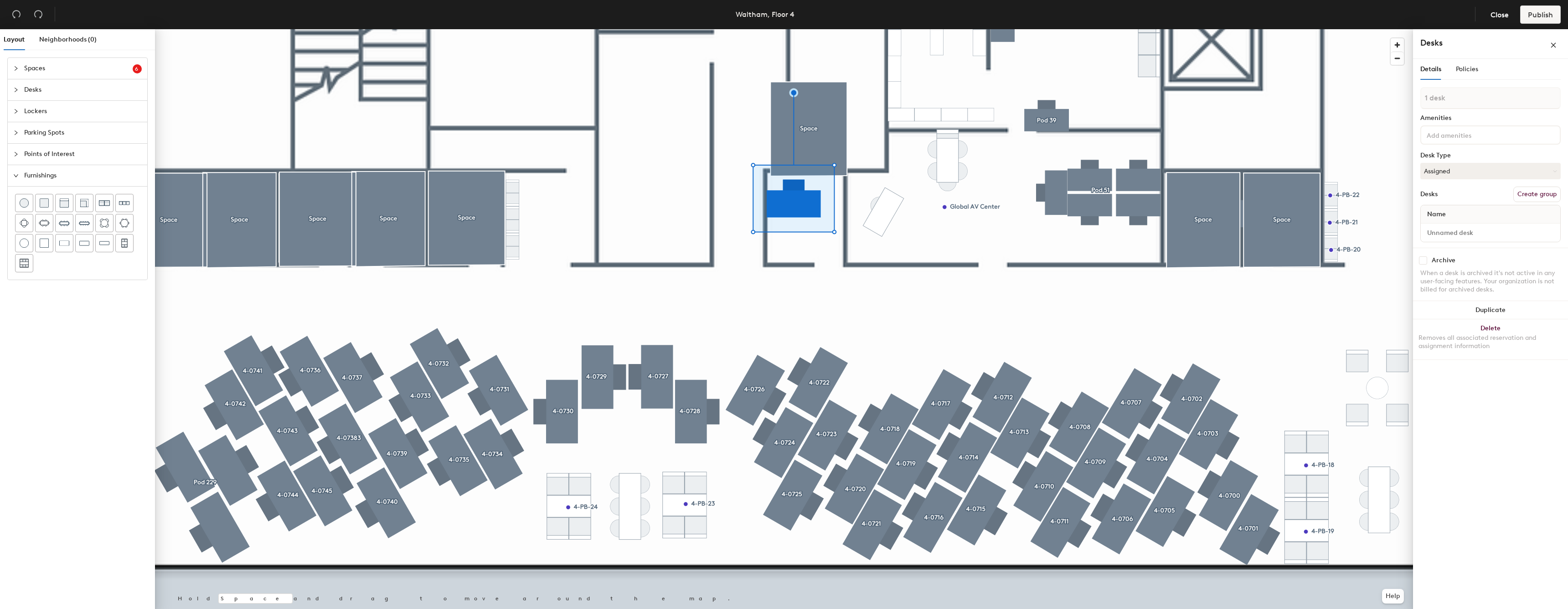
click at [1534, 184] on div "1 desk Amenities Desk Type Assigned Desks Create group Name" at bounding box center [1490, 167] width 140 height 161
click at [1533, 189] on button "Create group" at bounding box center [1537, 194] width 47 height 16
click at [1463, 242] on input "Desk 1" at bounding box center [1490, 241] width 136 height 13
type input "4-1703"
click at [1458, 118] on div "Pod 232 Amenities Desk Type Assigned Desks Ungroup Name 4-1703" at bounding box center [1490, 176] width 140 height 161
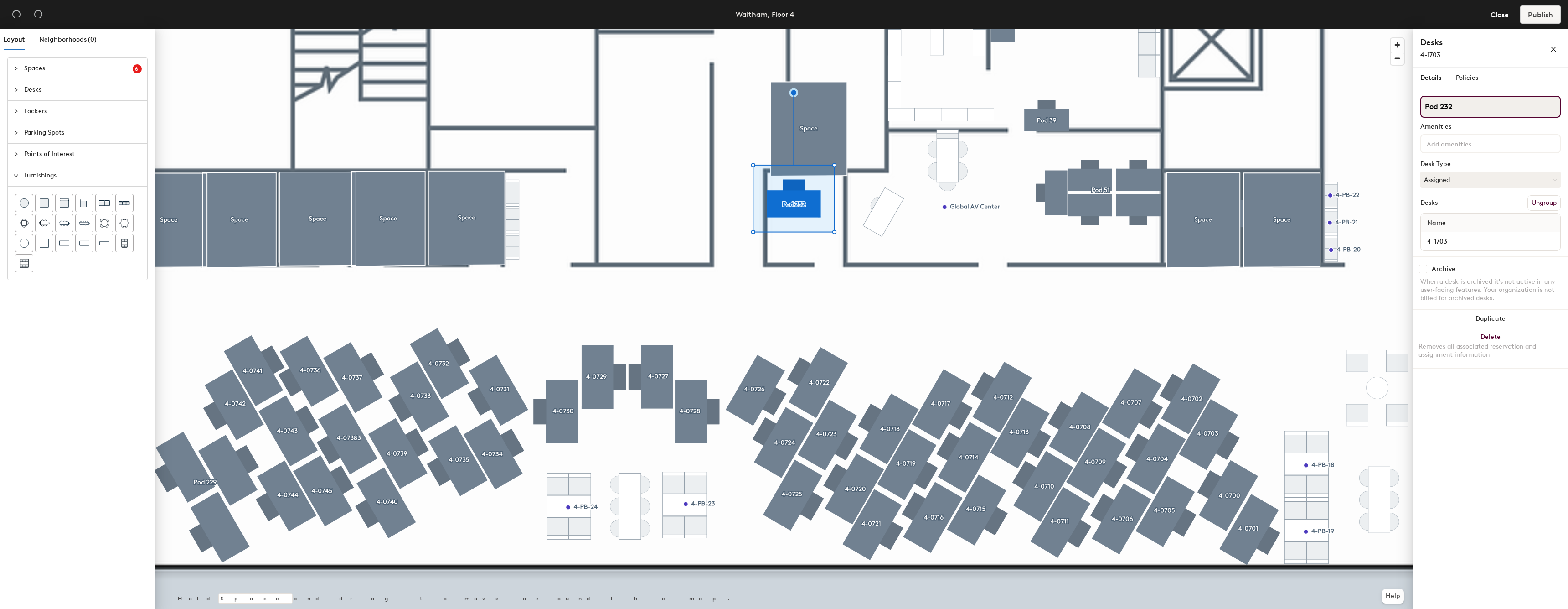
click at [1458, 109] on input "Pod 232" at bounding box center [1490, 106] width 140 height 22
click at [1458, 110] on input "Pod 232" at bounding box center [1490, 106] width 140 height 22
type input "1"
type input "4-1703"
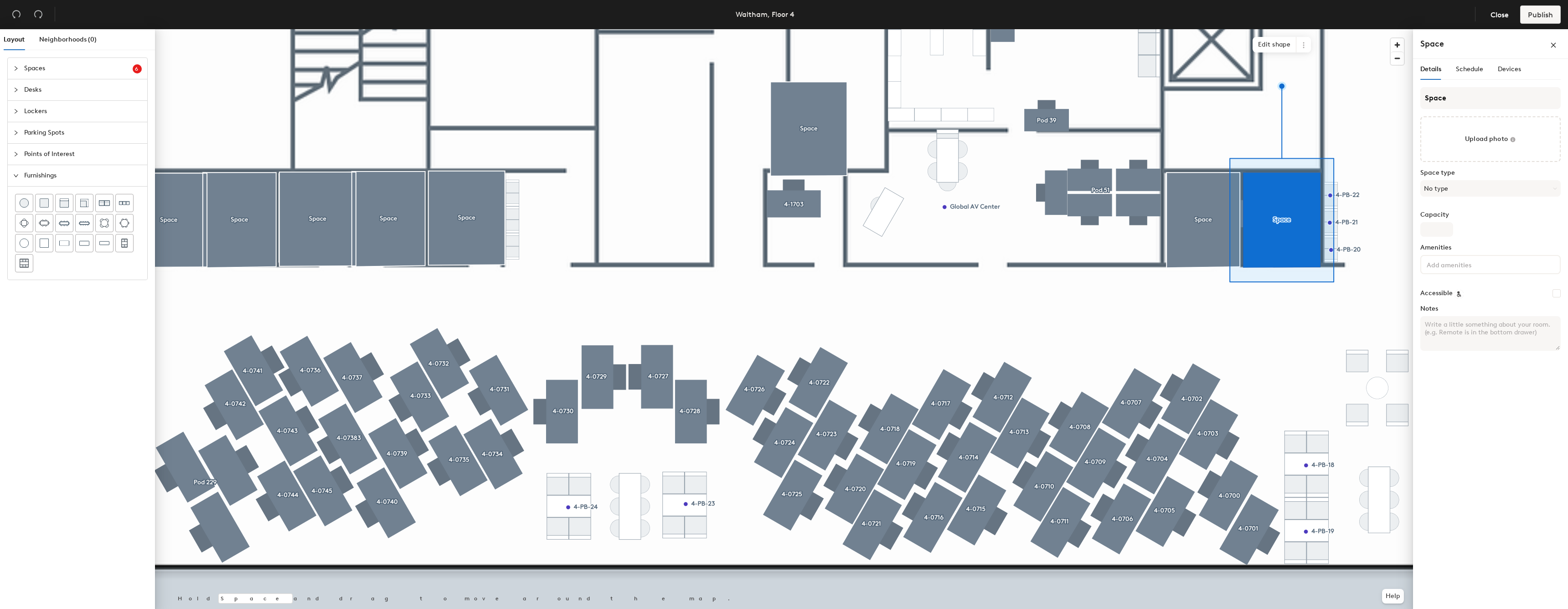
click at [806, 29] on div at bounding box center [784, 29] width 1258 height 0
click at [1471, 101] on input "Space" at bounding box center [1490, 97] width 140 height 22
type input "Office"
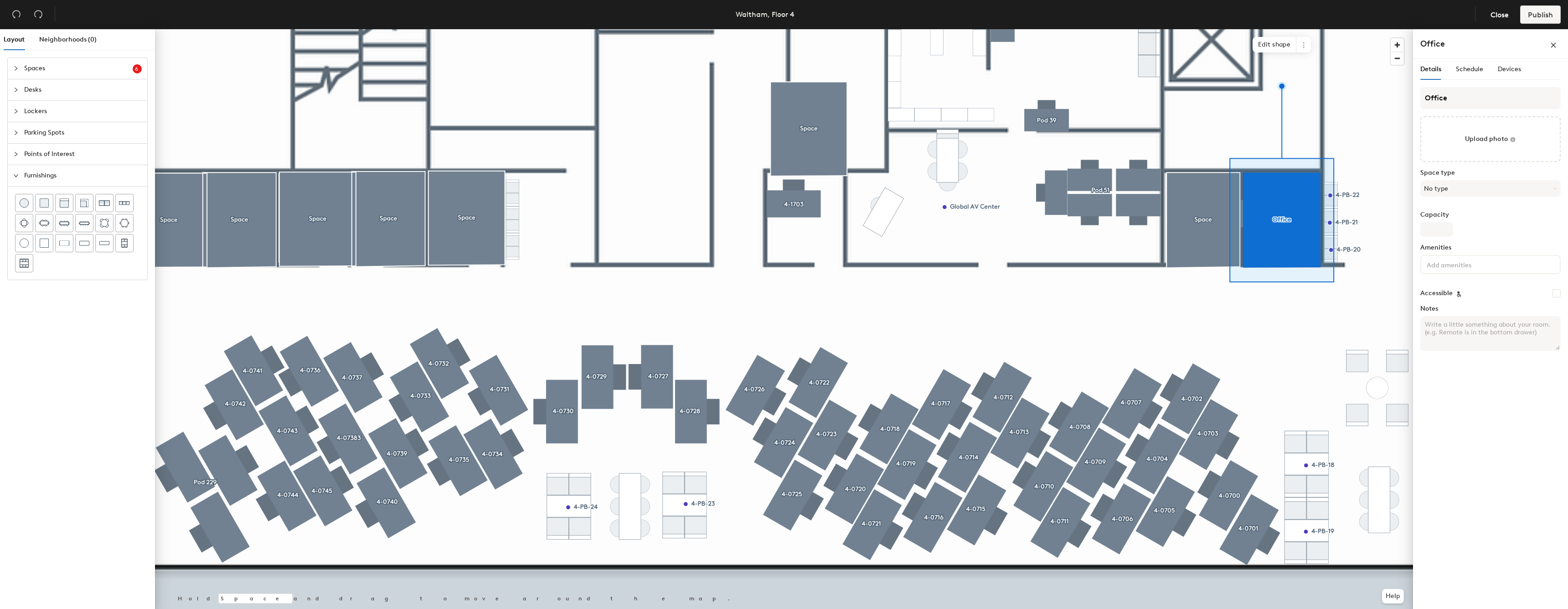
click at [1484, 178] on div "Space type No type" at bounding box center [1490, 187] width 140 height 35
click at [1481, 182] on button "No type" at bounding box center [1490, 188] width 140 height 16
click at [1446, 299] on div "Office" at bounding box center [1490, 294] width 140 height 14
click at [1221, 29] on div at bounding box center [784, 29] width 1258 height 0
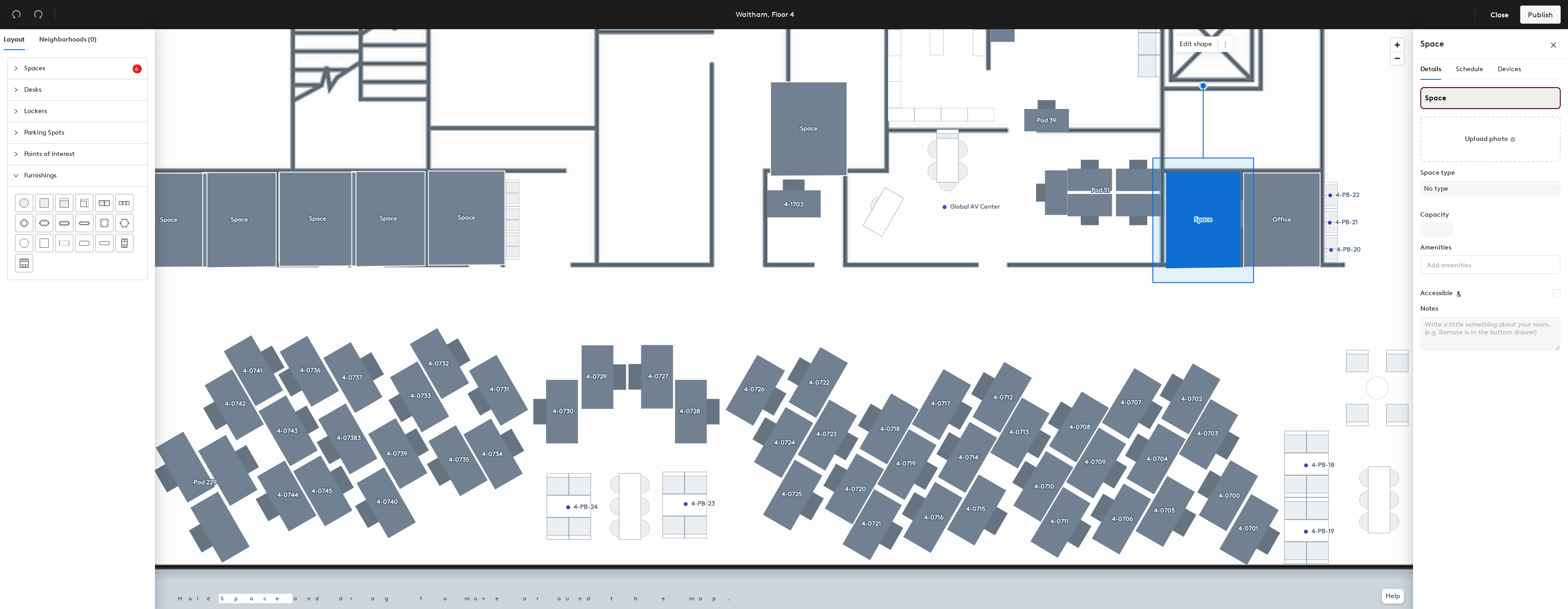
click at [1521, 103] on input "Space" at bounding box center [1490, 97] width 140 height 22
type input "Office"
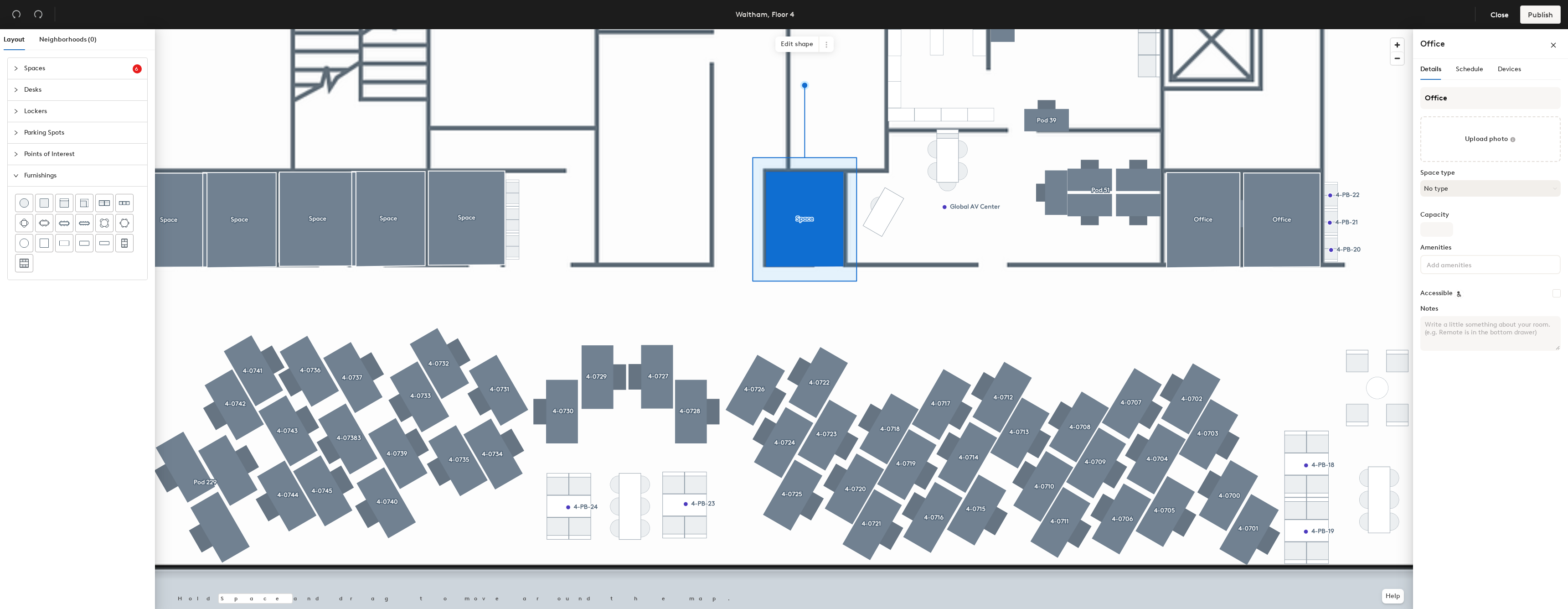
type input "Office"
click at [1507, 187] on button "No type" at bounding box center [1490, 188] width 140 height 16
click at [1449, 297] on div "Office" at bounding box center [1490, 294] width 140 height 14
click at [449, 29] on div at bounding box center [784, 29] width 1258 height 0
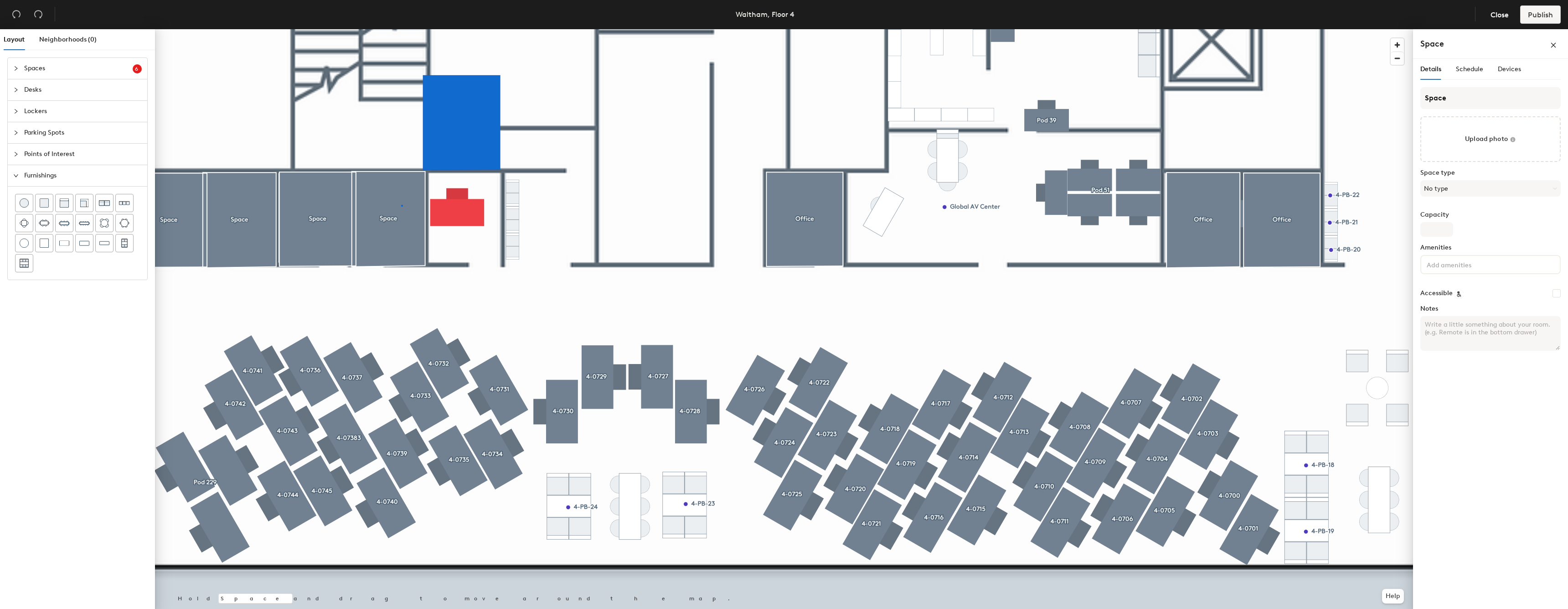
click at [401, 29] on div at bounding box center [784, 29] width 1258 height 0
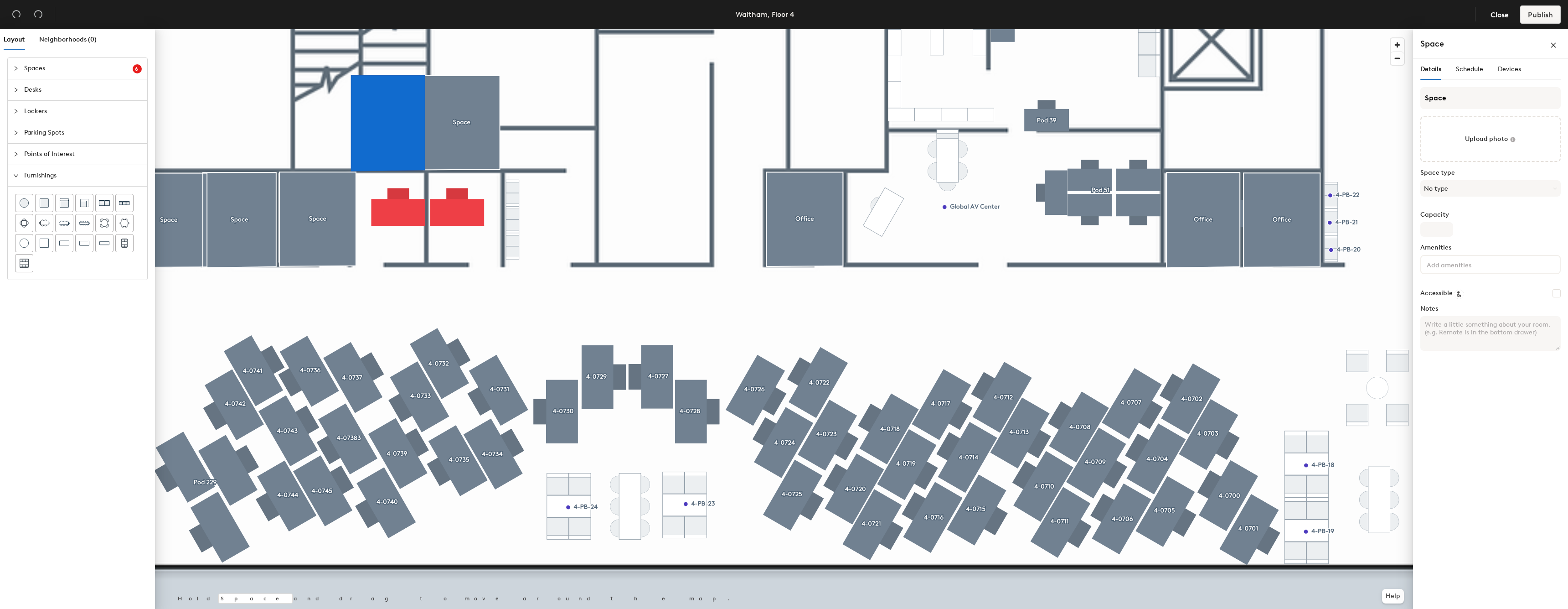
click at [327, 29] on div at bounding box center [784, 29] width 1258 height 0
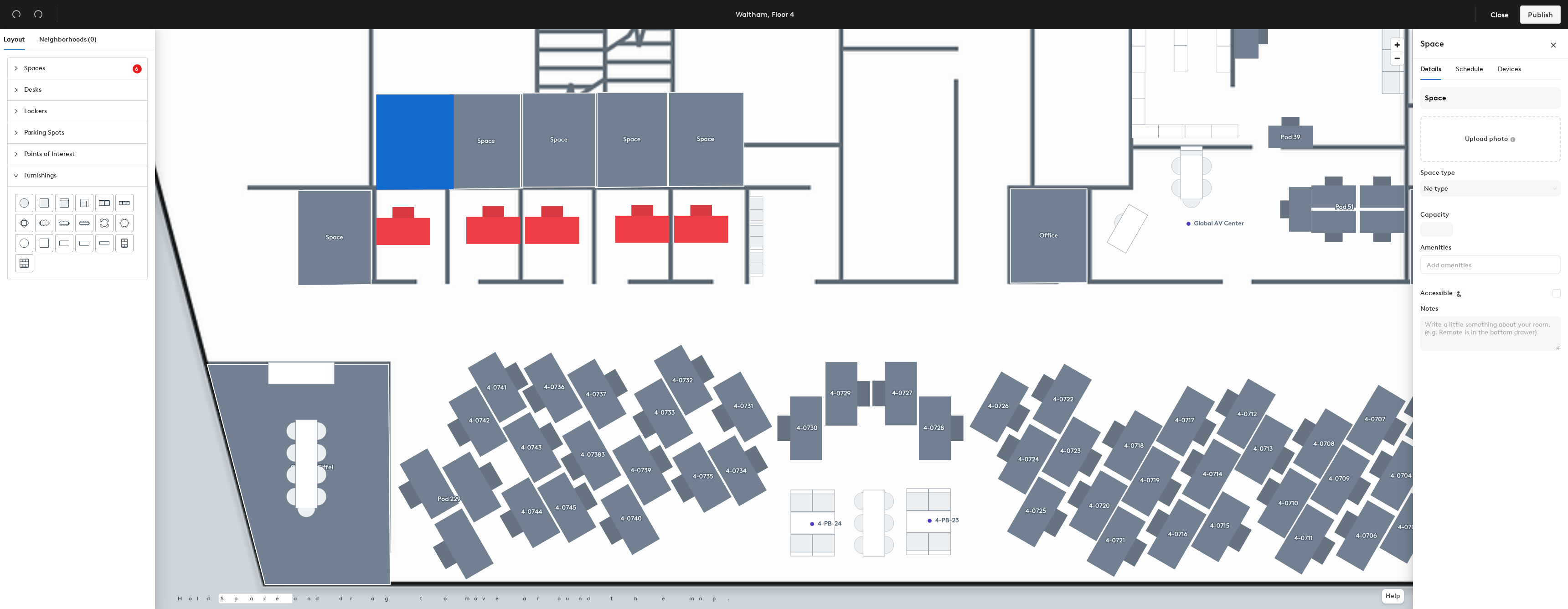
click at [498, 29] on div at bounding box center [784, 29] width 1258 height 0
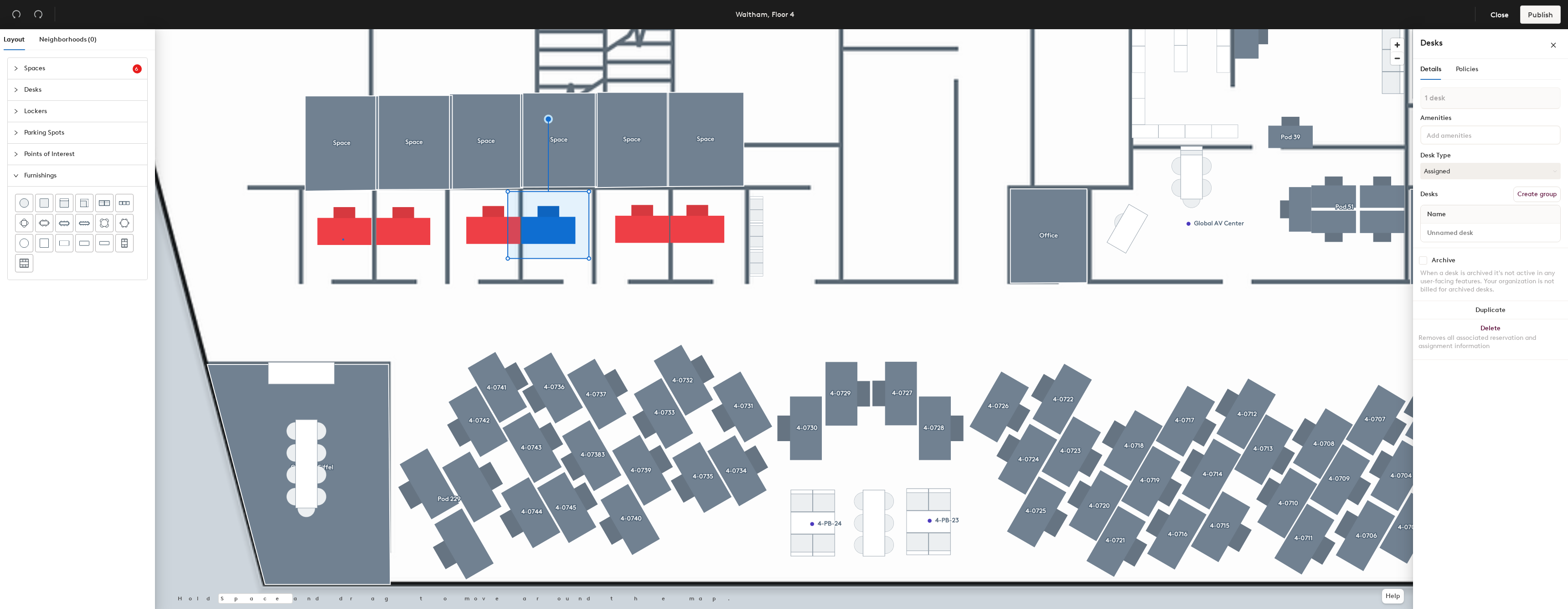
click at [343, 29] on div at bounding box center [784, 29] width 1258 height 0
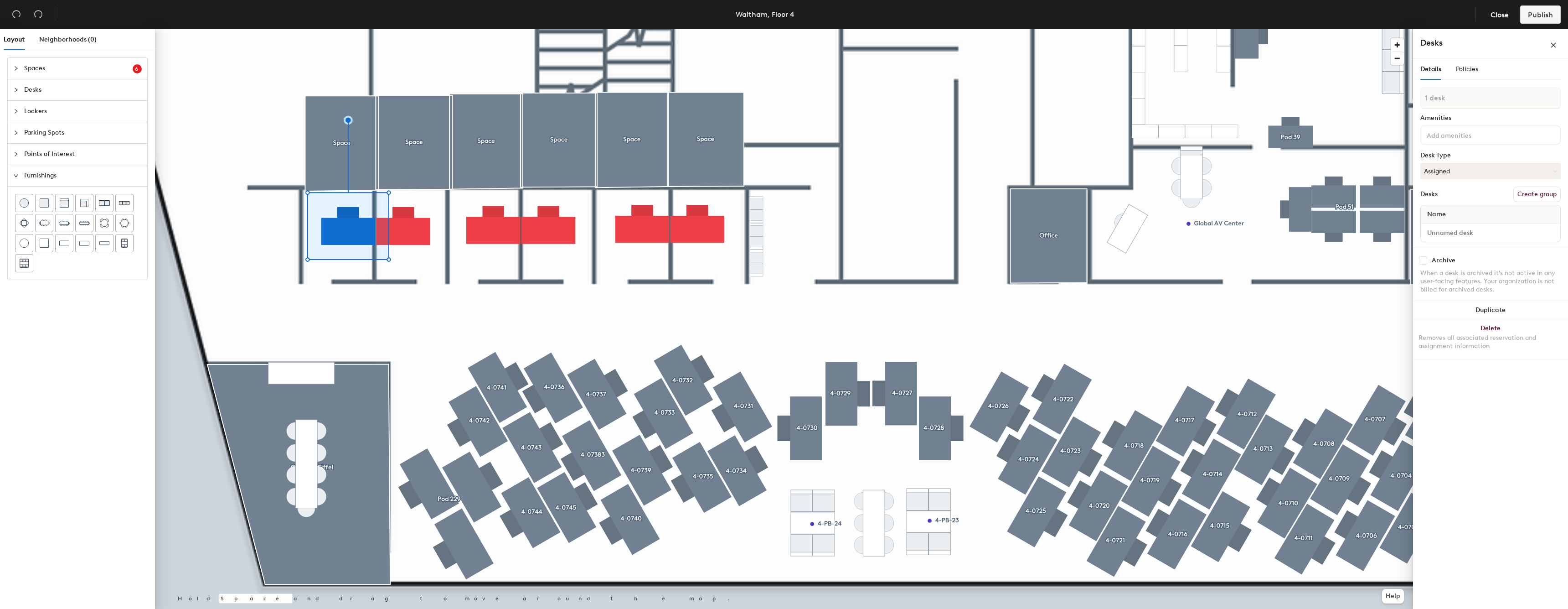
click at [687, 29] on div at bounding box center [784, 29] width 1258 height 0
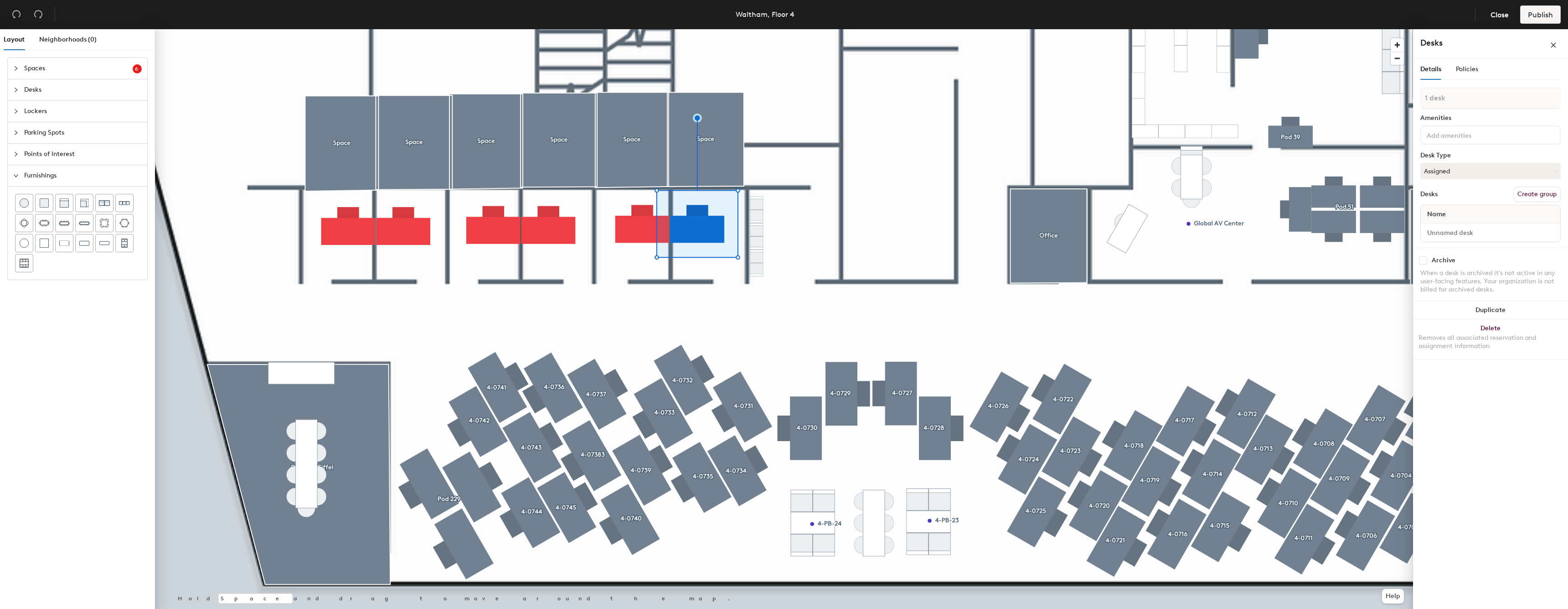
click at [1526, 190] on button "Create group" at bounding box center [1537, 194] width 47 height 16
click at [1495, 104] on input "Pod 233" at bounding box center [1490, 106] width 140 height 22
type input "4-1706"
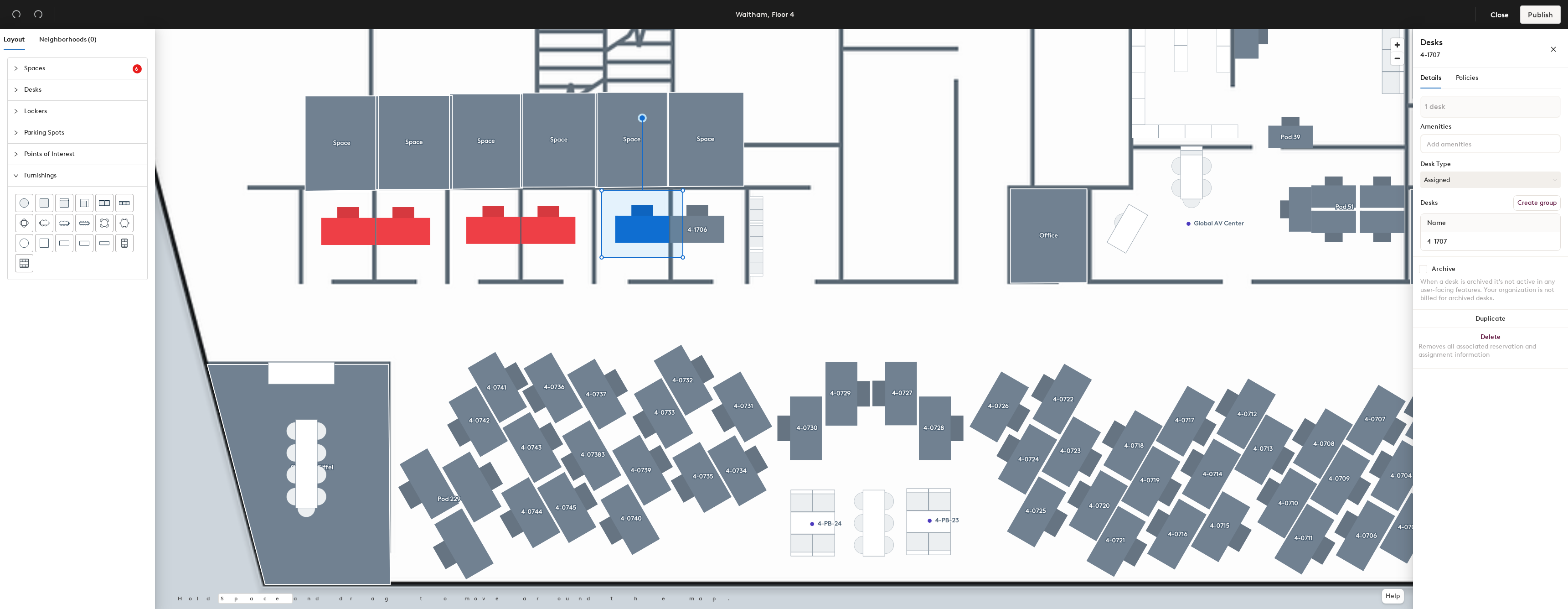
click at [1533, 202] on button "Create group" at bounding box center [1537, 202] width 47 height 16
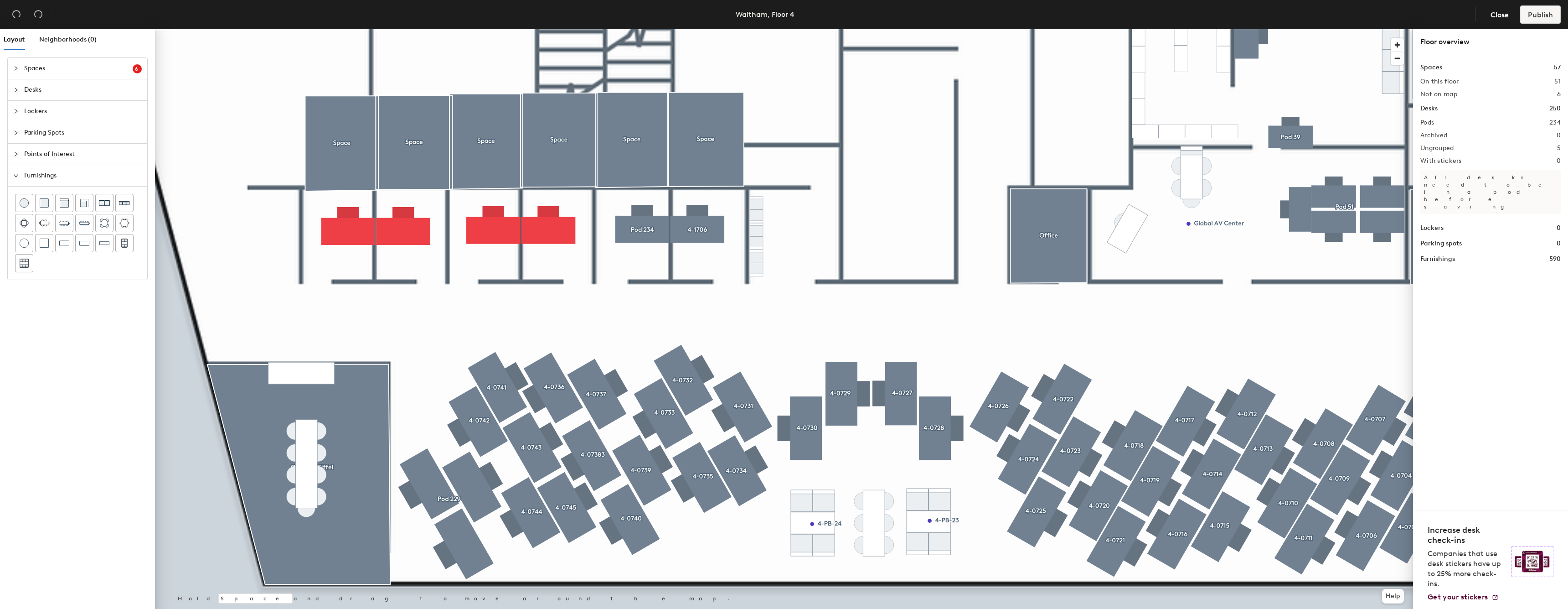
click at [603, 29] on div at bounding box center [784, 29] width 1258 height 0
click at [544, 29] on div at bounding box center [784, 29] width 1258 height 0
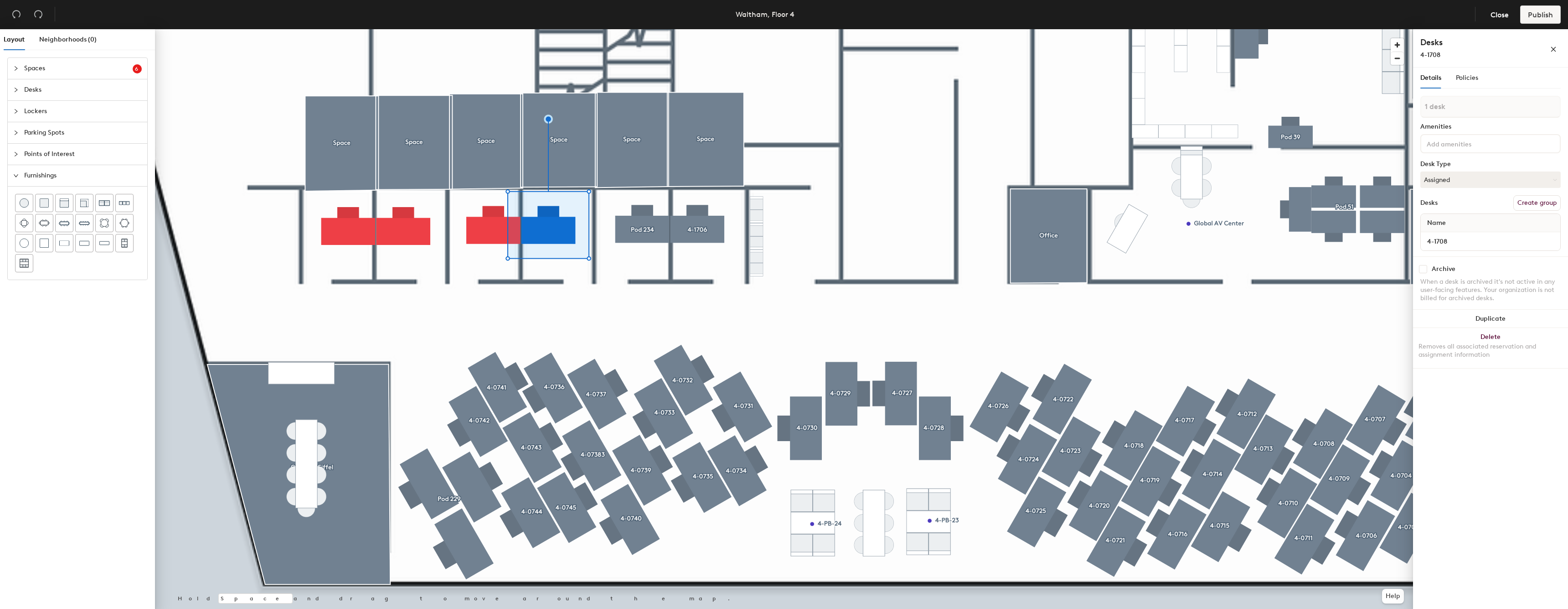
click at [1526, 201] on button "Create group" at bounding box center [1537, 202] width 47 height 16
click at [492, 29] on div at bounding box center [784, 29] width 1258 height 0
click at [1530, 206] on button "Create group" at bounding box center [1537, 202] width 47 height 16
click at [418, 29] on div at bounding box center [784, 29] width 1258 height 0
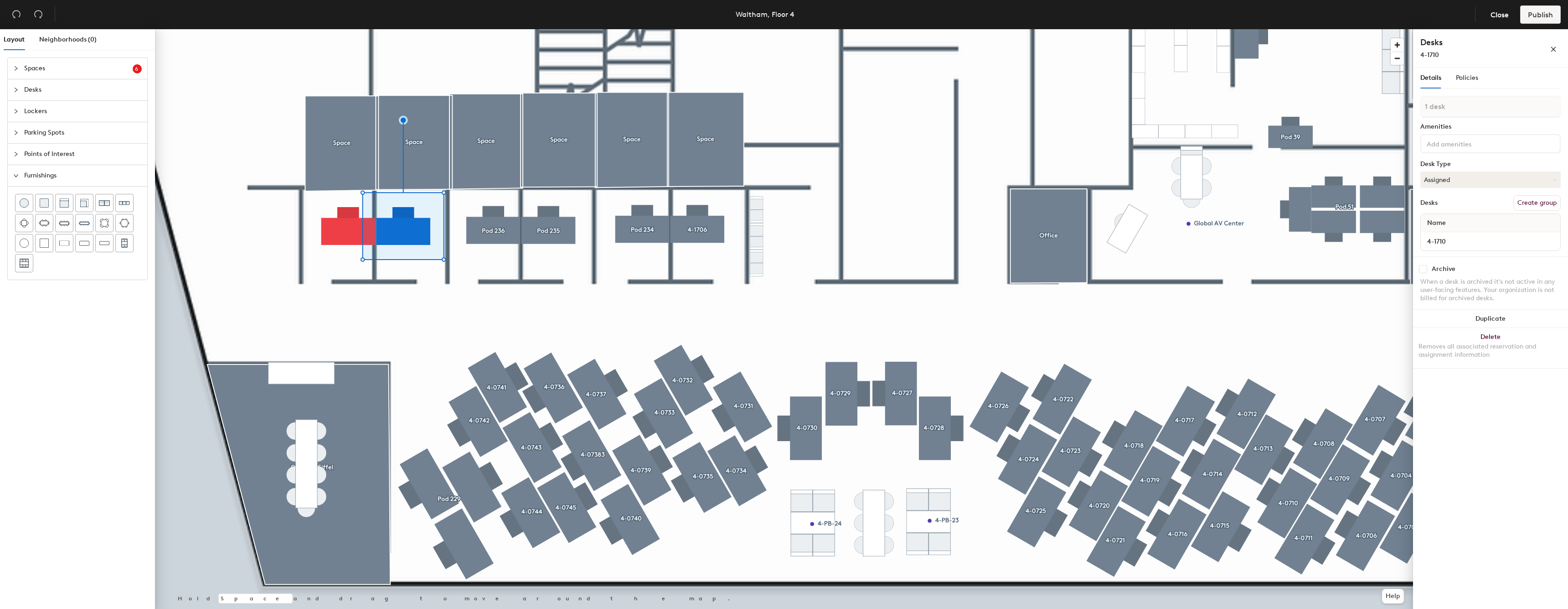
click at [1539, 209] on button "Create group" at bounding box center [1537, 202] width 47 height 16
click at [360, 29] on div at bounding box center [784, 29] width 1258 height 0
click at [1549, 207] on button "Create group" at bounding box center [1537, 202] width 47 height 16
click at [648, 29] on div at bounding box center [784, 29] width 1258 height 0
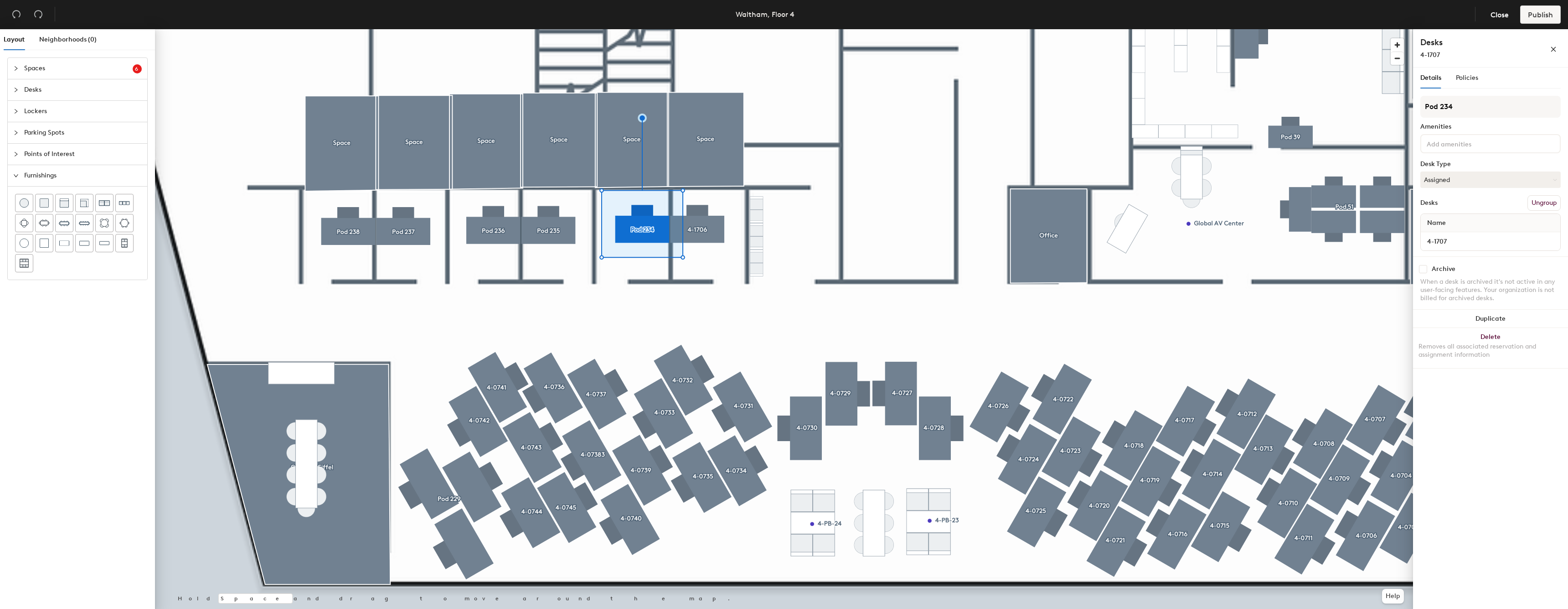
click at [1470, 232] on div "Name" at bounding box center [1490, 223] width 140 height 18
click at [1462, 242] on input "4-1707" at bounding box center [1490, 241] width 136 height 13
click at [1510, 111] on input "Pod 234" at bounding box center [1490, 106] width 140 height 22
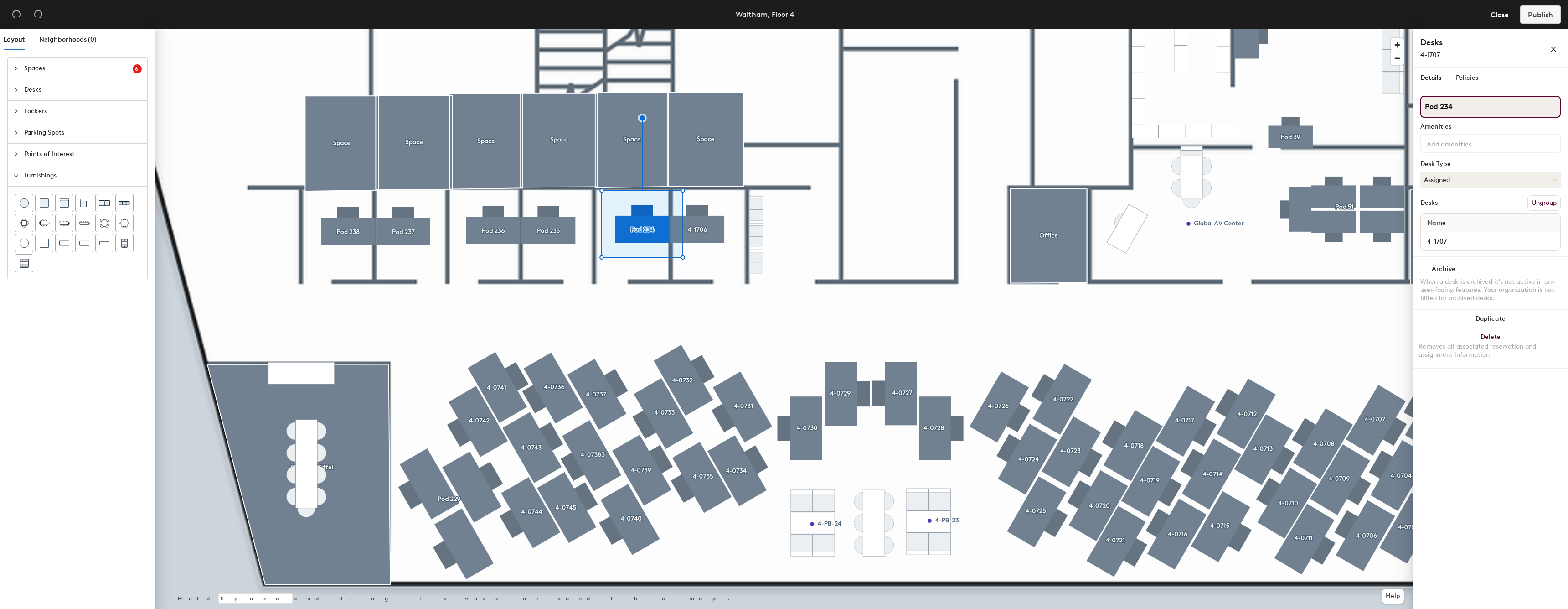
paste input "4-1707"
type input "4-1707"
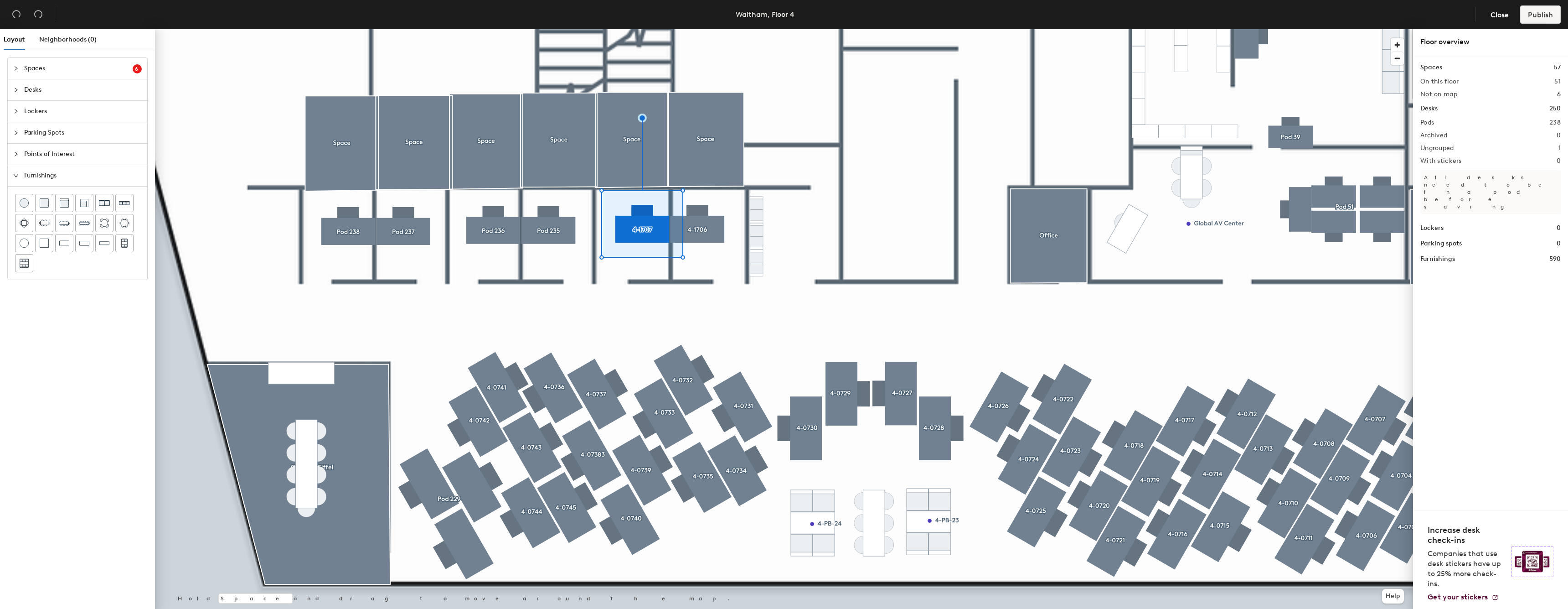
click at [564, 29] on div at bounding box center [784, 29] width 1258 height 0
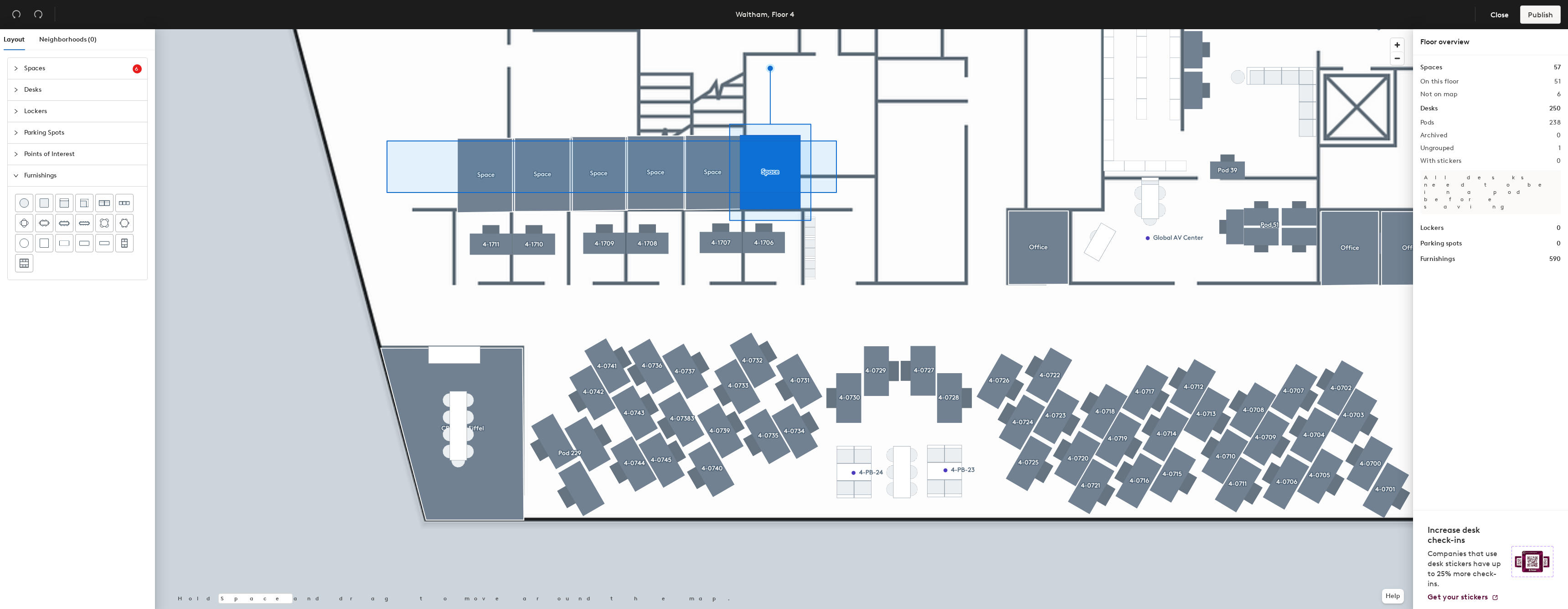
click at [387, 29] on div at bounding box center [784, 29] width 1258 height 0
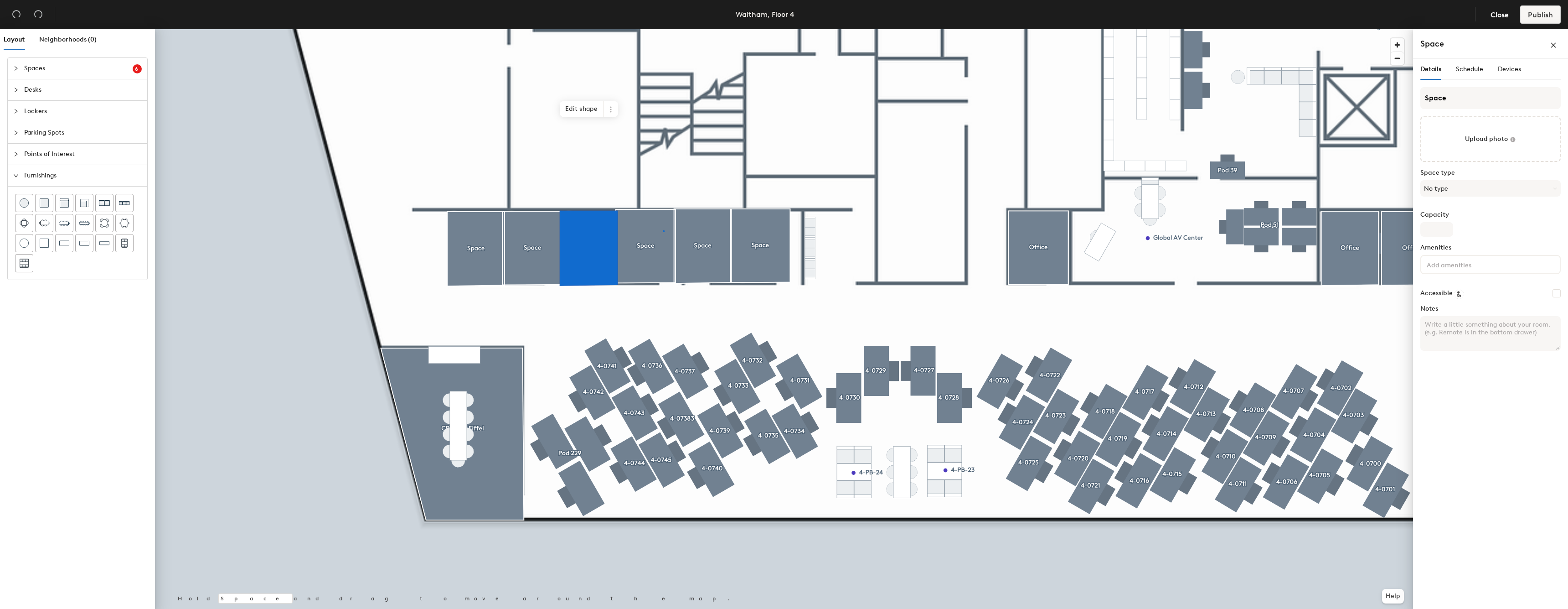
click at [663, 29] on div at bounding box center [784, 29] width 1258 height 0
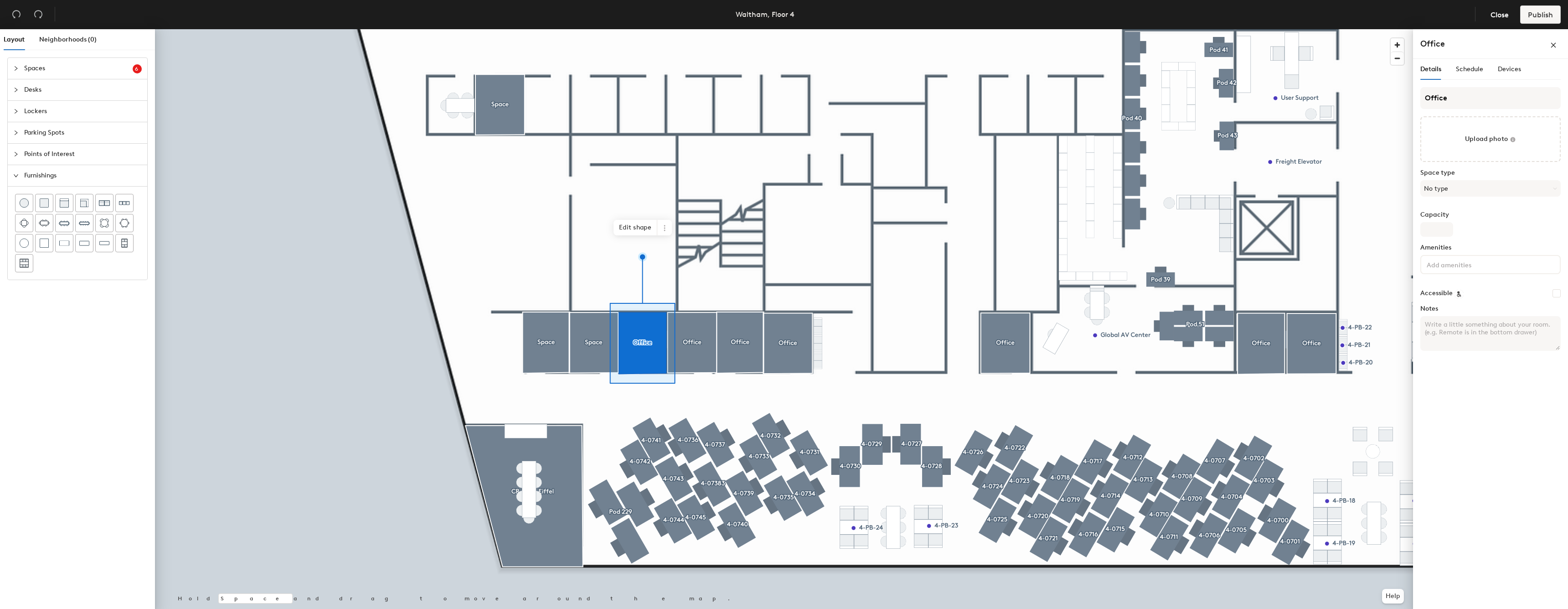
type input "Office"
click at [601, 29] on div at bounding box center [784, 29] width 1258 height 0
click at [1489, 97] on input "Space" at bounding box center [1490, 97] width 140 height 22
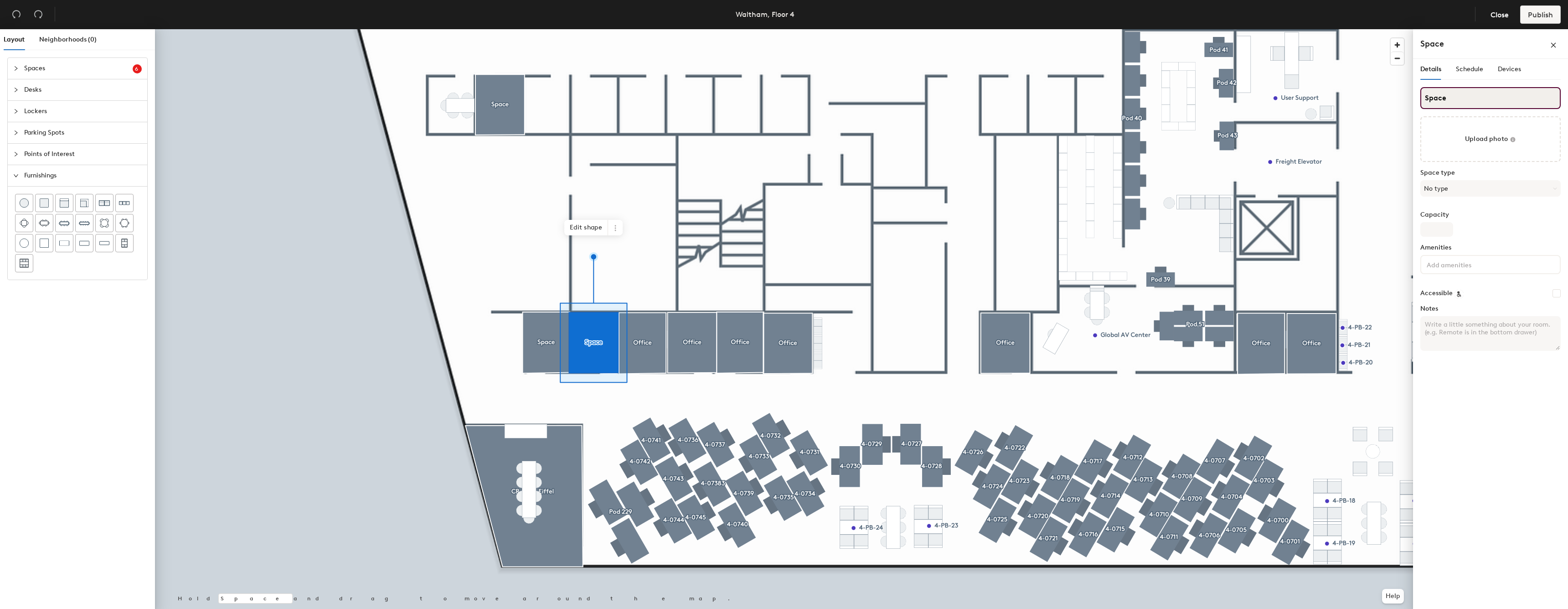
click at [1488, 97] on input "Space" at bounding box center [1490, 97] width 140 height 22
type input "Office"
click at [545, 29] on div at bounding box center [784, 29] width 1258 height 0
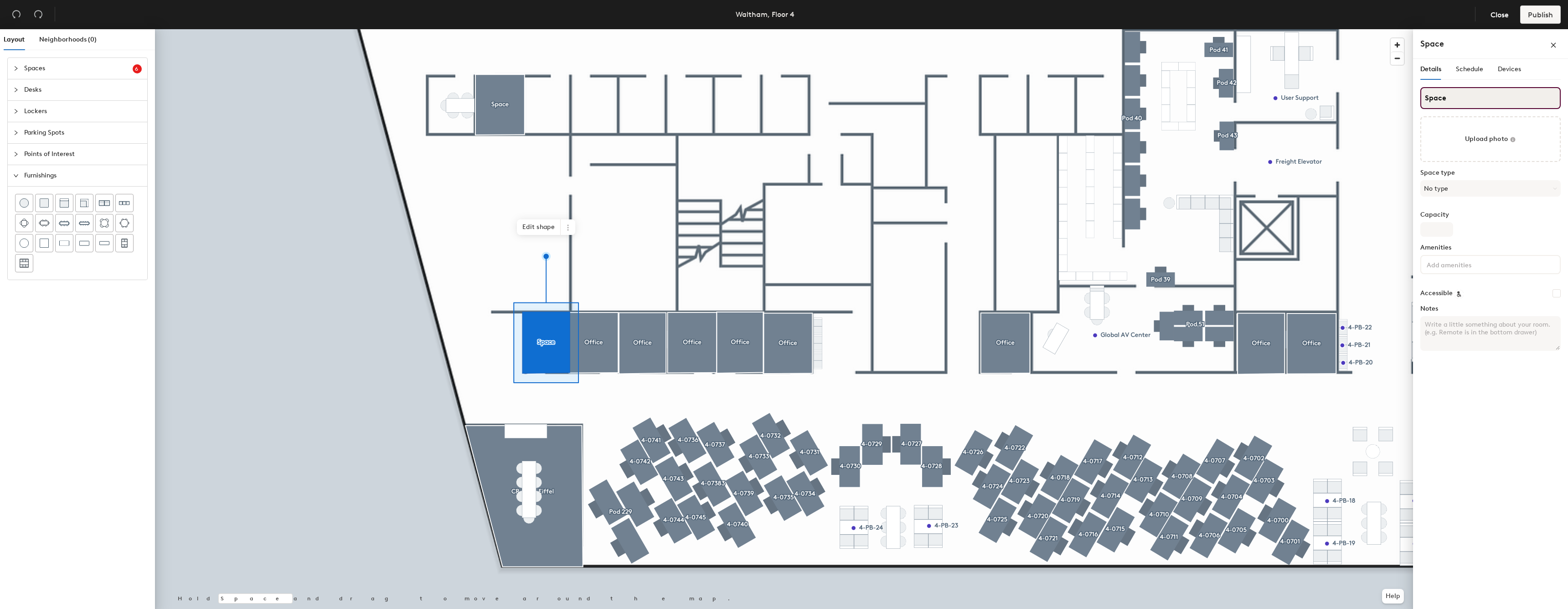
click at [1543, 105] on input "Space" at bounding box center [1490, 97] width 140 height 22
type input "Office"
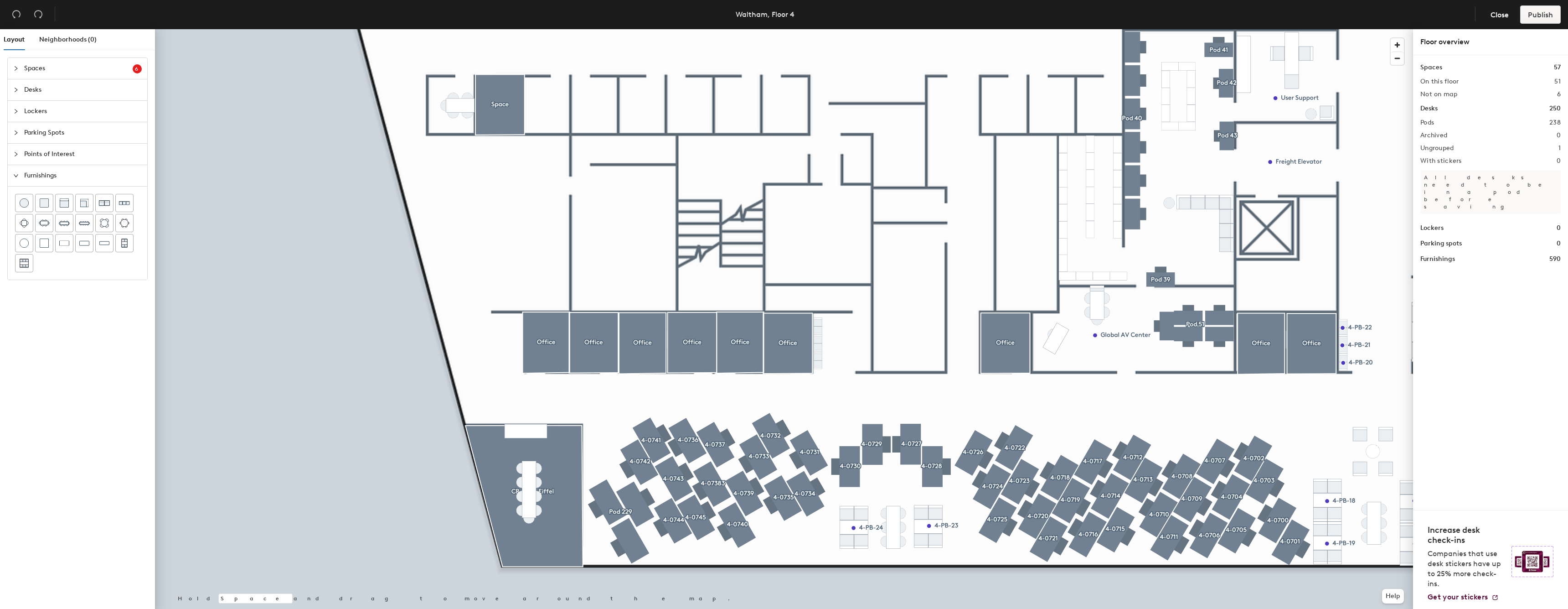
click at [794, 29] on div at bounding box center [784, 29] width 1258 height 0
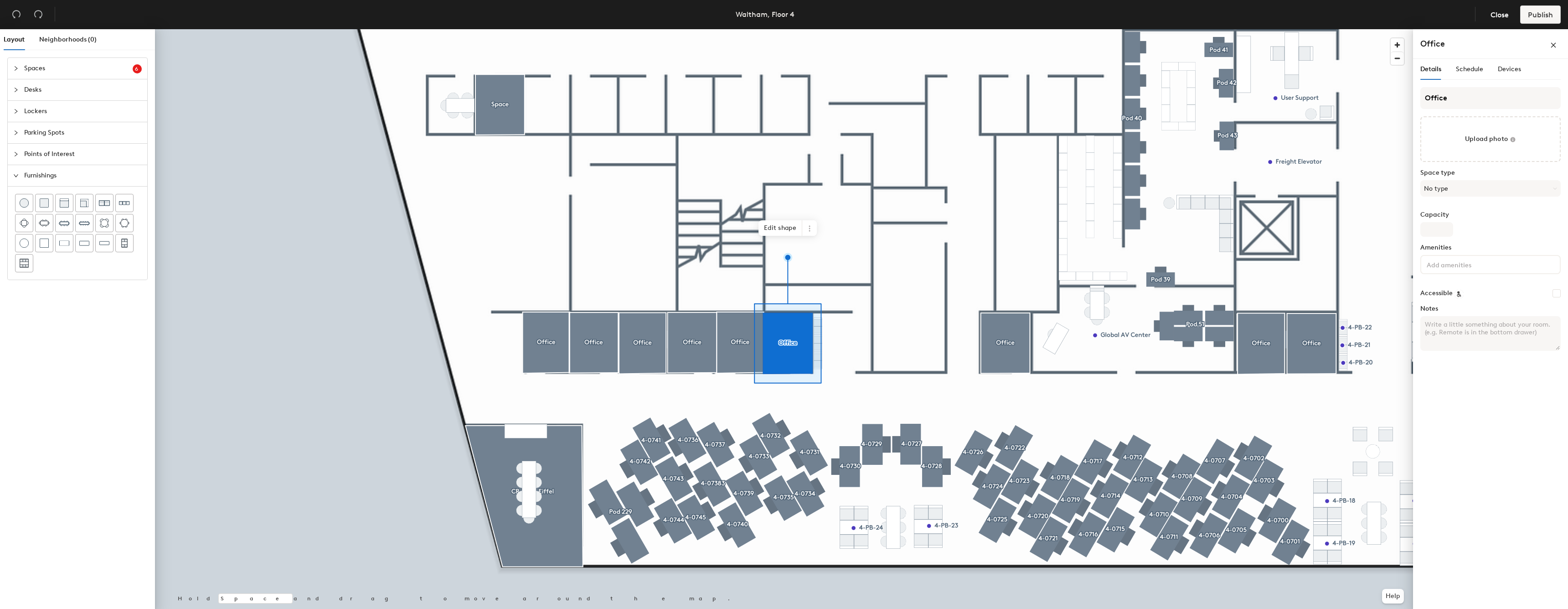
click at [468, 29] on div at bounding box center [784, 29] width 1258 height 0
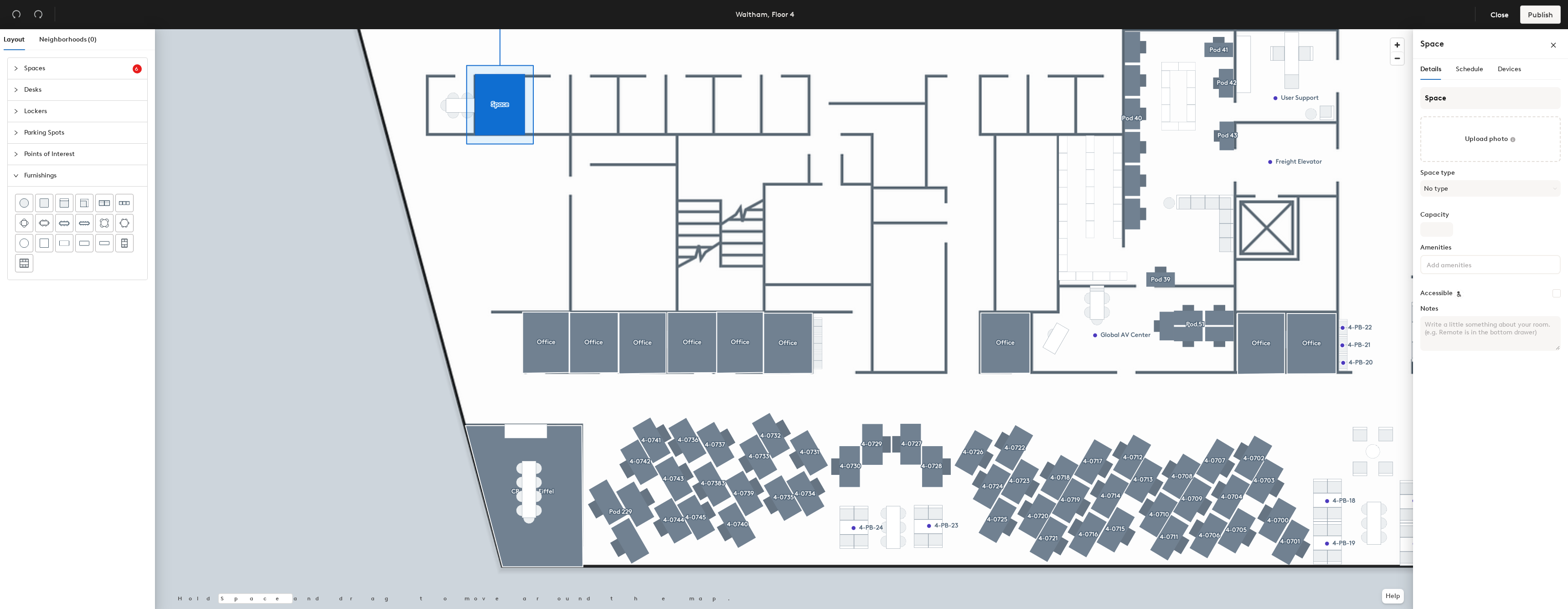
click at [1484, 84] on div "Details Schedule Devices" at bounding box center [1490, 73] width 140 height 29
click at [1474, 95] on input "Space" at bounding box center [1490, 97] width 140 height 22
type input "Office"
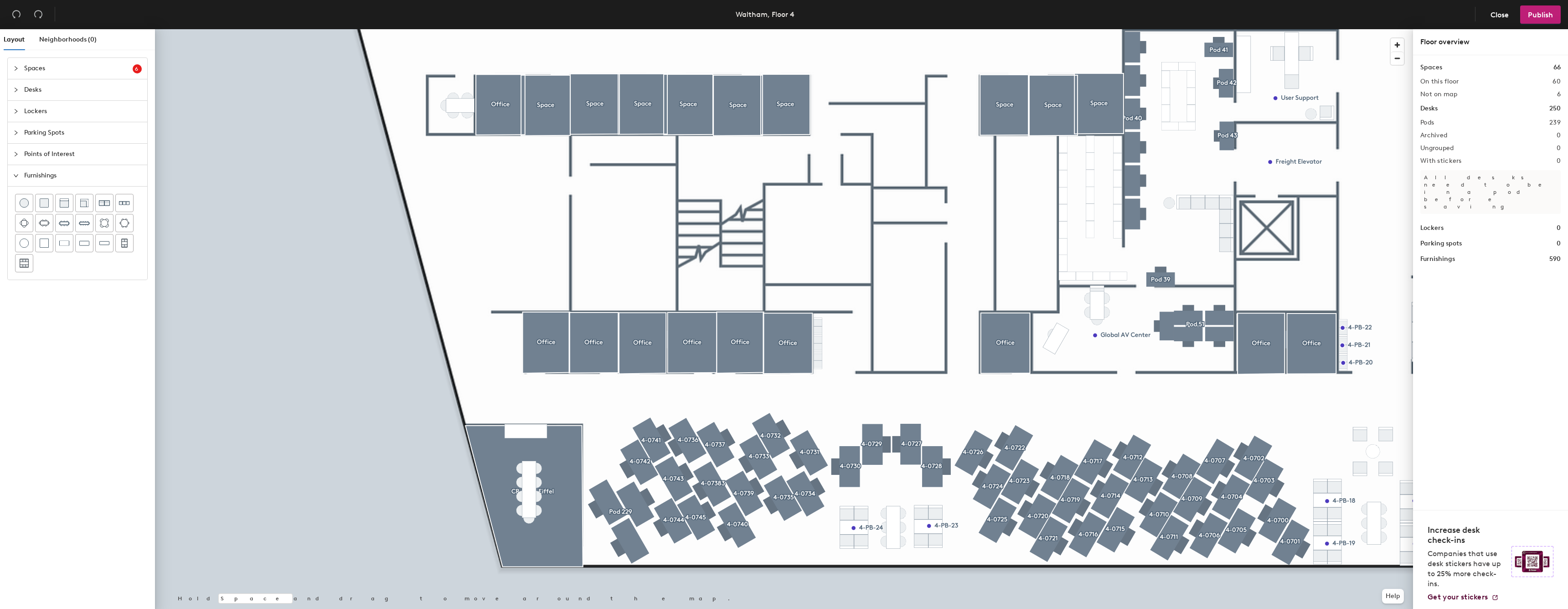
click at [1096, 29] on div at bounding box center [784, 29] width 1258 height 0
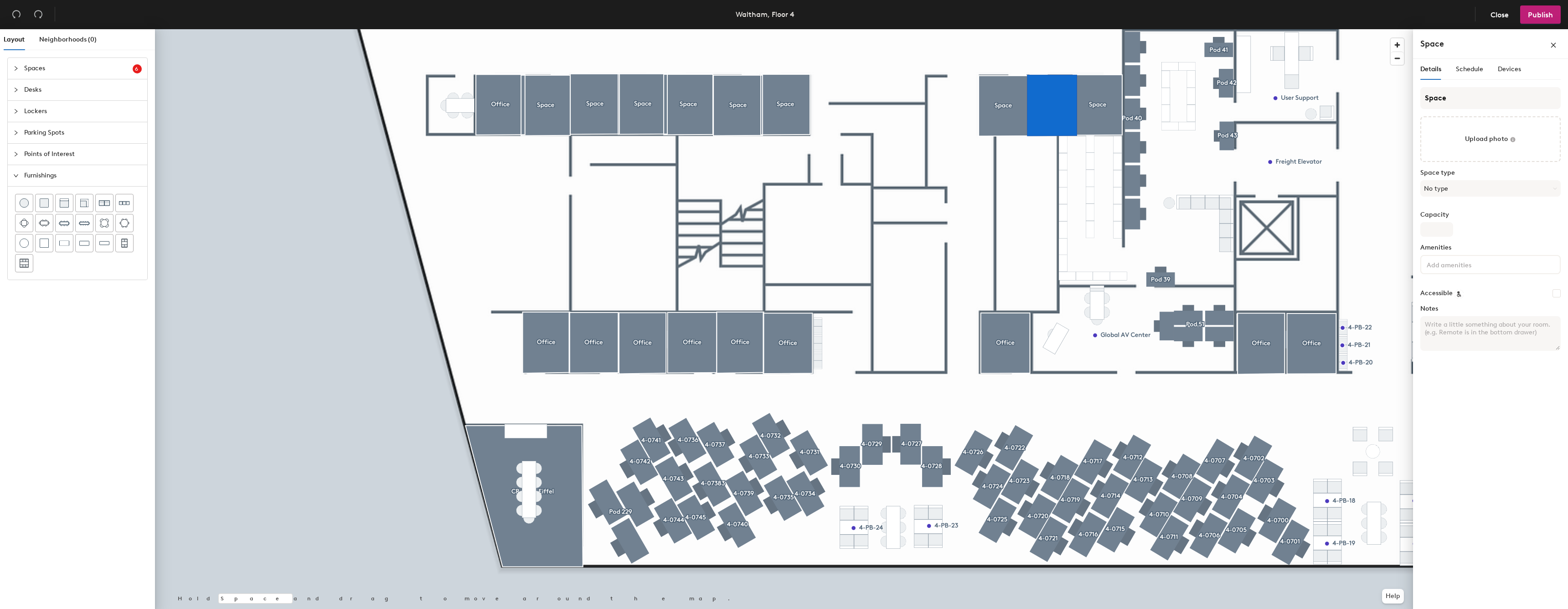
click at [981, 29] on div at bounding box center [784, 29] width 1258 height 0
drag, startPoint x: 1096, startPoint y: 102, endPoint x: 982, endPoint y: 91, distance: 114.5
click at [1047, 29] on div at bounding box center [784, 29] width 1258 height 0
click at [697, 29] on div at bounding box center [784, 29] width 1258 height 0
click at [665, 29] on div at bounding box center [784, 29] width 1258 height 0
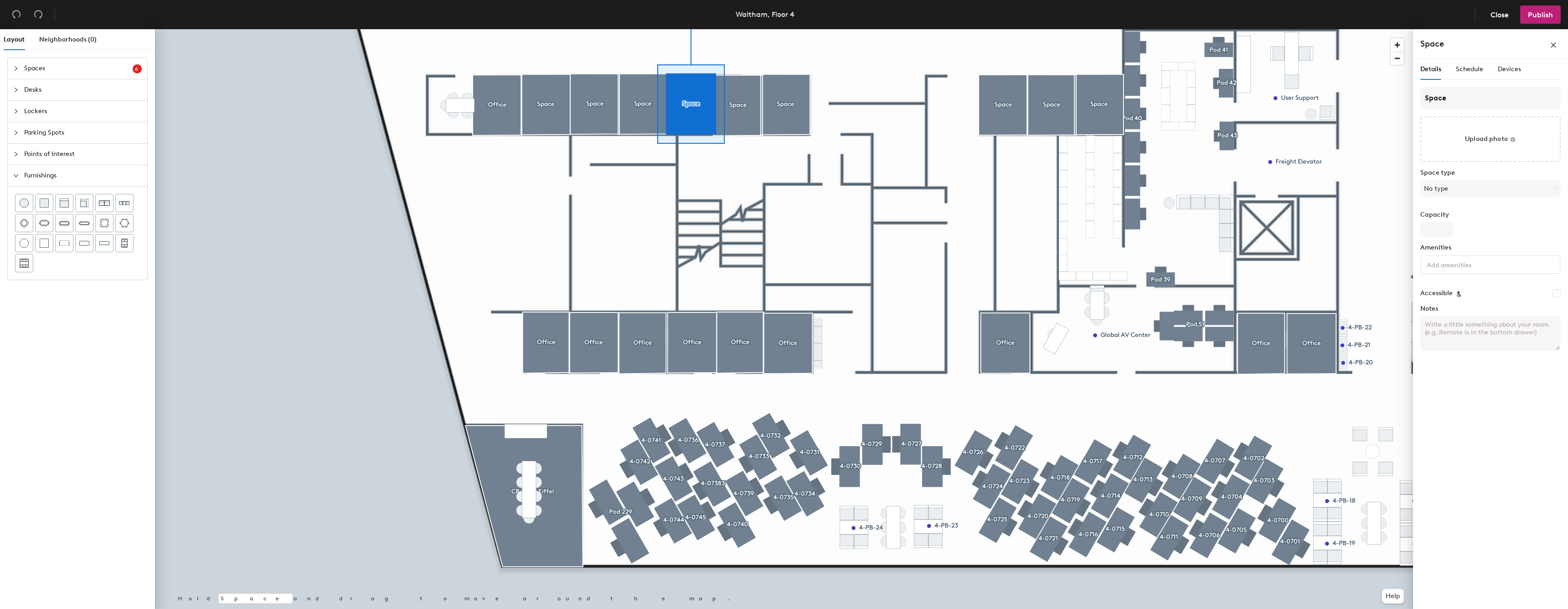
click at [527, 29] on div at bounding box center [784, 29] width 1258 height 0
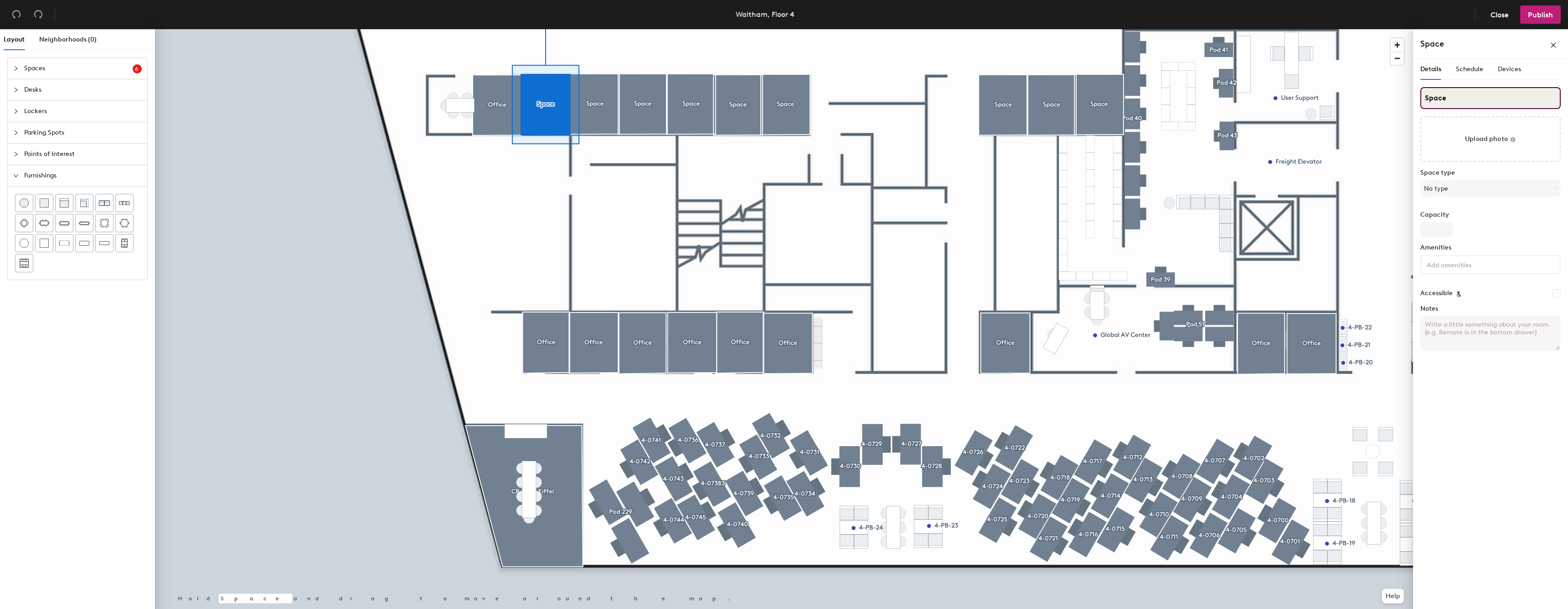
click at [1450, 101] on input "Space" at bounding box center [1490, 97] width 140 height 22
type input "Office"
click at [1483, 87] on input "Space" at bounding box center [1490, 97] width 140 height 22
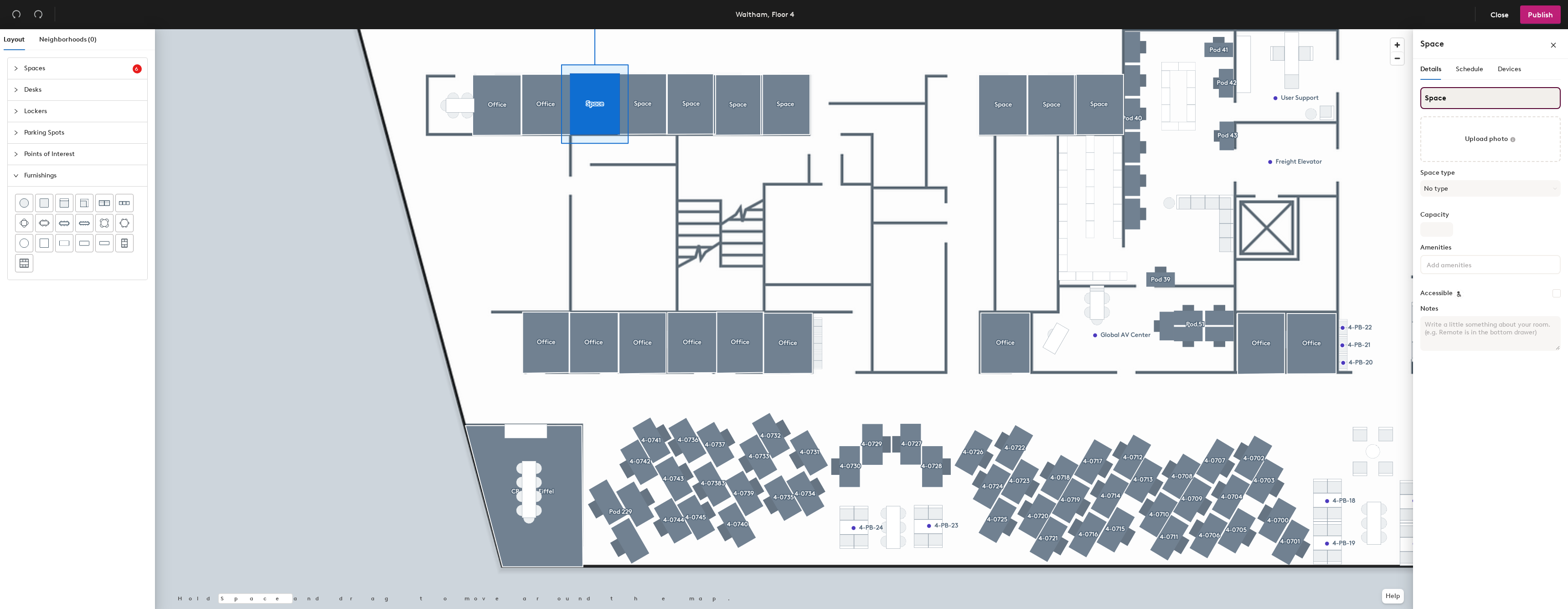
click at [1483, 87] on input "Space" at bounding box center [1490, 97] width 140 height 22
type input "Office"
click at [1476, 102] on input "Space" at bounding box center [1490, 97] width 140 height 22
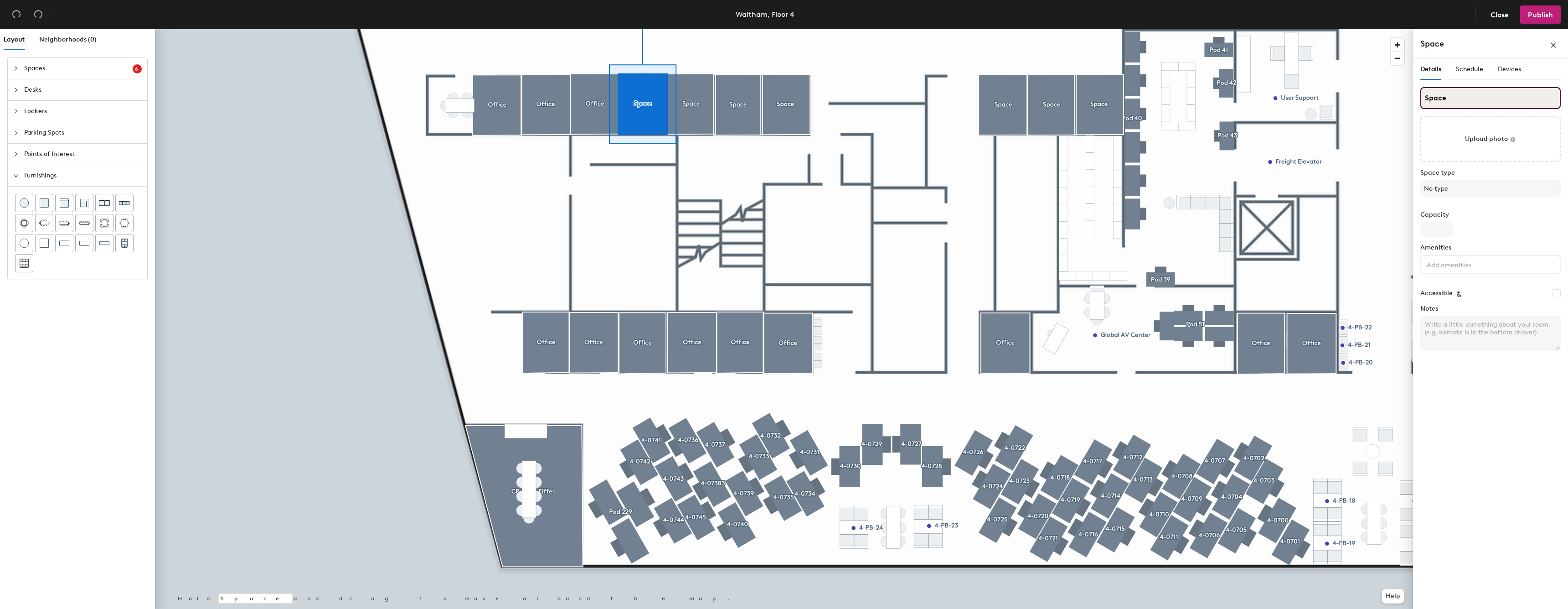
click at [1476, 102] on input "Space" at bounding box center [1490, 97] width 140 height 22
type input "Office"
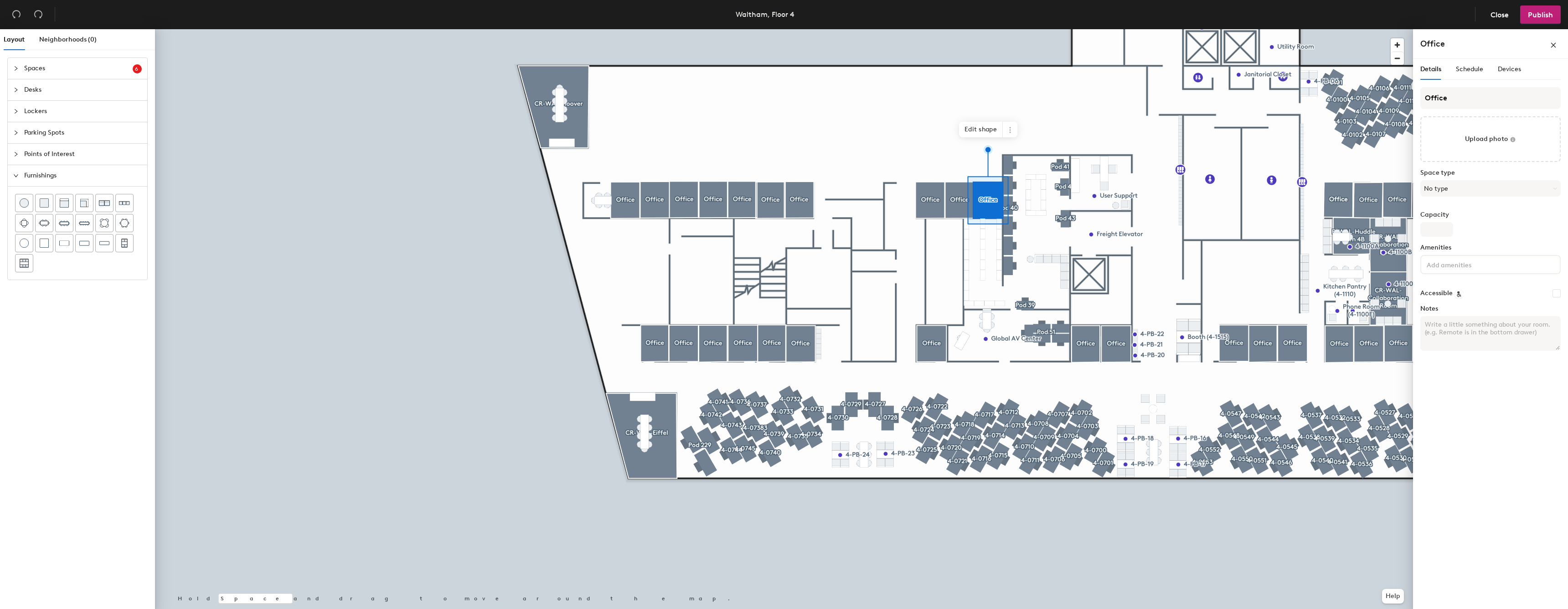
click at [933, 29] on div at bounding box center [784, 29] width 1258 height 0
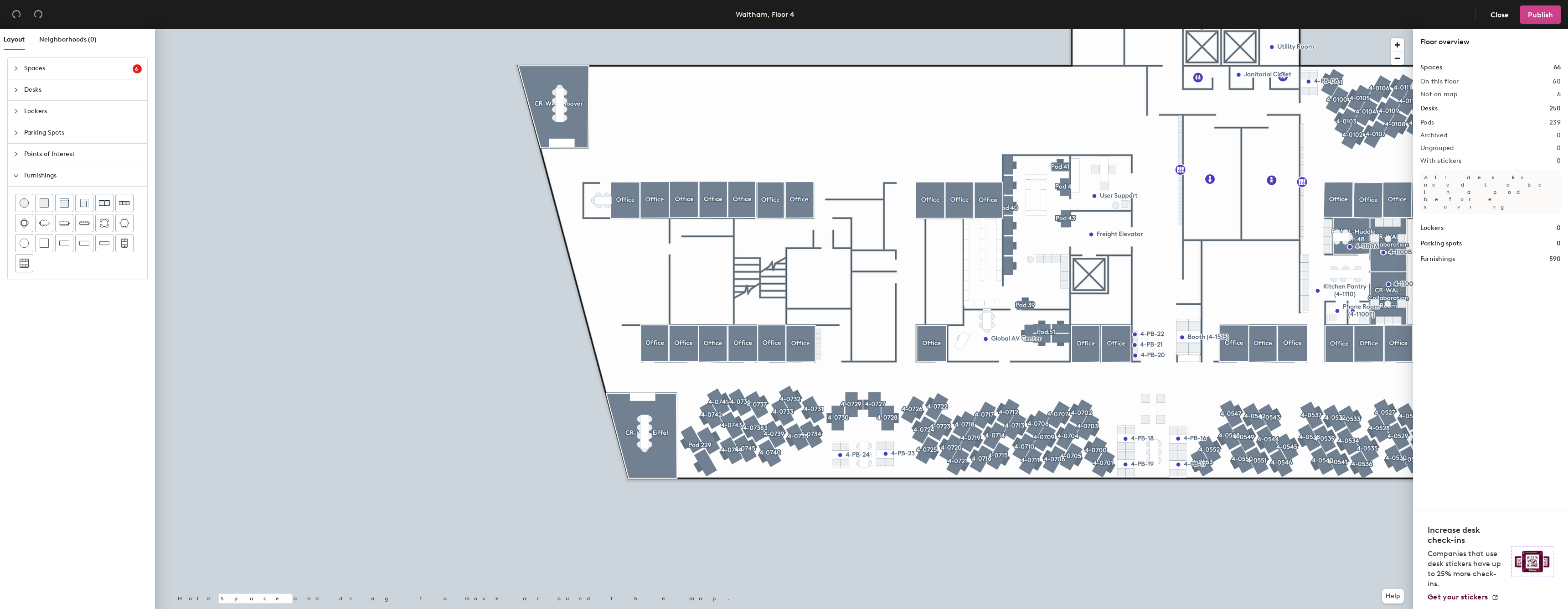
click at [1546, 11] on span "Publish" at bounding box center [1540, 15] width 25 height 9
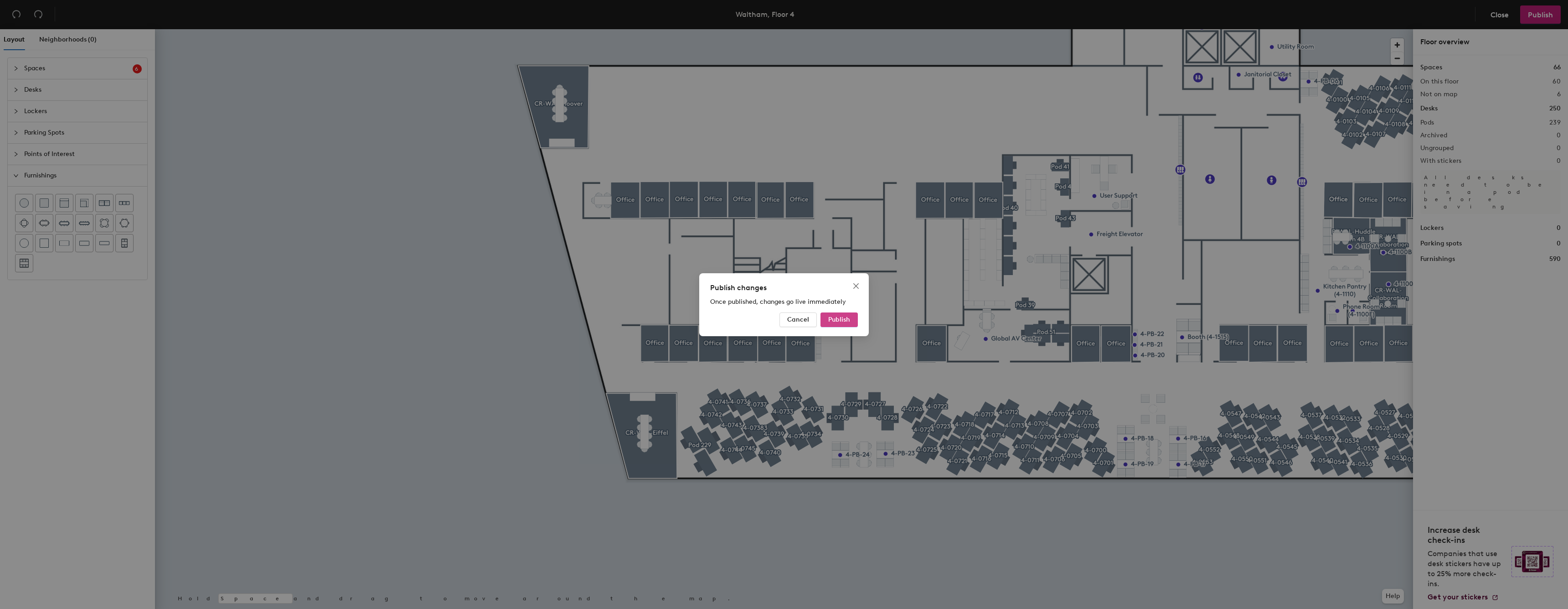
click at [853, 316] on button "Publish" at bounding box center [839, 320] width 37 height 15
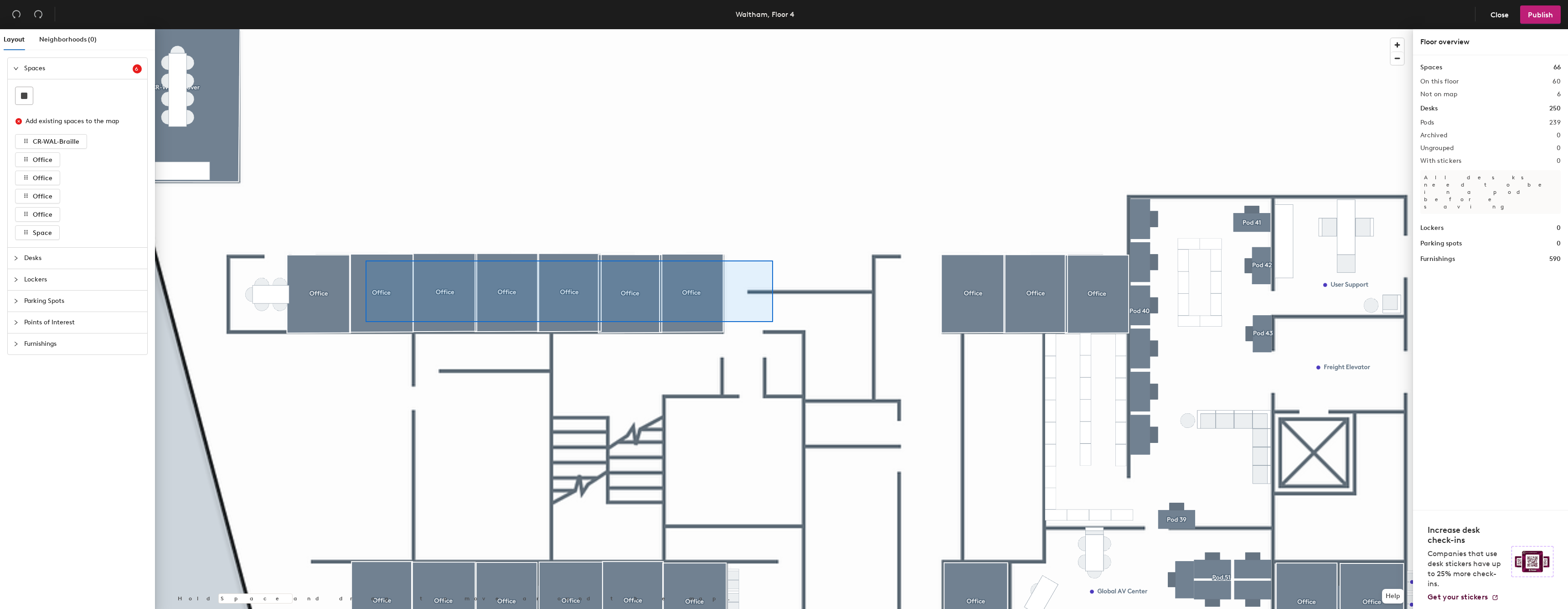
click at [365, 29] on div at bounding box center [784, 29] width 1258 height 0
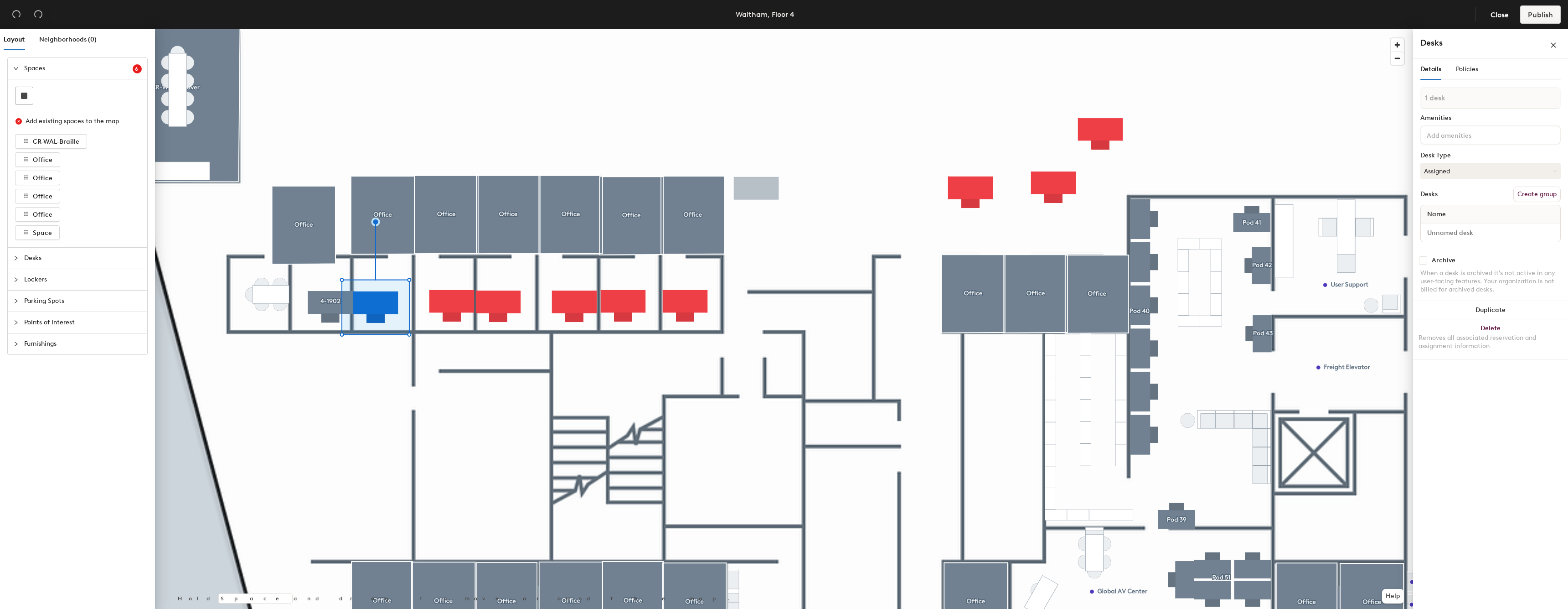
click at [1541, 190] on button "Create group" at bounding box center [1537, 194] width 47 height 16
click at [1478, 106] on input "Pod 240" at bounding box center [1490, 106] width 140 height 22
type input "4-1903"
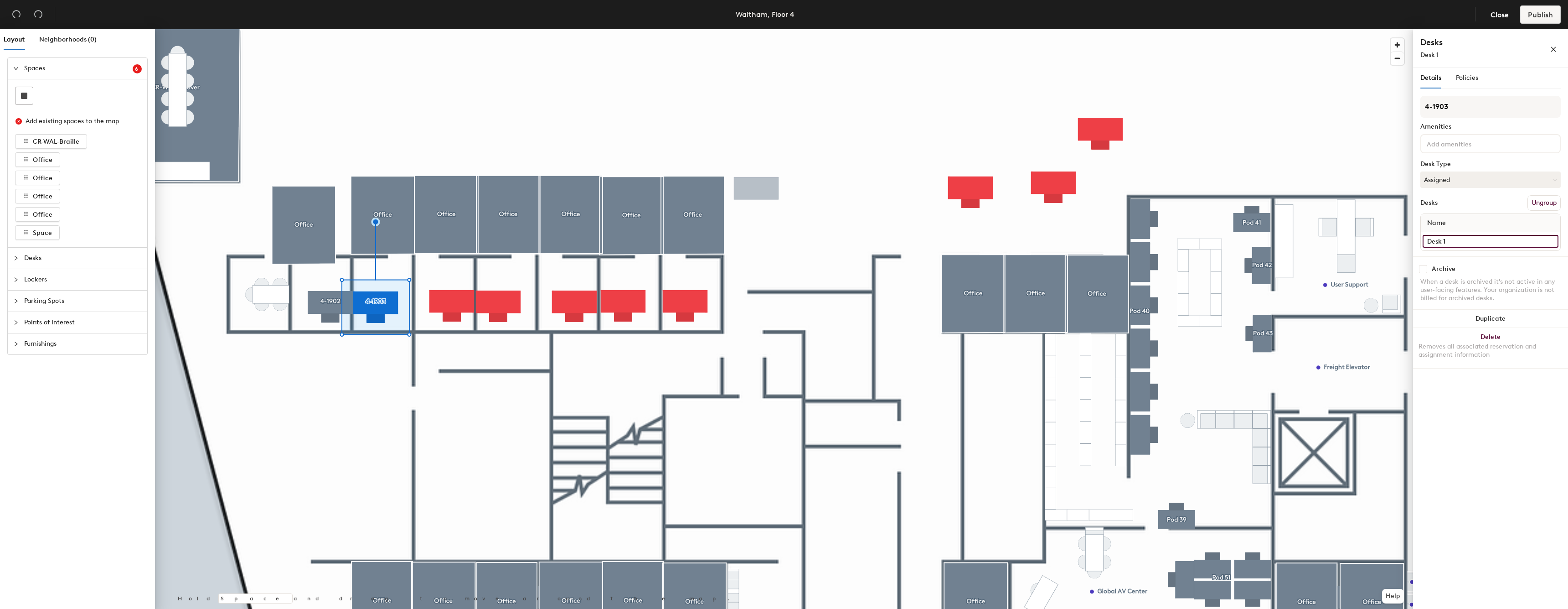
click at [1479, 241] on input "Desk 1" at bounding box center [1490, 241] width 136 height 13
type input "4-1903"
click at [1487, 235] on input at bounding box center [1490, 232] width 136 height 13
type input "4-1904"
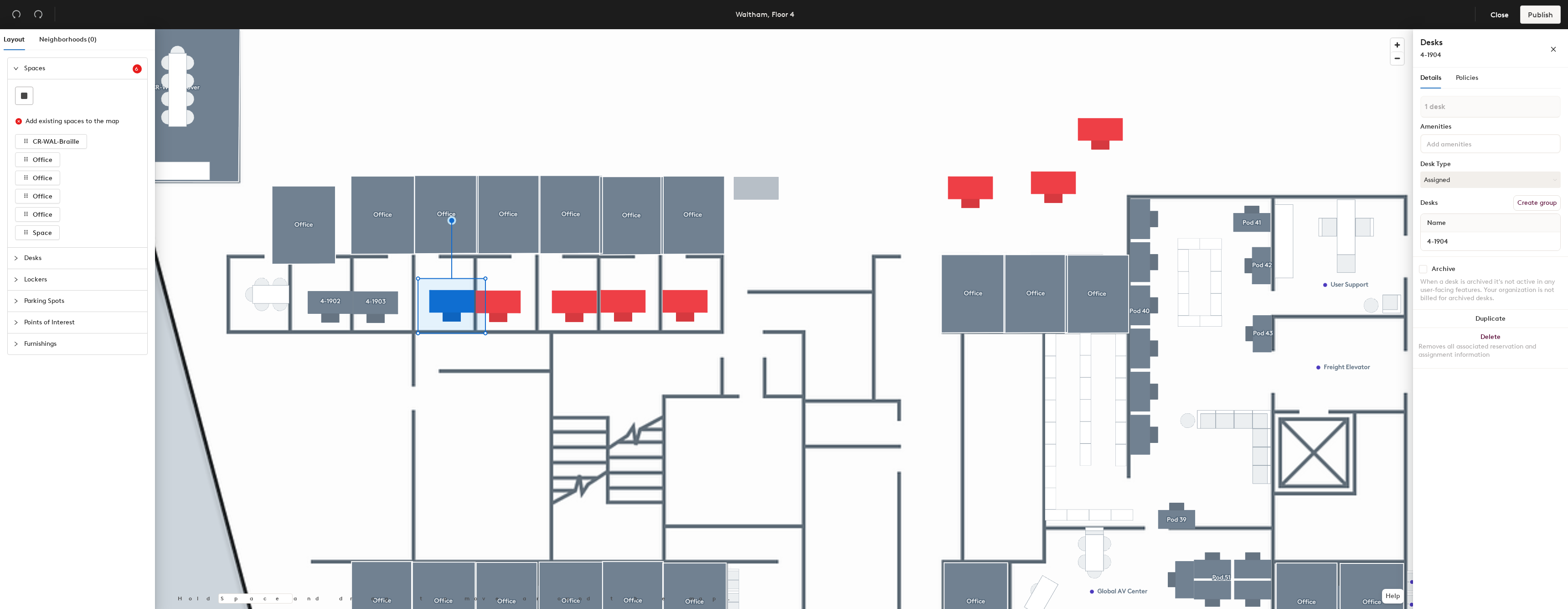
click at [1552, 204] on button "Create group" at bounding box center [1537, 202] width 47 height 16
click at [1492, 112] on input "Pod 241" at bounding box center [1490, 106] width 140 height 22
type input "4-1904"
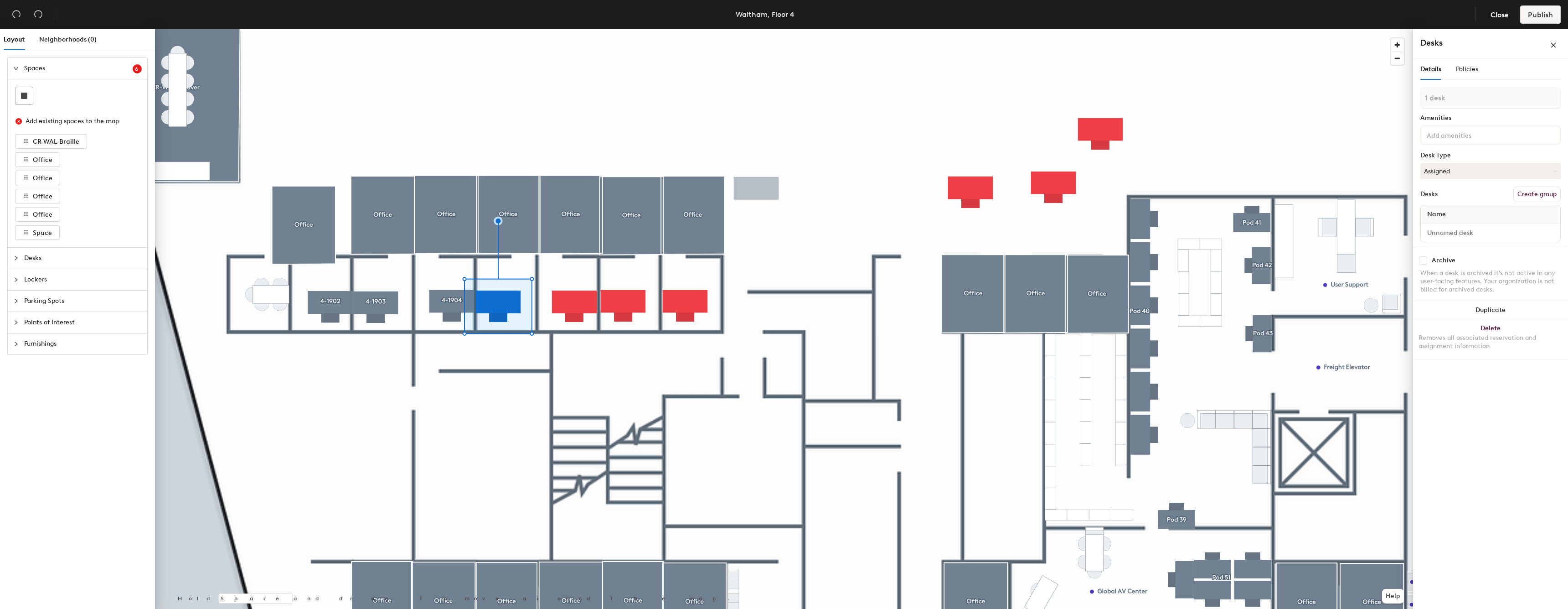
click at [1500, 241] on div "Name" at bounding box center [1490, 223] width 140 height 37
click at [1505, 235] on input at bounding box center [1490, 232] width 136 height 13
type input "4-1905"
click at [1553, 205] on button "Create group" at bounding box center [1537, 202] width 47 height 16
click at [1518, 111] on input "Pod 242" at bounding box center [1490, 106] width 140 height 22
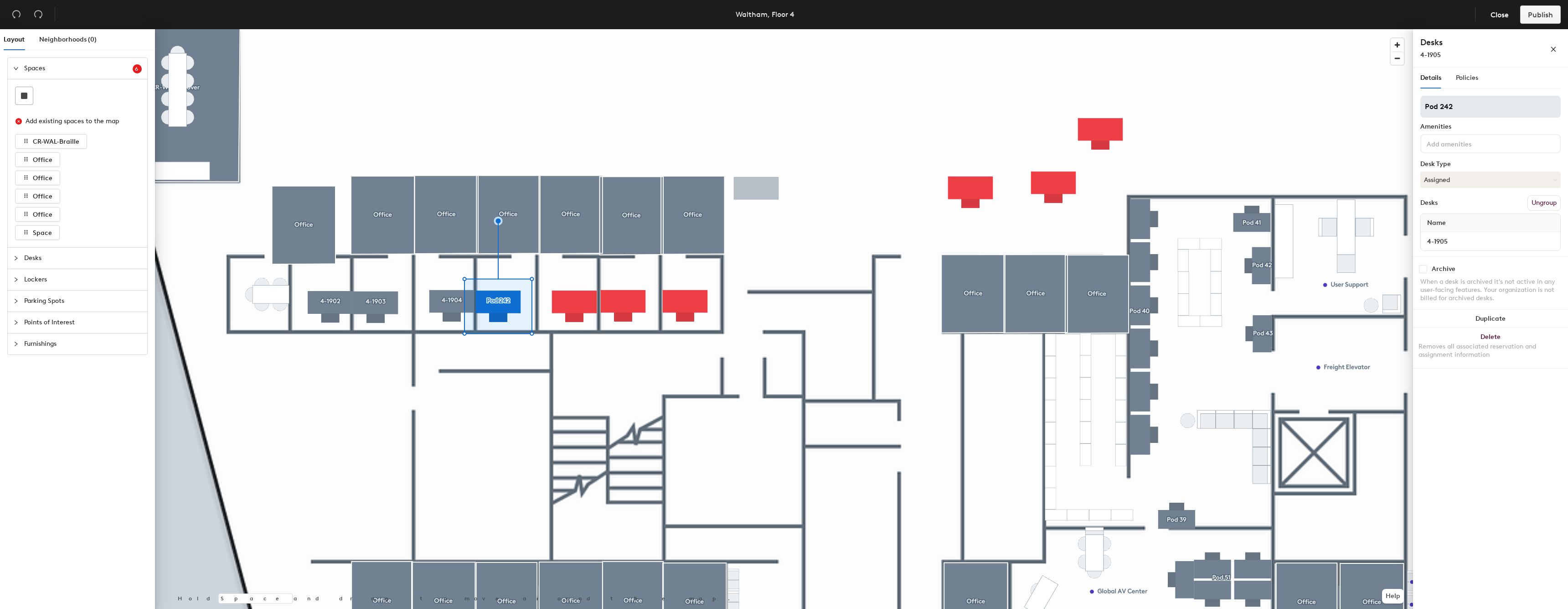
click at [1518, 111] on input "Pod 242" at bounding box center [1490, 106] width 140 height 22
type input "4-1905"
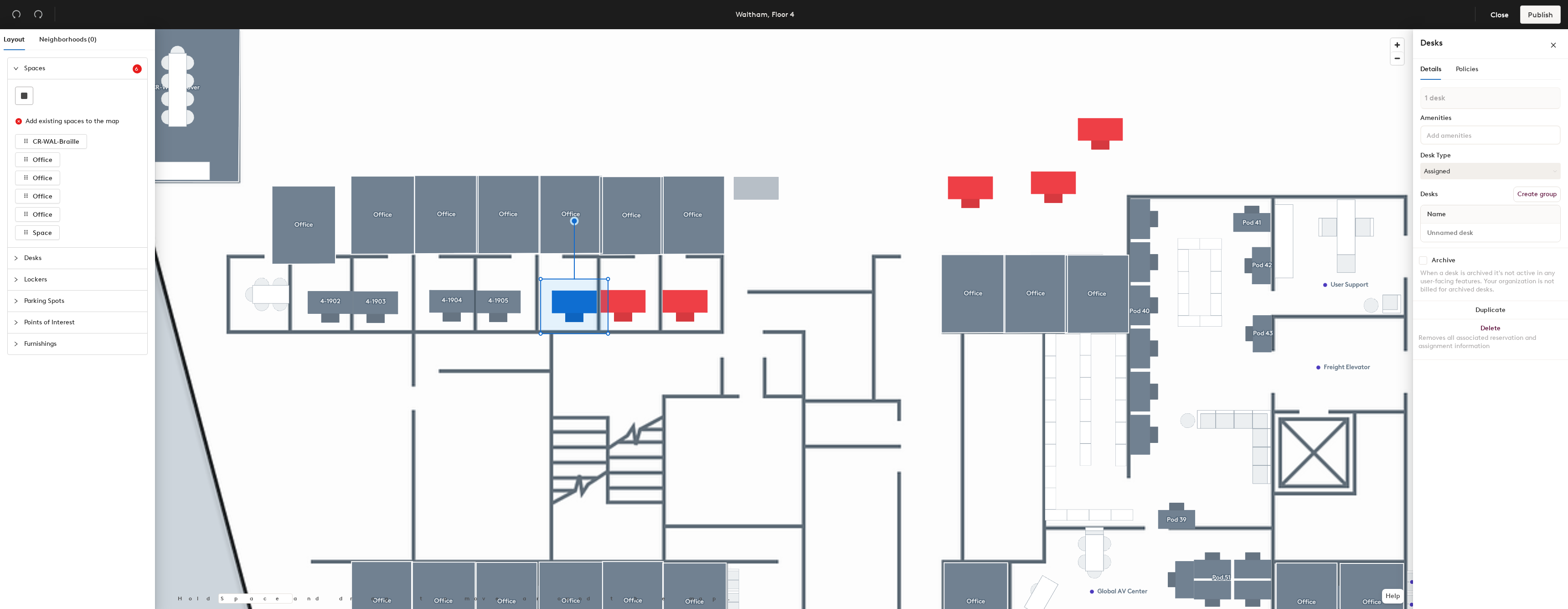
click at [1534, 243] on div "1 desk Amenities Desk Type Assigned Desks Create group Name" at bounding box center [1490, 167] width 140 height 161
click at [1533, 235] on input at bounding box center [1490, 232] width 136 height 13
type input "4-1906"
click at [1554, 212] on div "1 desk Amenities Desk Type Assigned Desks Create group Name 4-1906" at bounding box center [1490, 176] width 140 height 161
click at [1552, 210] on button "Create group" at bounding box center [1537, 202] width 47 height 16
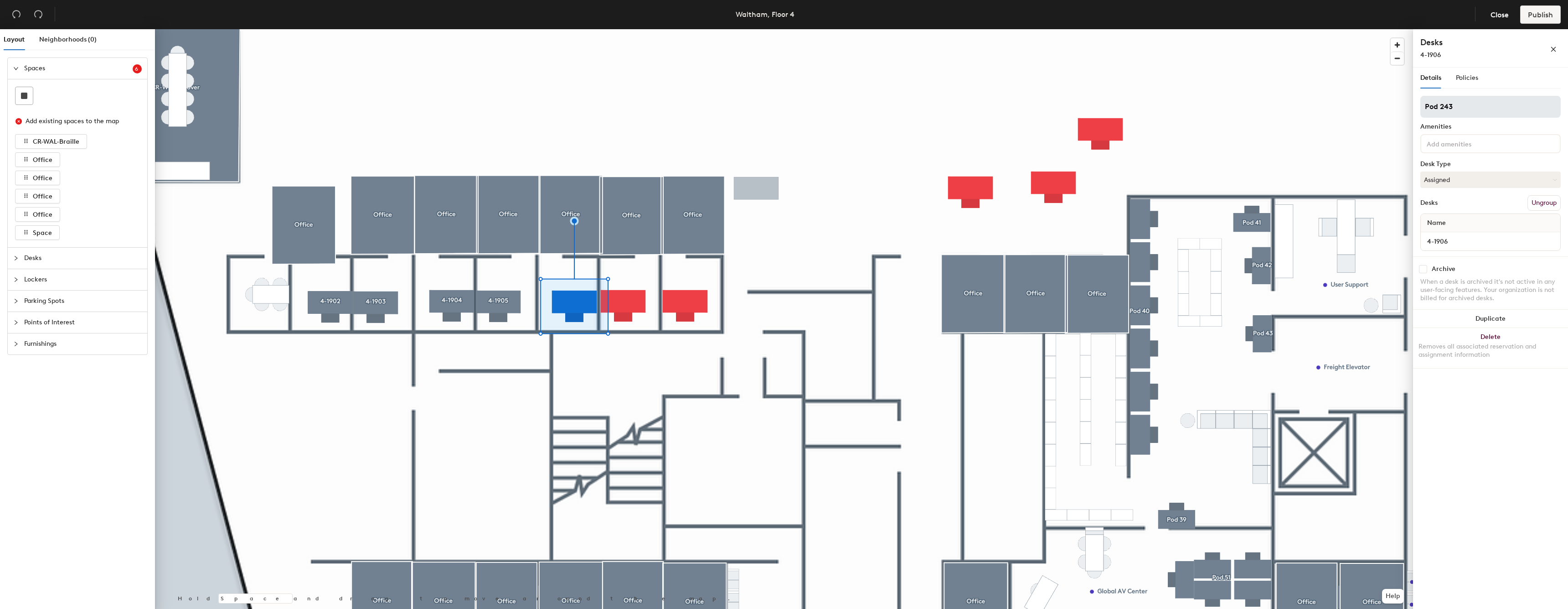
click at [1469, 107] on input "Pod 243" at bounding box center [1490, 106] width 140 height 22
type input "4-1906"
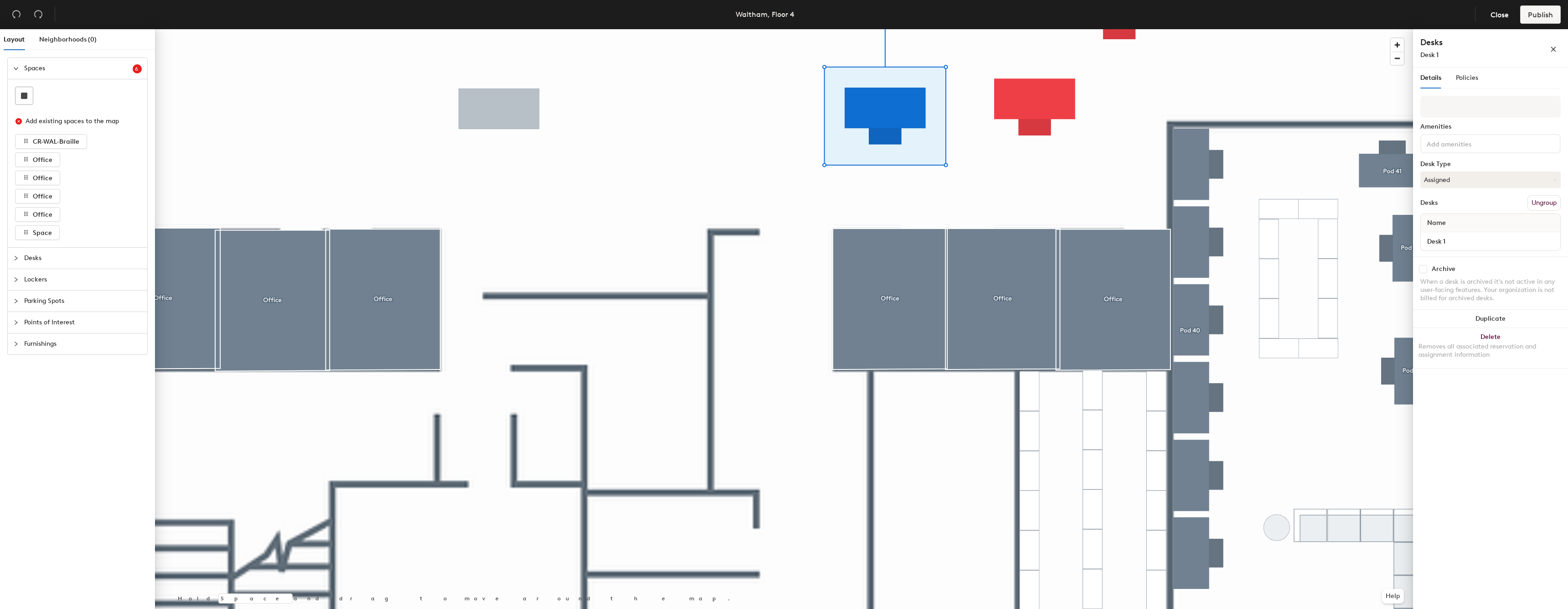
click at [1023, 29] on div at bounding box center [784, 29] width 1258 height 0
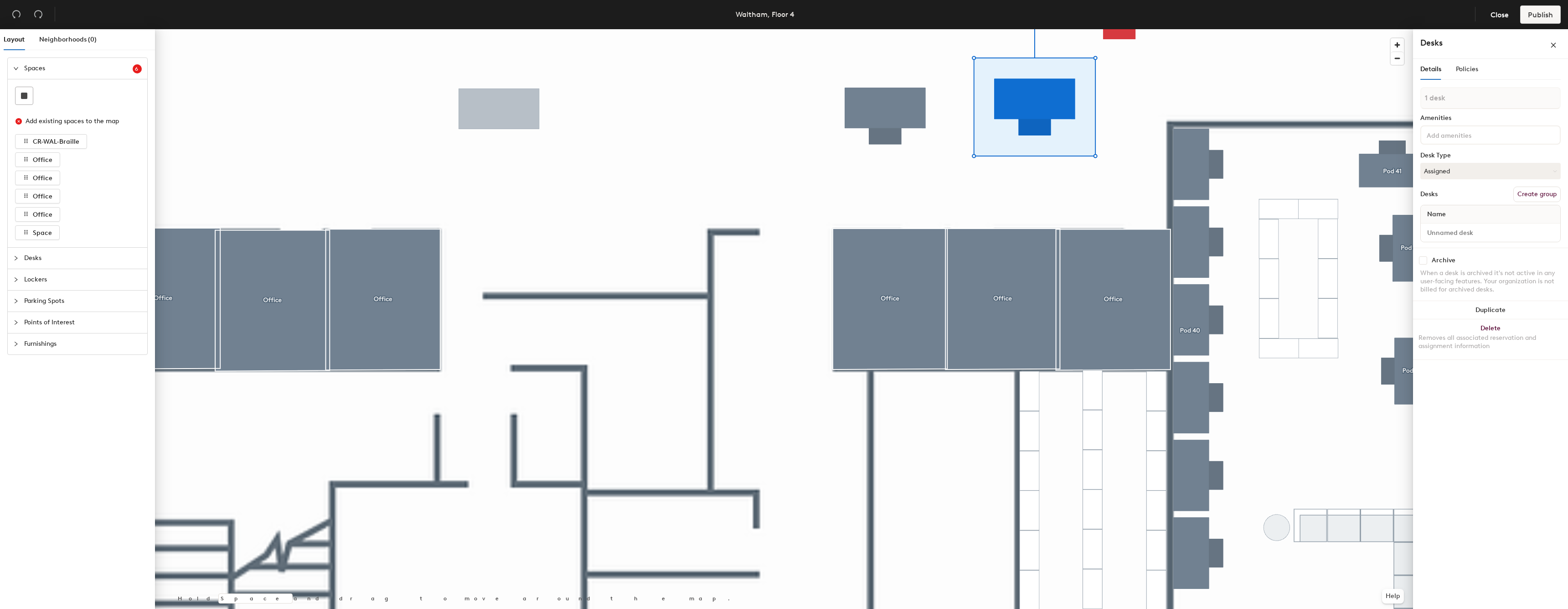
click at [1530, 189] on button "Create group" at bounding box center [1537, 194] width 47 height 16
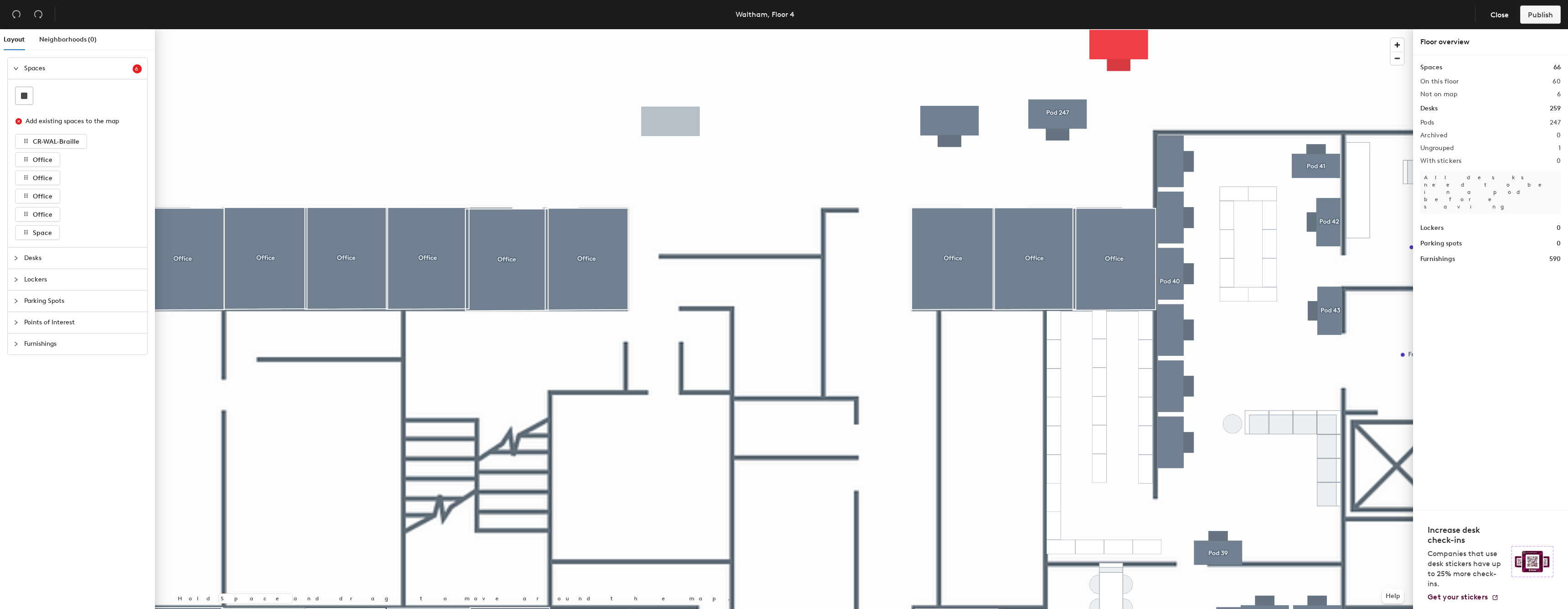
click at [1121, 29] on div at bounding box center [784, 29] width 1258 height 0
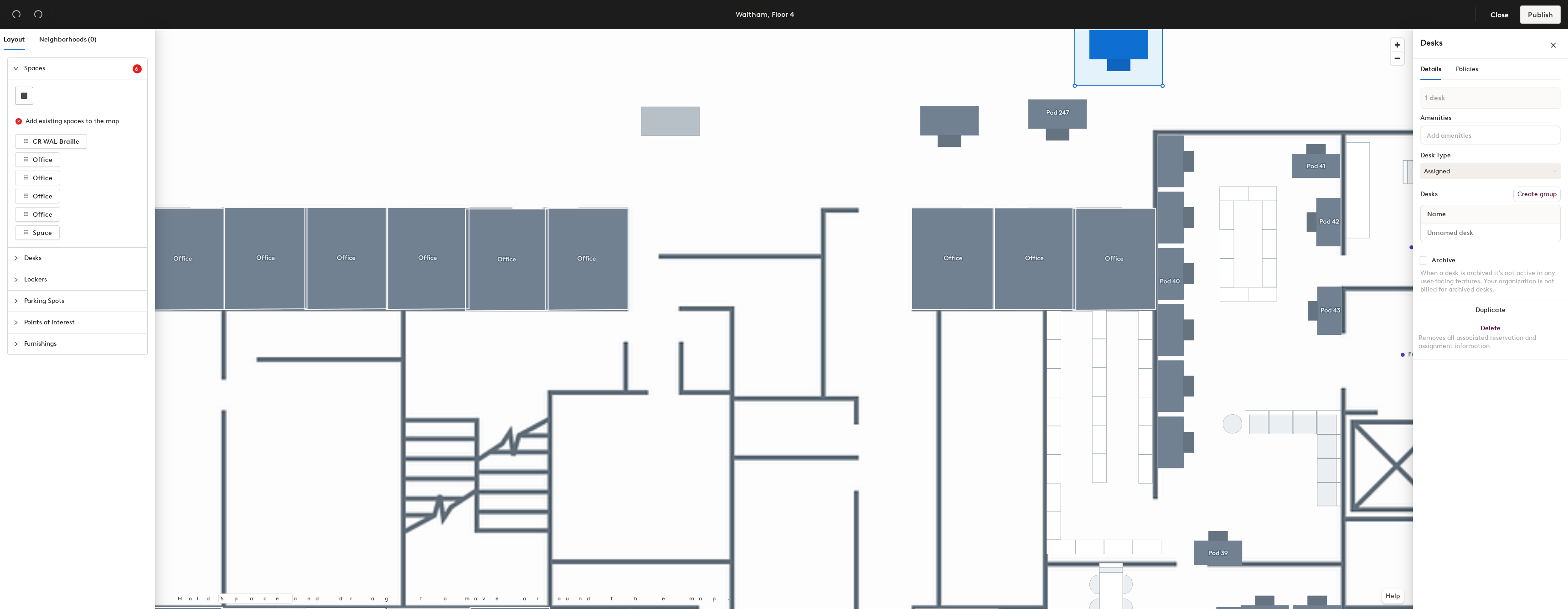
click at [1540, 199] on button "Create group" at bounding box center [1537, 194] width 47 height 16
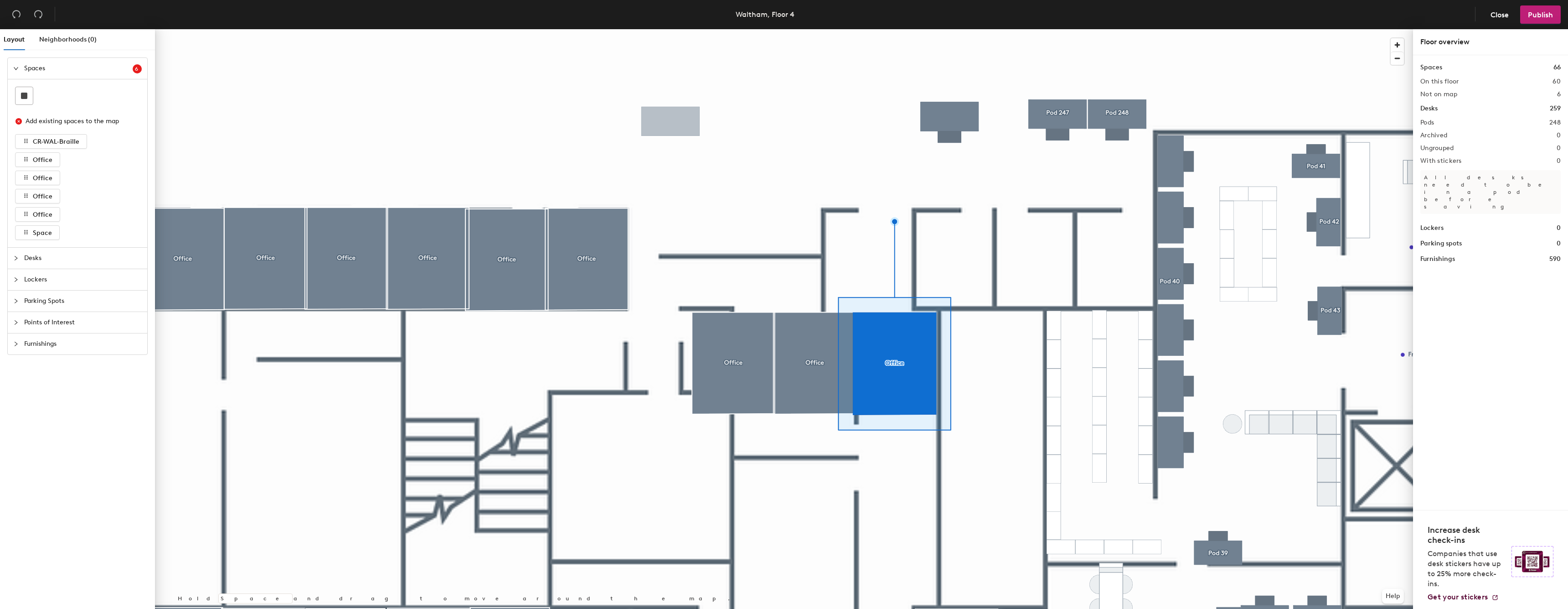
click at [1034, 29] on div at bounding box center [784, 29] width 1258 height 0
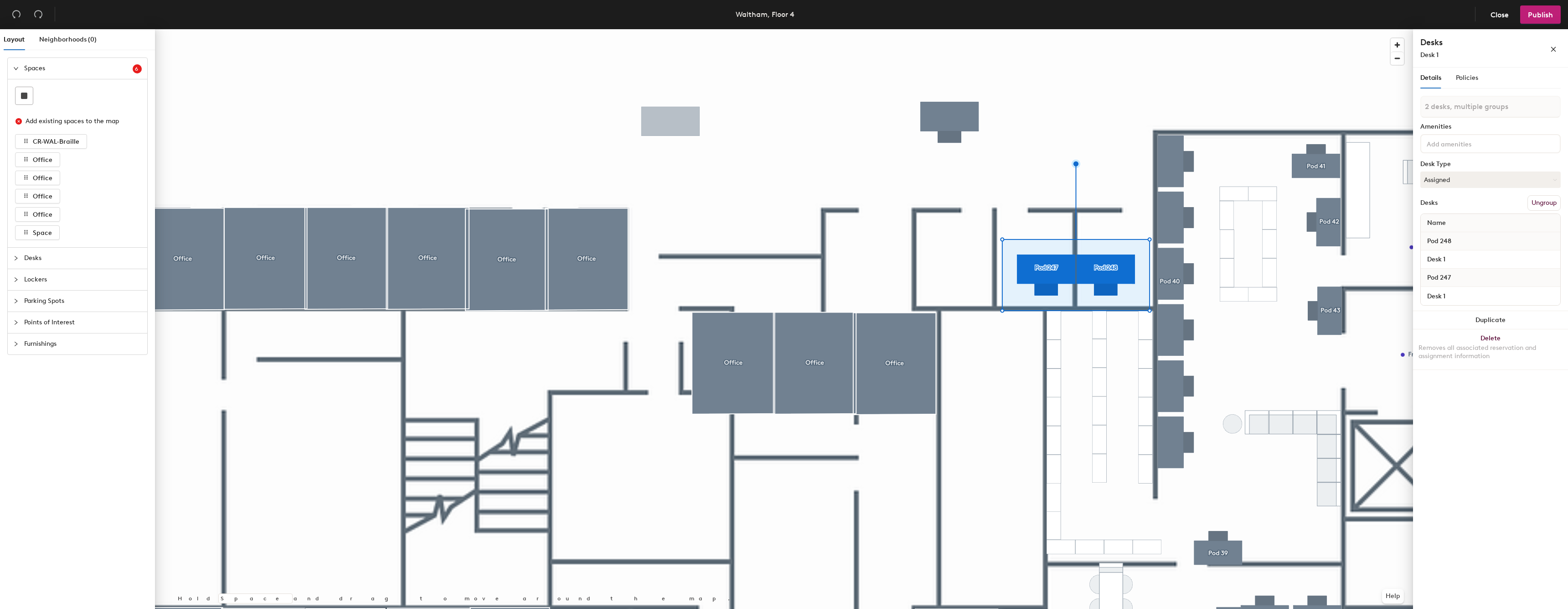
click at [944, 29] on div at bounding box center [784, 29] width 1258 height 0
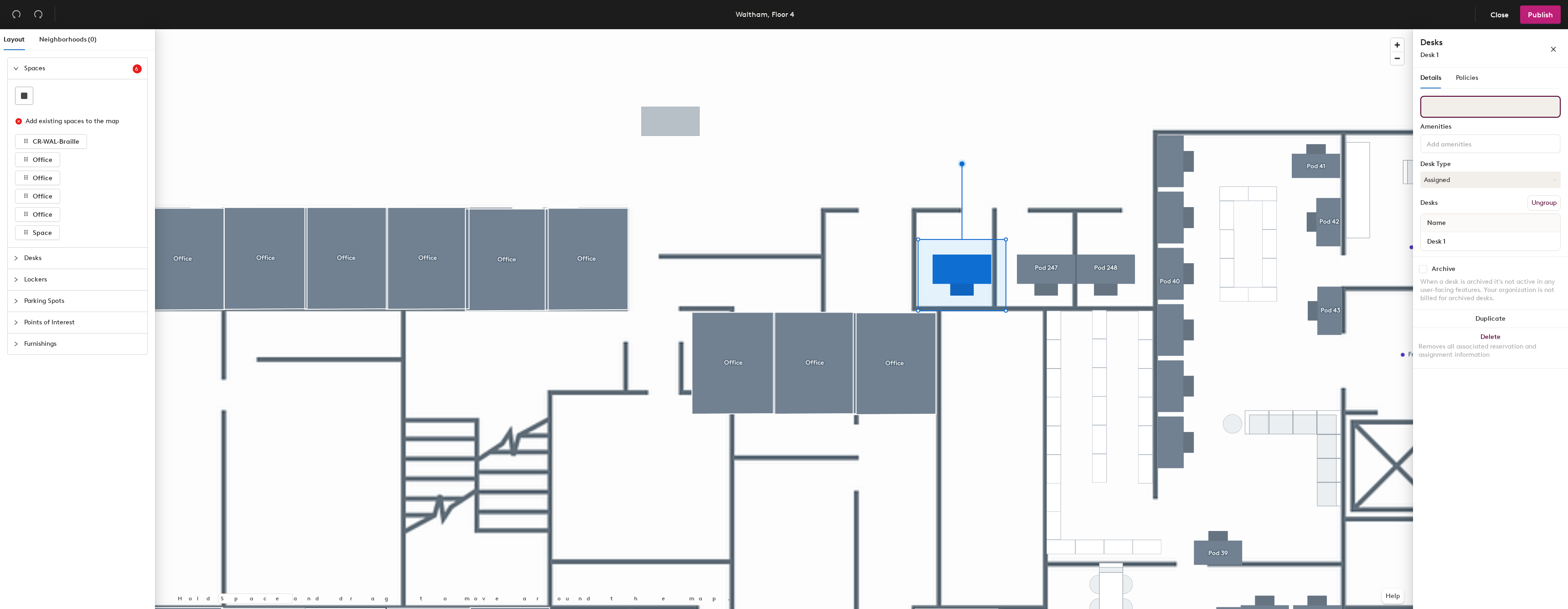
click at [1467, 107] on input at bounding box center [1490, 106] width 140 height 22
type input "4-190"
